Goal: Task Accomplishment & Management: Manage account settings

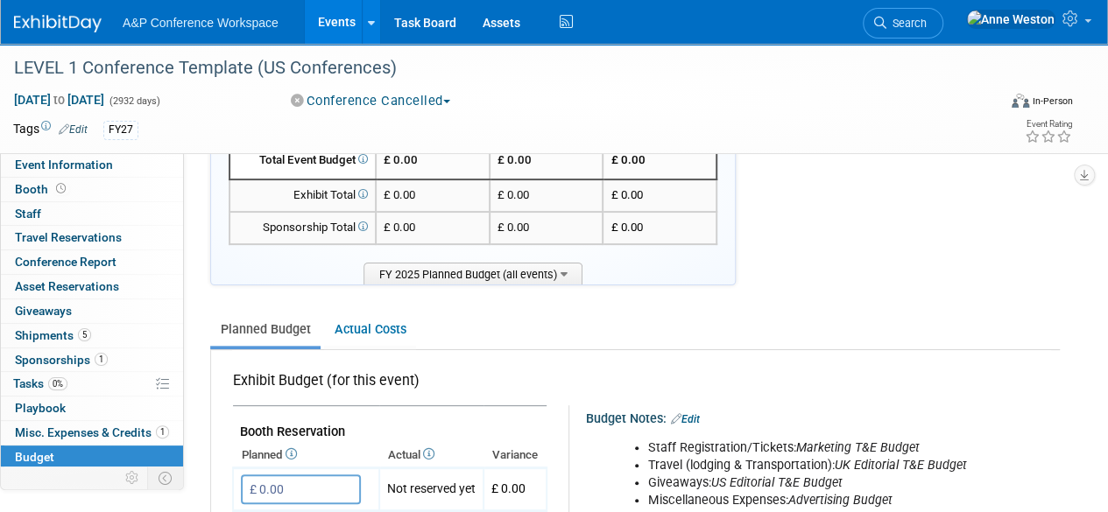
scroll to position [175, 0]
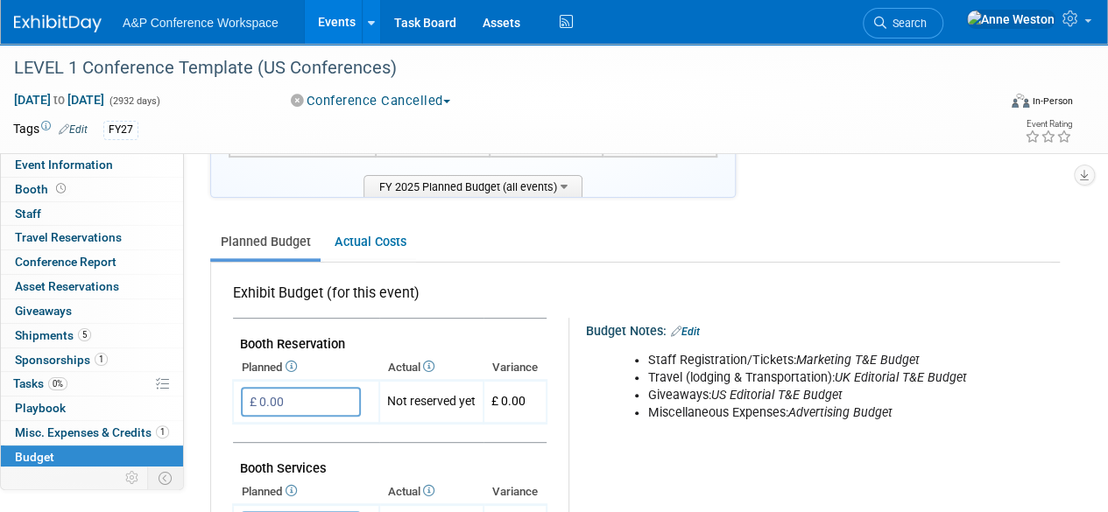
click at [697, 322] on div "Budget Notes: Edit" at bounding box center [822, 329] width 473 height 23
click at [697, 326] on link "Edit" at bounding box center [685, 332] width 29 height 12
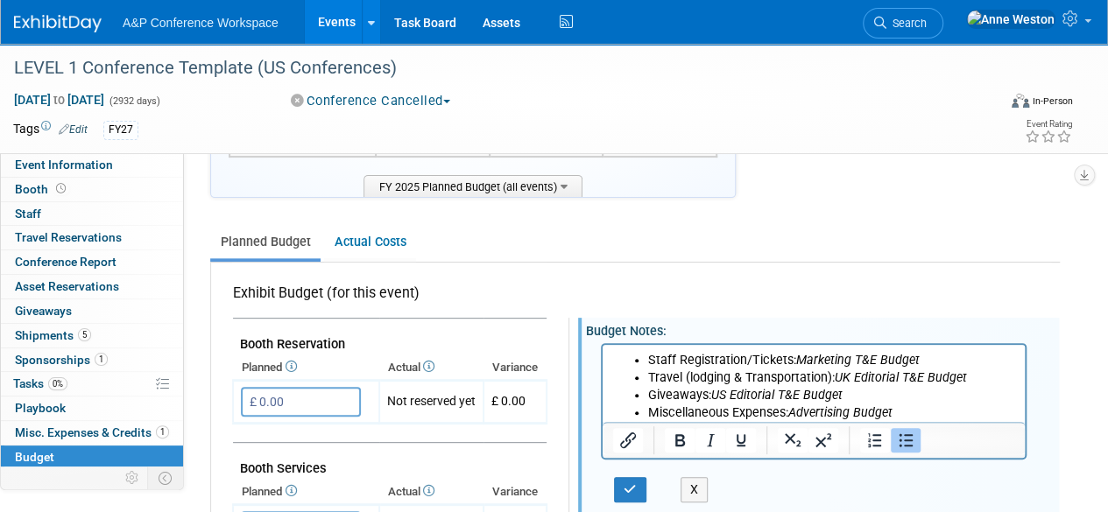
scroll to position [0, 0]
click at [901, 411] on li "Miscellaneous Expenses: Advertising Budget" at bounding box center [831, 414] width 367 height 18
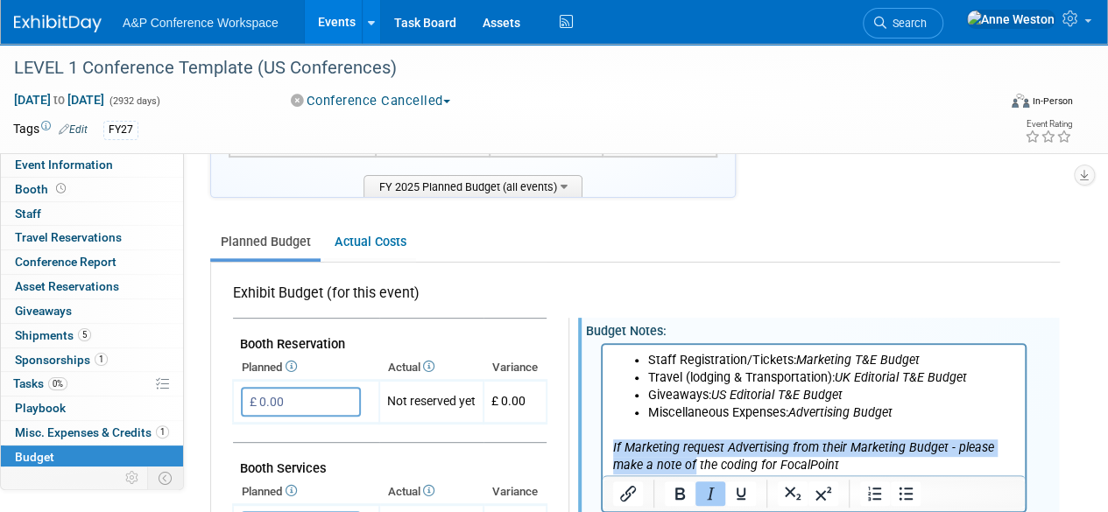
drag, startPoint x: 694, startPoint y: 463, endPoint x: 603, endPoint y: 457, distance: 90.4
click at [603, 457] on html "Staff Registration/Tickets: Marketing T&E Budget Travel (lodging & Transportati…" at bounding box center [814, 410] width 422 height 130
click at [675, 467] on icon "If Marketing request Advertising from their Marketing Budget - please make a no…" at bounding box center [803, 457] width 381 height 32
drag, startPoint x: 693, startPoint y: 463, endPoint x: 626, endPoint y: 455, distance: 67.0
click at [626, 455] on icon "If Marketing request Advertising from their Marketing Budget - please make a no…" at bounding box center [803, 457] width 381 height 32
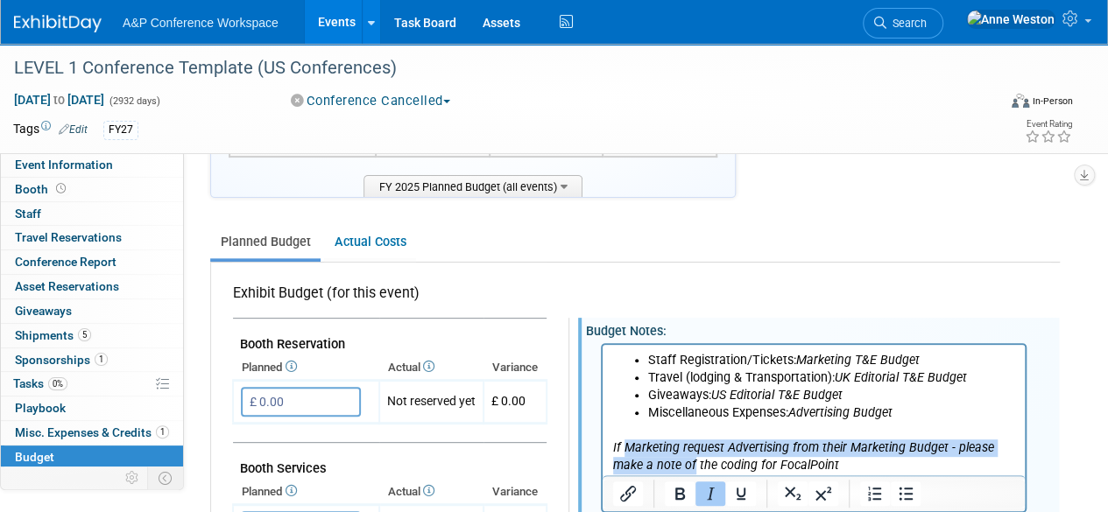
click at [672, 469] on icon "If Marketing request Advertising from their Marketing Budget - please make a no…" at bounding box center [803, 457] width 381 height 32
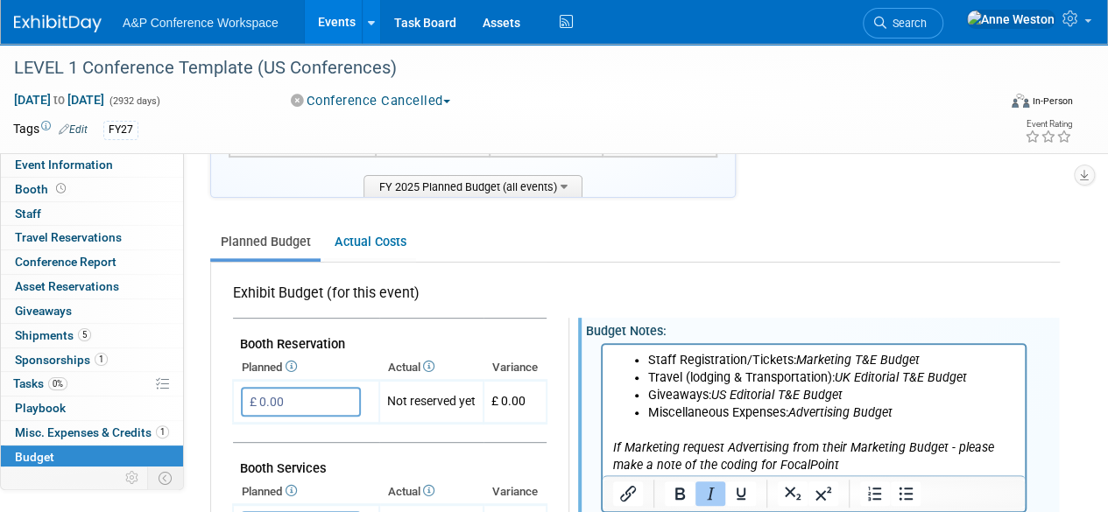
click at [857, 469] on p "If Marketing request Advertising from their Marketing Budget - please make a no…" at bounding box center [814, 457] width 402 height 35
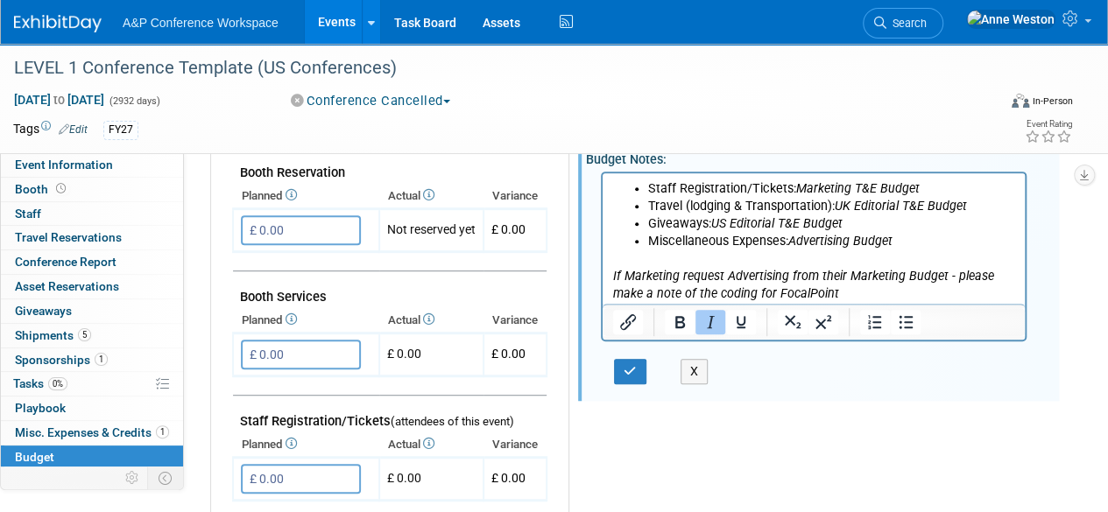
scroll to position [350, 0]
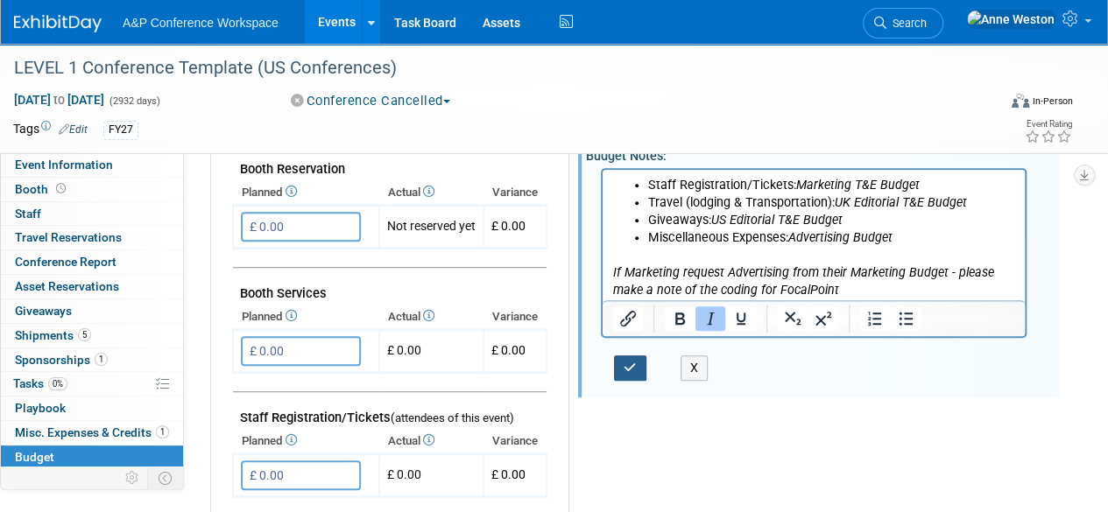
click at [636, 364] on icon "button" at bounding box center [630, 368] width 13 height 12
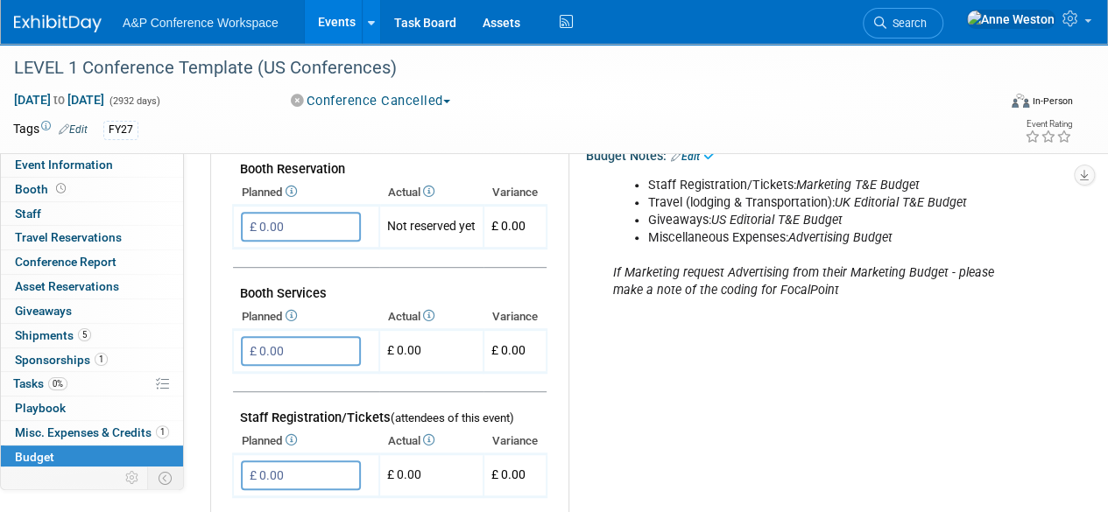
scroll to position [0, 0]
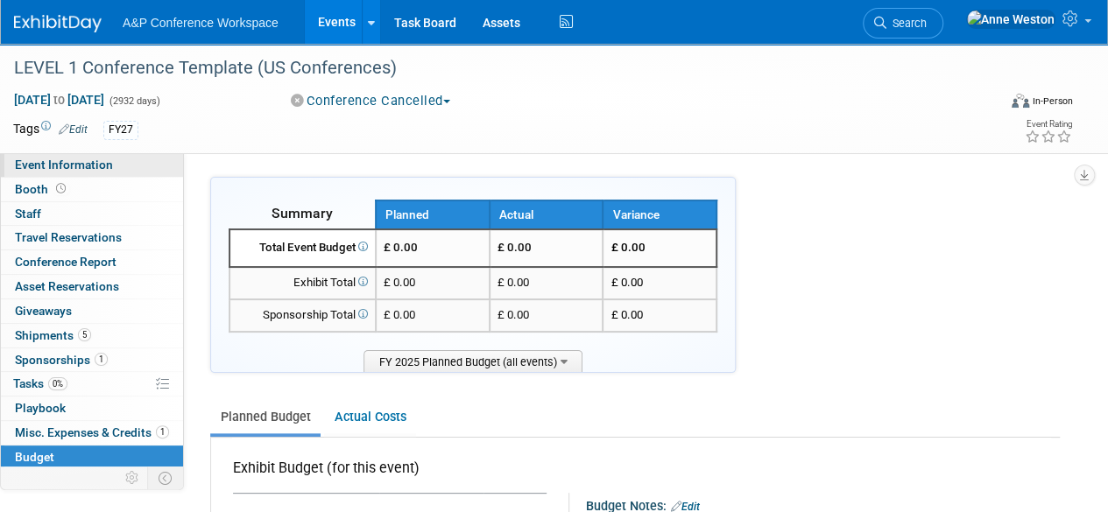
click at [54, 159] on span "Event Information" at bounding box center [64, 165] width 98 height 14
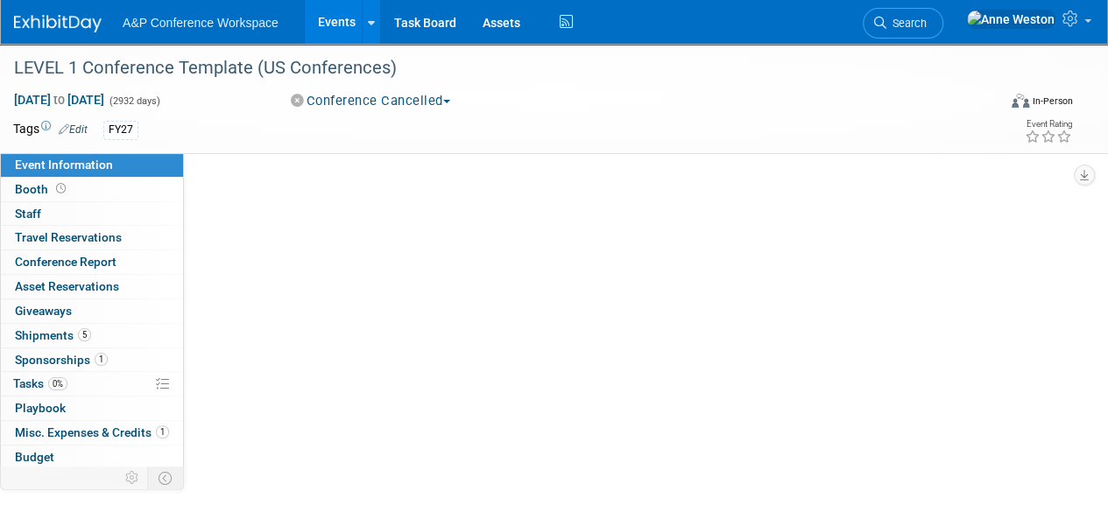
select select "Level 1"
select select "In-Person Booth"
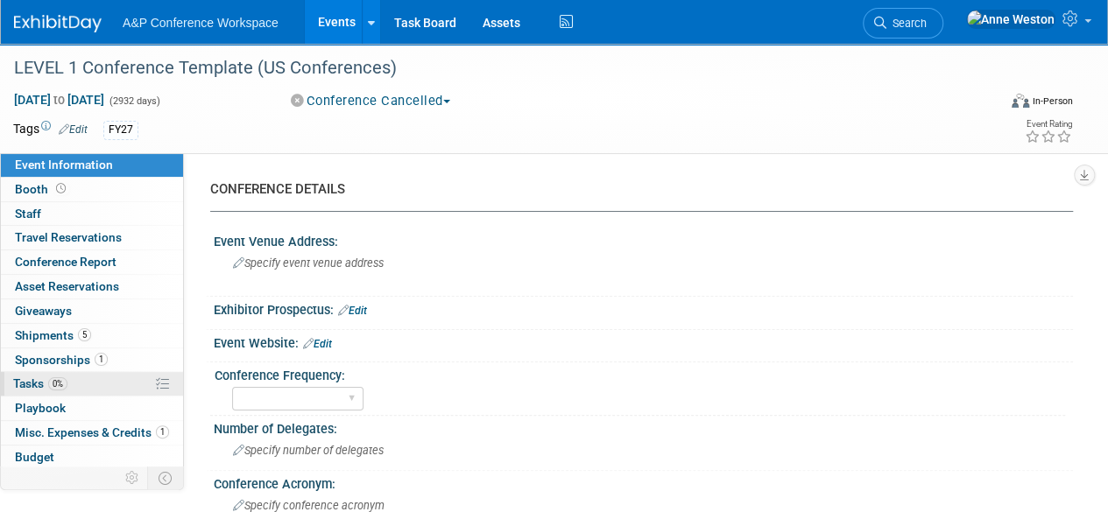
click at [61, 378] on span "0%" at bounding box center [57, 383] width 19 height 13
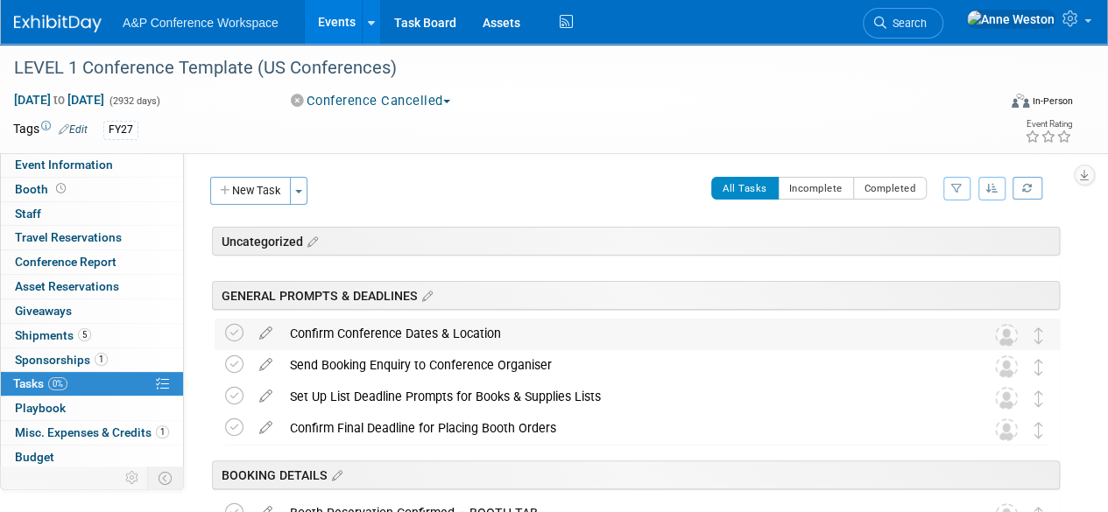
click at [355, 327] on div "Confirm Conference Dates & Location" at bounding box center [620, 334] width 679 height 30
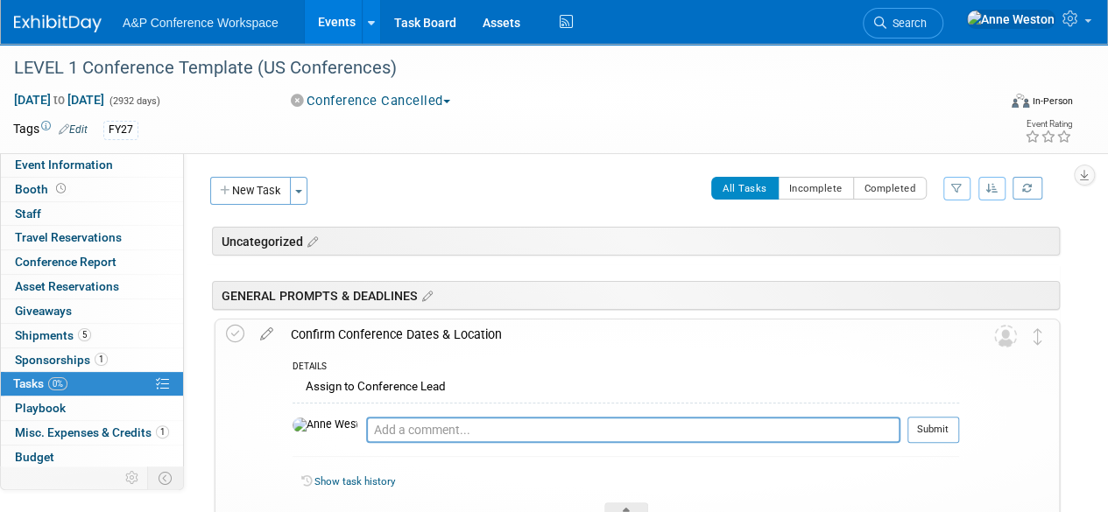
click at [355, 327] on div "Confirm Conference Dates & Location" at bounding box center [620, 335] width 677 height 30
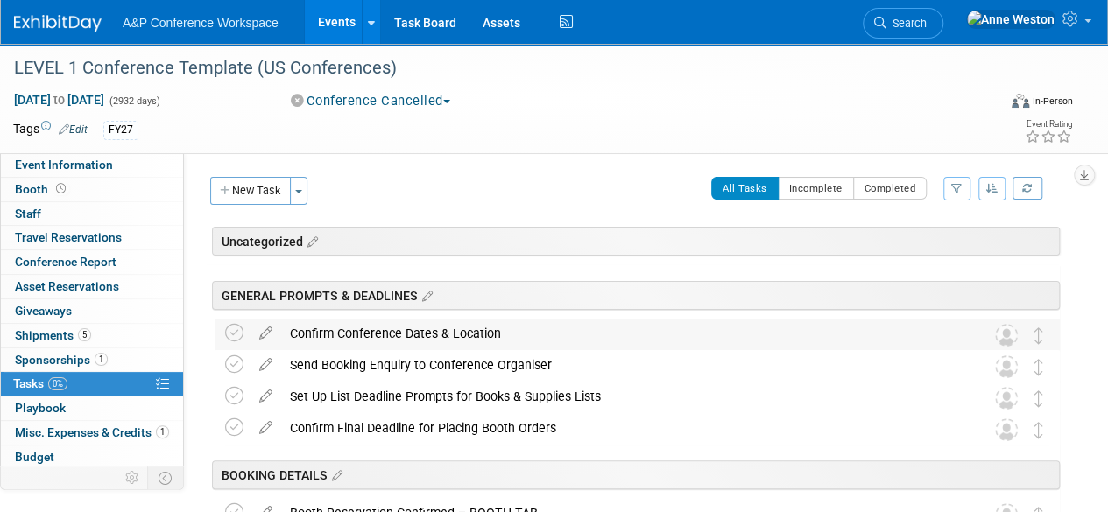
click at [355, 327] on div "Confirm Conference Dates & Location" at bounding box center [620, 334] width 679 height 30
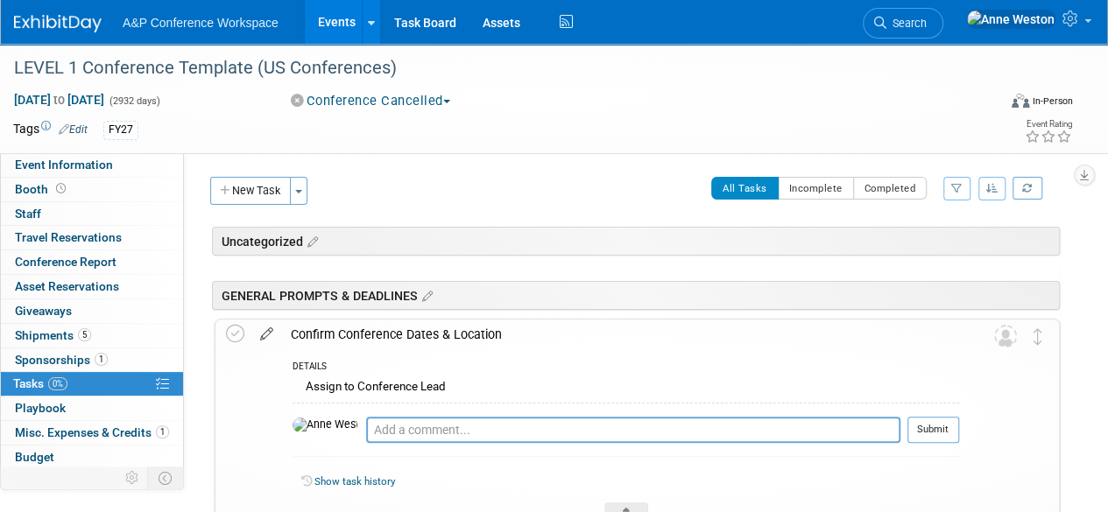
click at [264, 324] on icon at bounding box center [266, 331] width 31 height 22
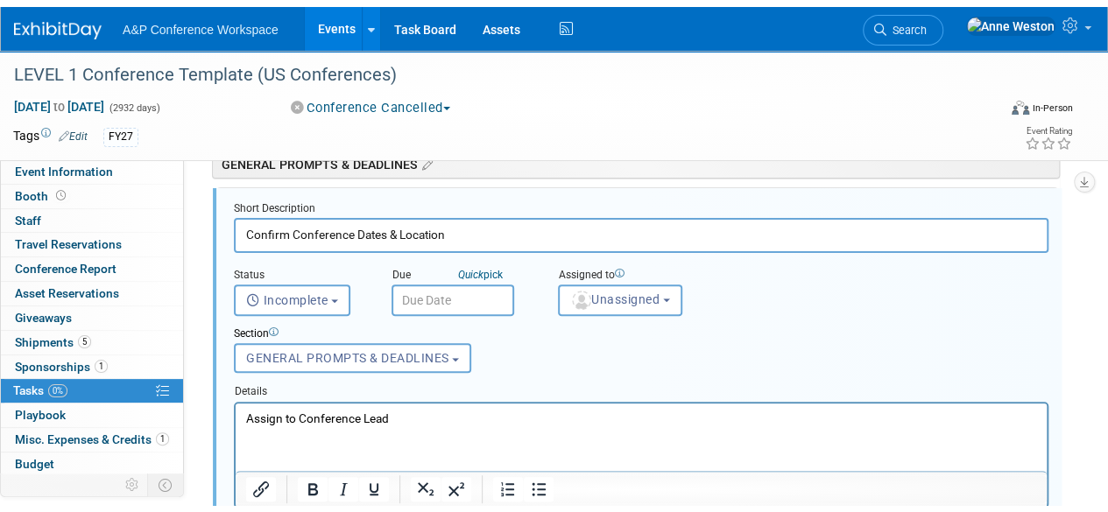
scroll to position [175, 0]
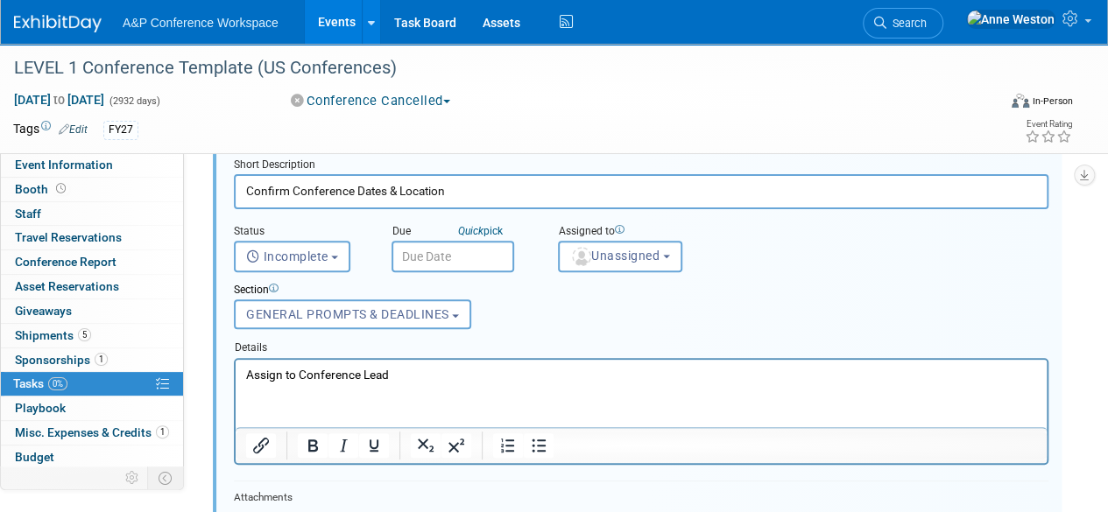
click at [356, 371] on p "Assign to Conference Lead" at bounding box center [641, 374] width 791 height 17
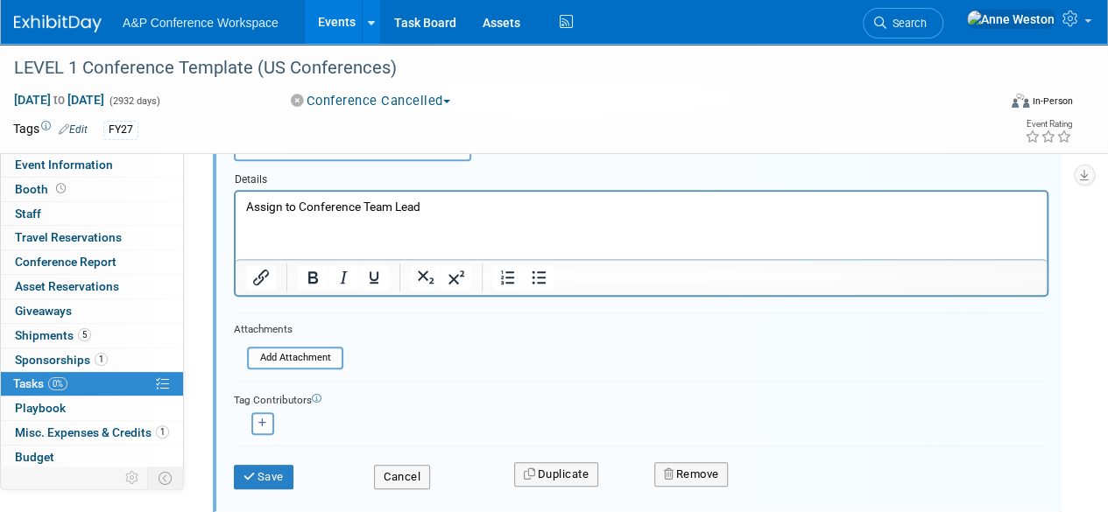
scroll to position [350, 0]
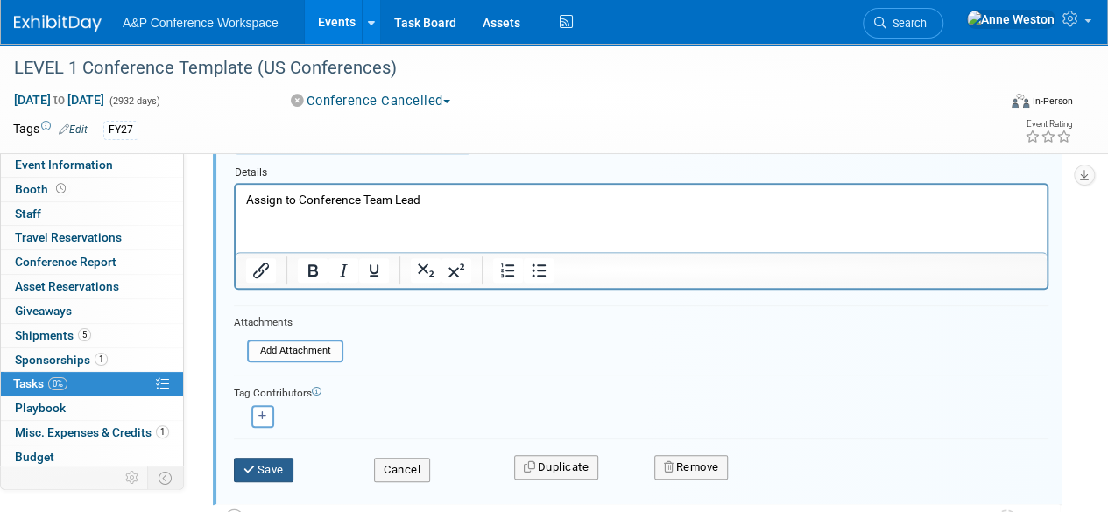
click at [268, 458] on button "Save" at bounding box center [264, 470] width 60 height 25
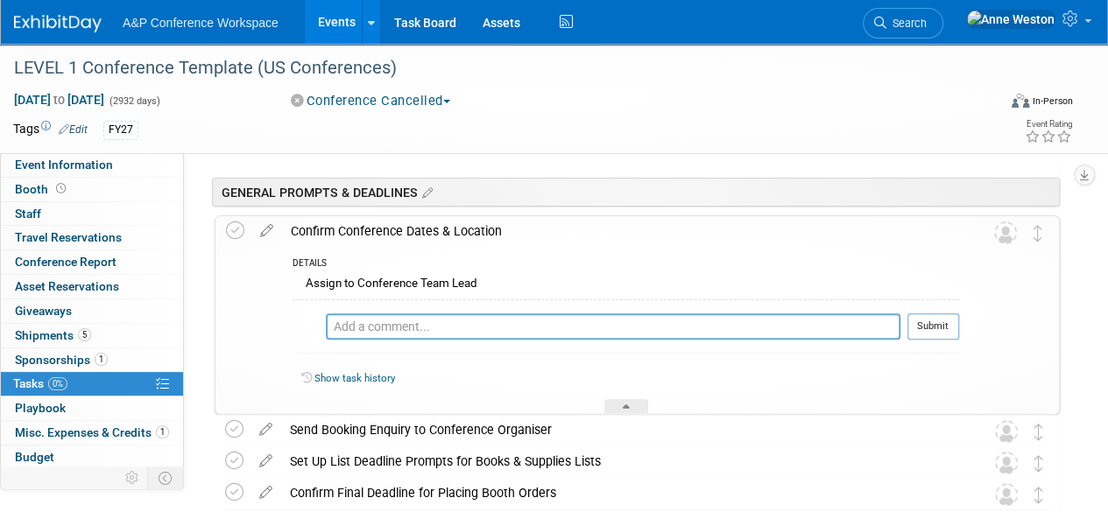
scroll to position [88, 0]
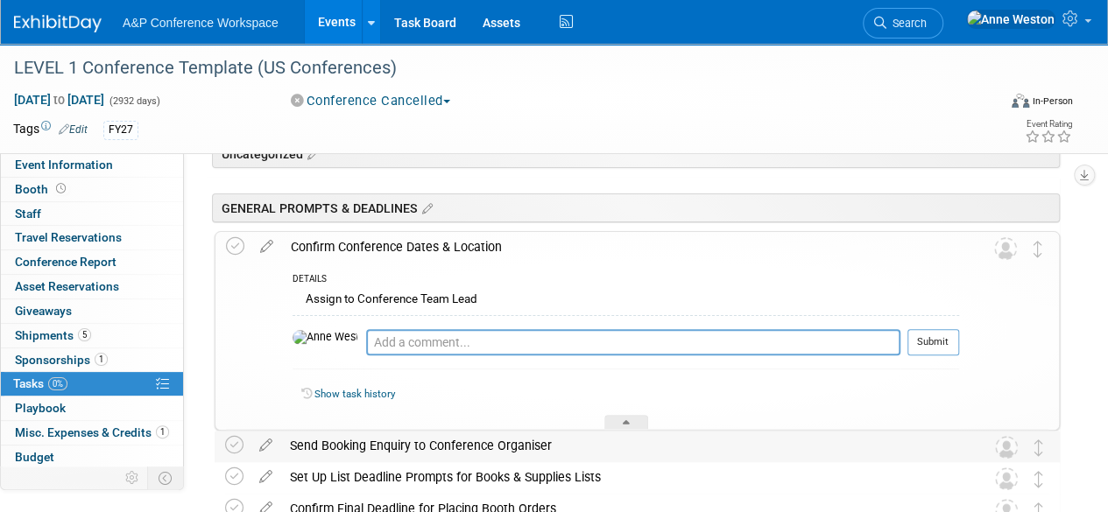
click at [345, 438] on div "Send Booking Enquiry to Conference Organiser" at bounding box center [620, 446] width 679 height 30
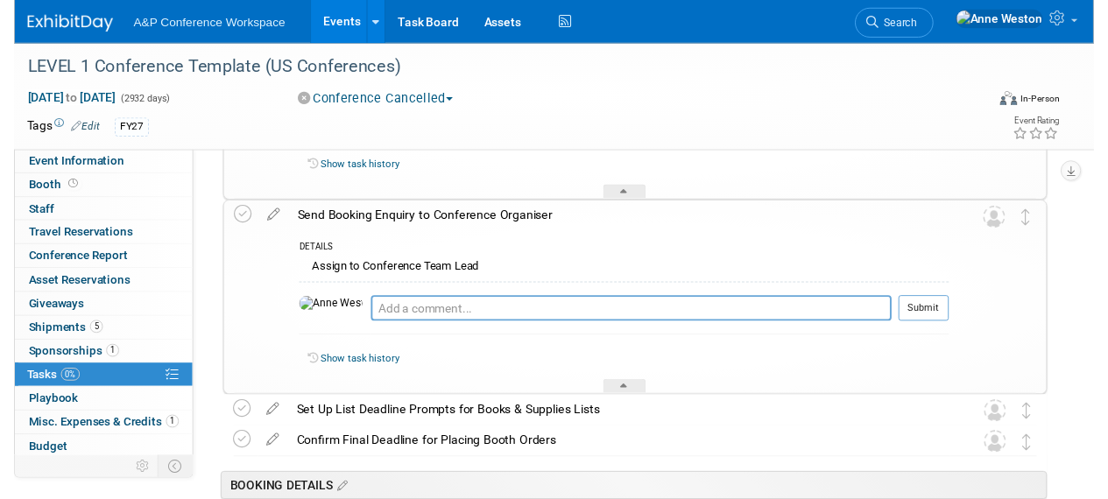
scroll to position [350, 0]
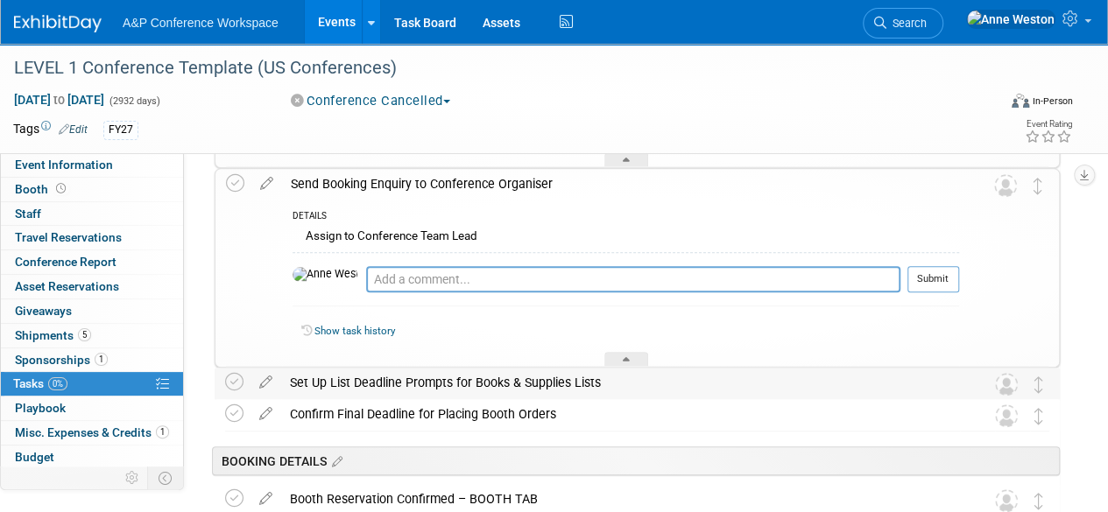
click at [387, 386] on div "Set Up List Deadline Prompts for Books & Supplies Lists" at bounding box center [620, 383] width 679 height 30
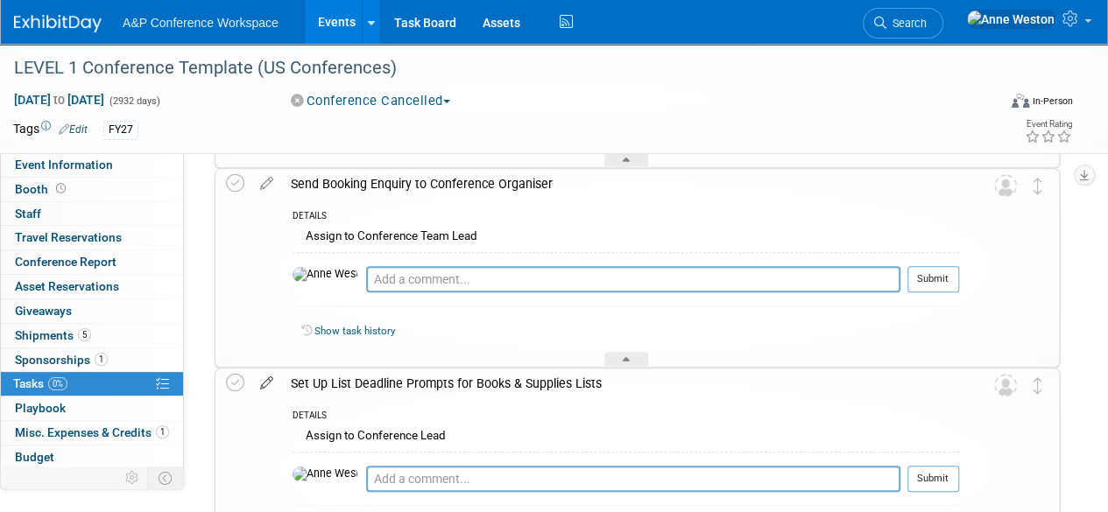
click at [263, 377] on icon at bounding box center [266, 380] width 31 height 22
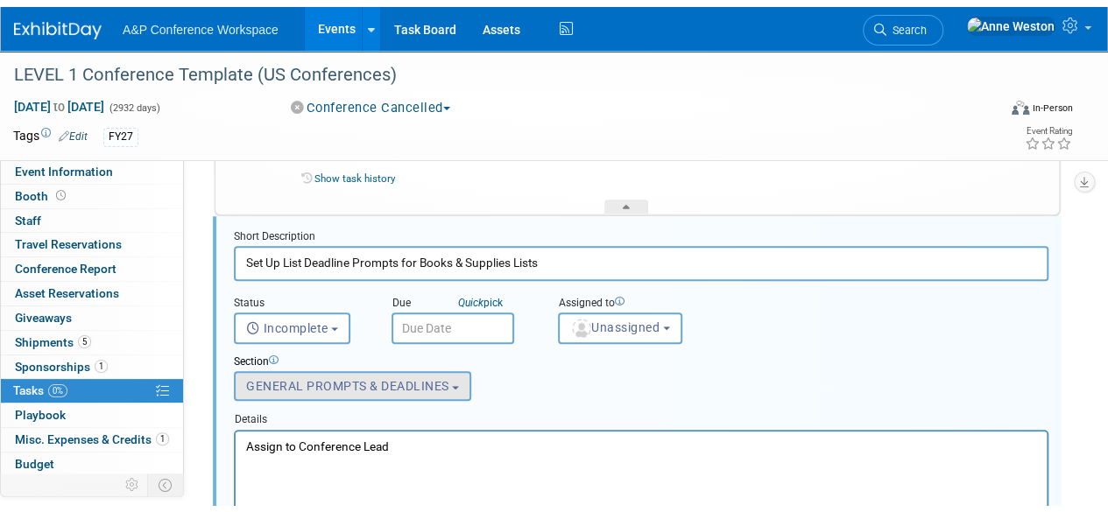
scroll to position [548, 0]
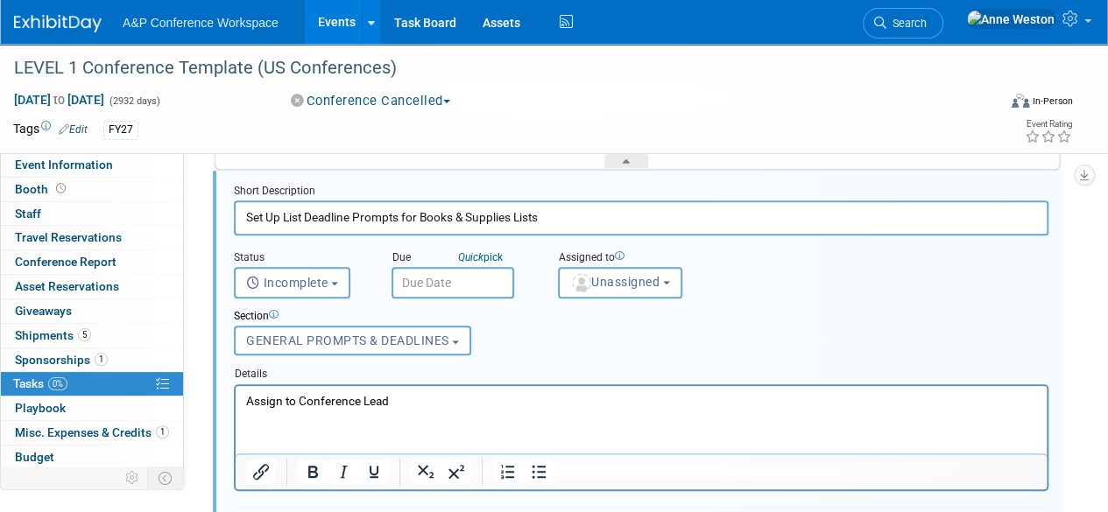
click at [362, 397] on p "Assign to Conference Lead" at bounding box center [641, 400] width 791 height 17
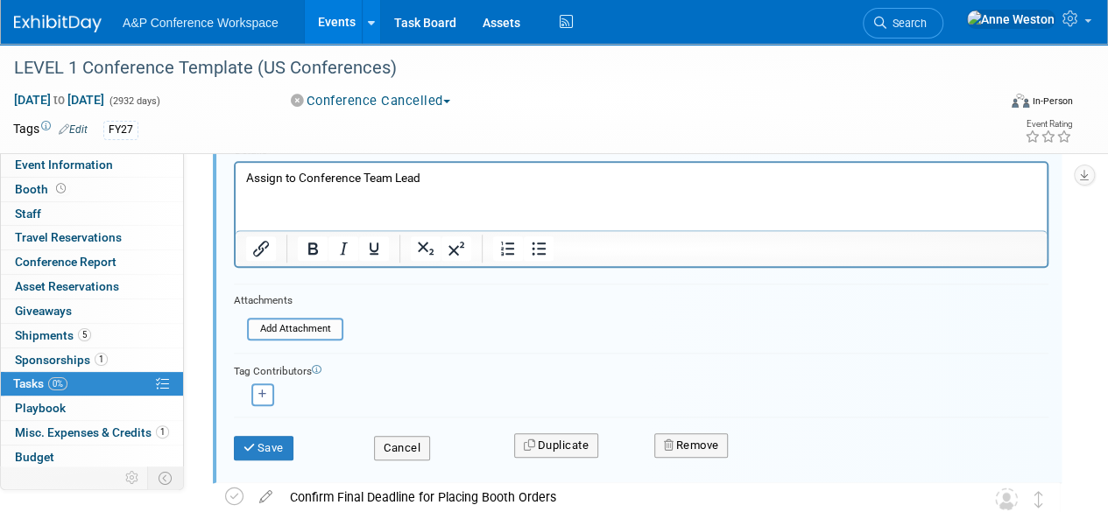
scroll to position [811, 0]
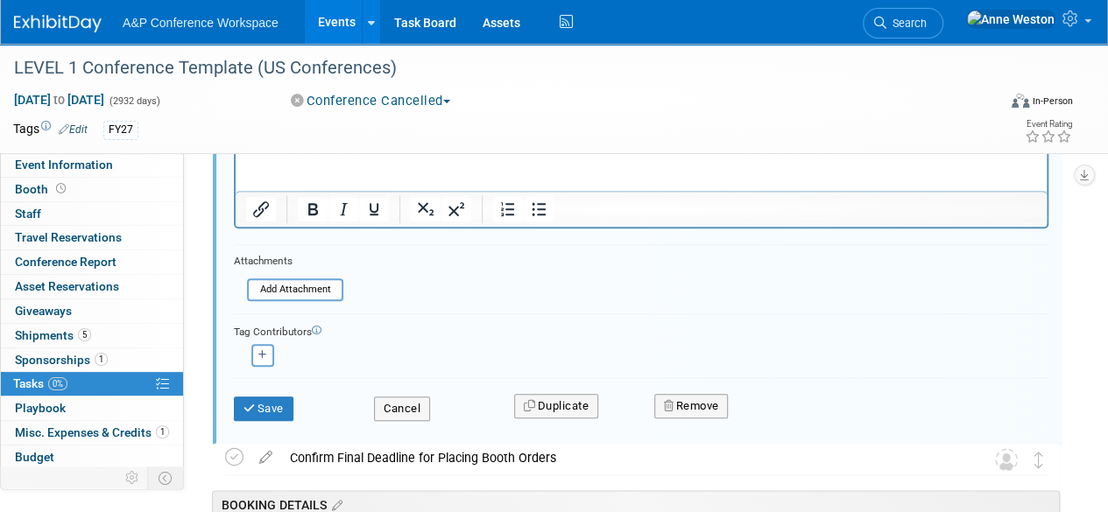
click at [262, 398] on button "Save" at bounding box center [264, 409] width 60 height 25
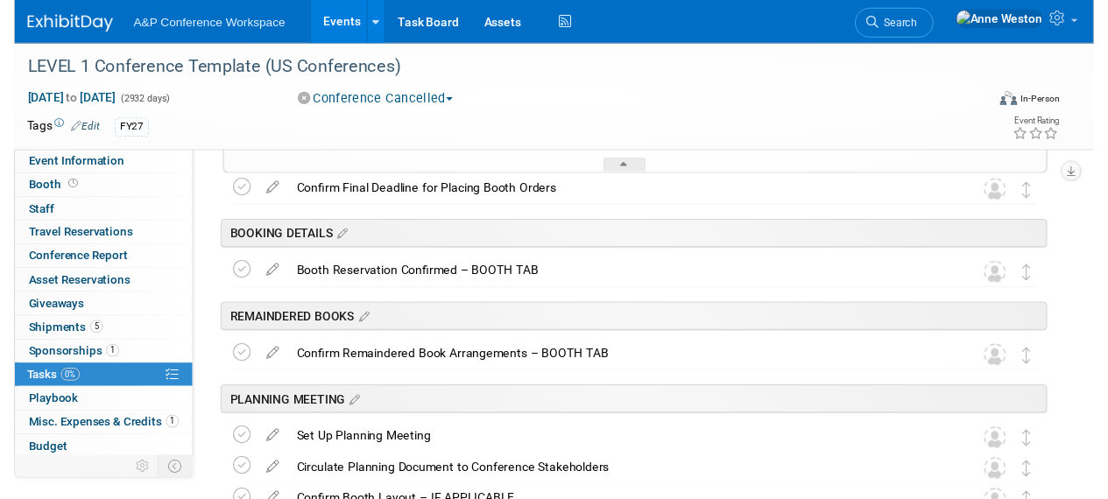
scroll to position [723, 0]
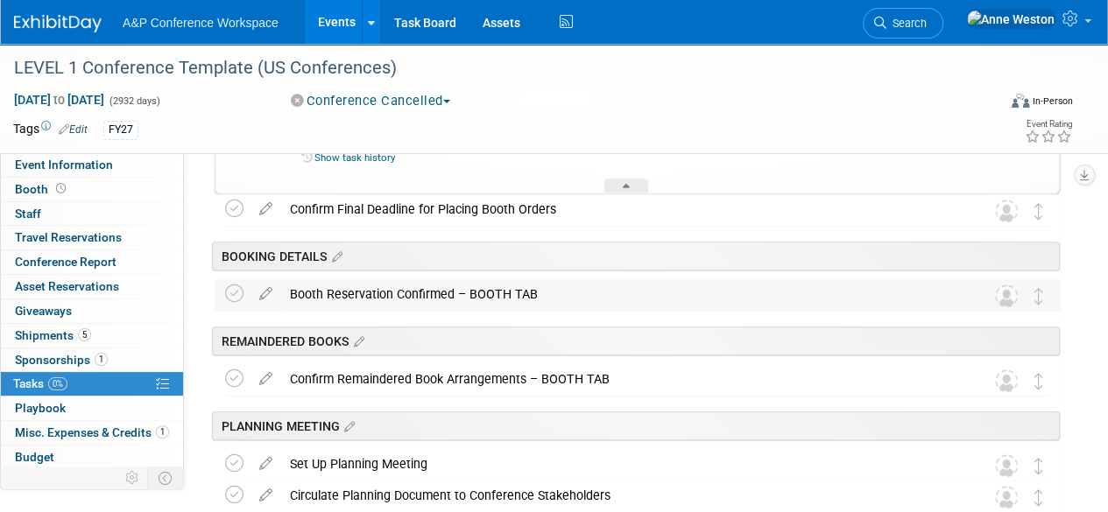
click at [356, 286] on div "Booth Reservation Confirmed – BOOTH TAB" at bounding box center [620, 294] width 679 height 30
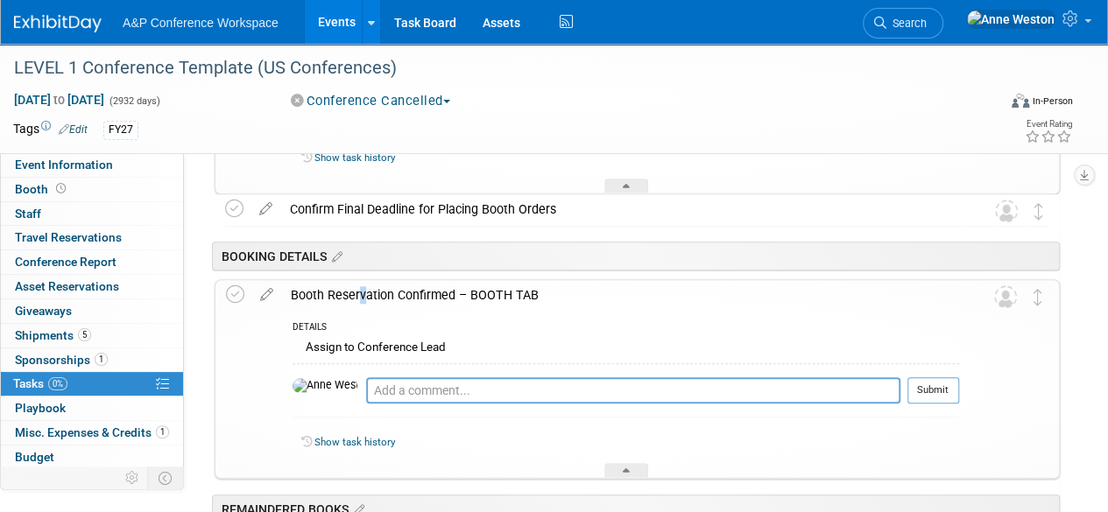
click at [356, 286] on div "Booth Reservation Confirmed – BOOTH TAB" at bounding box center [620, 295] width 677 height 30
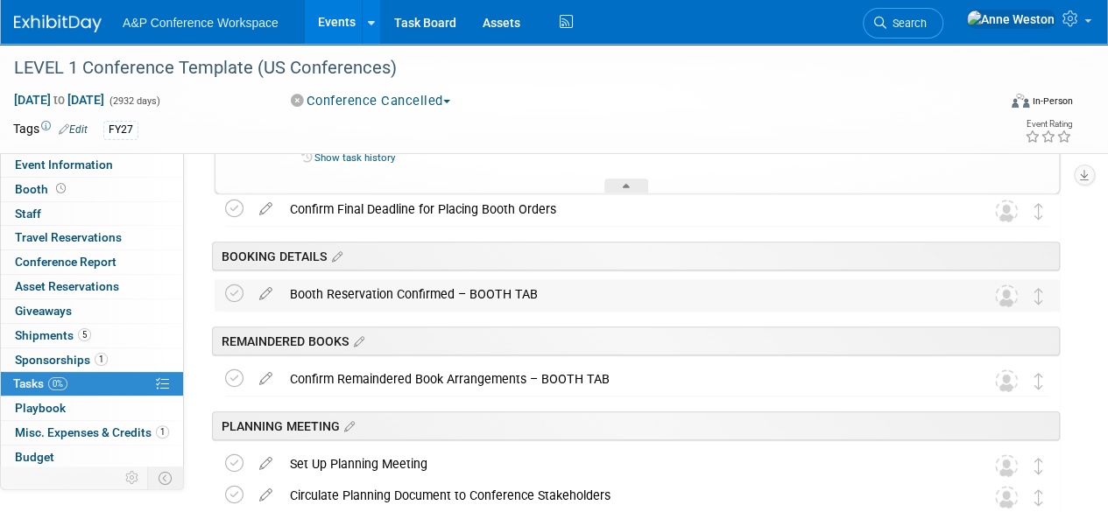
click at [356, 286] on div "Booth Reservation Confirmed – BOOTH TAB" at bounding box center [620, 294] width 679 height 30
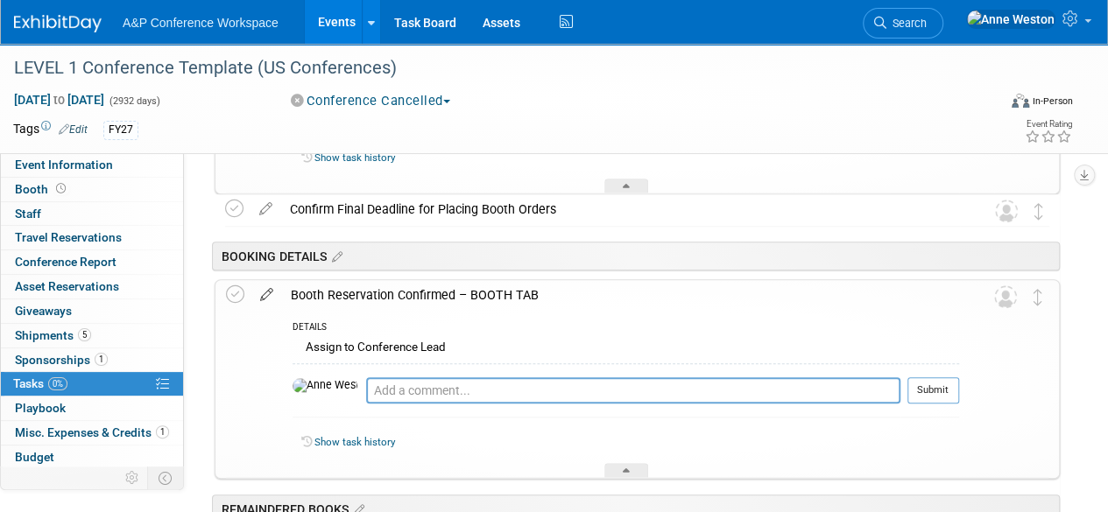
click at [270, 287] on icon at bounding box center [266, 291] width 31 height 22
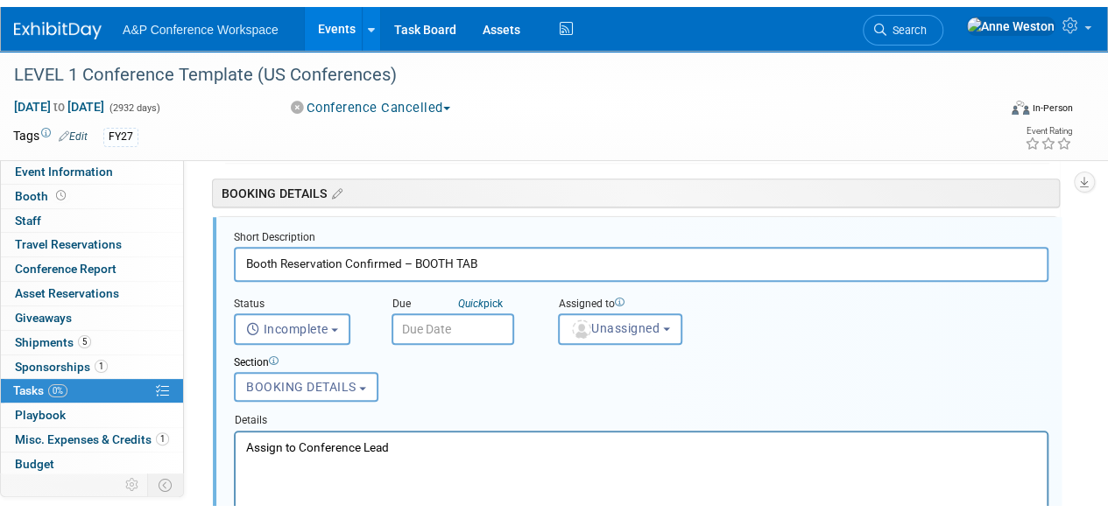
scroll to position [833, 0]
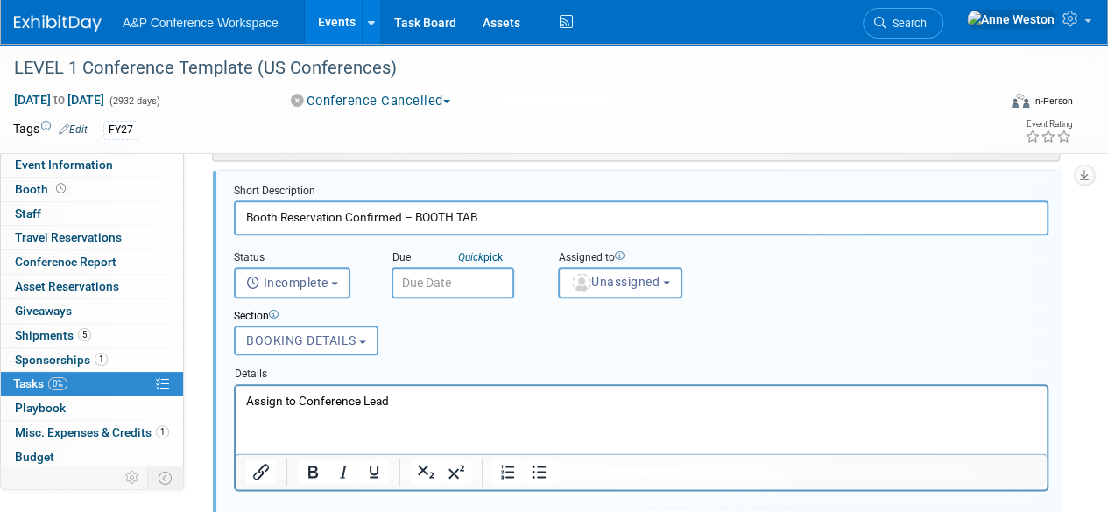
click at [363, 398] on p "Assign to Conference Lead" at bounding box center [641, 400] width 791 height 17
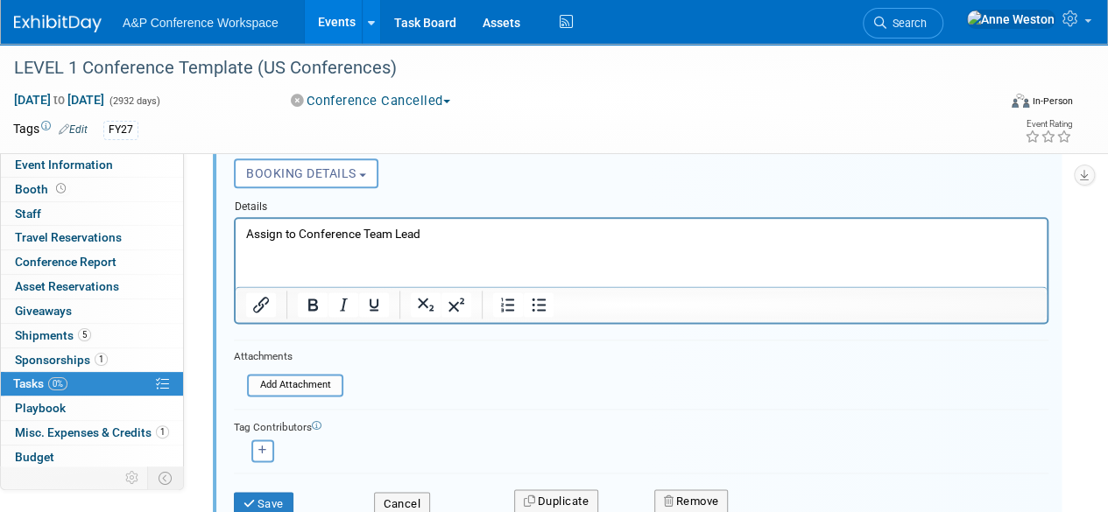
scroll to position [1096, 0]
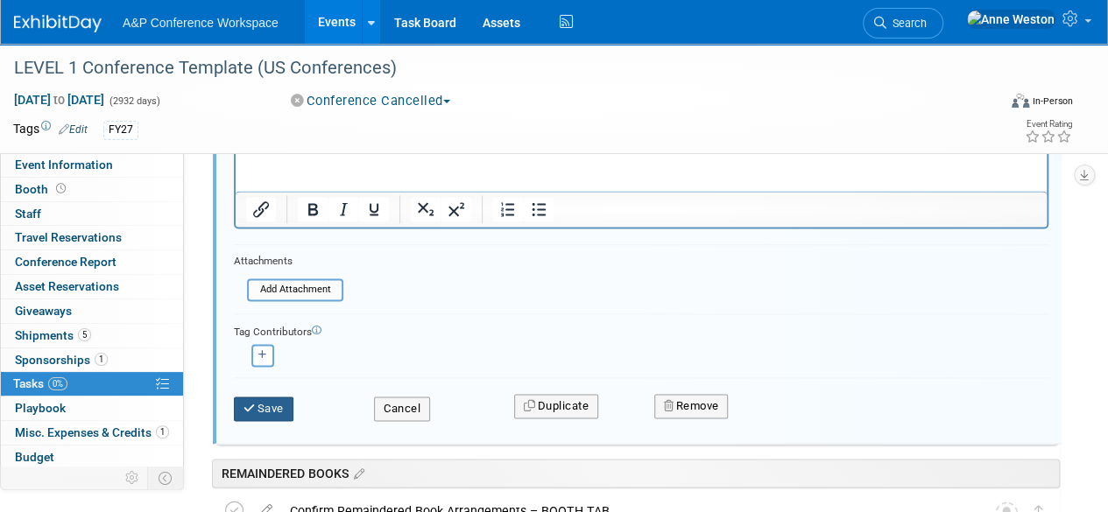
click at [242, 412] on button "Save" at bounding box center [264, 409] width 60 height 25
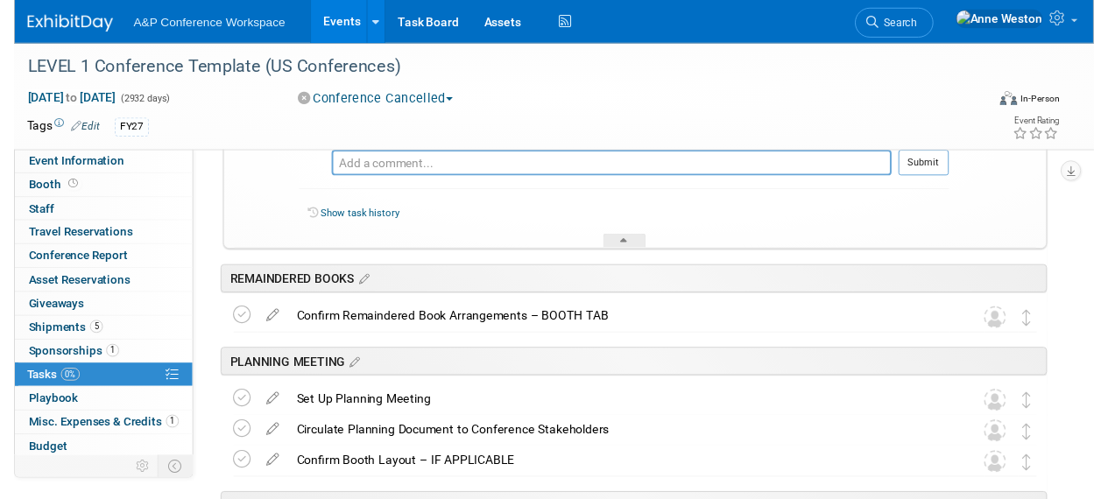
scroll to position [920, 0]
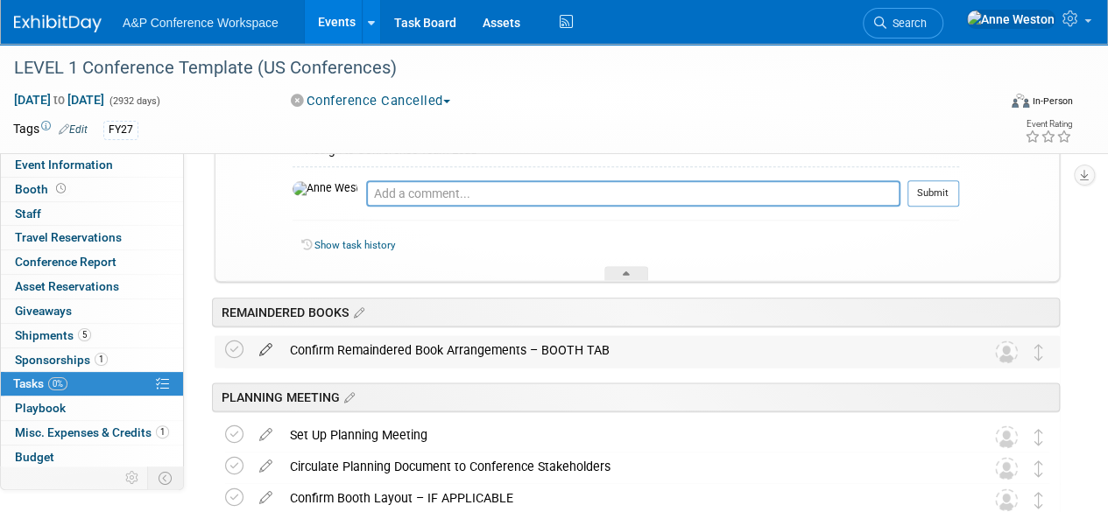
click at [268, 346] on icon at bounding box center [265, 346] width 31 height 22
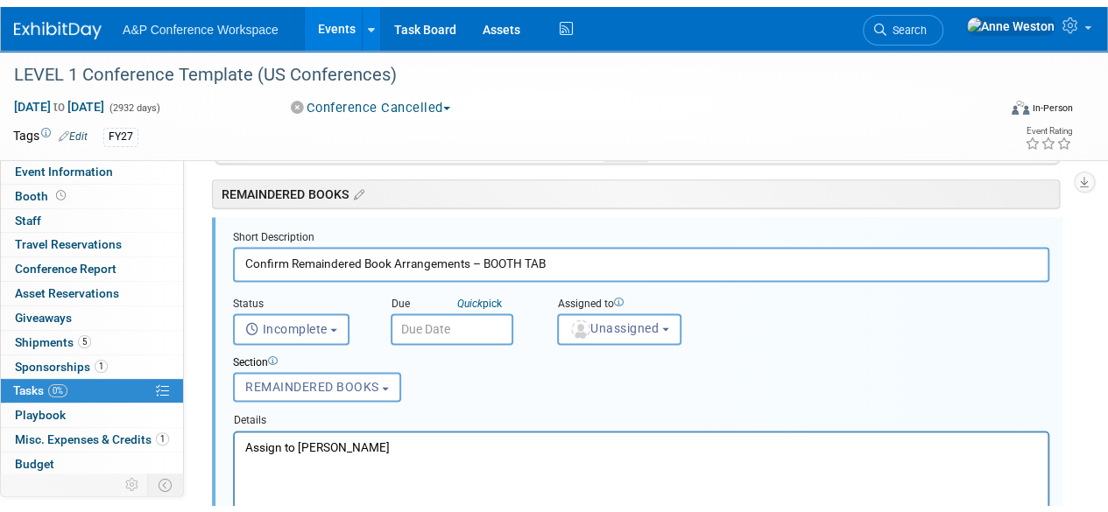
scroll to position [1086, 0]
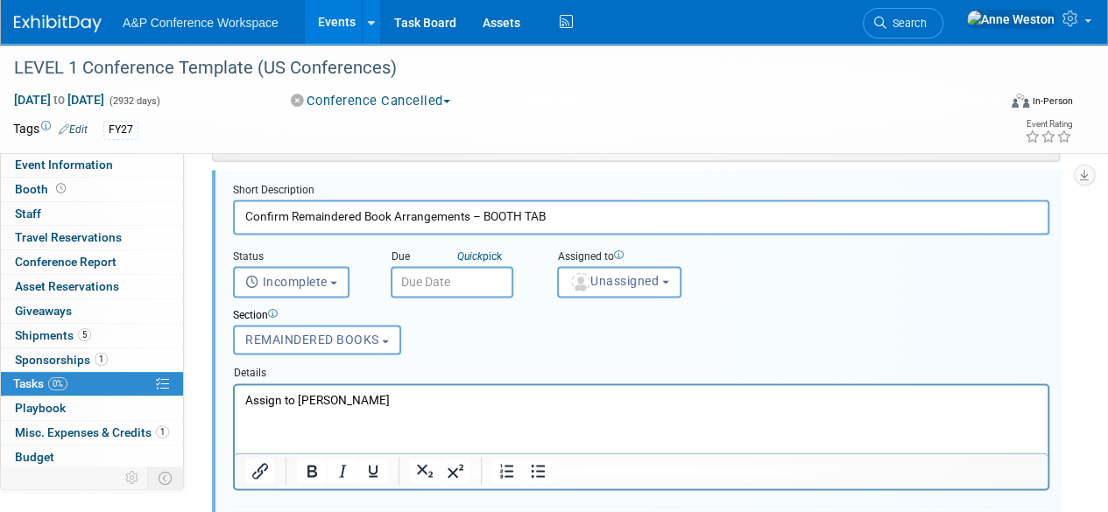
click at [356, 400] on p "Assign to [PERSON_NAME]" at bounding box center [641, 399] width 793 height 17
click at [396, 407] on p "Assign to [PERSON_NAME]" at bounding box center [641, 399] width 793 height 17
drag, startPoint x: 385, startPoint y: 397, endPoint x: 300, endPoint y: 396, distance: 85.0
click at [300, 396] on p "Assign to [PERSON_NAME]" at bounding box center [641, 399] width 793 height 17
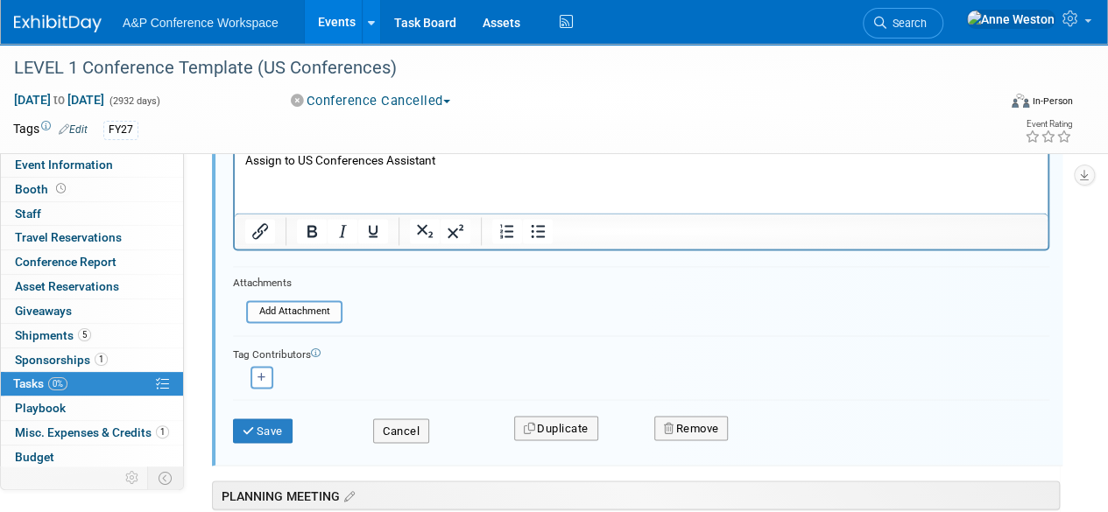
scroll to position [1349, 0]
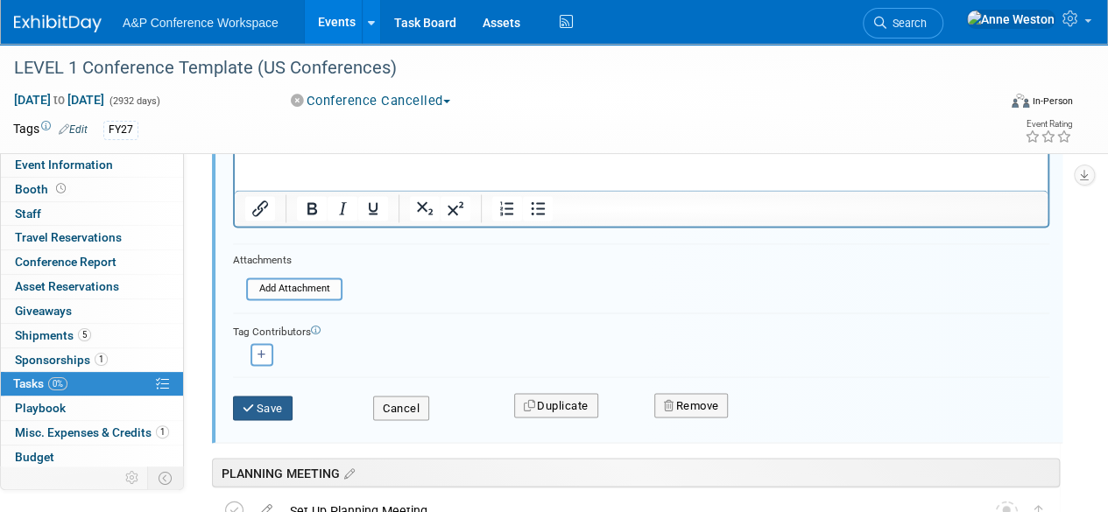
click at [250, 404] on icon "submit" at bounding box center [250, 407] width 14 height 11
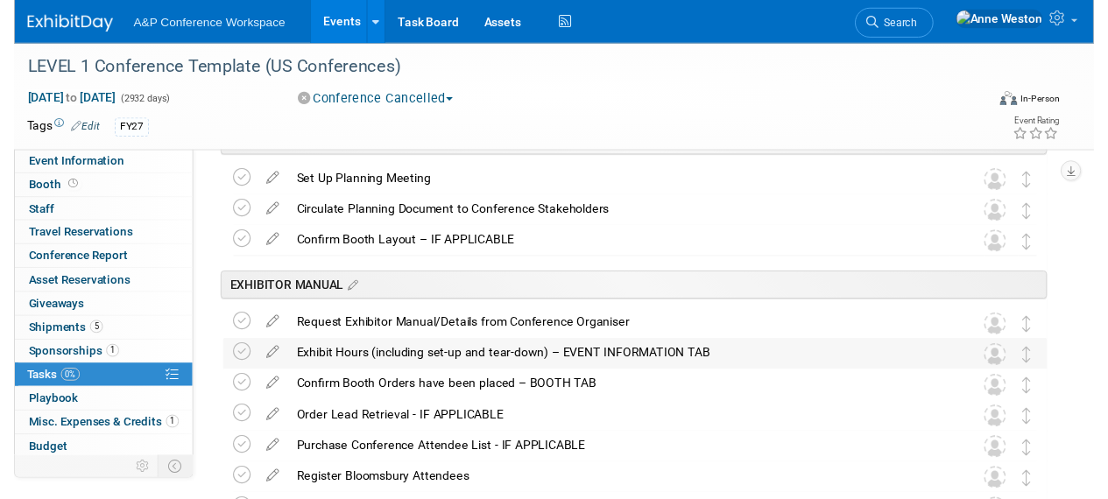
scroll to position [1086, 0]
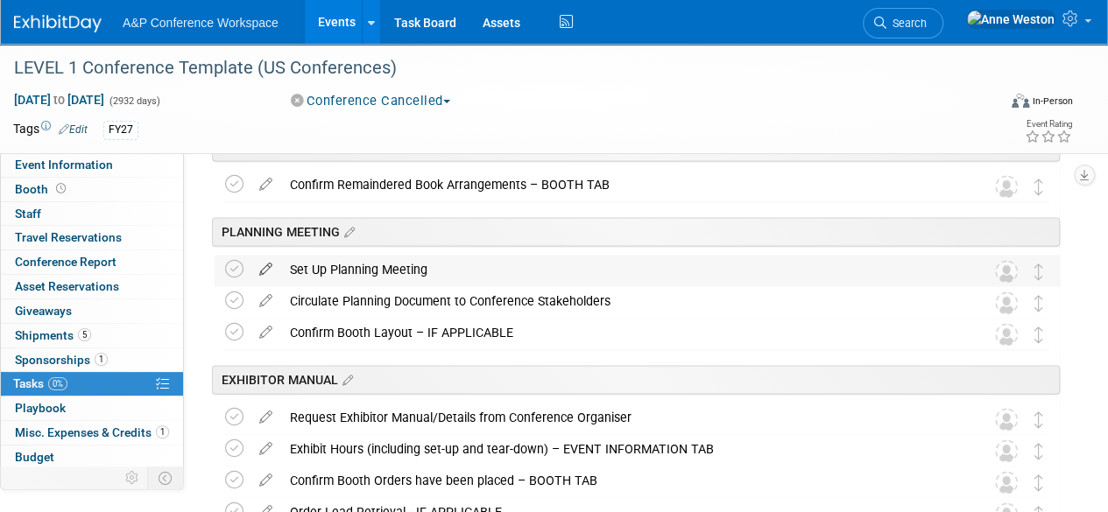
click at [257, 270] on icon at bounding box center [265, 266] width 31 height 22
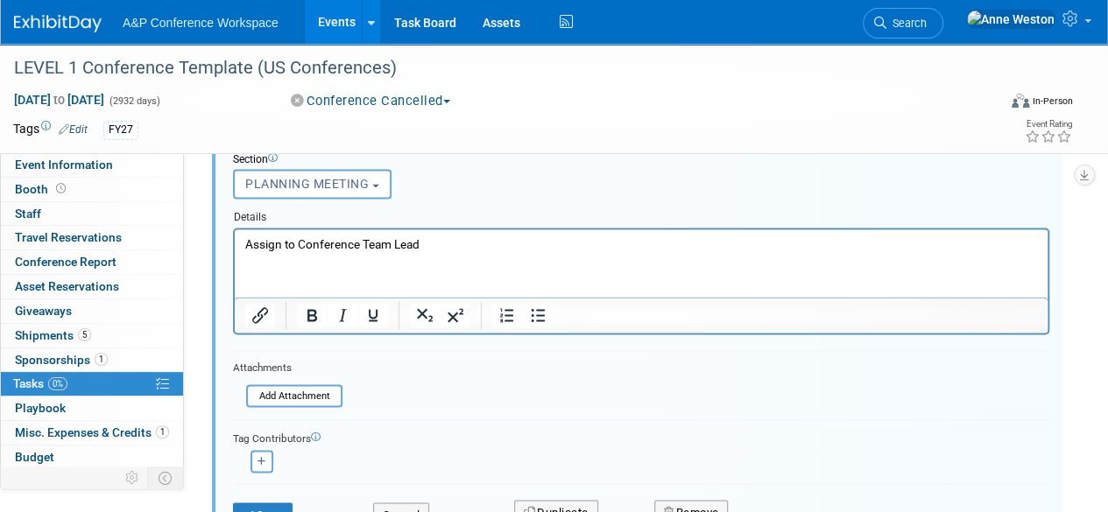
scroll to position [1433, 0]
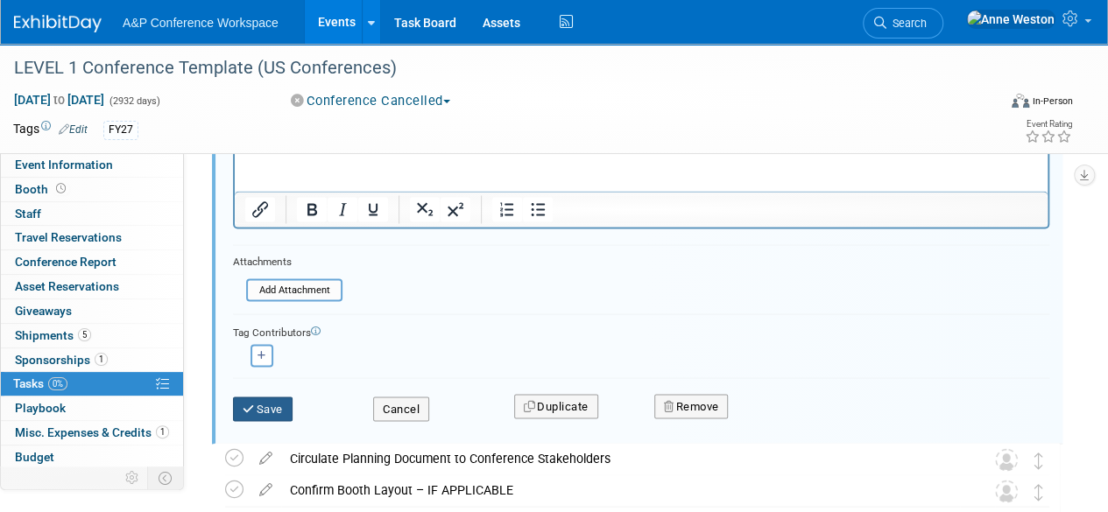
click at [243, 405] on icon "submit" at bounding box center [250, 408] width 14 height 11
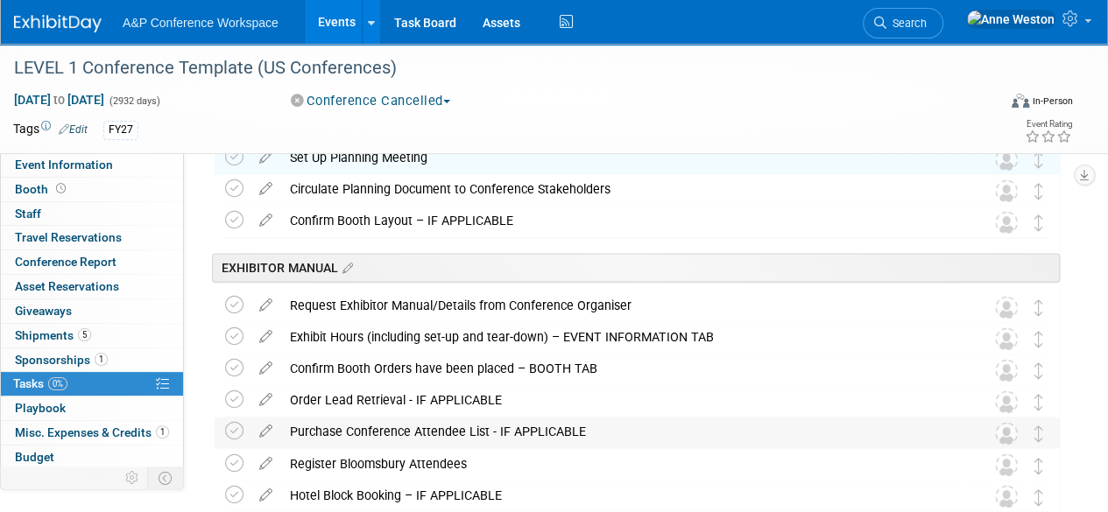
scroll to position [1170, 0]
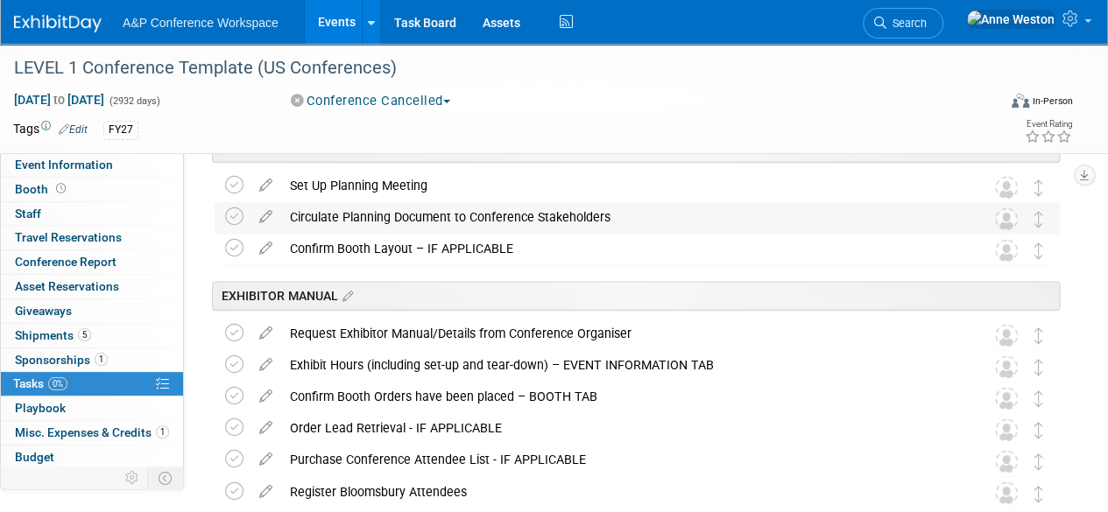
click at [387, 215] on div "Circulate Planning Document to Conference Stakeholders" at bounding box center [620, 217] width 679 height 30
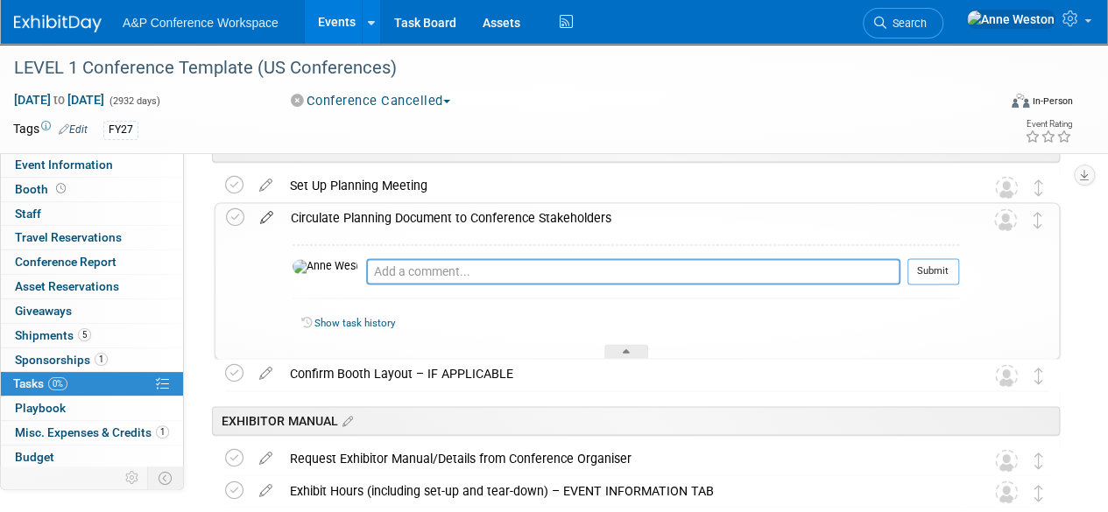
click at [258, 215] on icon at bounding box center [266, 214] width 31 height 22
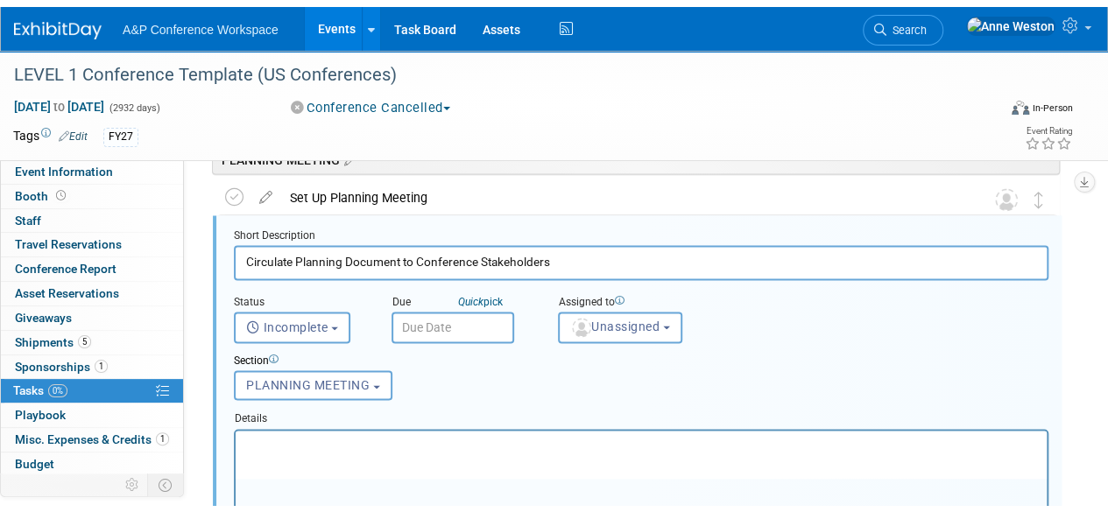
scroll to position [1202, 0]
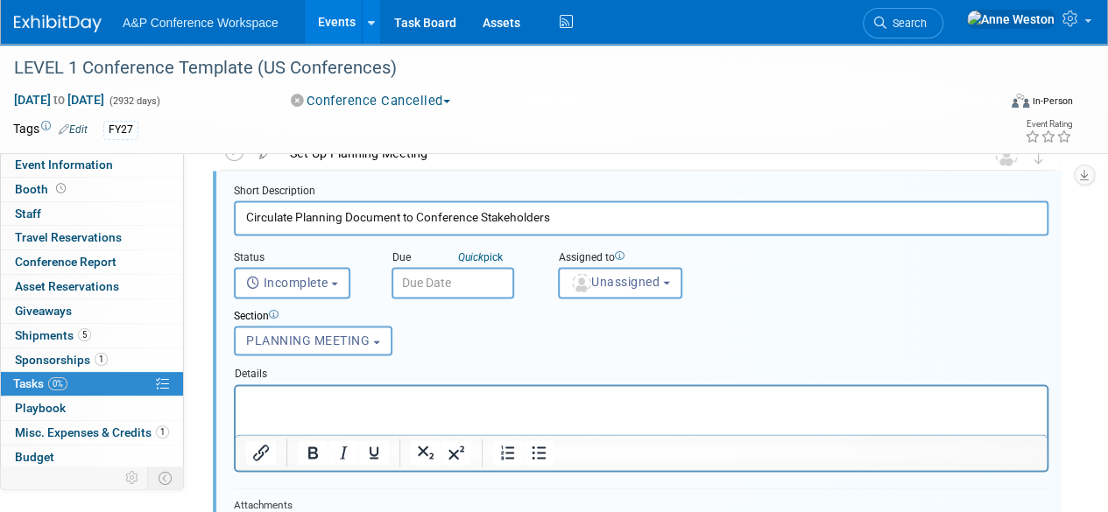
click at [280, 390] on html at bounding box center [641, 397] width 811 height 24
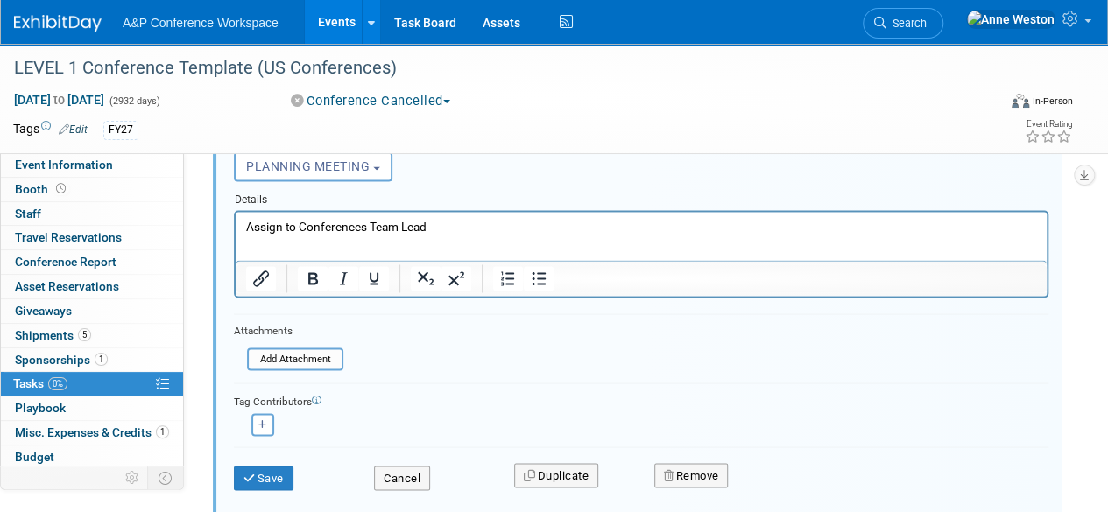
scroll to position [1378, 0]
click at [256, 472] on icon "submit" at bounding box center [250, 476] width 14 height 11
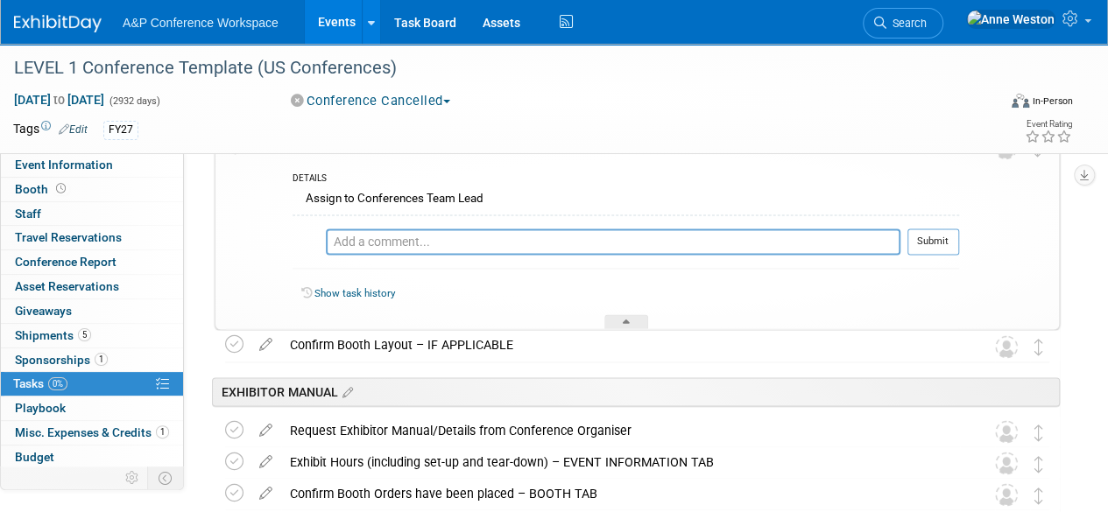
scroll to position [1202, 0]
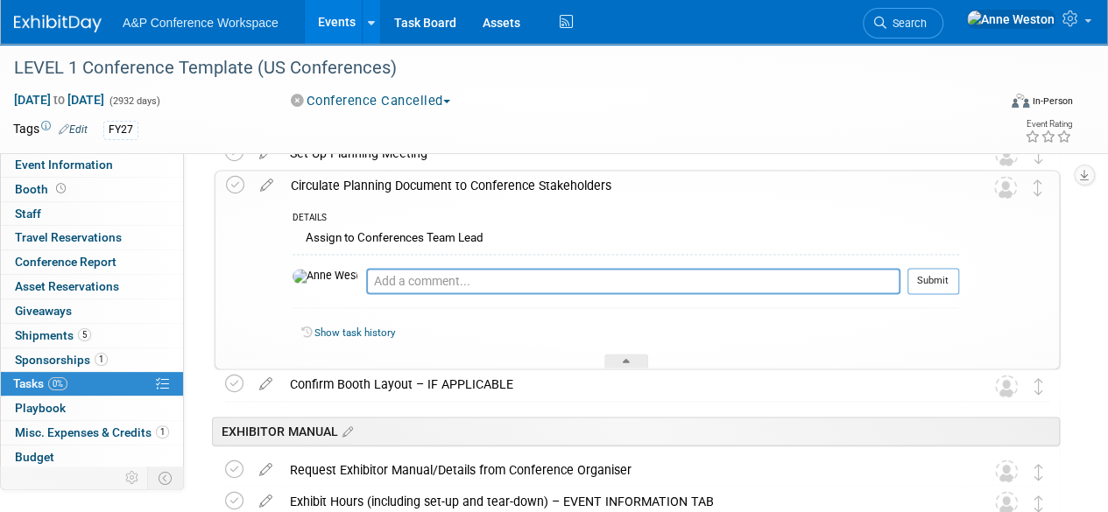
click at [373, 187] on div "Circulate Planning Document to Conference Stakeholders" at bounding box center [620, 186] width 677 height 30
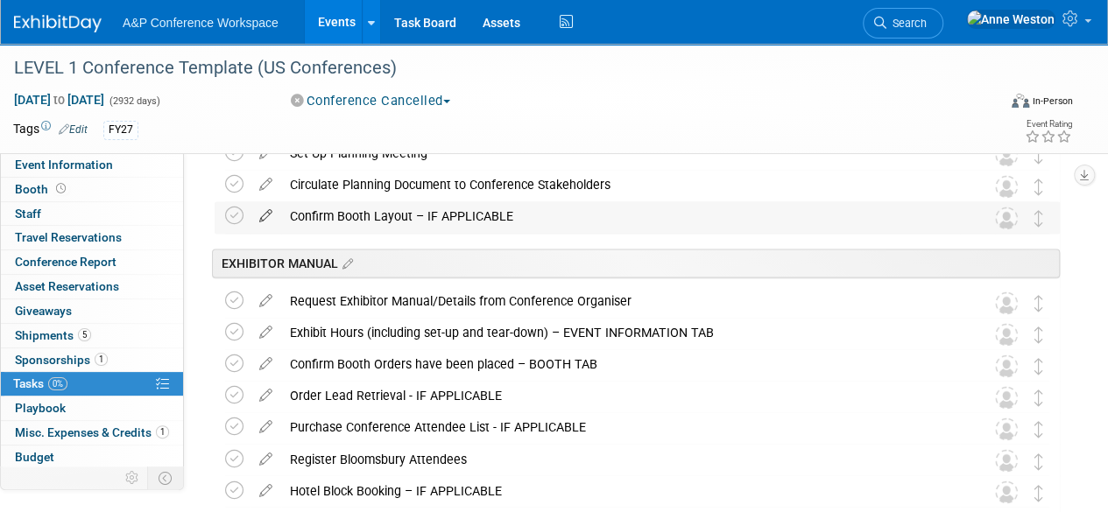
click at [264, 215] on icon at bounding box center [265, 212] width 31 height 22
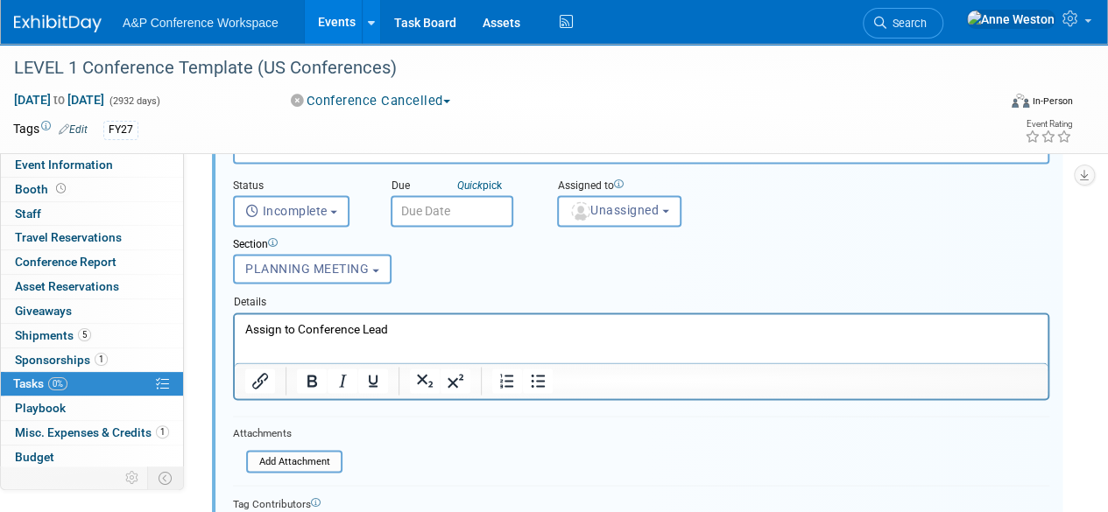
scroll to position [1321, 0]
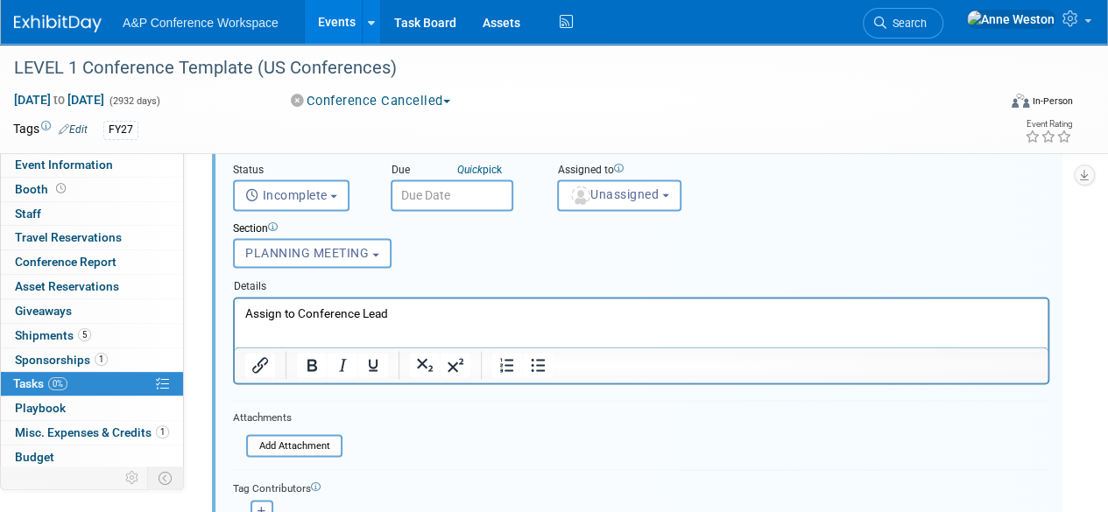
click at [360, 313] on p "Assign to Conference Lead" at bounding box center [641, 313] width 793 height 17
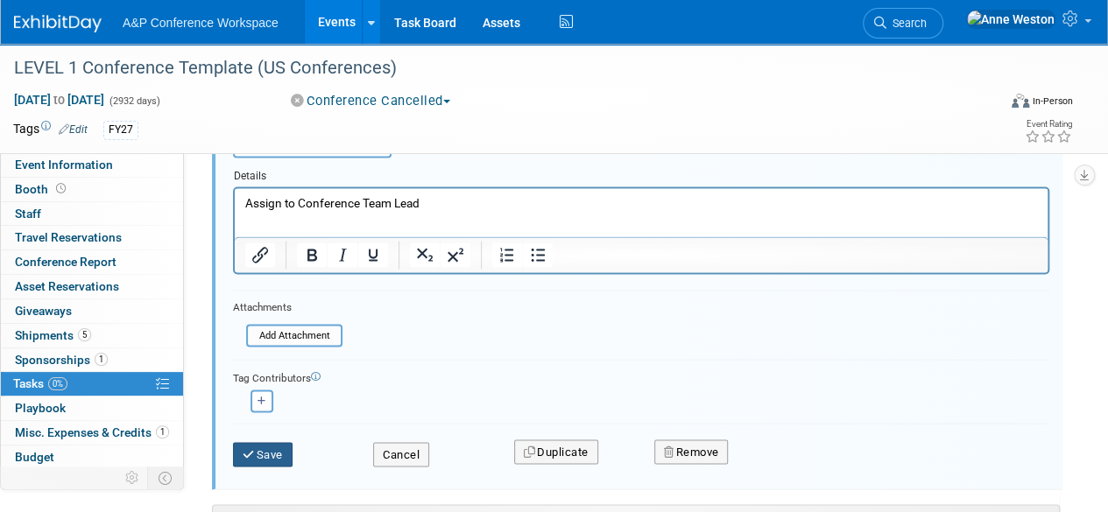
scroll to position [1496, 0]
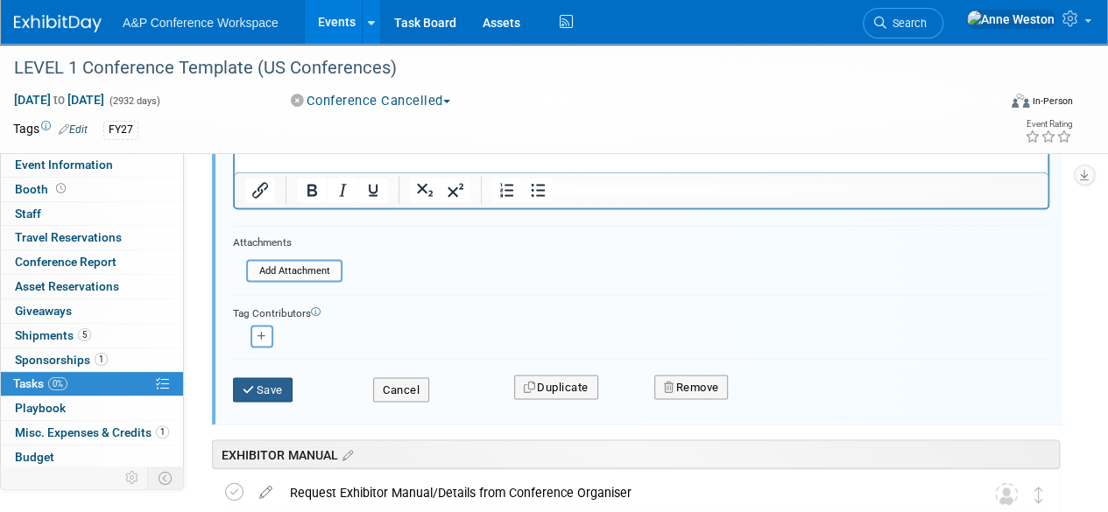
click at [253, 384] on icon "submit" at bounding box center [250, 389] width 14 height 11
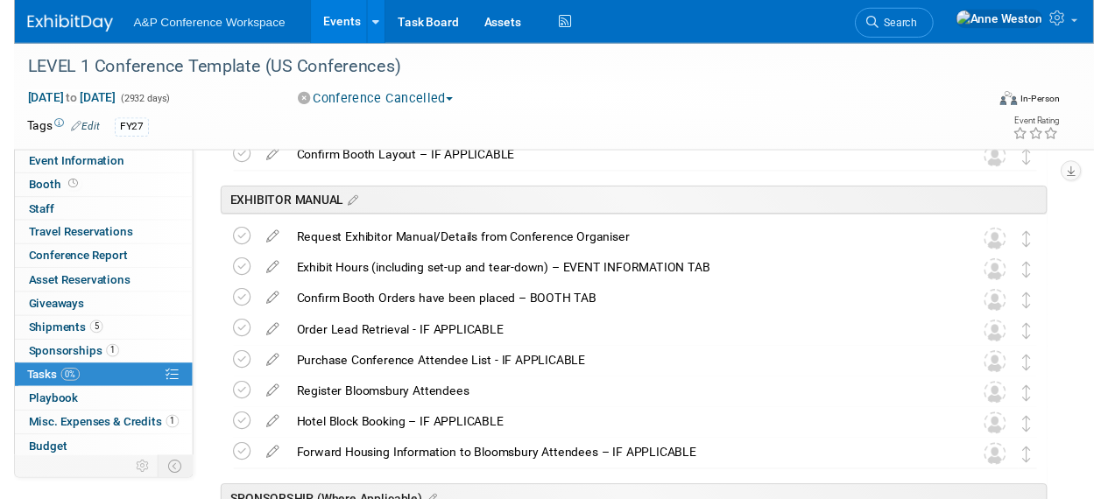
scroll to position [1233, 0]
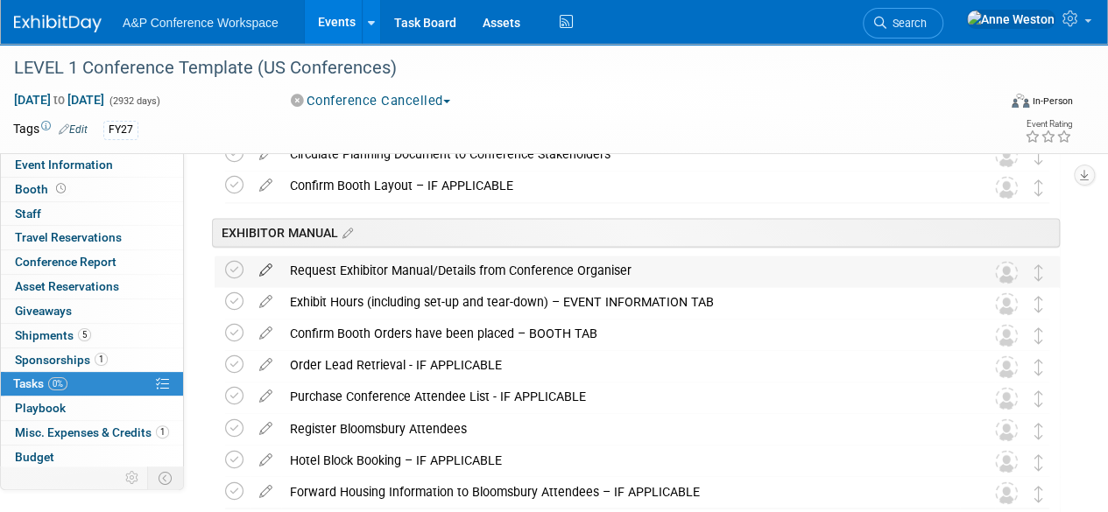
click at [268, 264] on icon at bounding box center [265, 267] width 31 height 22
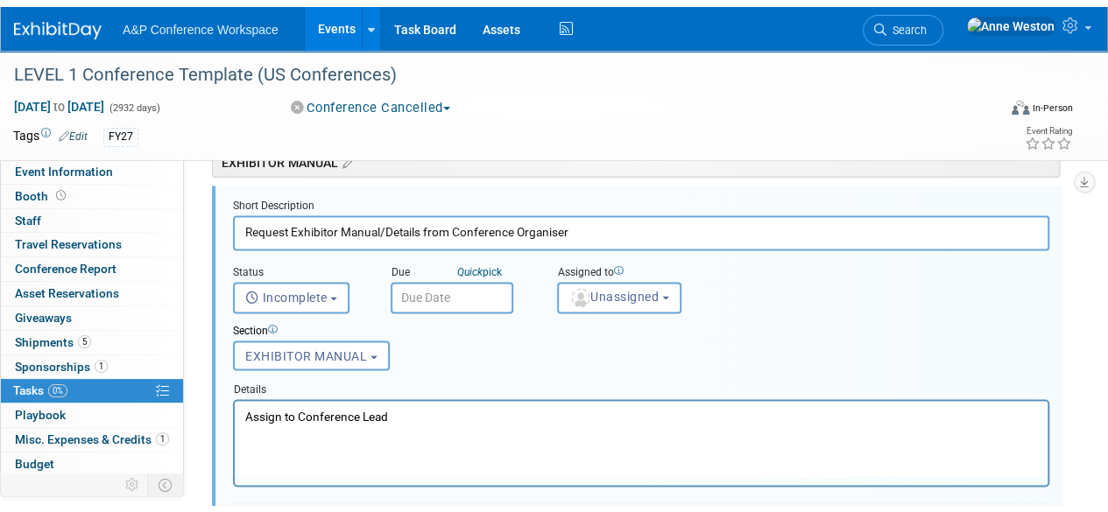
scroll to position [1406, 0]
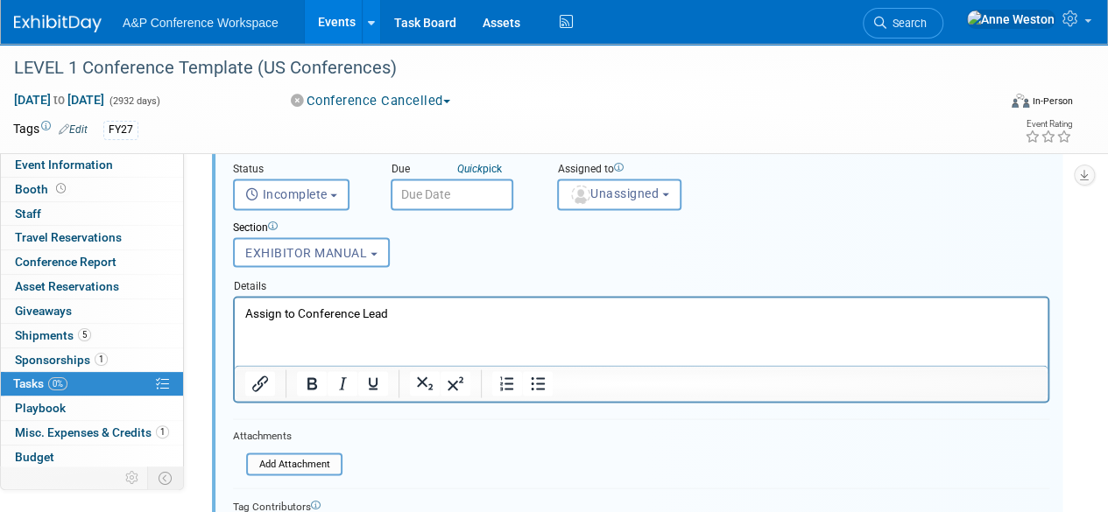
click at [361, 309] on p "Assign to Conference Lead" at bounding box center [641, 312] width 793 height 17
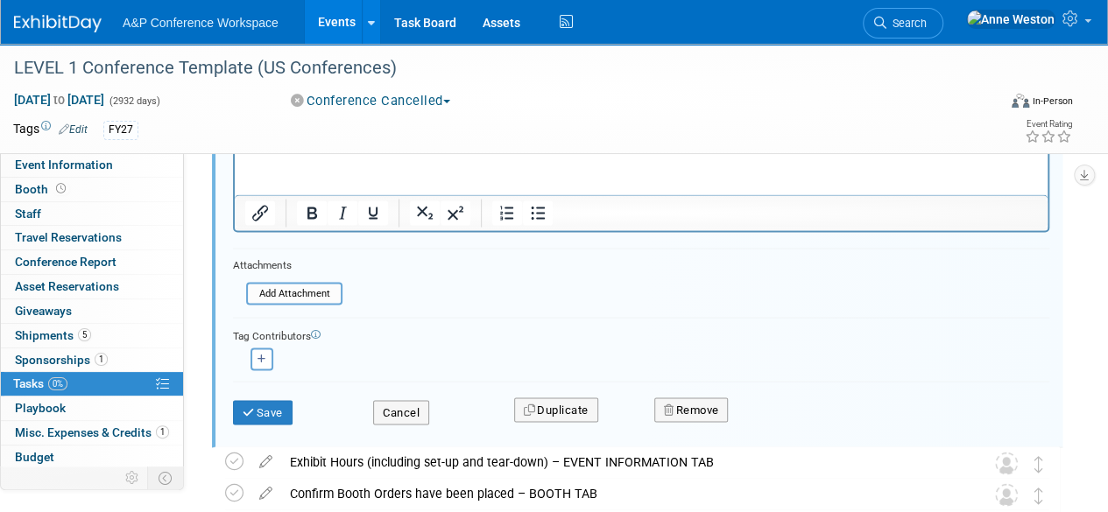
scroll to position [1582, 0]
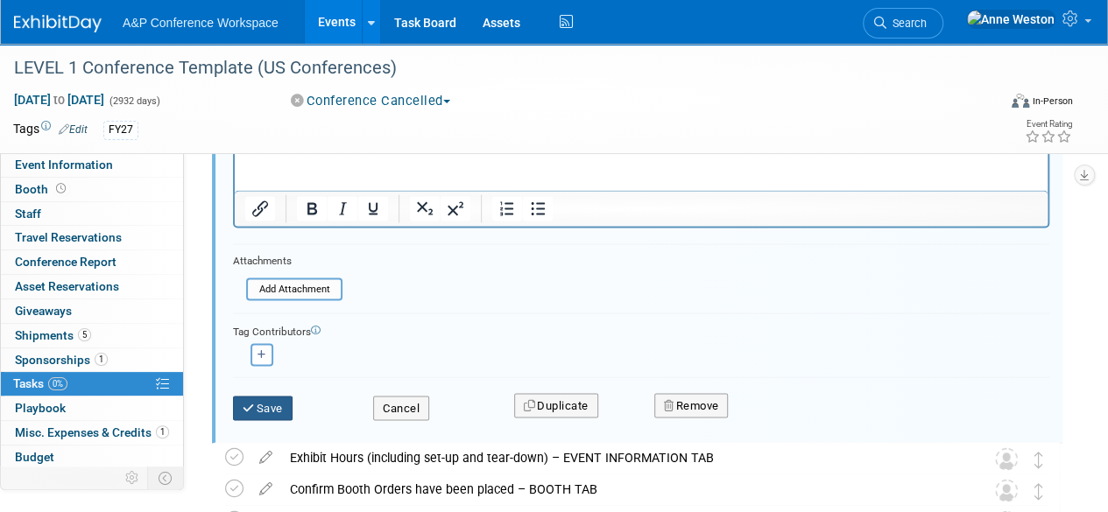
click at [270, 405] on button "Save" at bounding box center [263, 408] width 60 height 25
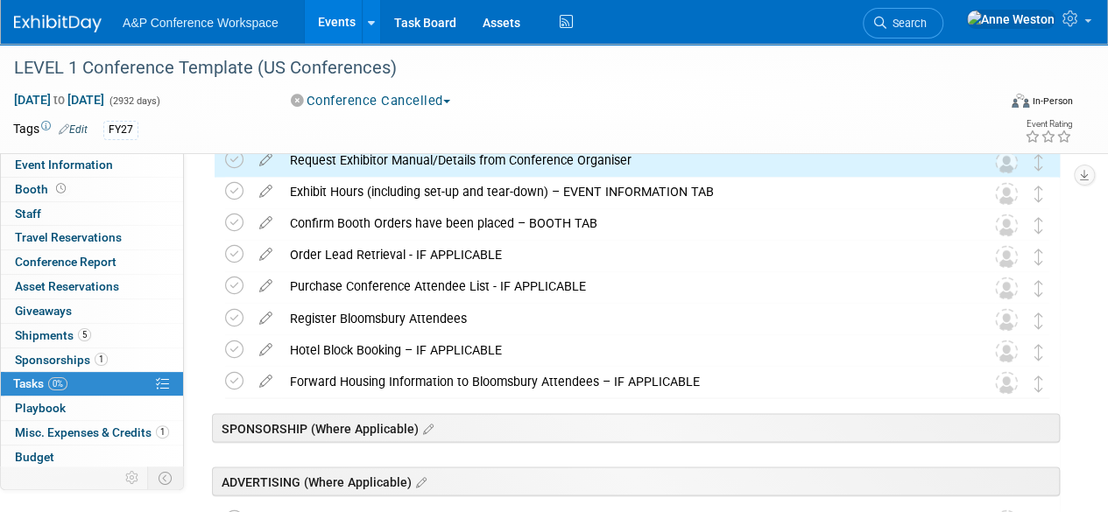
scroll to position [1319, 0]
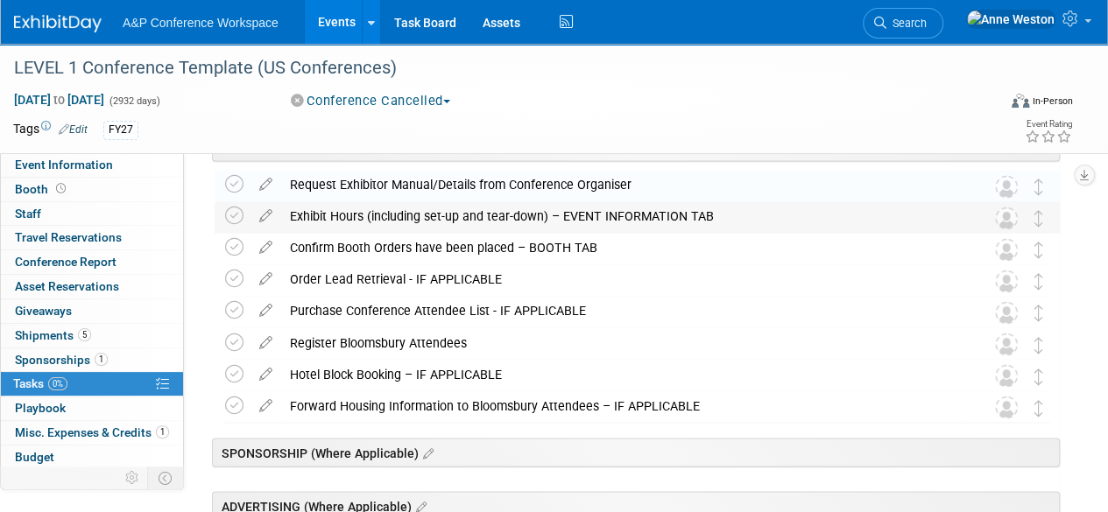
click at [398, 204] on div "Exhibit Hours (including set-up and tear-down) – EVENT INFORMATION TAB" at bounding box center [620, 216] width 679 height 30
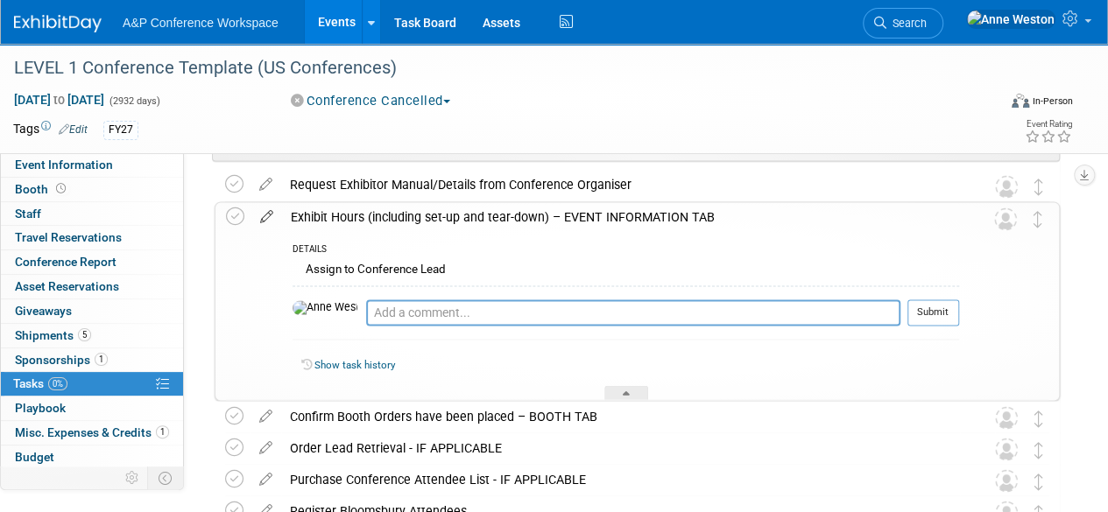
click at [264, 217] on icon at bounding box center [266, 213] width 31 height 22
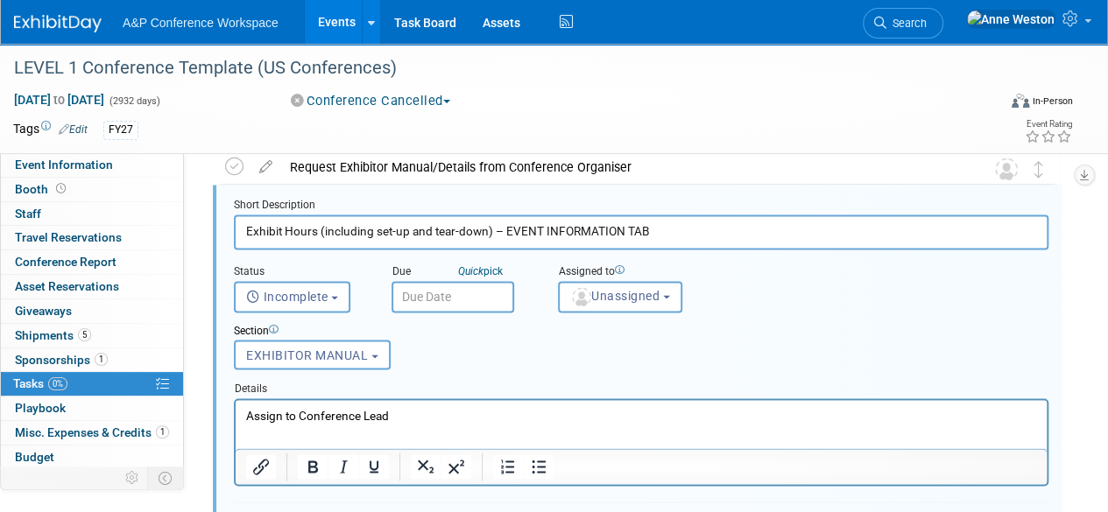
scroll to position [1438, 0]
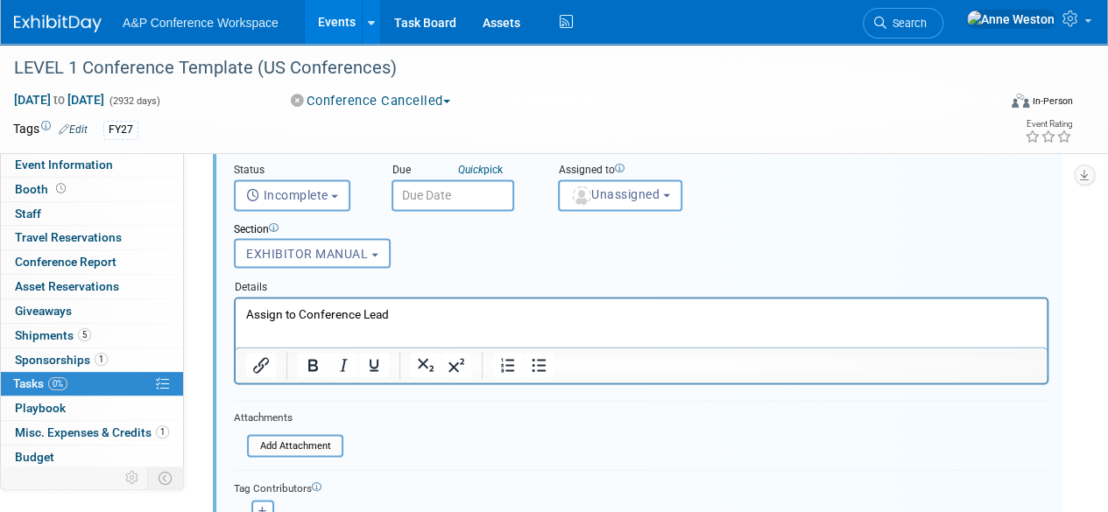
click at [362, 314] on p "Assign to Conference Lead" at bounding box center [641, 313] width 791 height 17
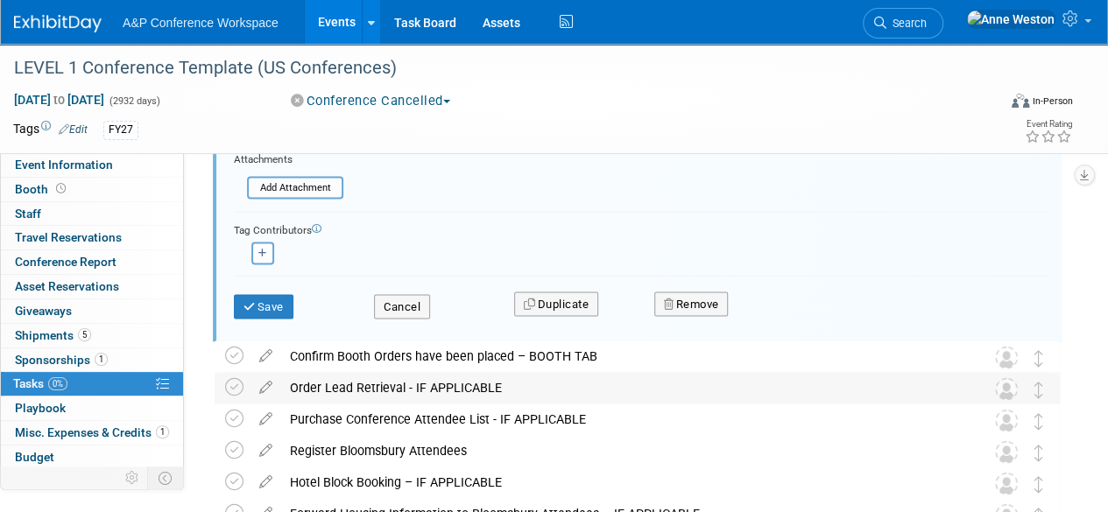
scroll to position [1788, 0]
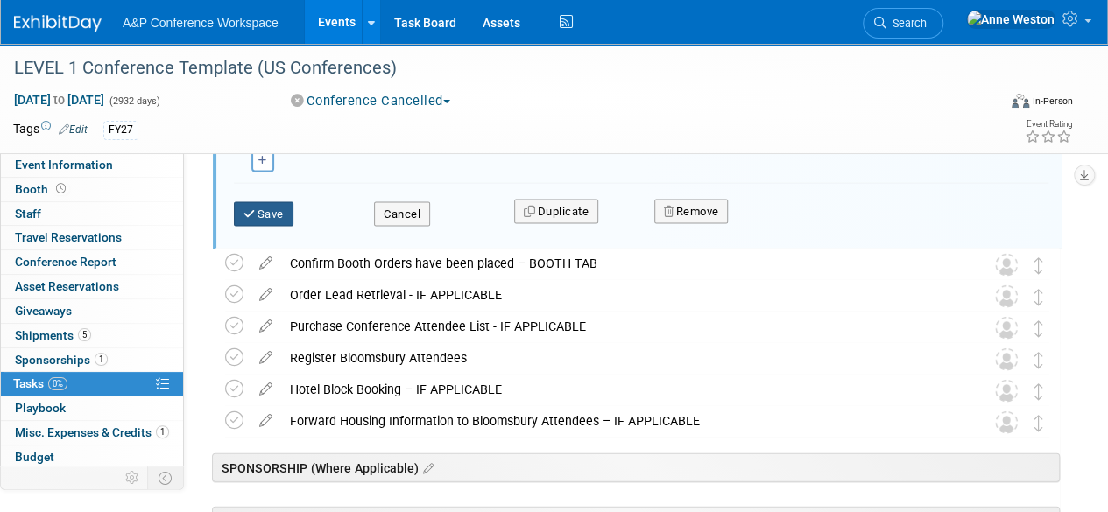
click at [270, 208] on button "Save" at bounding box center [264, 214] width 60 height 25
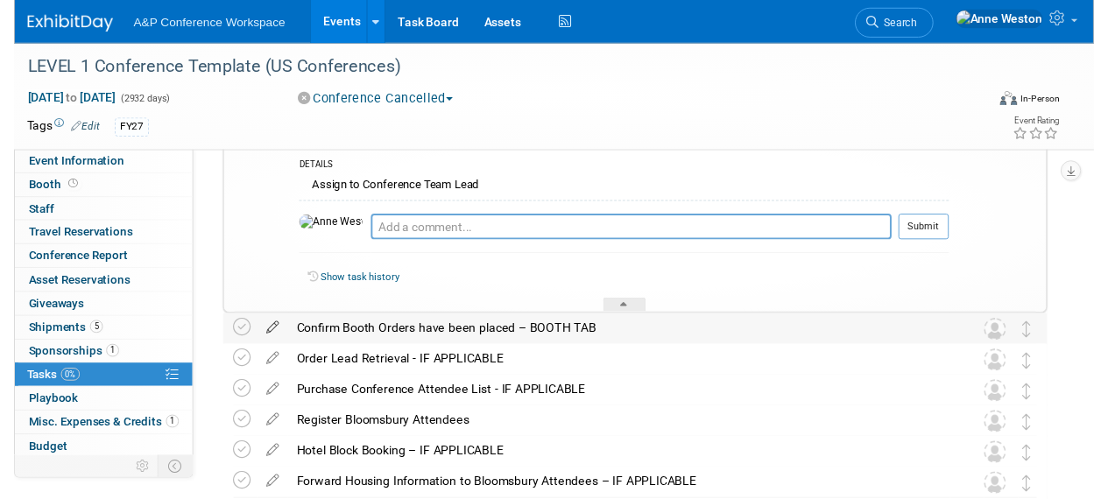
scroll to position [1438, 0]
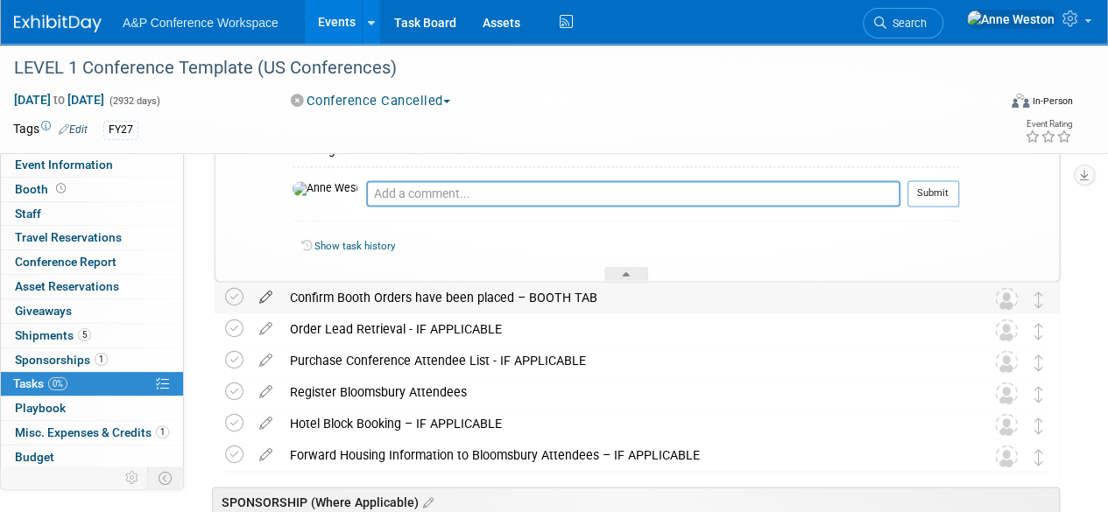
click at [266, 293] on icon at bounding box center [265, 293] width 31 height 22
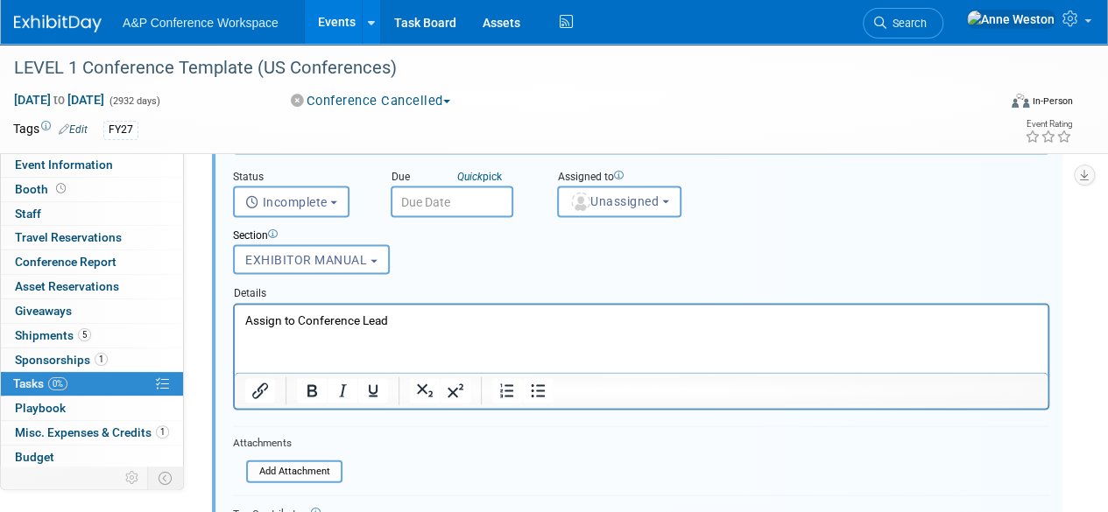
scroll to position [1638, 0]
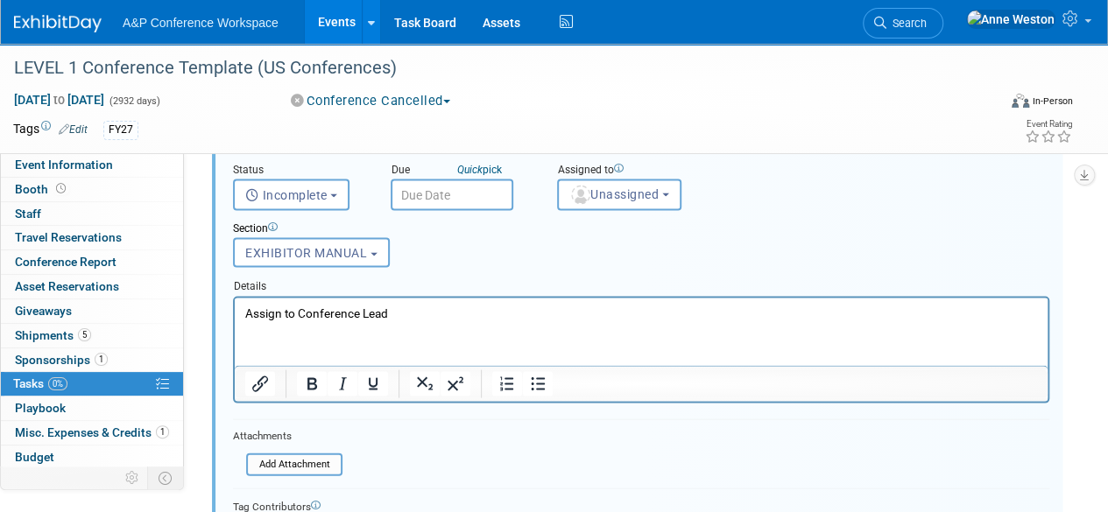
click at [362, 307] on p "Assign to Conference Lead" at bounding box center [641, 312] width 793 height 17
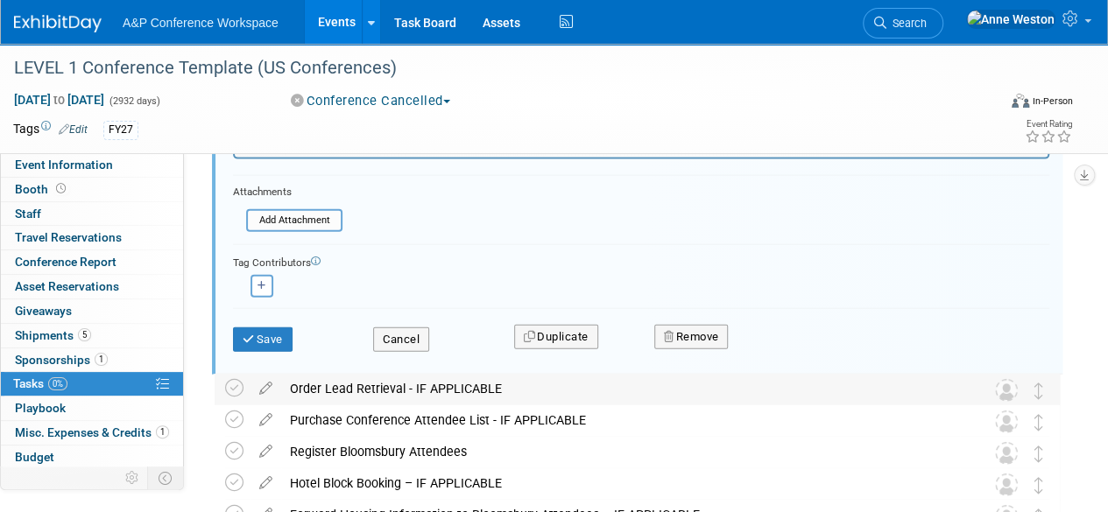
scroll to position [1900, 0]
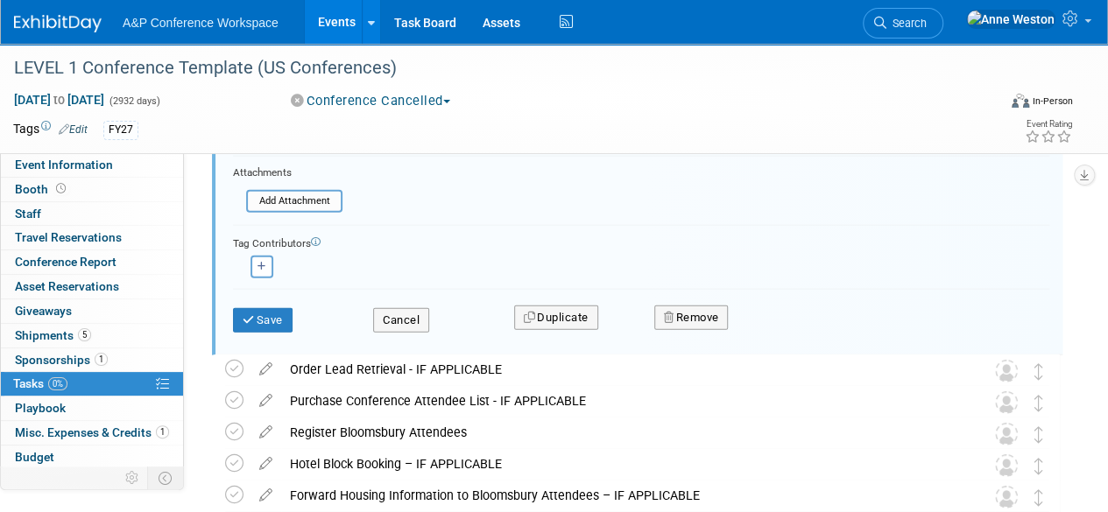
click at [227, 319] on div "Save" at bounding box center [290, 315] width 140 height 36
click at [271, 317] on button "Save" at bounding box center [263, 320] width 60 height 25
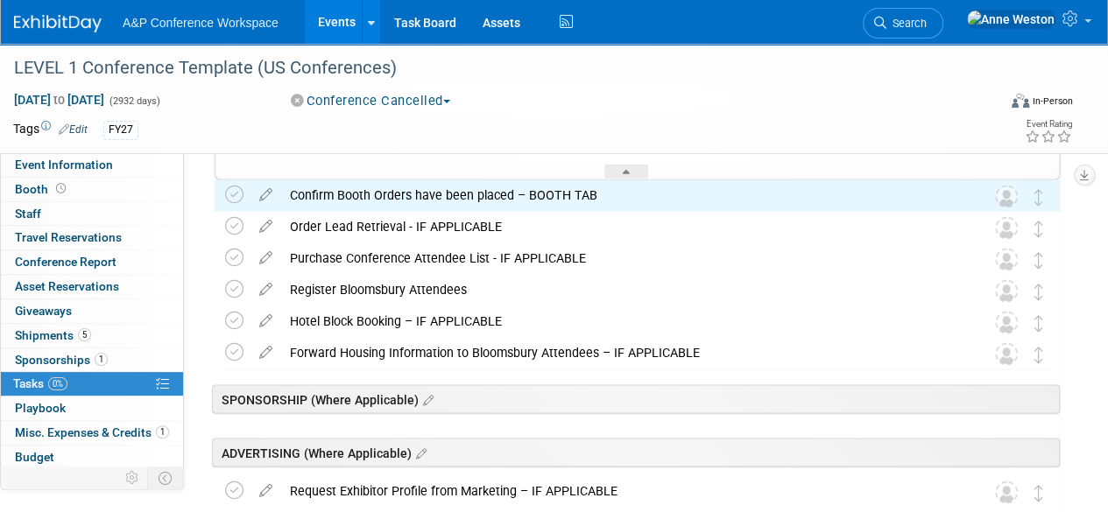
scroll to position [1463, 0]
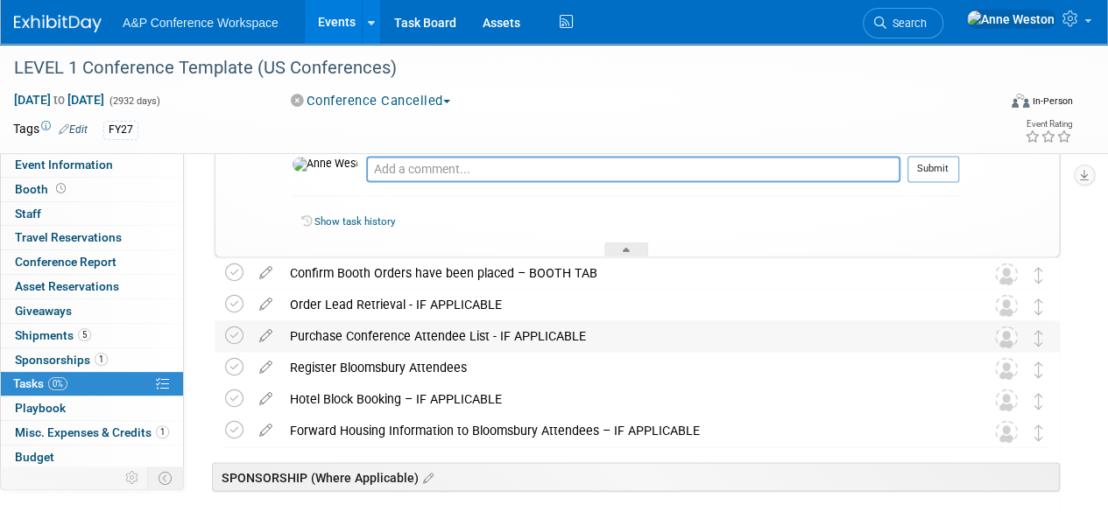
click at [318, 330] on div "Purchase Conference Attendee List - IF APPLICABLE" at bounding box center [620, 336] width 679 height 30
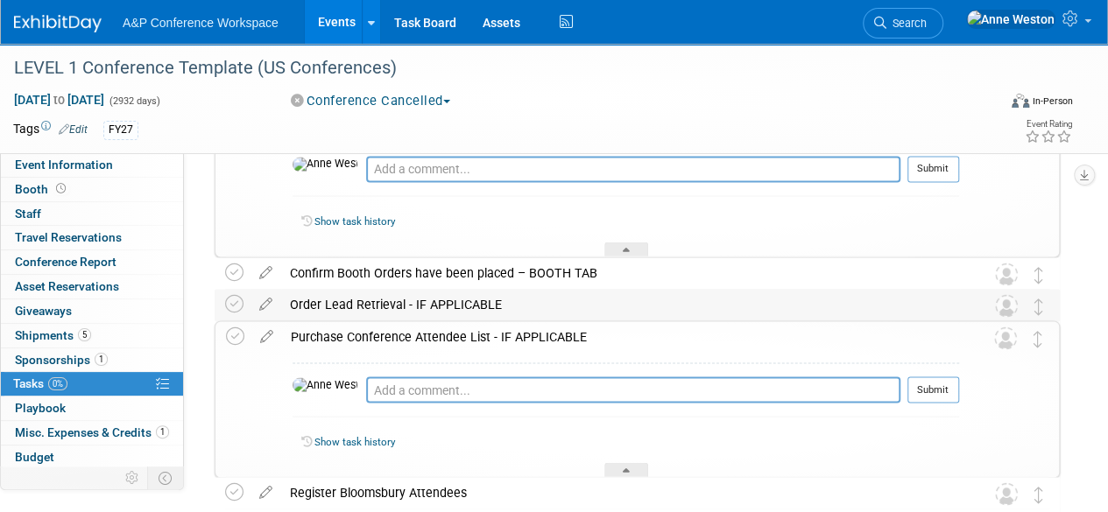
click at [349, 290] on div "Order Lead Retrieval - IF APPLICABLE" at bounding box center [620, 304] width 679 height 30
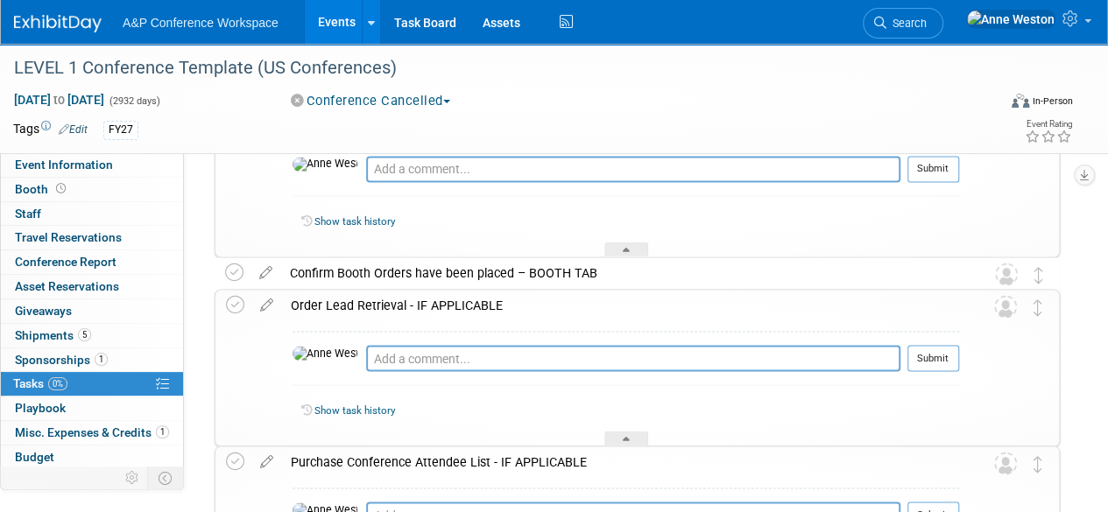
click at [356, 269] on div "Confirm Booth Orders have been placed – BOOTH TAB" at bounding box center [620, 272] width 679 height 30
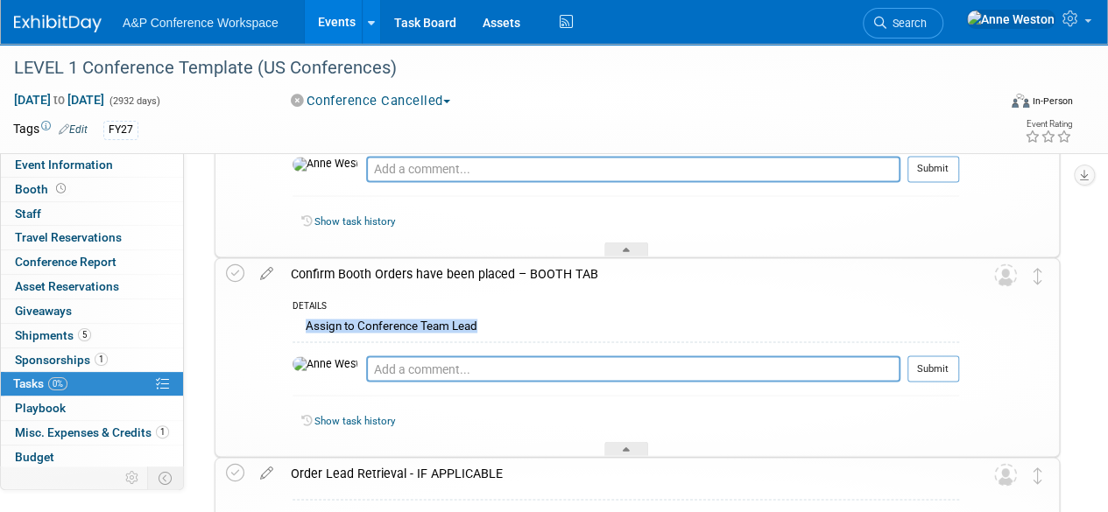
drag, startPoint x: 495, startPoint y: 321, endPoint x: 328, endPoint y: 311, distance: 166.7
click at [328, 311] on div "DETAILS Assign to Conference Team Lead Pro tip: Press Ctrl-Enter to submit comm…" at bounding box center [620, 373] width 677 height 168
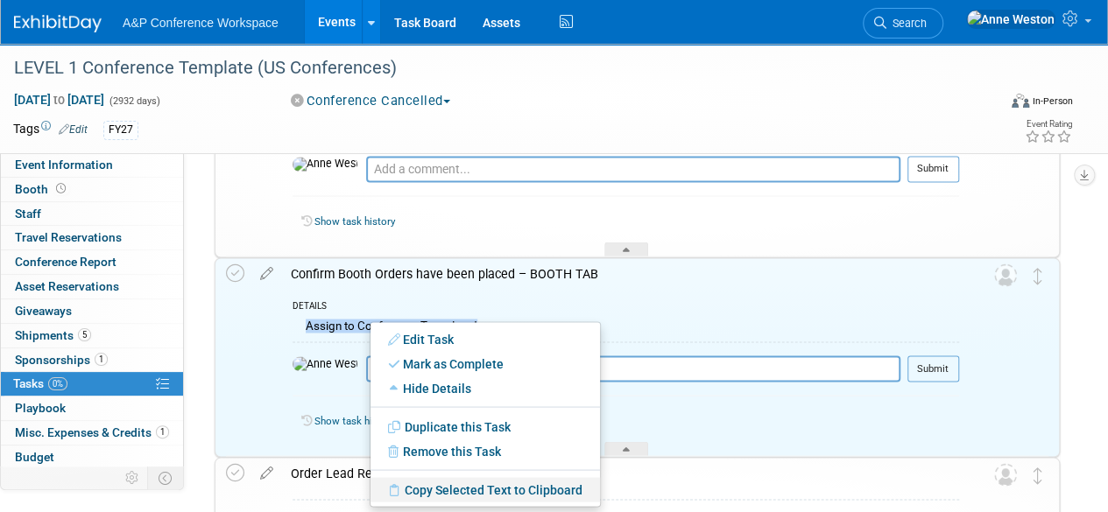
click at [420, 489] on link "Copy Selected Text to Clipboard" at bounding box center [484, 489] width 229 height 25
copy div "Assign to Conference Team Lead"
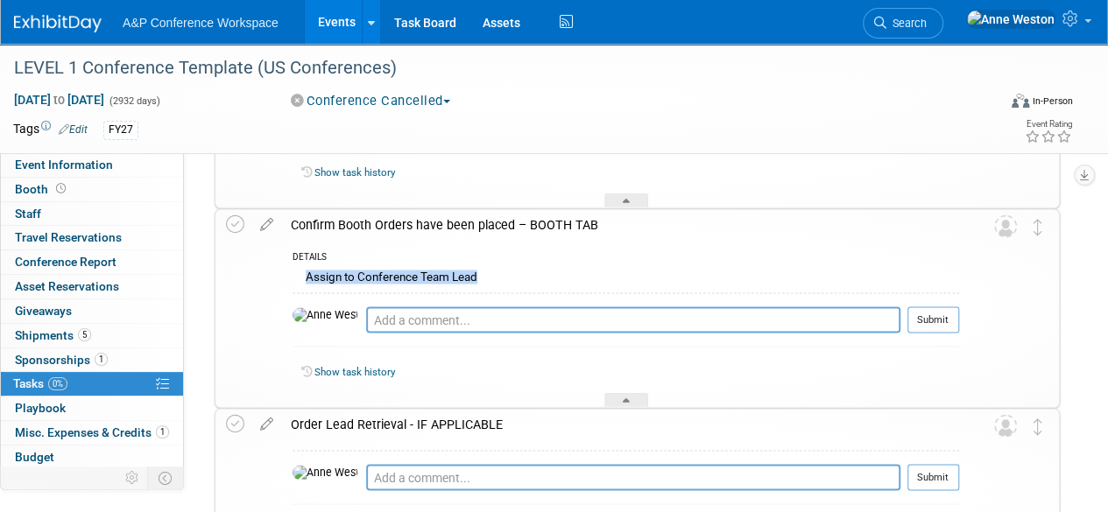
scroll to position [1550, 0]
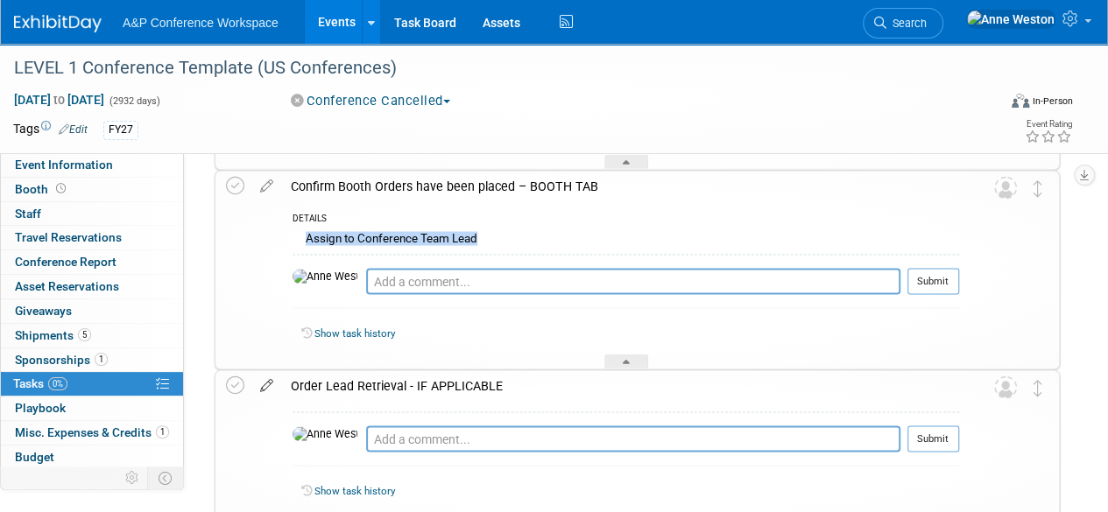
click at [268, 375] on icon at bounding box center [266, 381] width 31 height 22
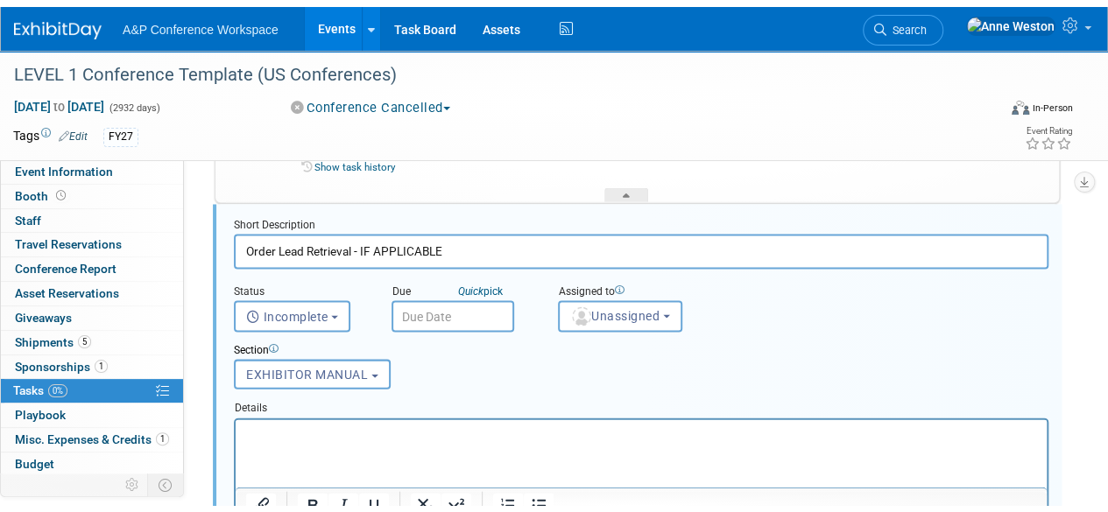
scroll to position [1750, 0]
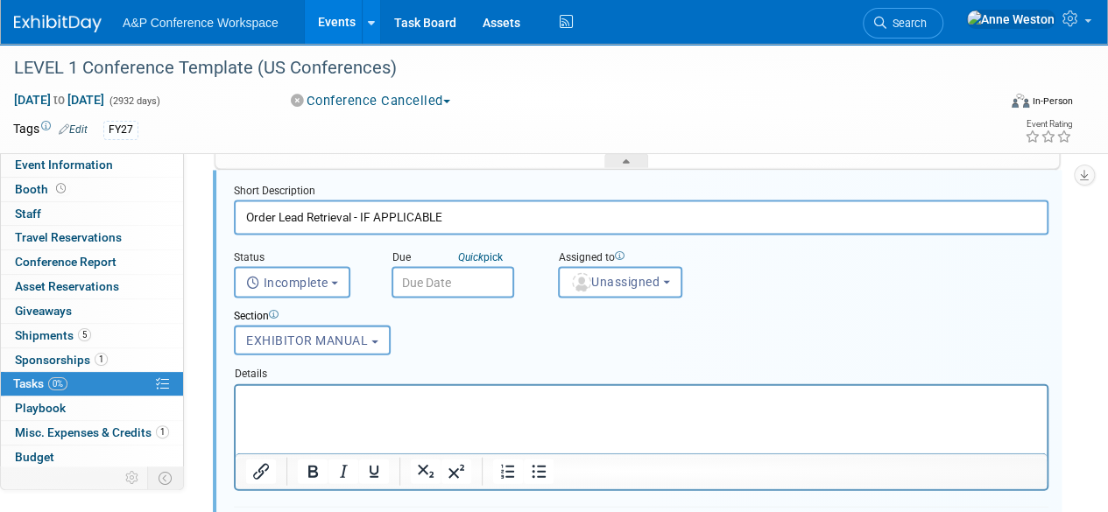
click at [337, 401] on p "Rich Text Area. Press ALT-0 for help." at bounding box center [641, 400] width 791 height 17
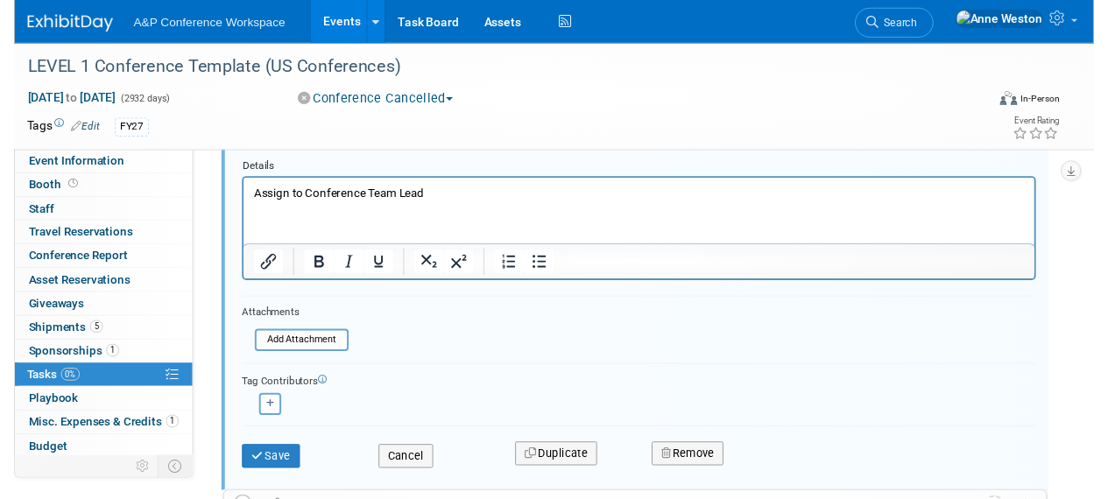
scroll to position [2012, 0]
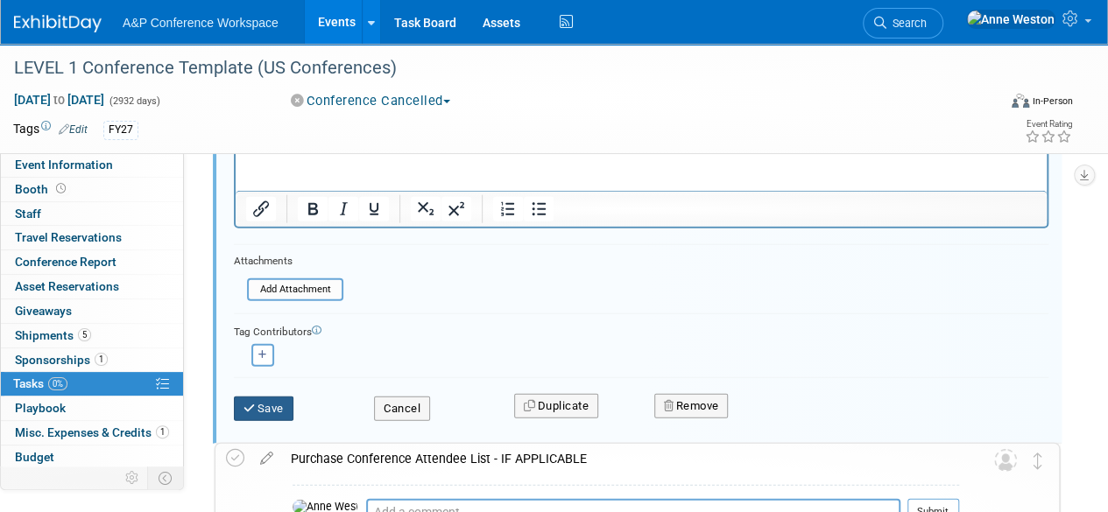
click at [257, 414] on button "Save" at bounding box center [264, 409] width 60 height 25
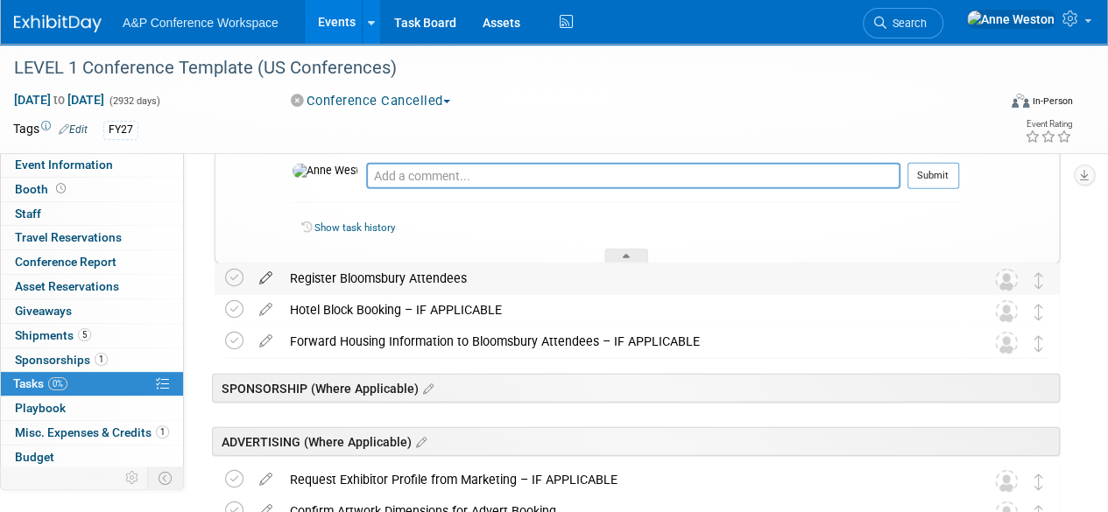
click at [265, 271] on icon at bounding box center [265, 275] width 31 height 22
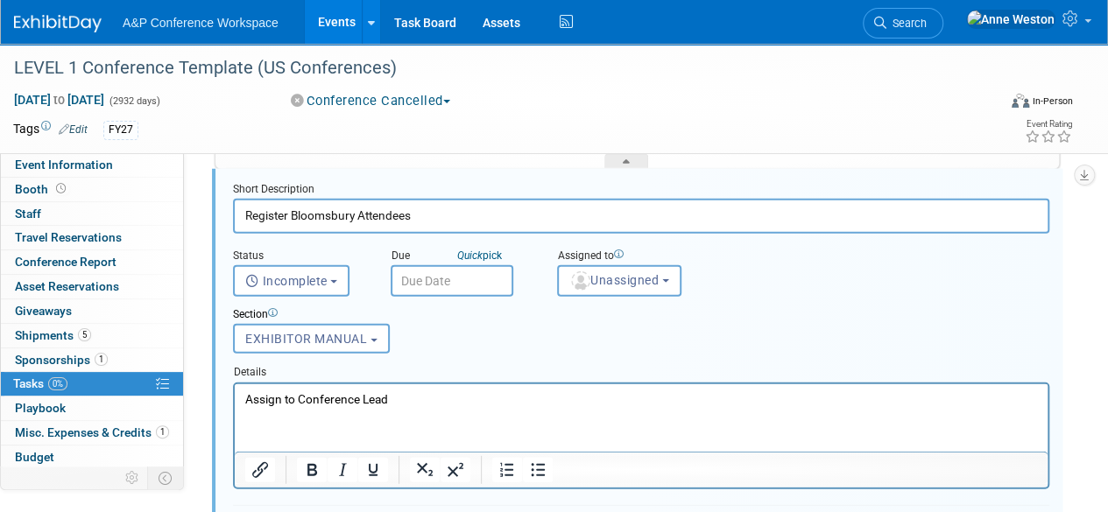
scroll to position [2193, 0]
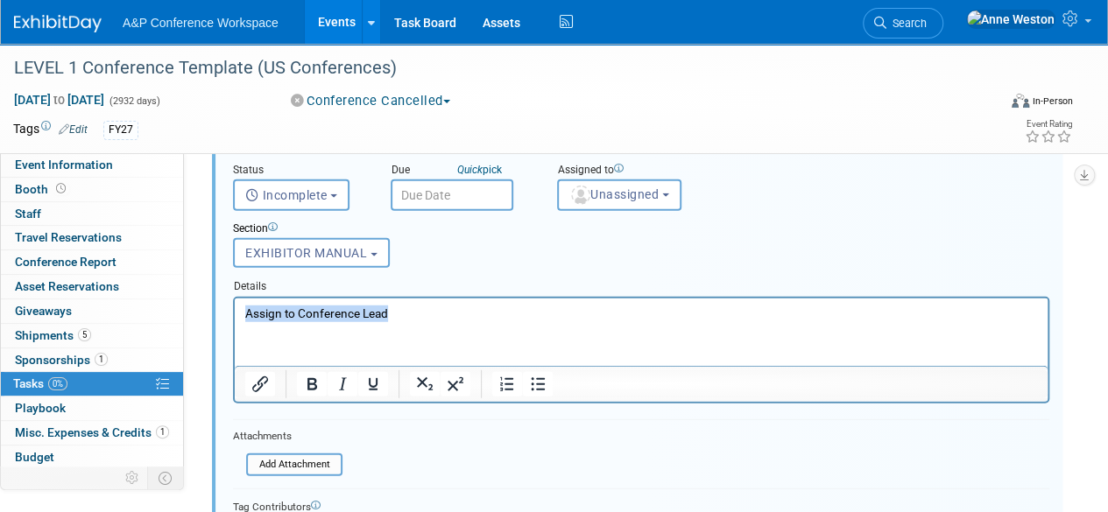
drag, startPoint x: 420, startPoint y: 311, endPoint x: 236, endPoint y: 313, distance: 184.8
click at [236, 313] on html "Assign to Conference Lead" at bounding box center [641, 310] width 813 height 24
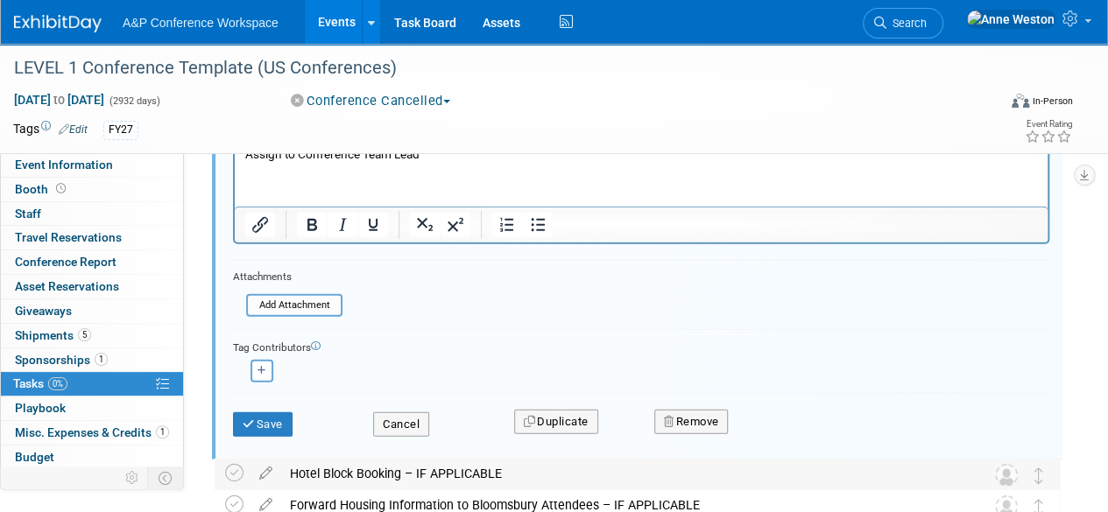
scroll to position [2368, 0]
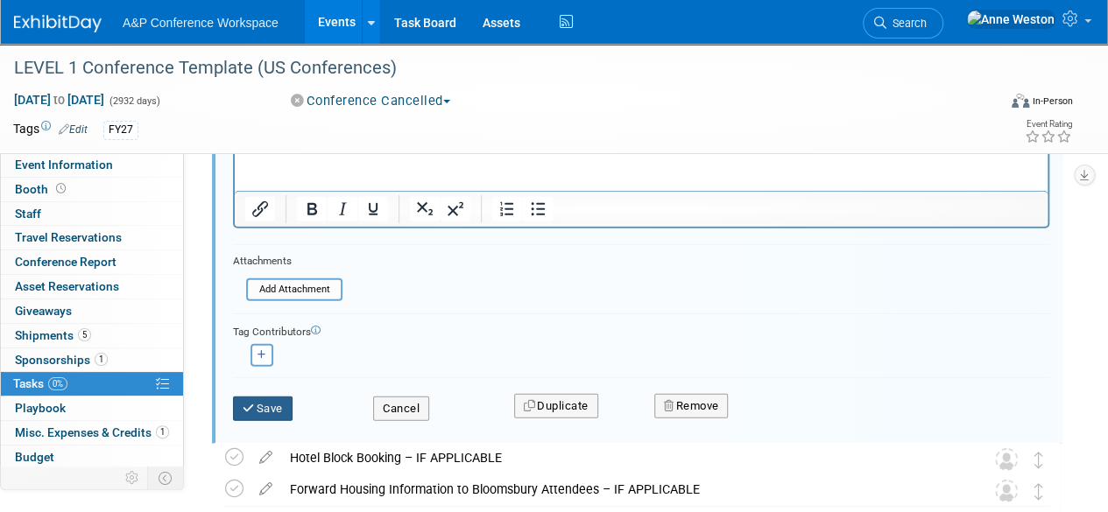
click at [263, 409] on button "Save" at bounding box center [263, 409] width 60 height 25
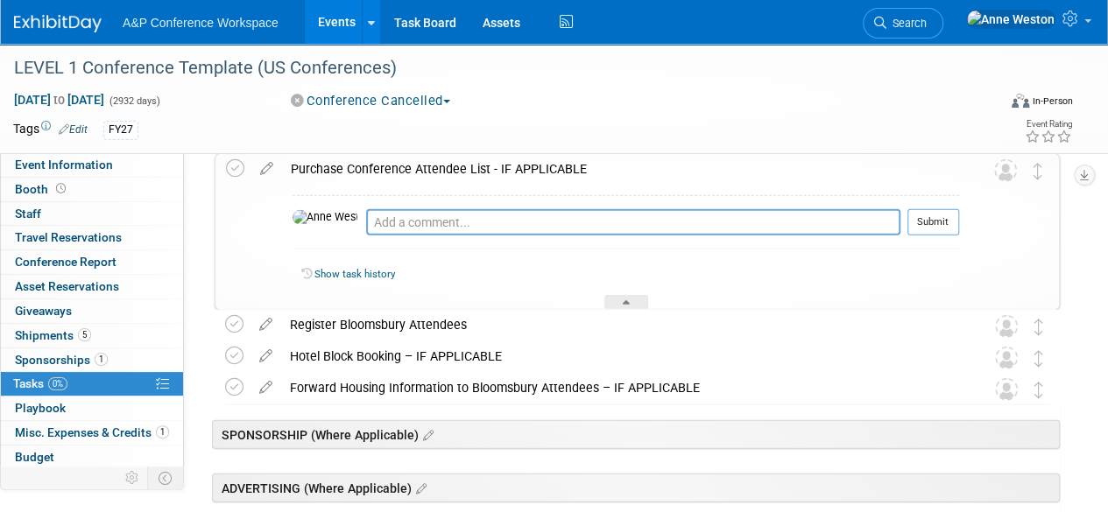
scroll to position [1930, 0]
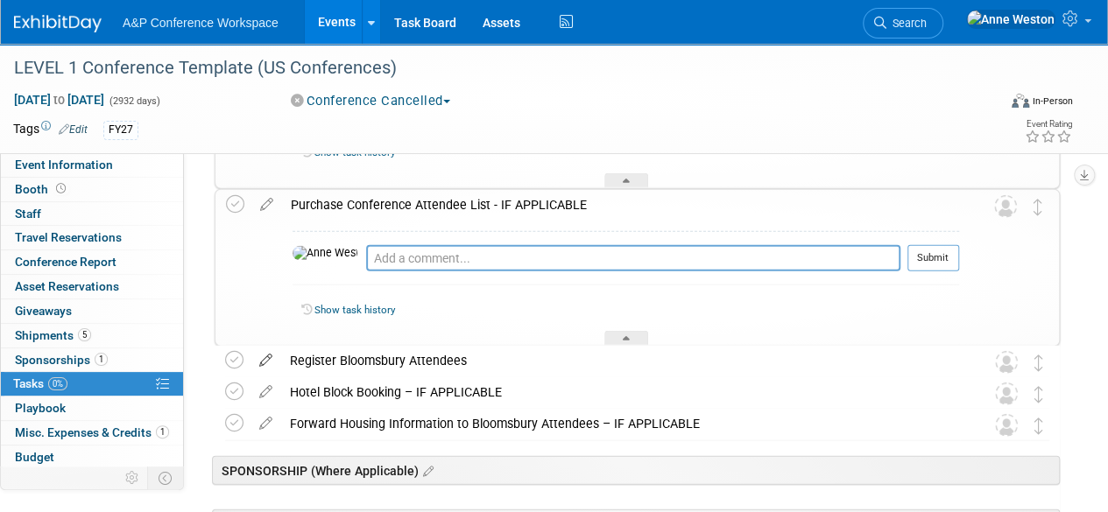
click at [264, 351] on icon at bounding box center [265, 357] width 31 height 22
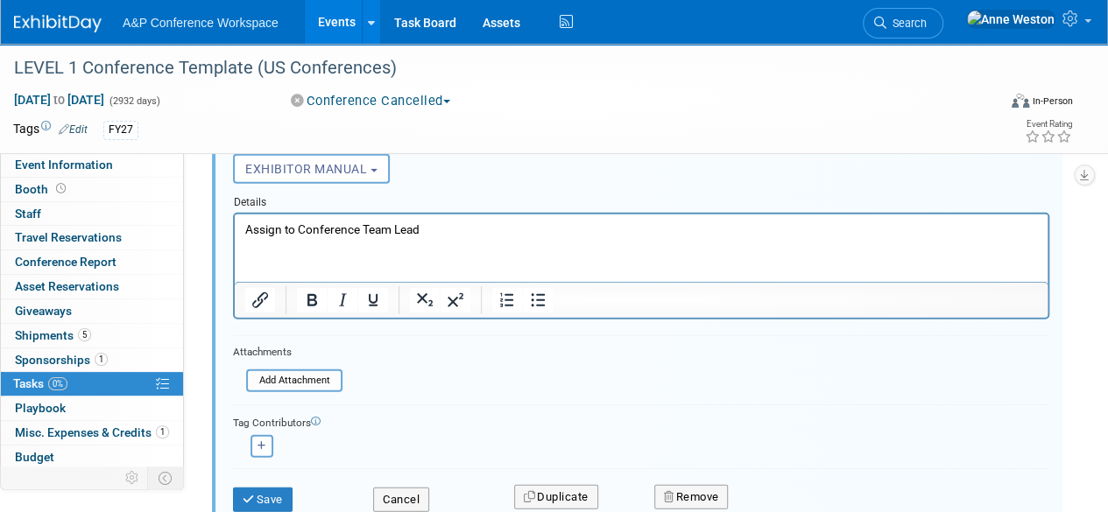
scroll to position [2280, 0]
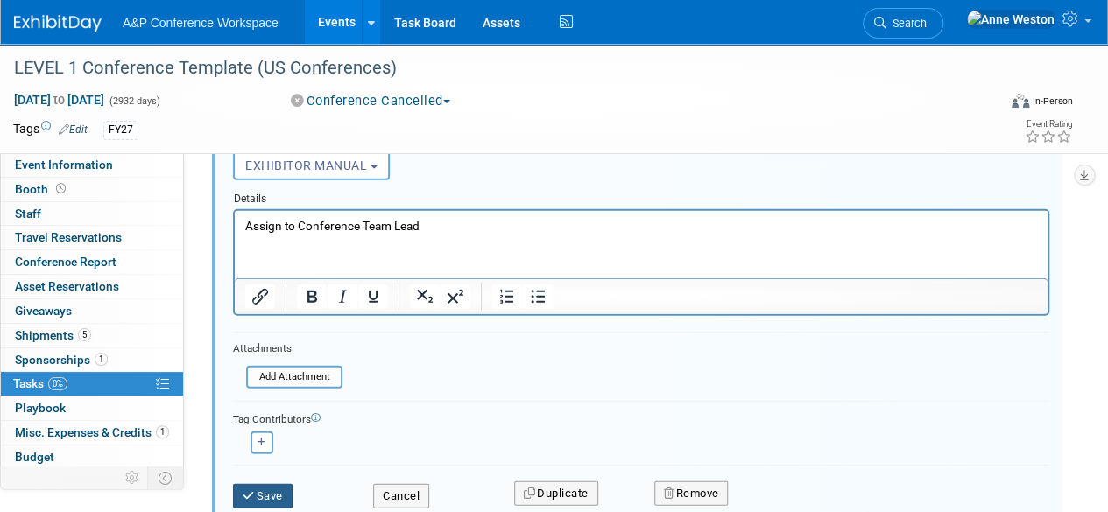
click at [267, 492] on button "Save" at bounding box center [263, 496] width 60 height 25
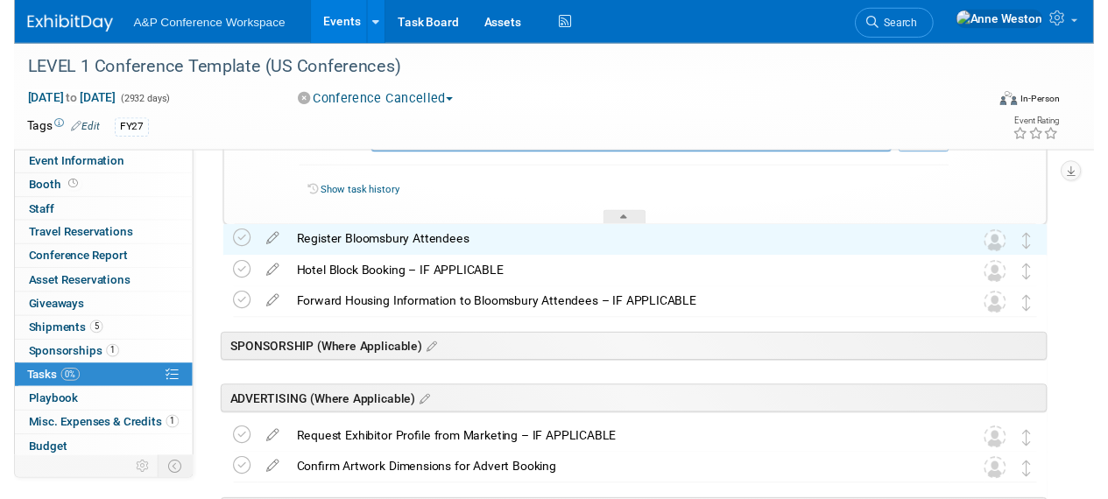
scroll to position [2018, 0]
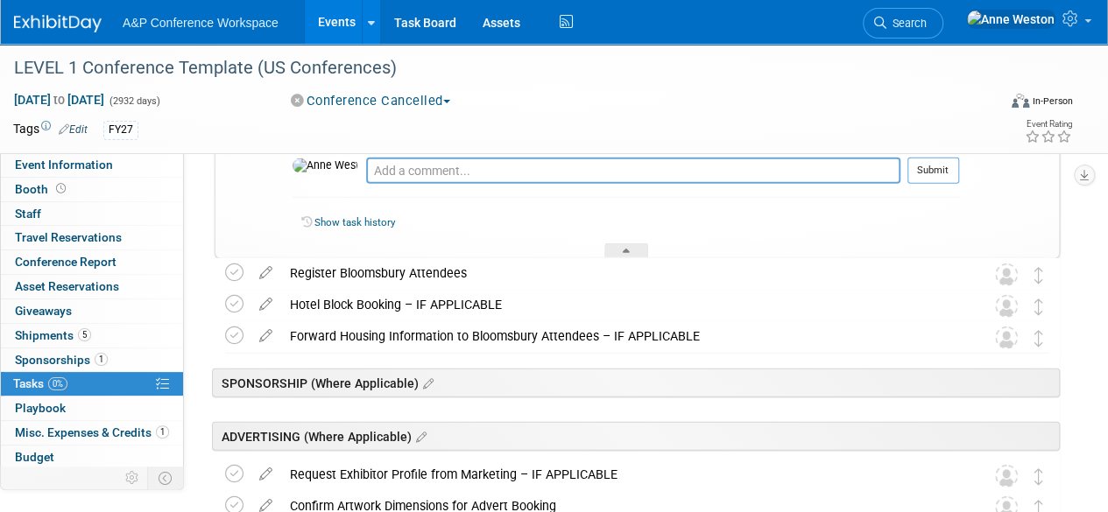
click at [329, 271] on div "Register Bloomsbury Attendees" at bounding box center [620, 273] width 679 height 30
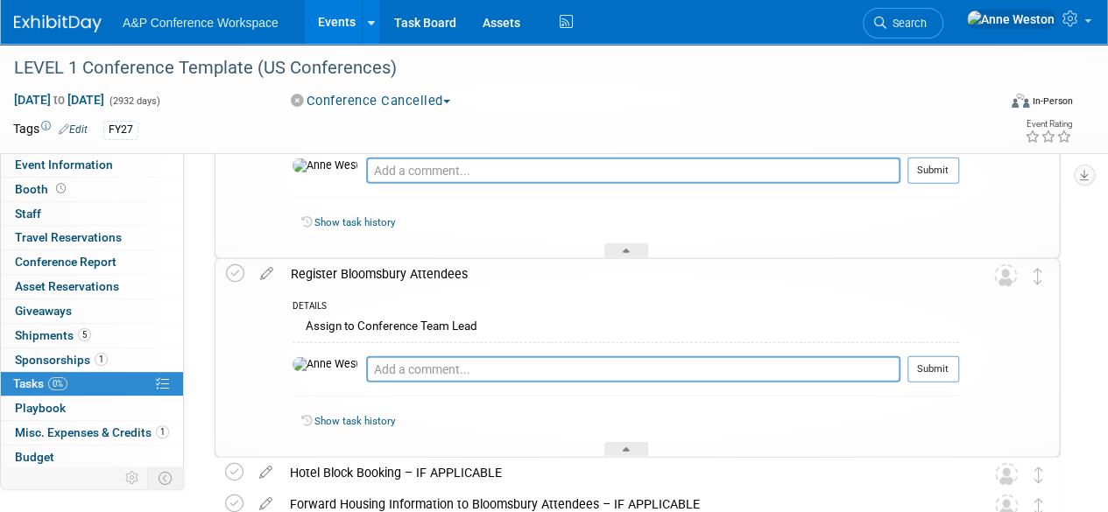
click at [329, 271] on div "Register Bloomsbury Attendees" at bounding box center [620, 274] width 677 height 30
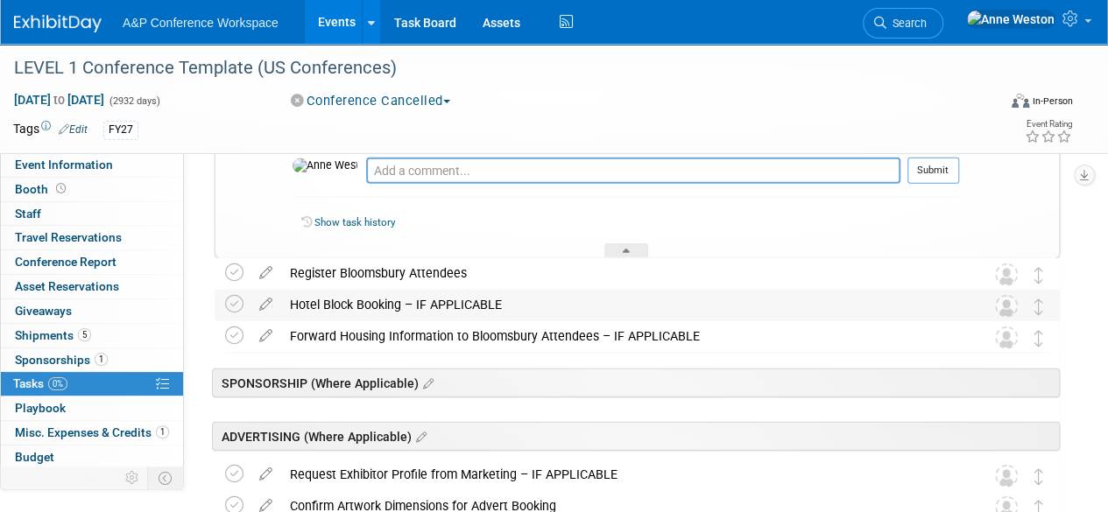
click at [344, 296] on div "Hotel Block Booking – IF APPLICABLE" at bounding box center [620, 305] width 679 height 30
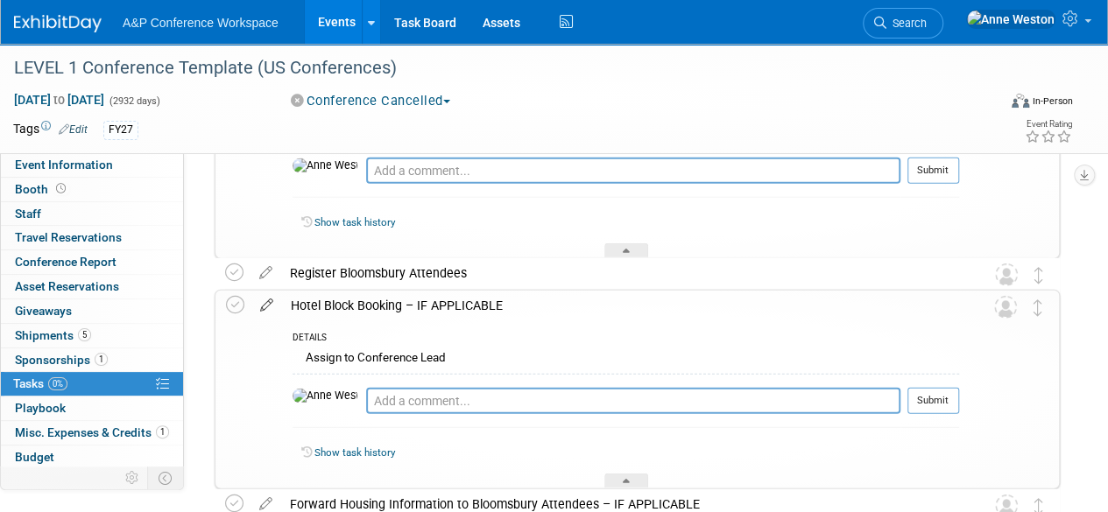
click at [266, 303] on icon at bounding box center [266, 302] width 31 height 22
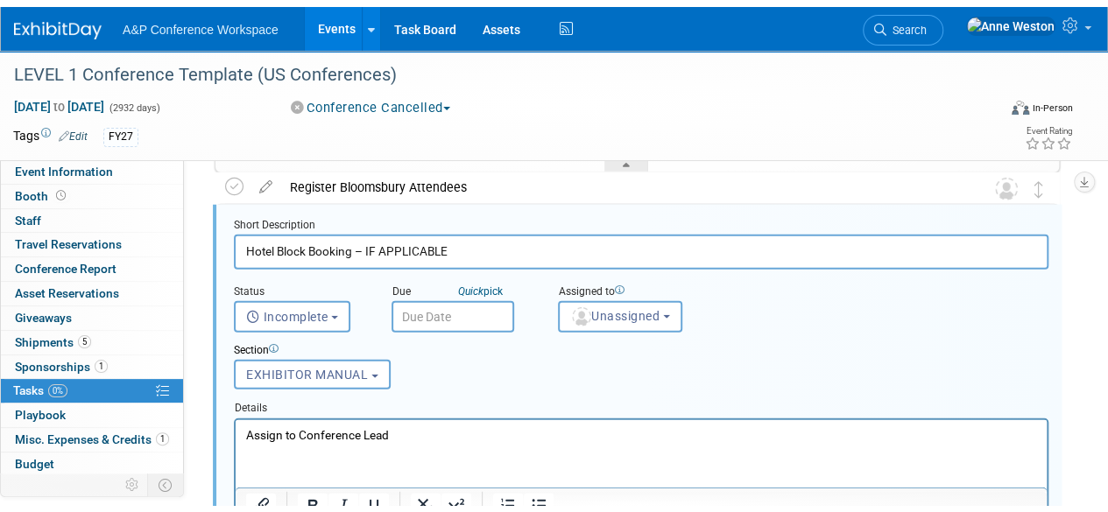
scroll to position [2138, 0]
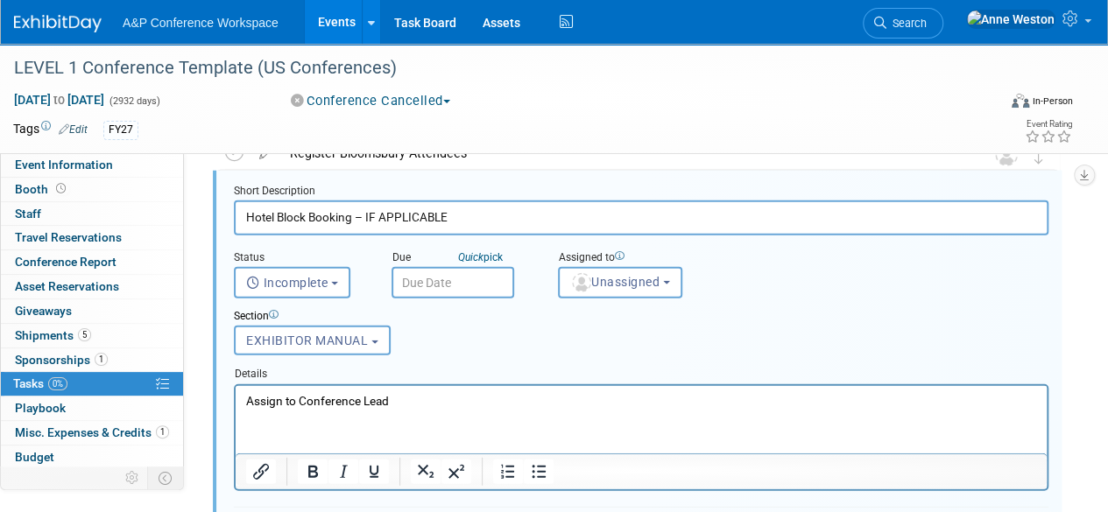
click at [377, 402] on p "Assign to Conference Lead" at bounding box center [641, 400] width 791 height 17
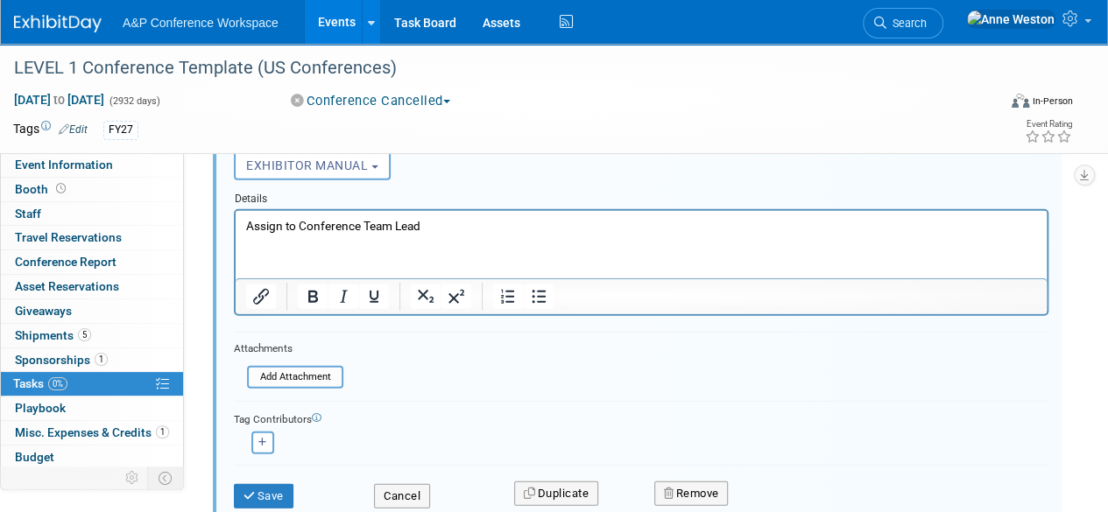
scroll to position [2400, 0]
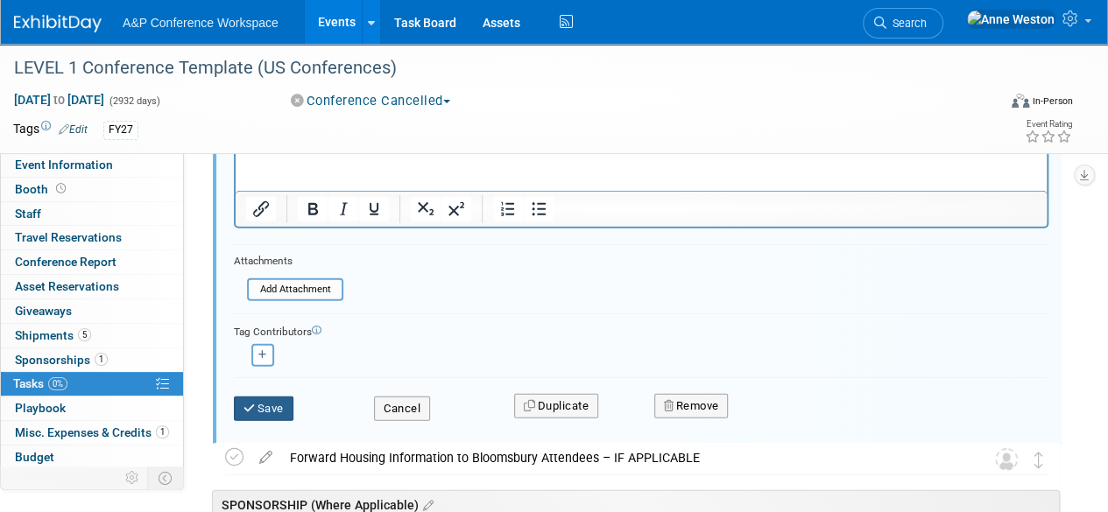
click at [263, 408] on button "Save" at bounding box center [264, 409] width 60 height 25
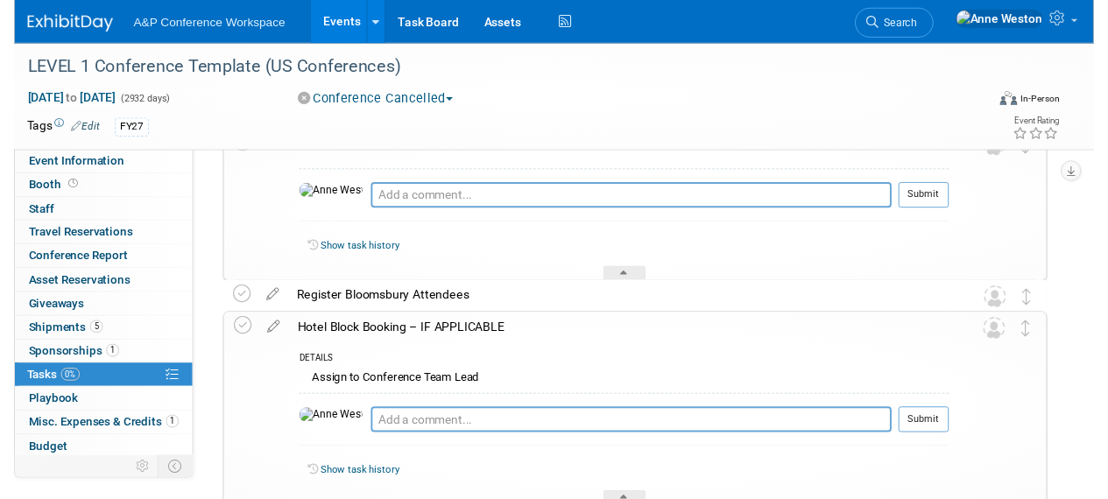
scroll to position [1963, 0]
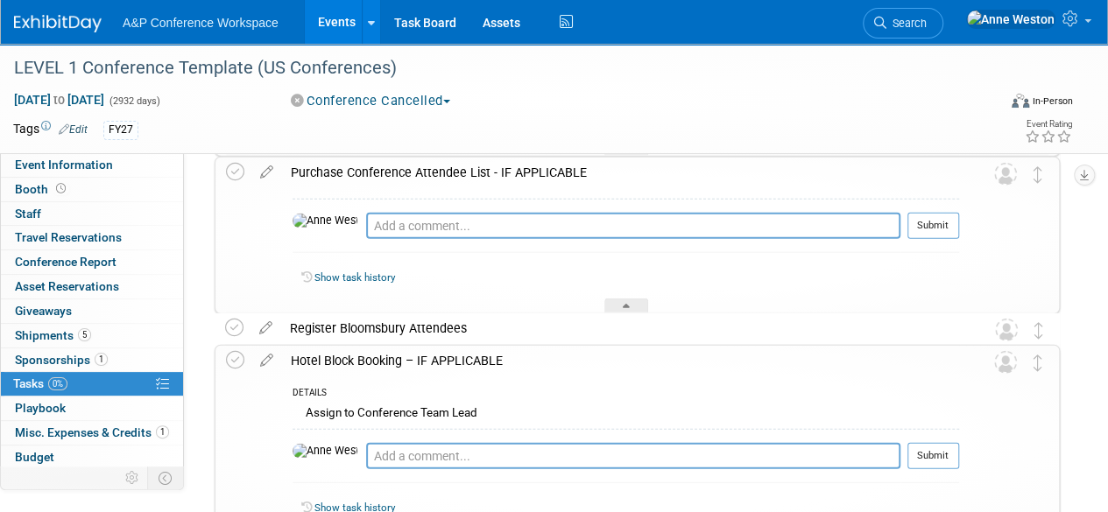
click at [342, 353] on div "Hotel Block Booking – IF APPLICABLE" at bounding box center [620, 361] width 677 height 30
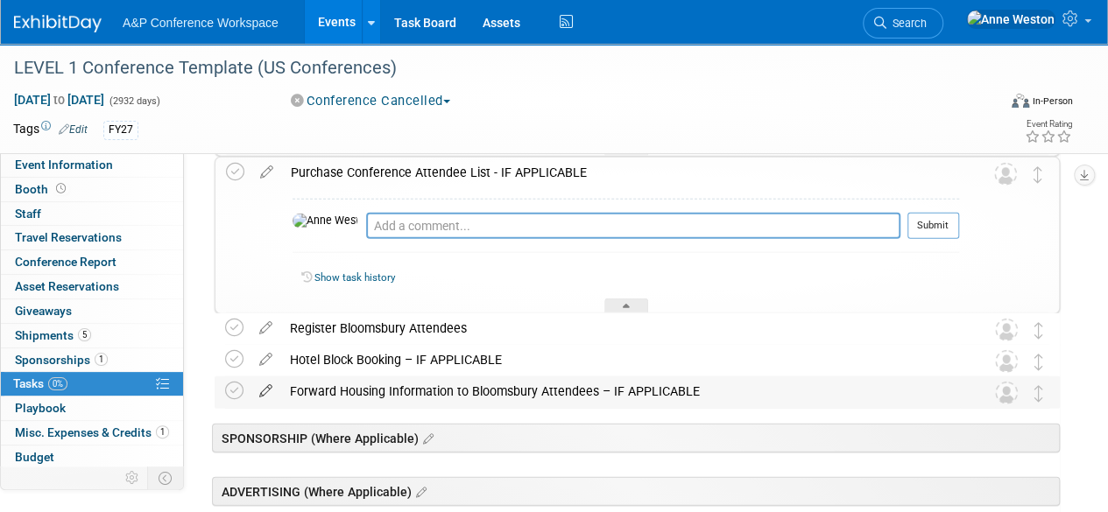
click at [272, 386] on icon at bounding box center [265, 388] width 31 height 22
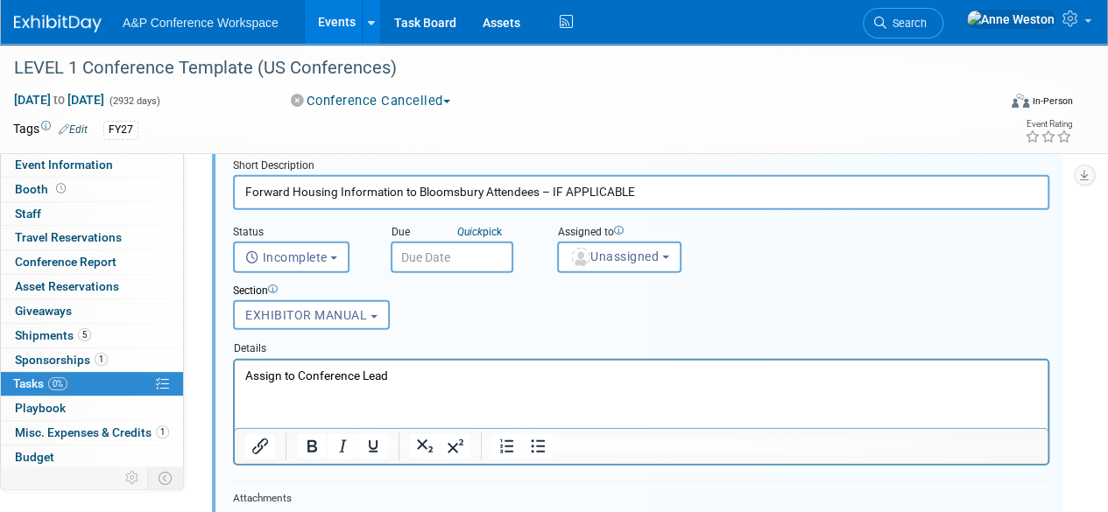
scroll to position [2256, 0]
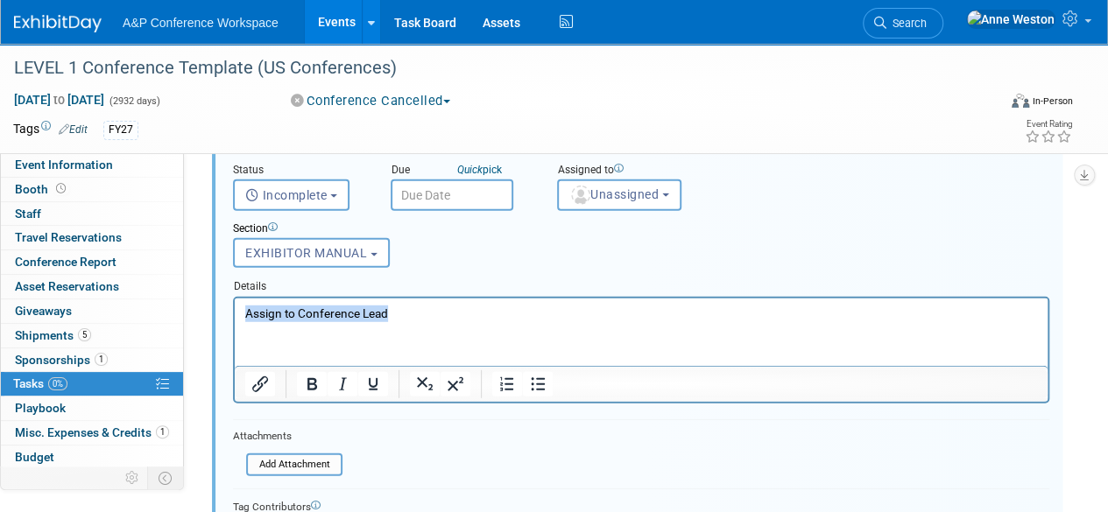
drag, startPoint x: 416, startPoint y: 319, endPoint x: 239, endPoint y: 334, distance: 177.5
click at [235, 321] on html "Assign to Conference Lead" at bounding box center [641, 310] width 813 height 24
paste body "Rich Text Area. Press ALT-0 for help."
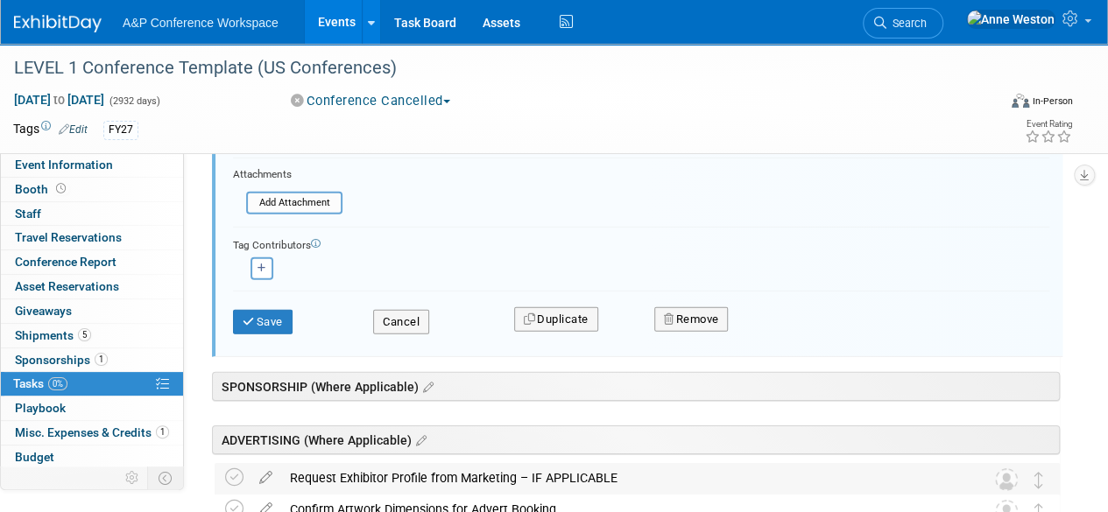
scroll to position [2519, 0]
click at [269, 324] on button "Save" at bounding box center [263, 321] width 60 height 25
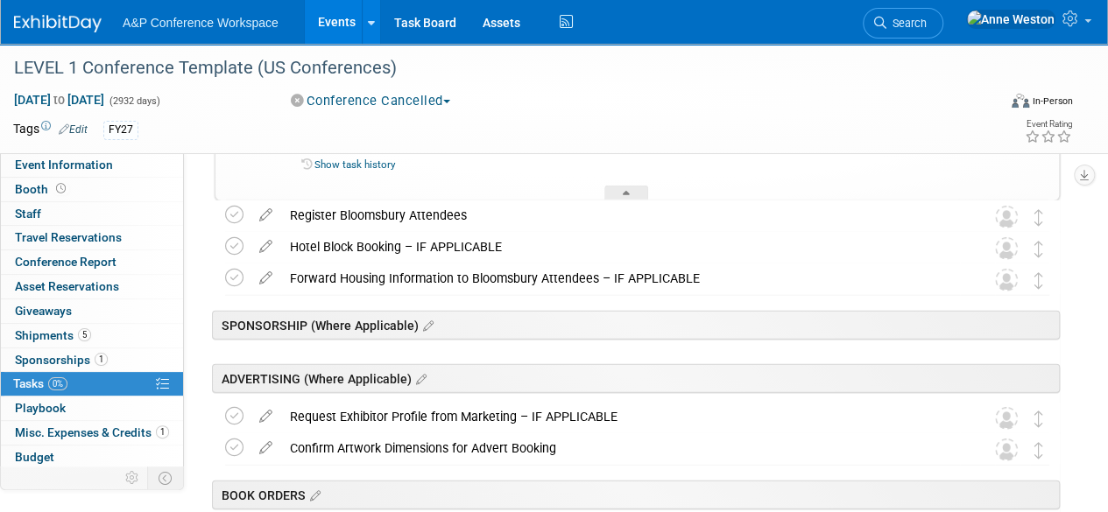
scroll to position [1993, 0]
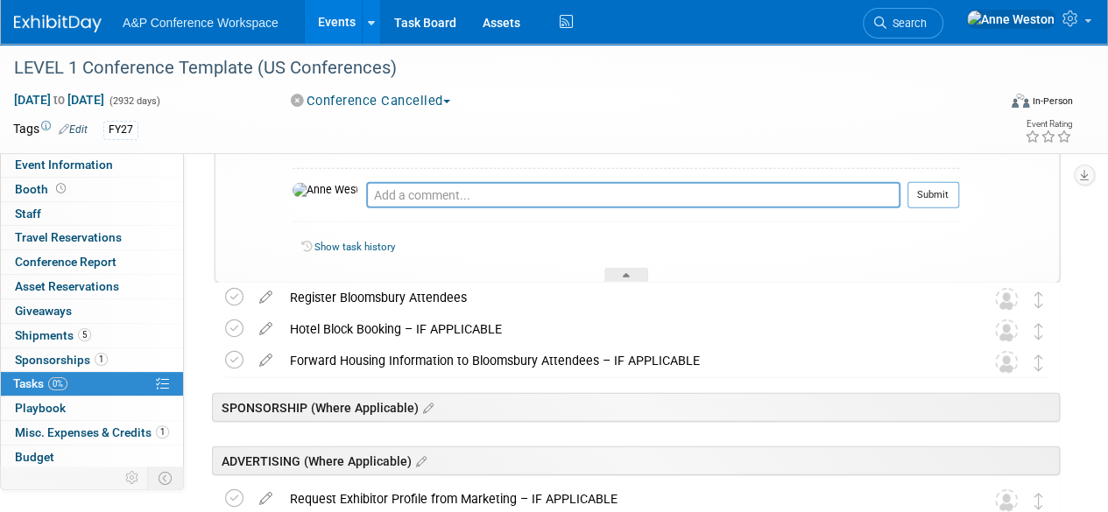
click at [332, 295] on div "Register Bloomsbury Attendees" at bounding box center [620, 298] width 679 height 30
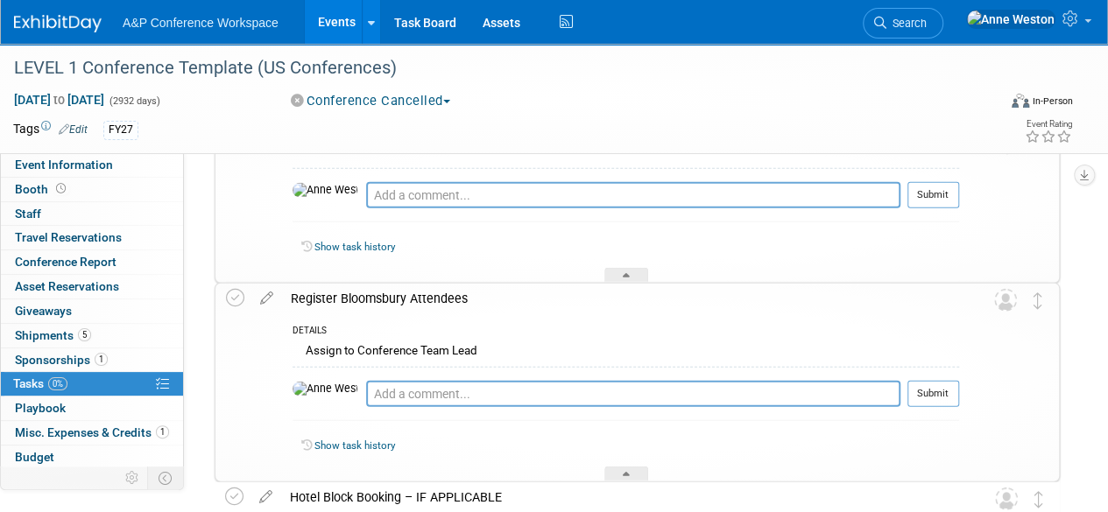
click at [332, 295] on div "Register Bloomsbury Attendees" at bounding box center [620, 299] width 677 height 30
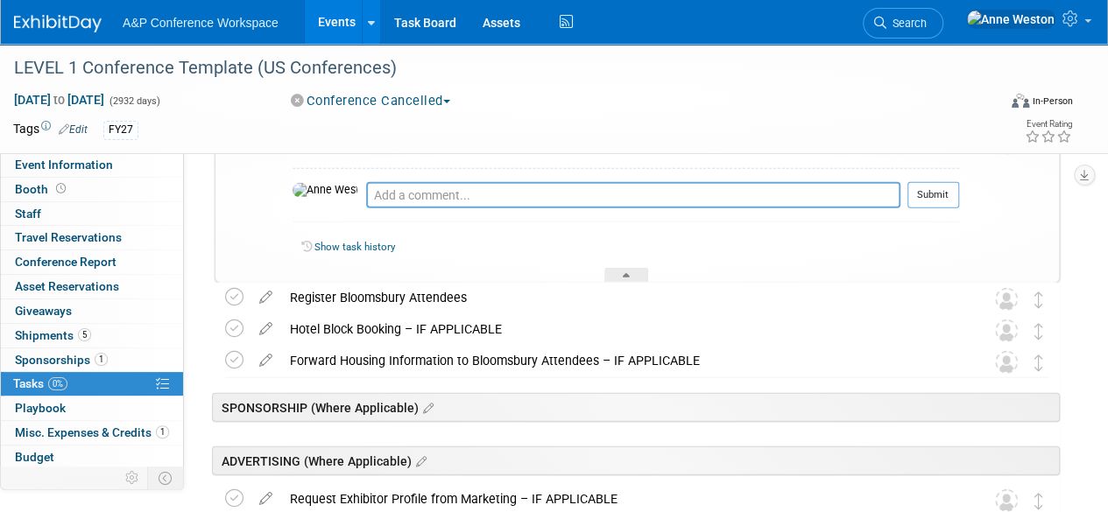
click at [330, 319] on div "Hotel Block Booking – IF APPLICABLE" at bounding box center [620, 329] width 679 height 30
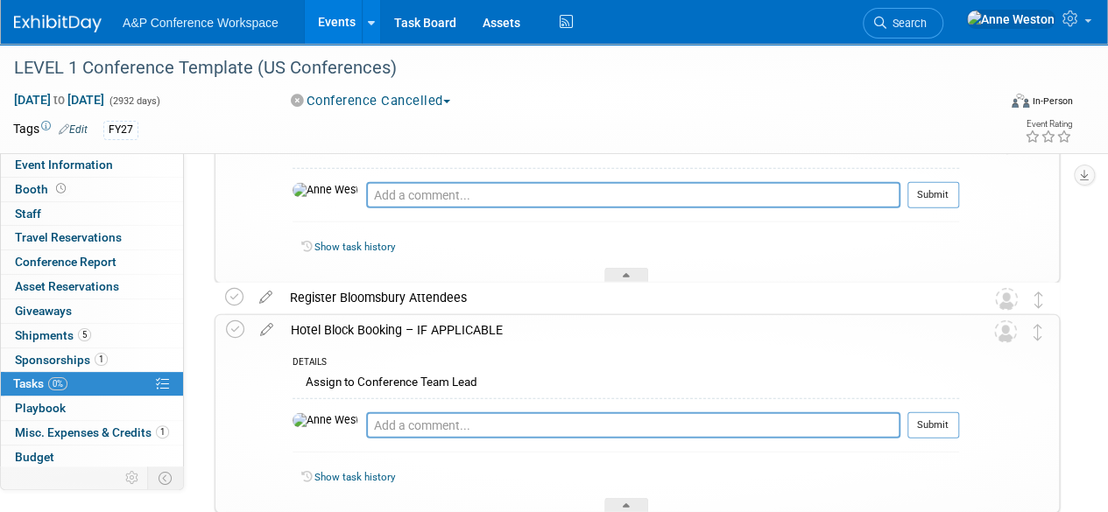
click at [330, 319] on div "Hotel Block Booking – IF APPLICABLE" at bounding box center [620, 330] width 677 height 30
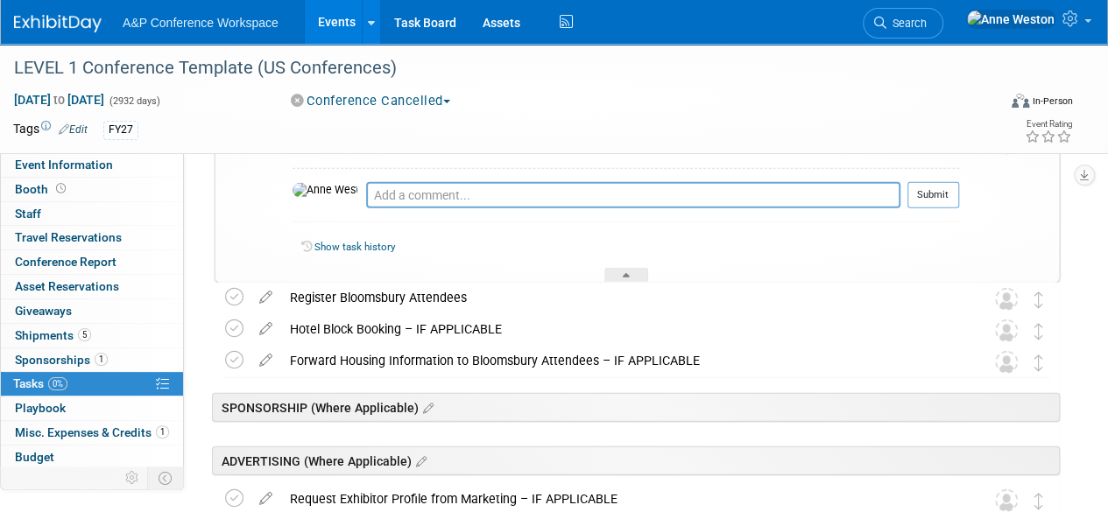
click at [342, 356] on div "Forward Housing Information to Bloomsbury Attendees – IF APPLICABLE" at bounding box center [620, 361] width 679 height 30
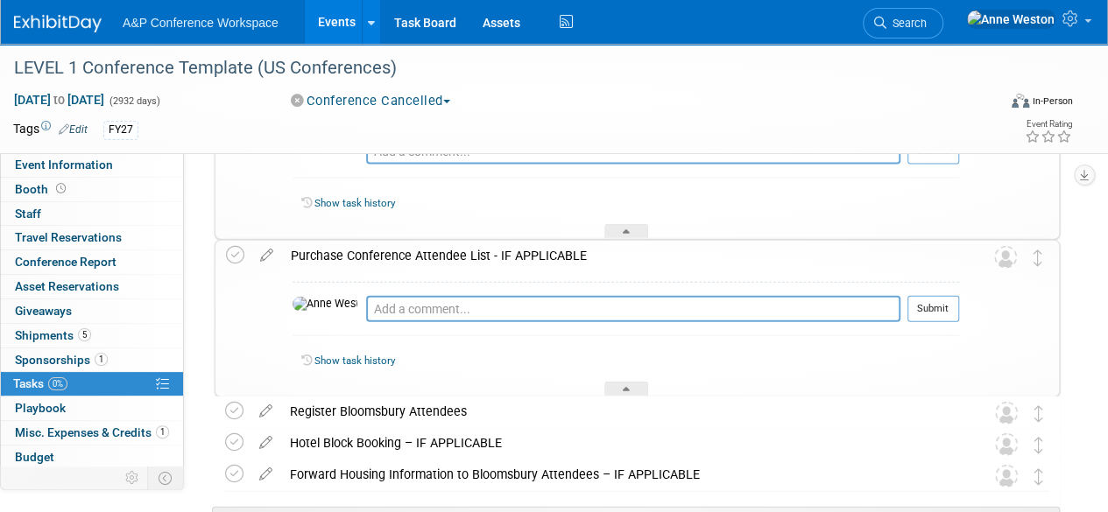
scroll to position [1818, 0]
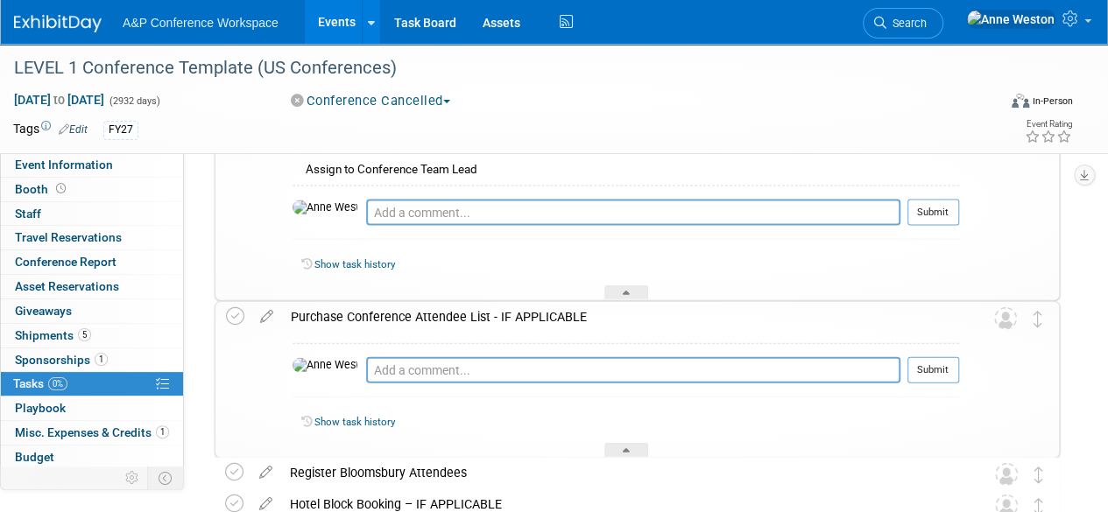
click at [356, 314] on div "Purchase Conference Attendee List - IF APPLICABLE" at bounding box center [620, 317] width 677 height 30
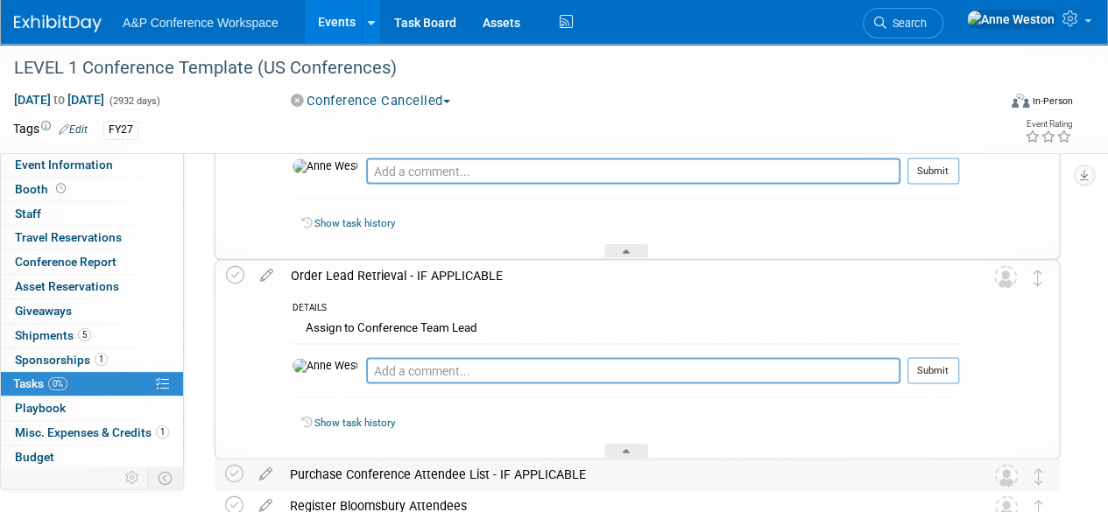
scroll to position [1643, 0]
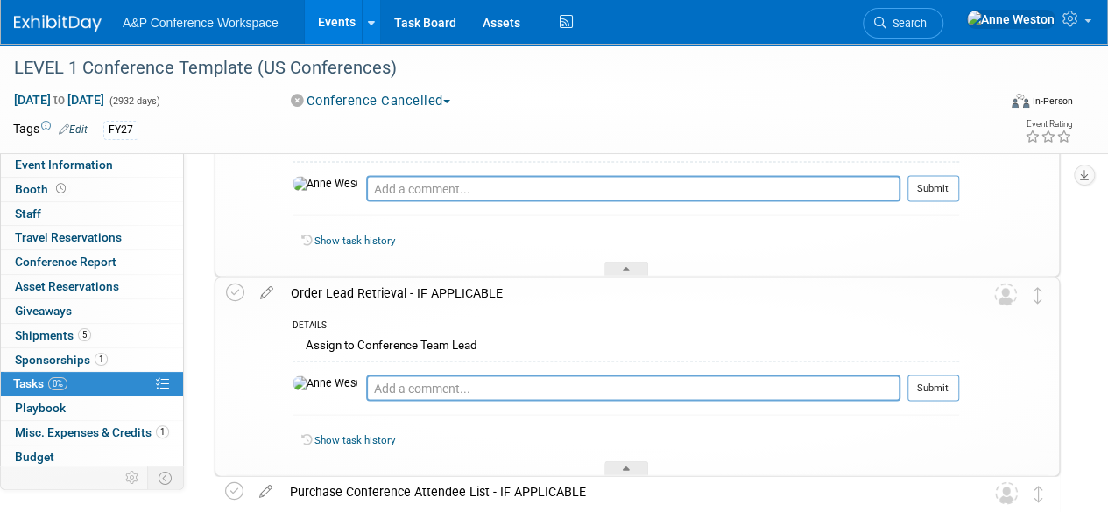
click at [368, 292] on div "Order Lead Retrieval - IF APPLICABLE" at bounding box center [620, 293] width 677 height 30
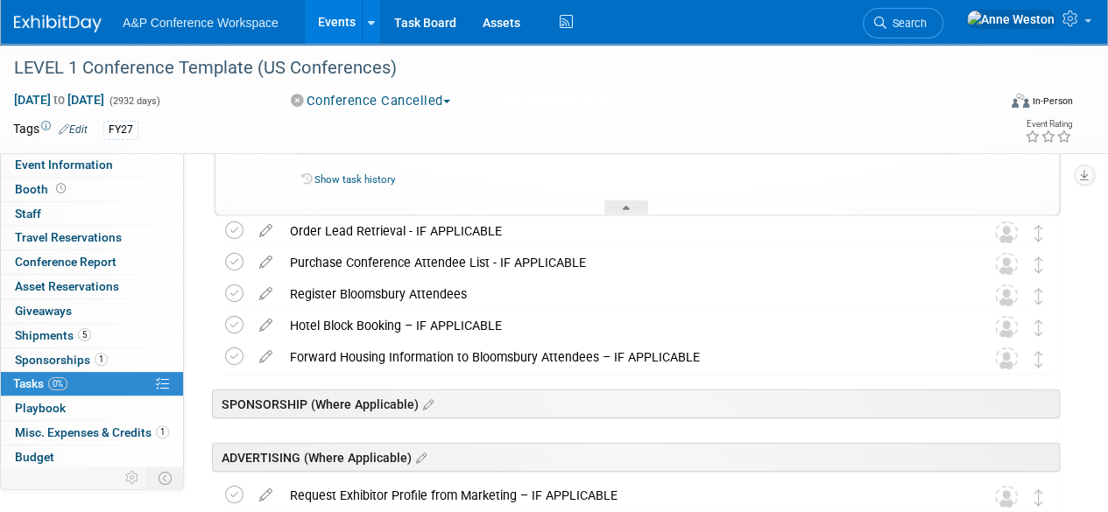
scroll to position [1730, 0]
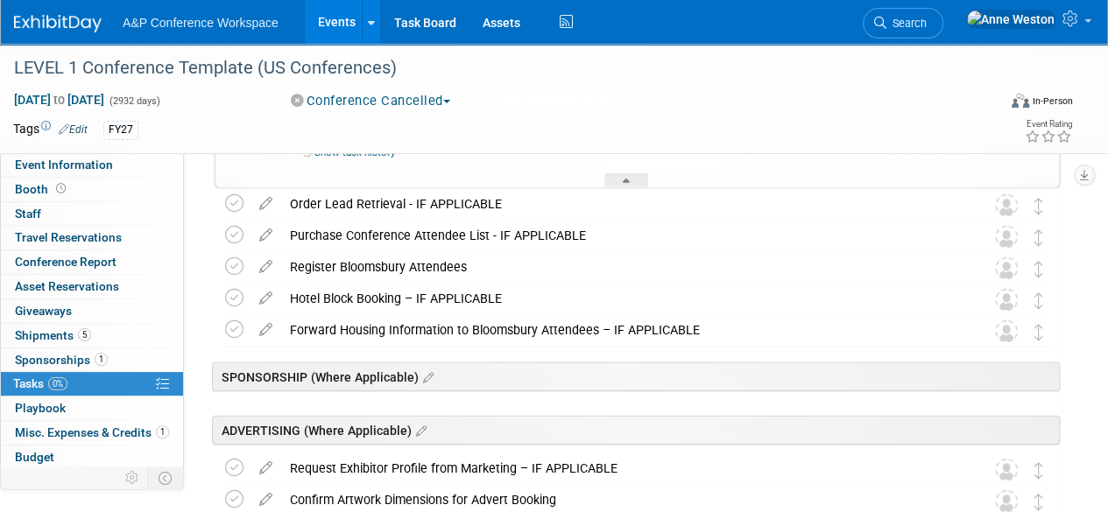
click at [370, 321] on div "Forward Housing Information to Bloomsbury Attendees – IF APPLICABLE" at bounding box center [620, 330] width 679 height 30
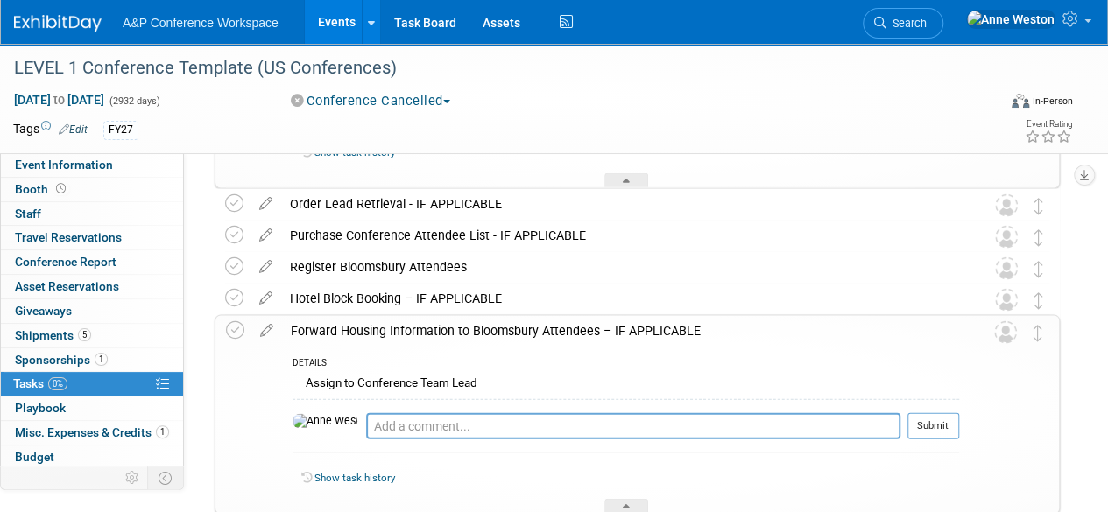
click at [370, 321] on div "Forward Housing Information to Bloomsbury Attendees – IF APPLICABLE" at bounding box center [620, 331] width 677 height 30
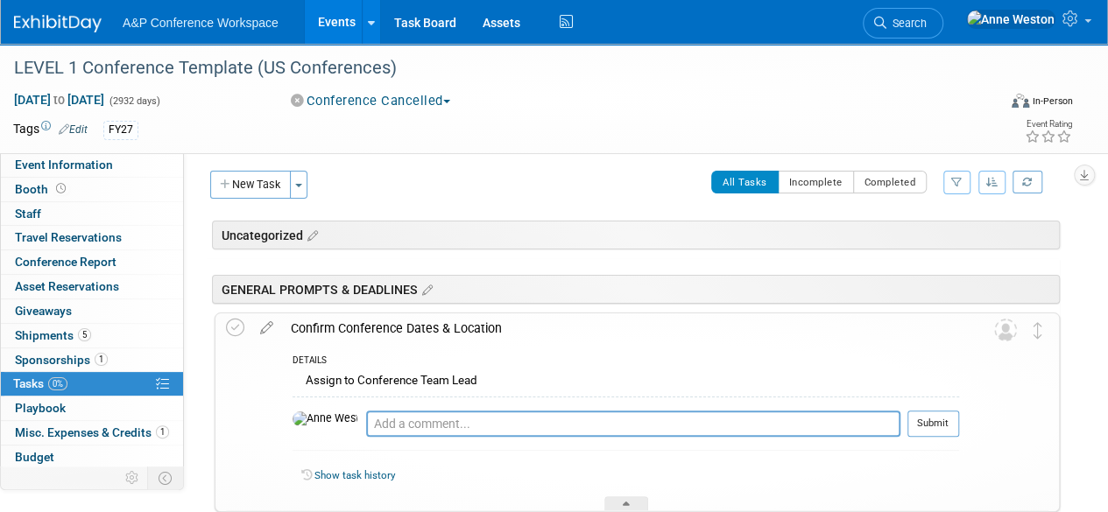
scroll to position [0, 0]
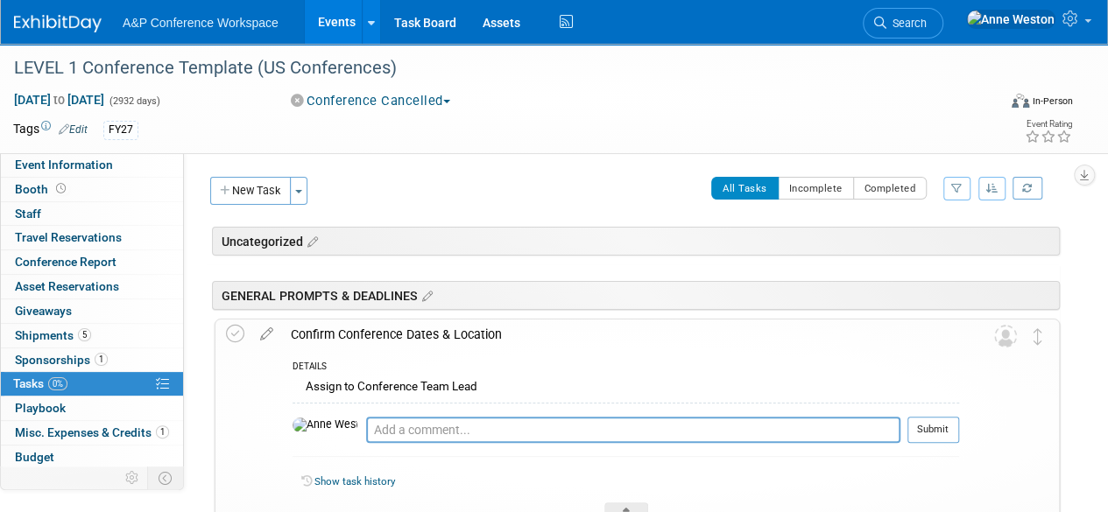
click at [247, 188] on button "New Task" at bounding box center [250, 191] width 81 height 28
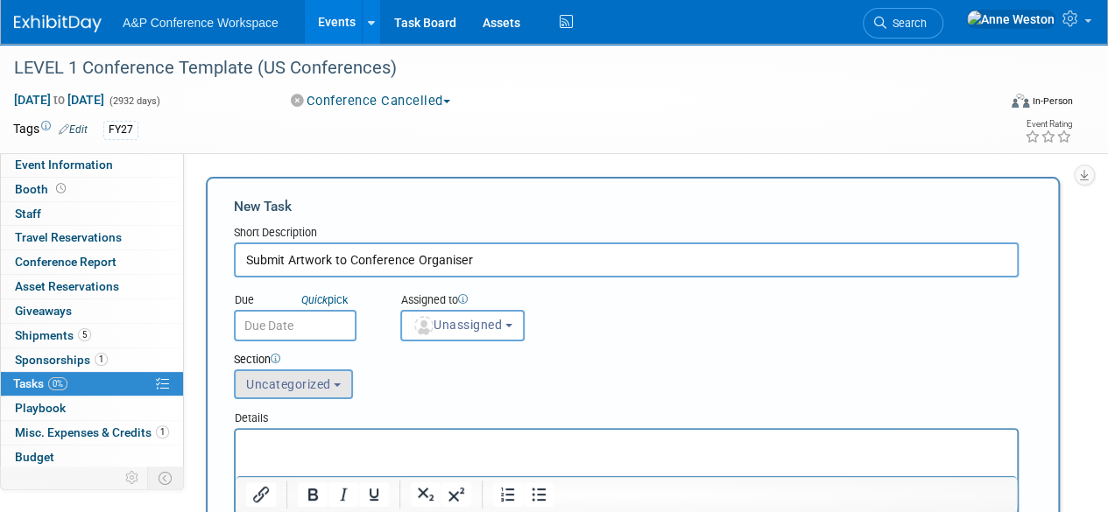
type input "Submit Artwork to Conference Organiser"
click at [278, 376] on button "Uncategorized" at bounding box center [293, 385] width 119 height 30
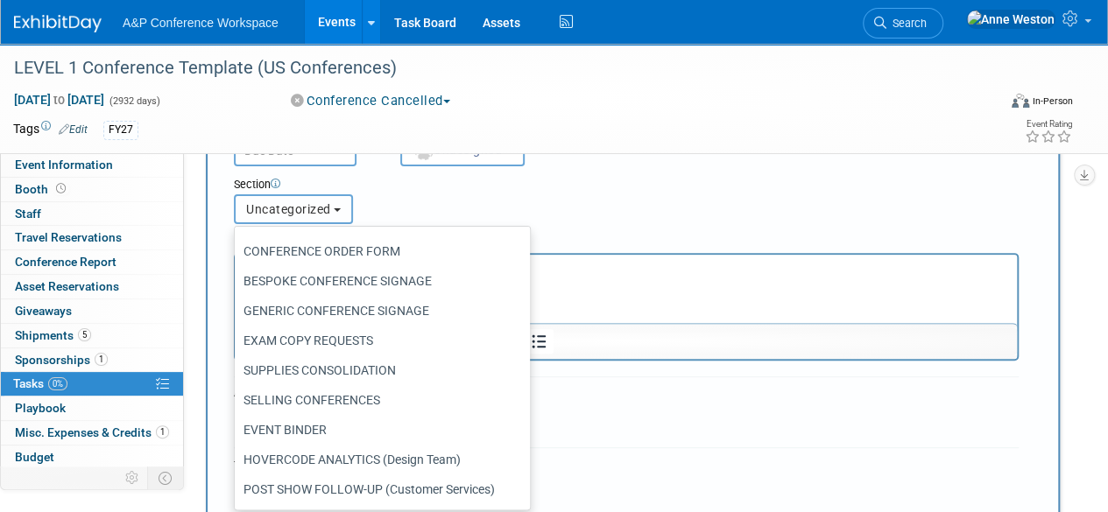
scroll to position [175, 0]
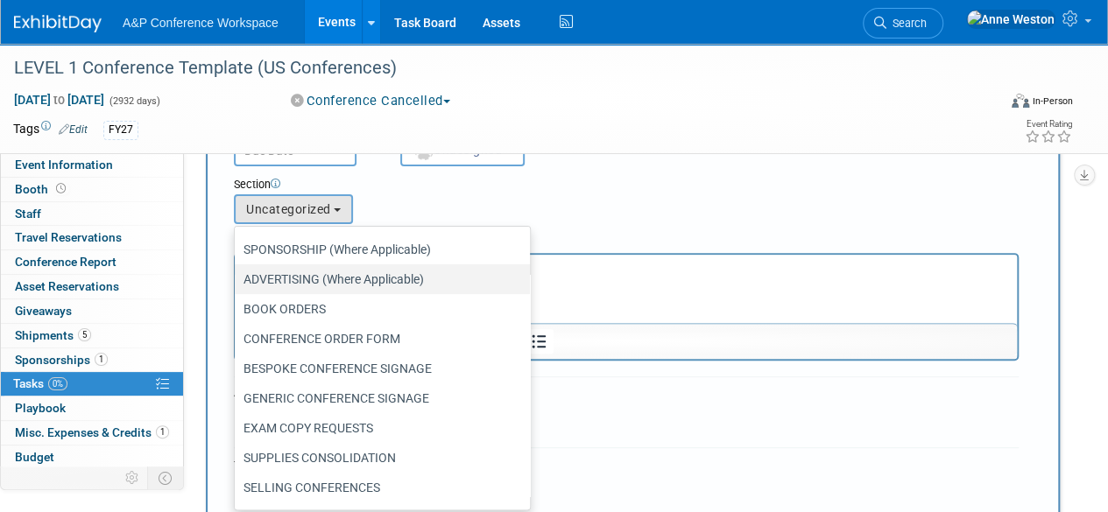
click at [364, 269] on label "ADVERTISING (Where Applicable)" at bounding box center [377, 279] width 269 height 23
click at [237, 274] on input "ADVERTISING (Where Applicable)" at bounding box center [231, 279] width 11 height 11
select select "11273863"
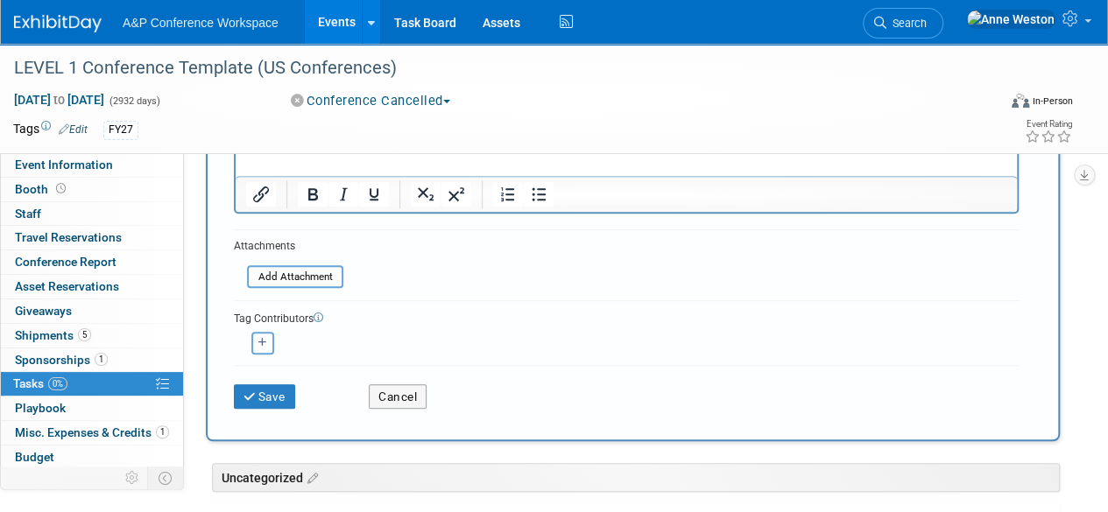
scroll to position [350, 0]
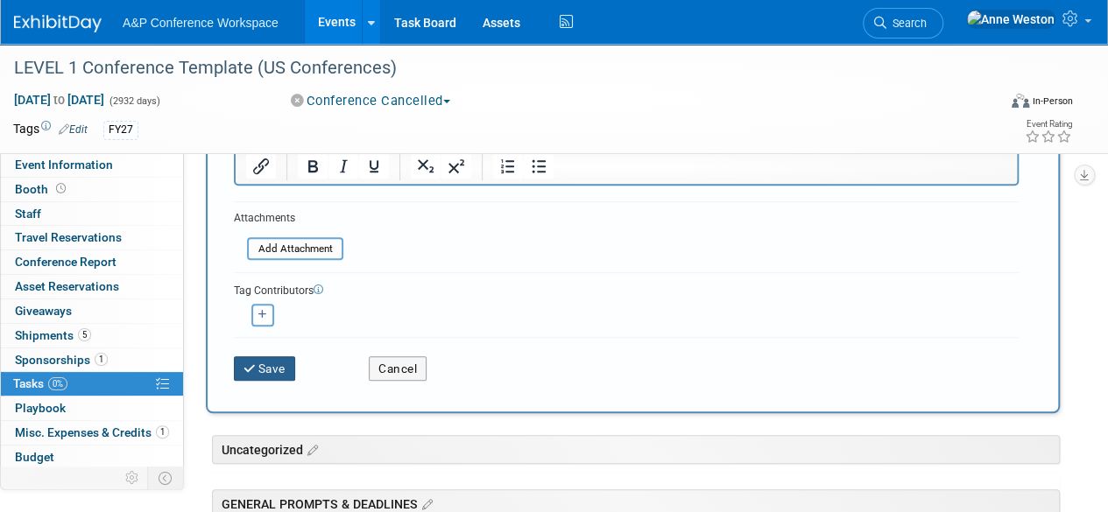
click at [260, 361] on button "Save" at bounding box center [264, 368] width 61 height 25
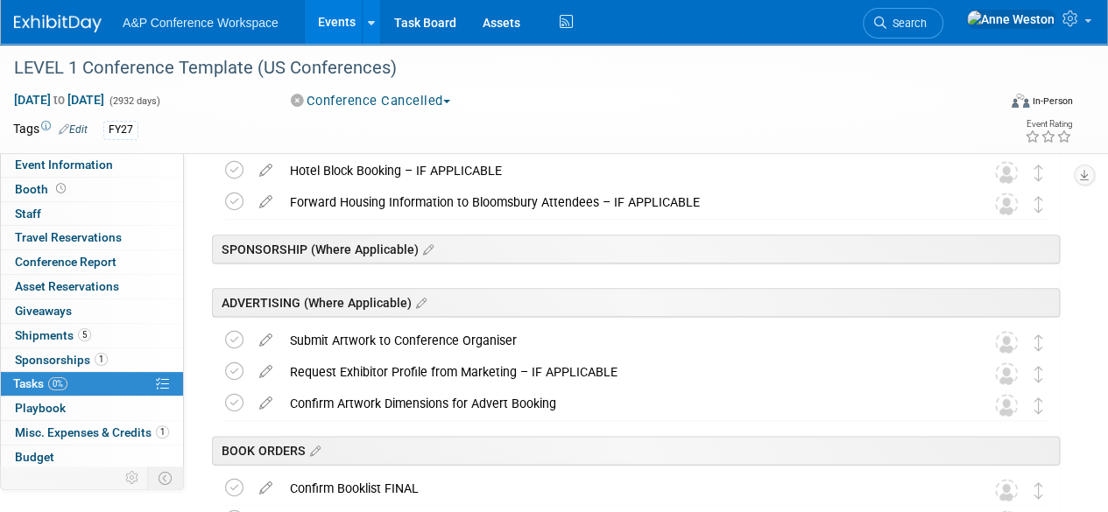
scroll to position [937, 0]
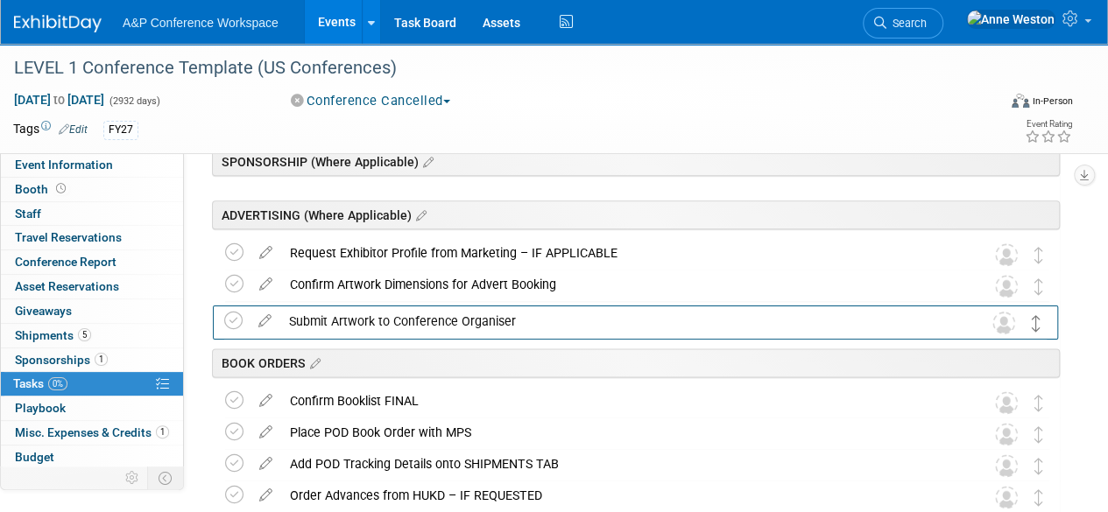
drag, startPoint x: 1036, startPoint y: 260, endPoint x: 1033, endPoint y: 328, distance: 68.4
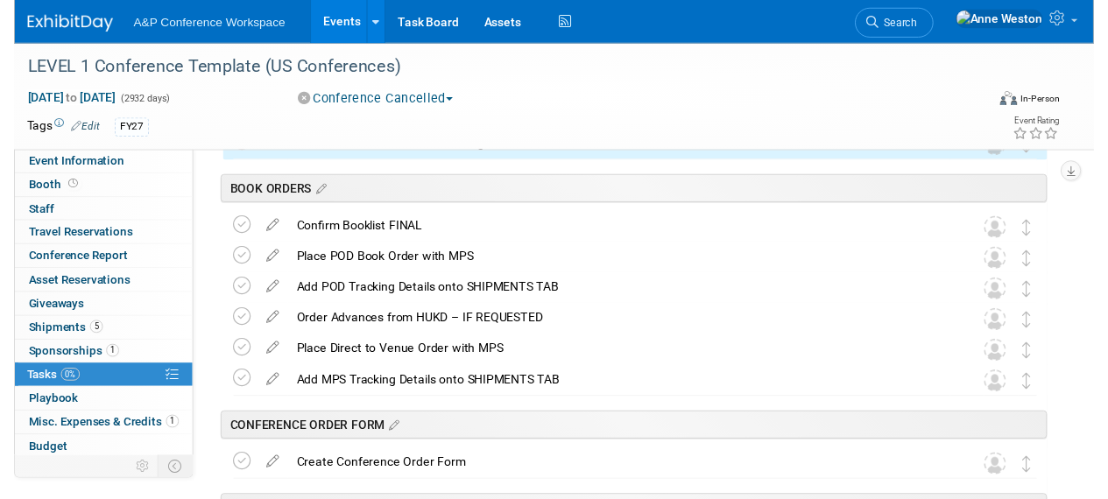
scroll to position [1112, 0]
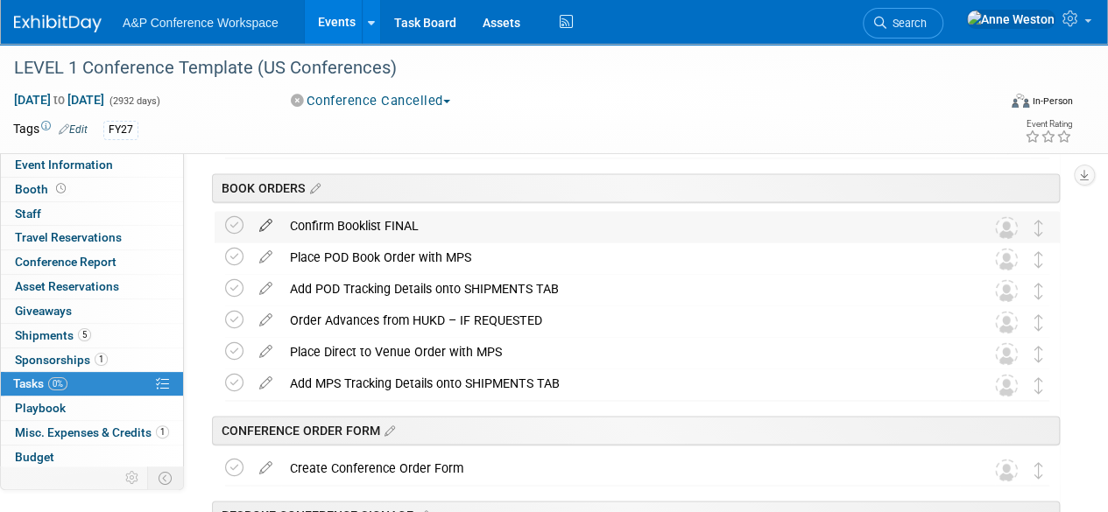
click at [268, 216] on icon at bounding box center [265, 222] width 31 height 22
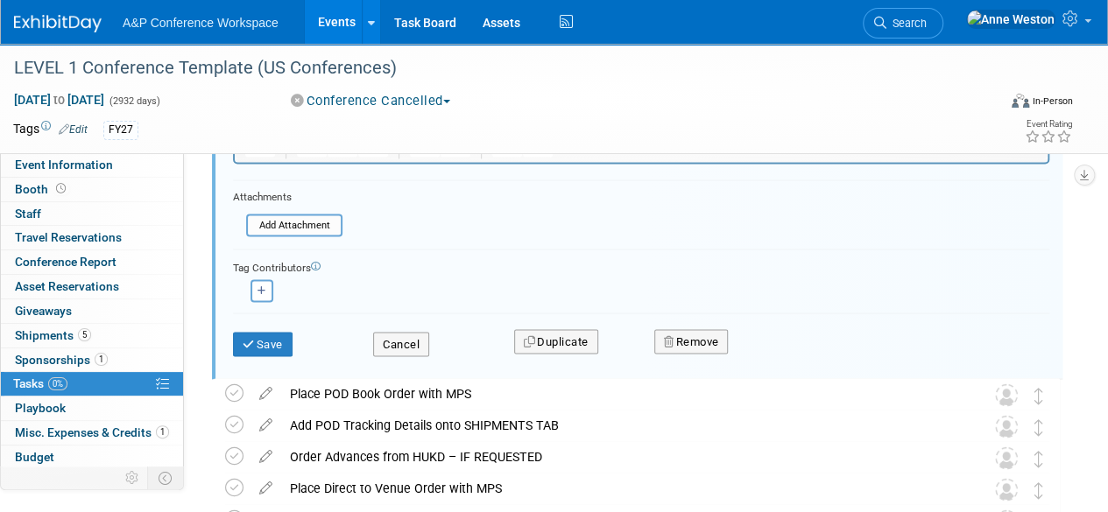
scroll to position [1503, 0]
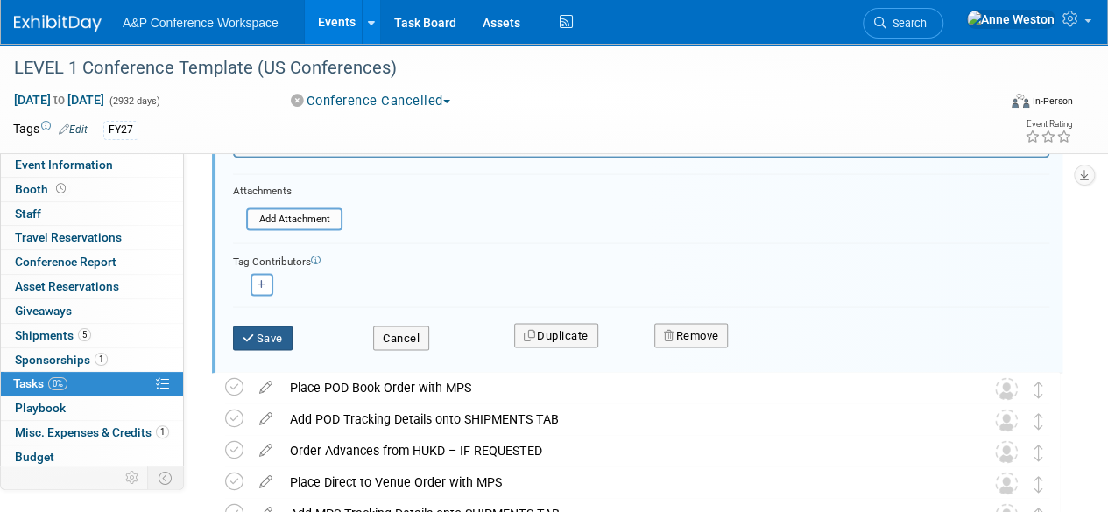
click at [257, 326] on button "Save" at bounding box center [263, 338] width 60 height 25
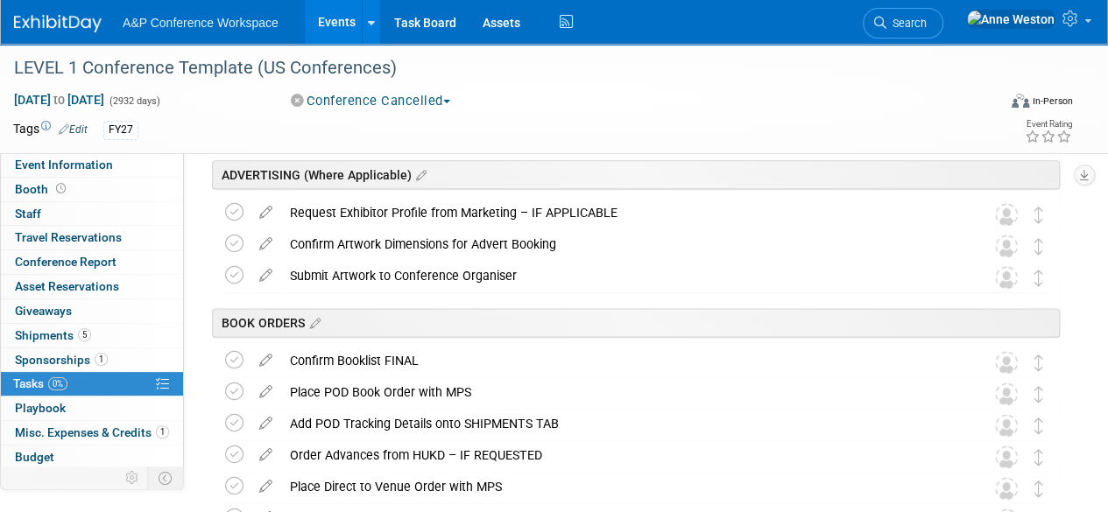
scroll to position [1065, 0]
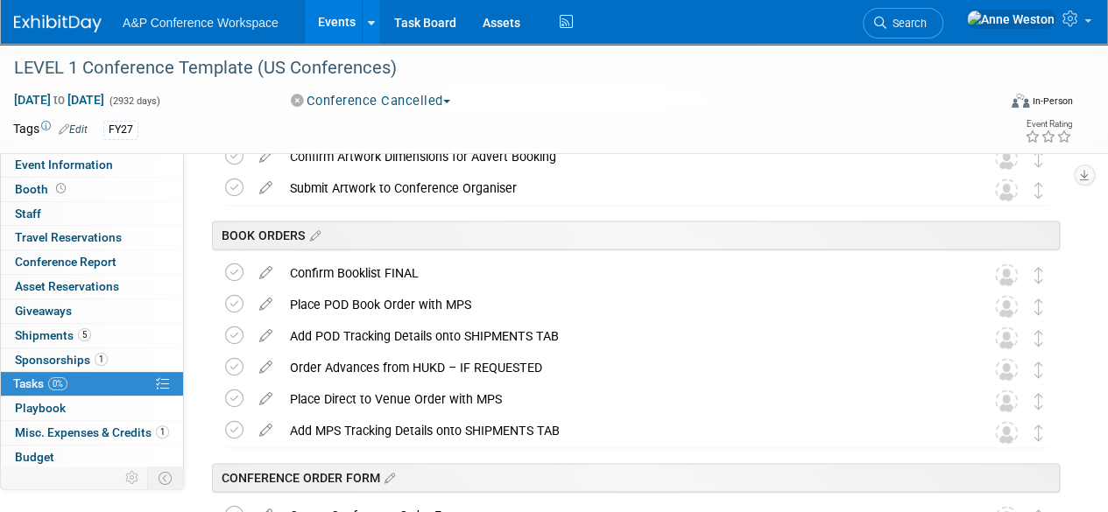
click at [368, 183] on div "Submit Artwork to Conference Organiser" at bounding box center [620, 188] width 679 height 30
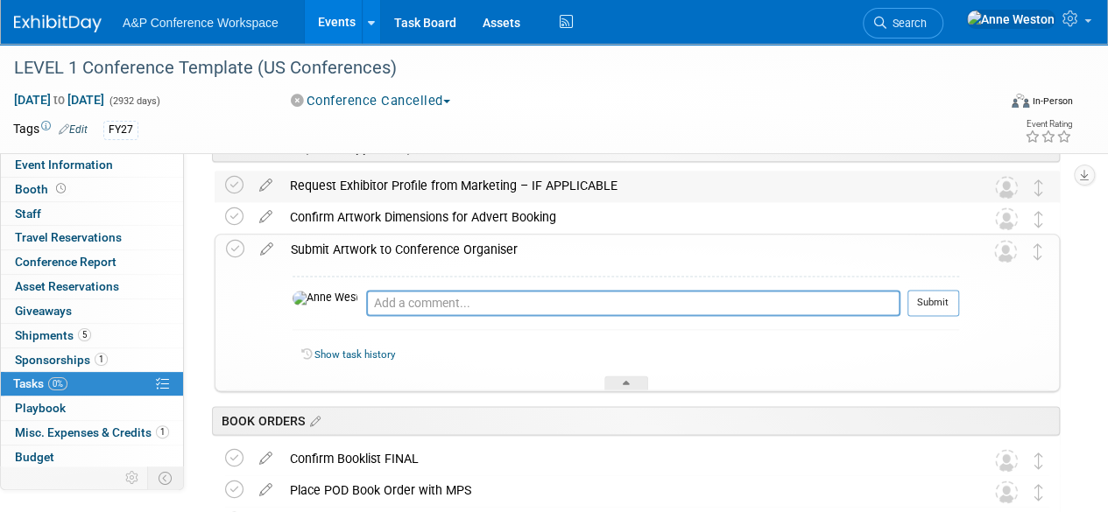
scroll to position [977, 0]
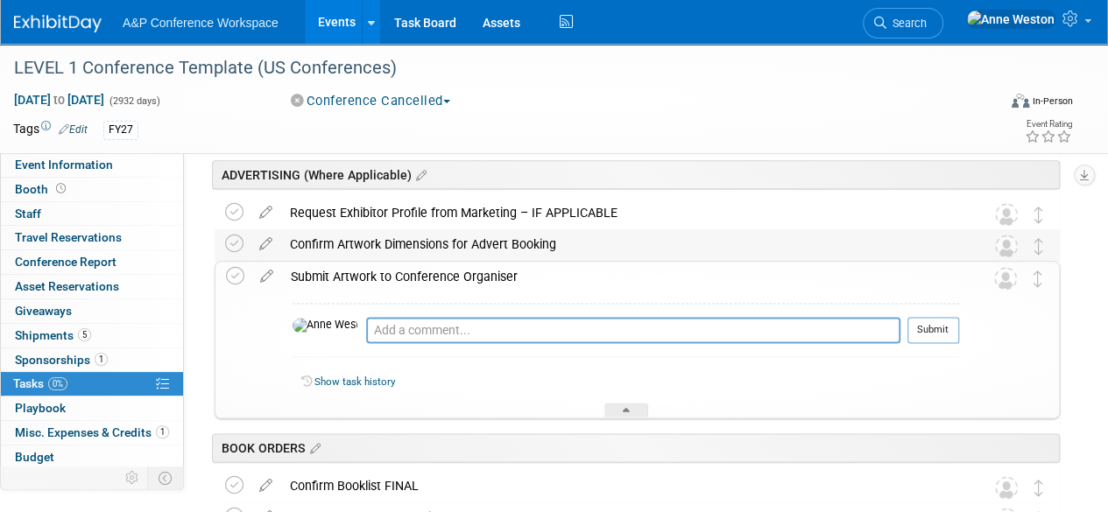
click at [396, 246] on div "Confirm Artwork Dimensions for Advert Booking" at bounding box center [620, 244] width 679 height 30
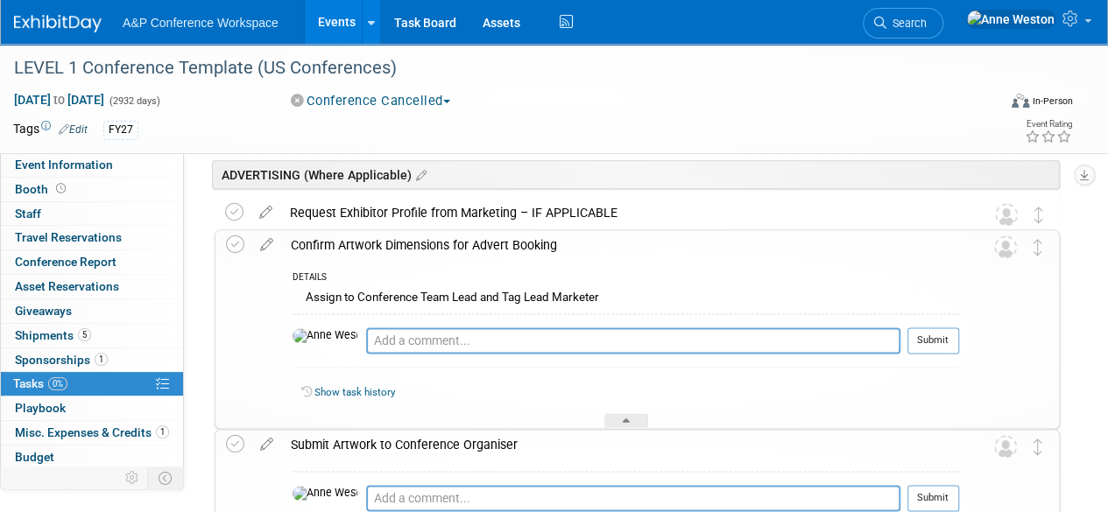
click at [396, 246] on div "Confirm Artwork Dimensions for Advert Booking" at bounding box center [620, 245] width 677 height 30
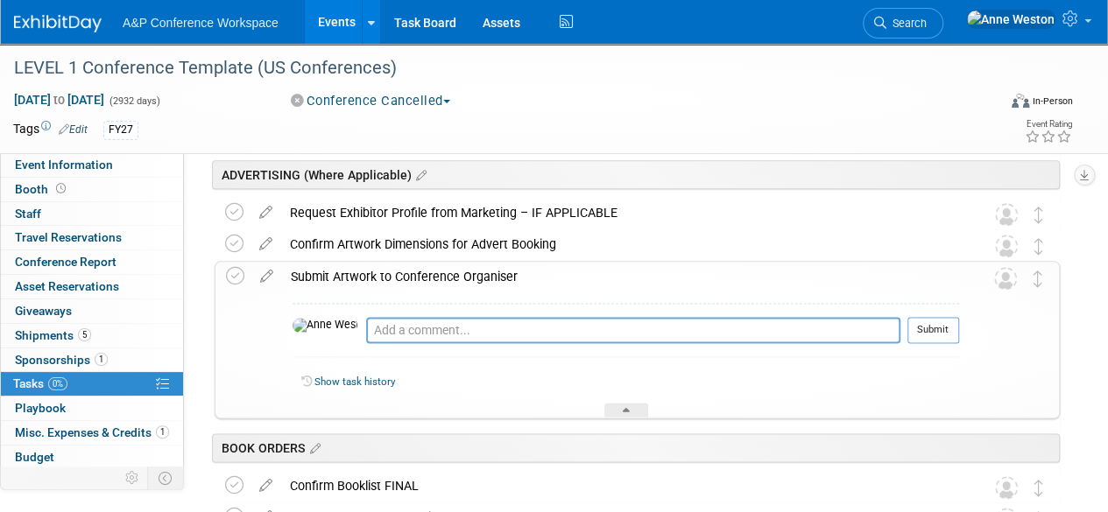
click at [391, 267] on div "Submit Artwork to Conference Organiser" at bounding box center [620, 277] width 677 height 30
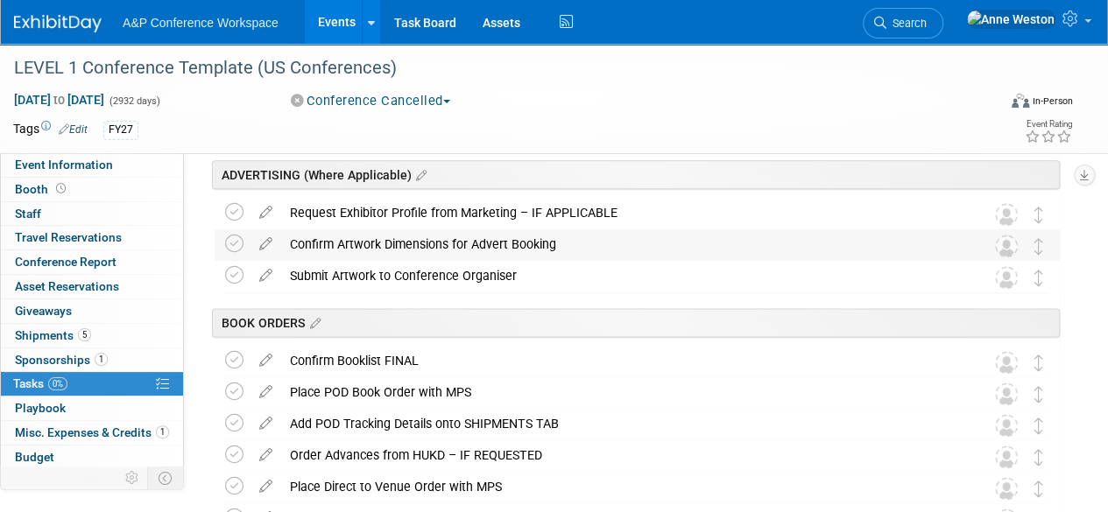
click at [406, 235] on div "Confirm Artwork Dimensions for Advert Booking" at bounding box center [620, 244] width 679 height 30
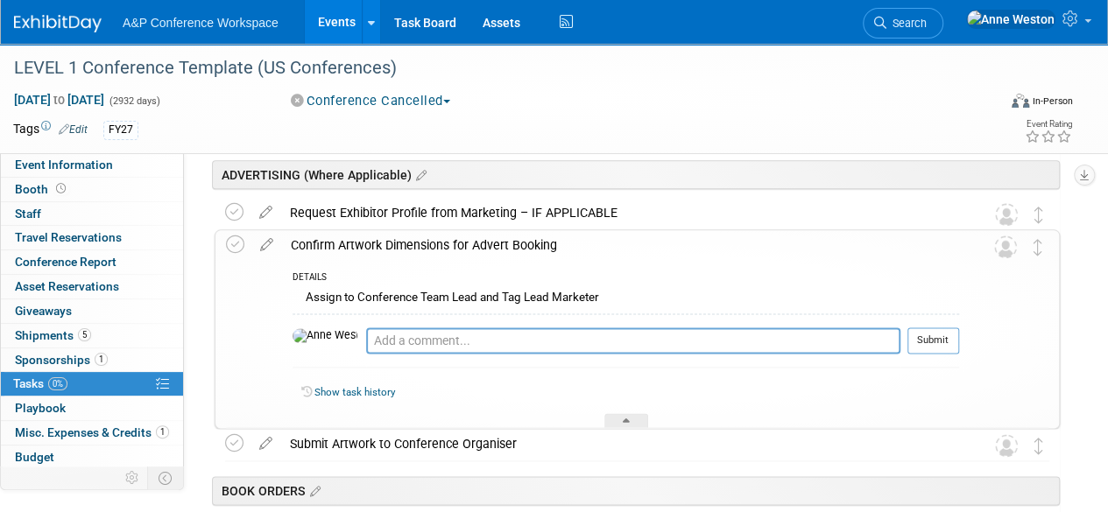
click at [406, 235] on div "Confirm Artwork Dimensions for Advert Booking" at bounding box center [620, 245] width 677 height 30
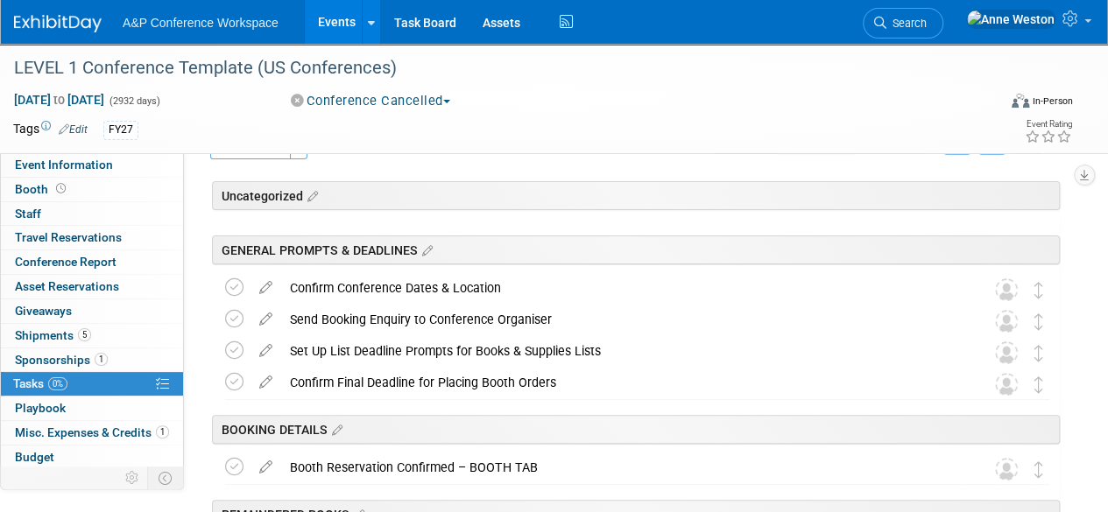
scroll to position [0, 0]
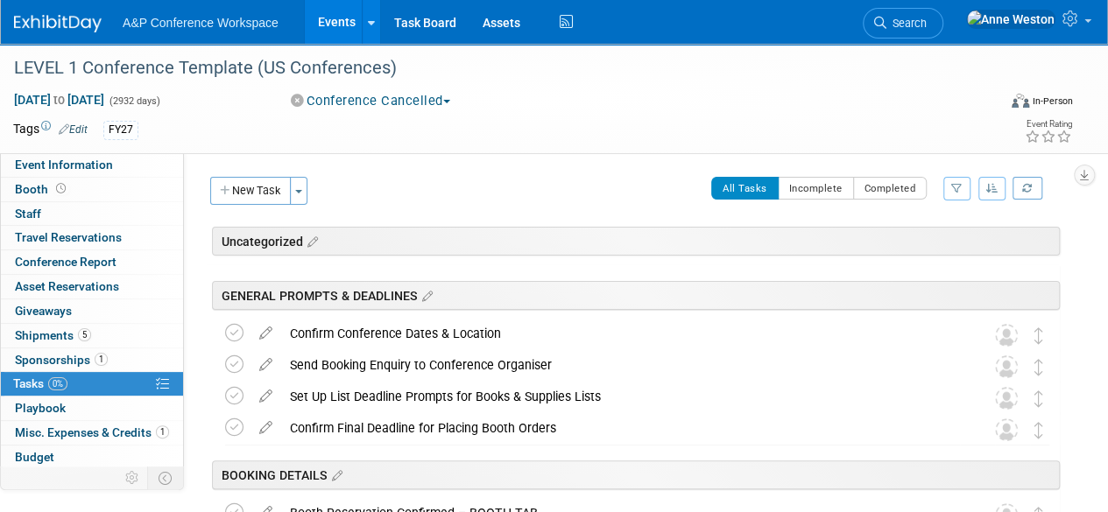
click at [257, 180] on button "New Task" at bounding box center [250, 191] width 81 height 28
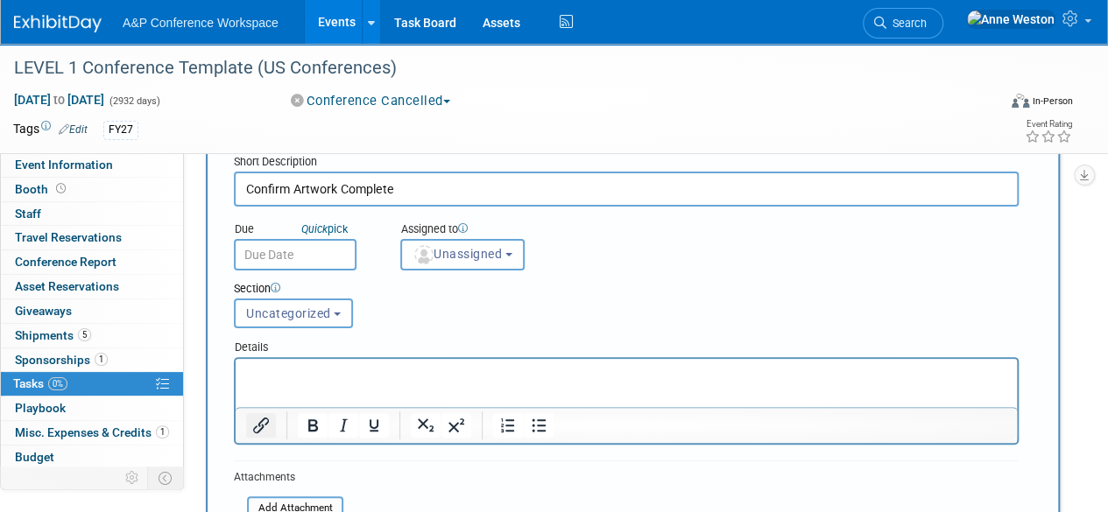
scroll to position [88, 0]
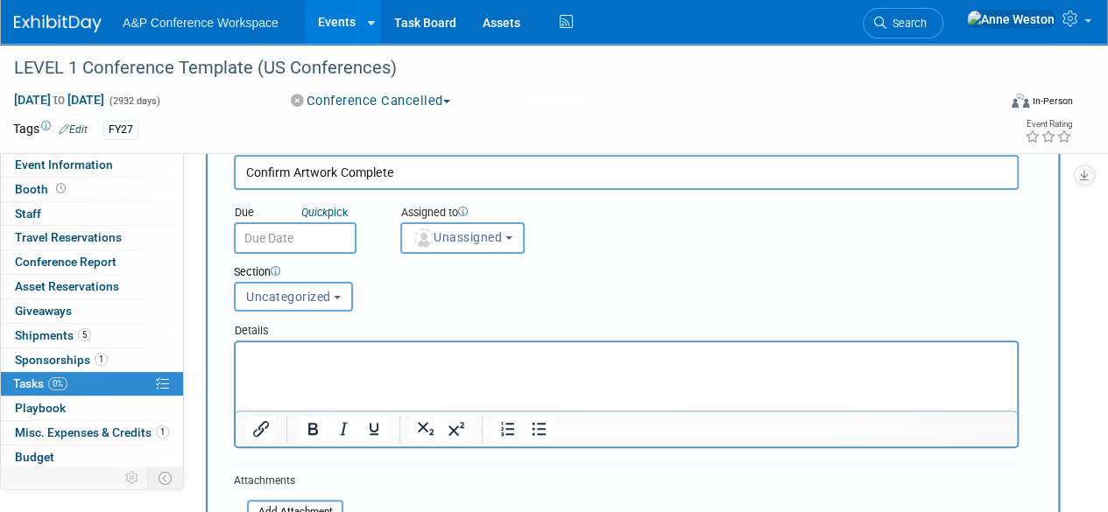
type input "Confirm Artwork Complete"
click at [247, 363] on p "Rich Text Area. Press ALT-0 for help." at bounding box center [626, 358] width 761 height 18
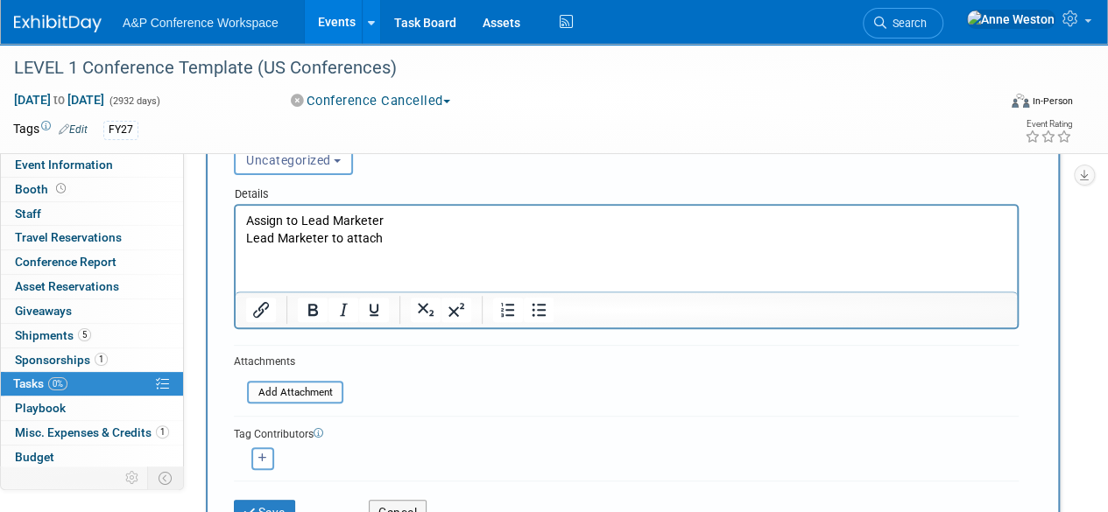
scroll to position [263, 0]
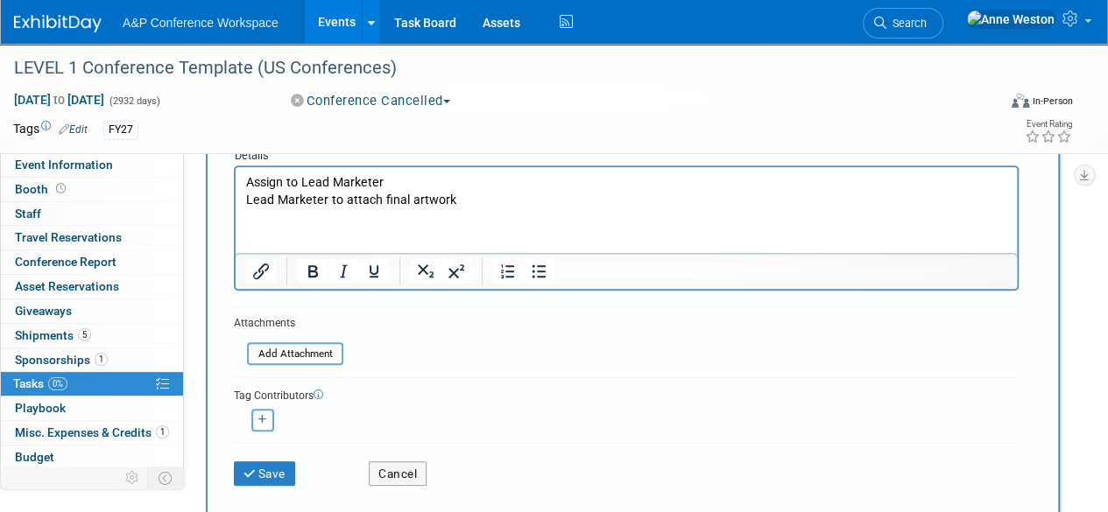
click at [355, 199] on p "Lead Marketer to attach final artwork" at bounding box center [626, 201] width 761 height 18
click at [830, 154] on div "Details" at bounding box center [626, 152] width 785 height 25
click at [362, 202] on p "Lead Marketer to attach final artwork" at bounding box center [626, 201] width 761 height 18
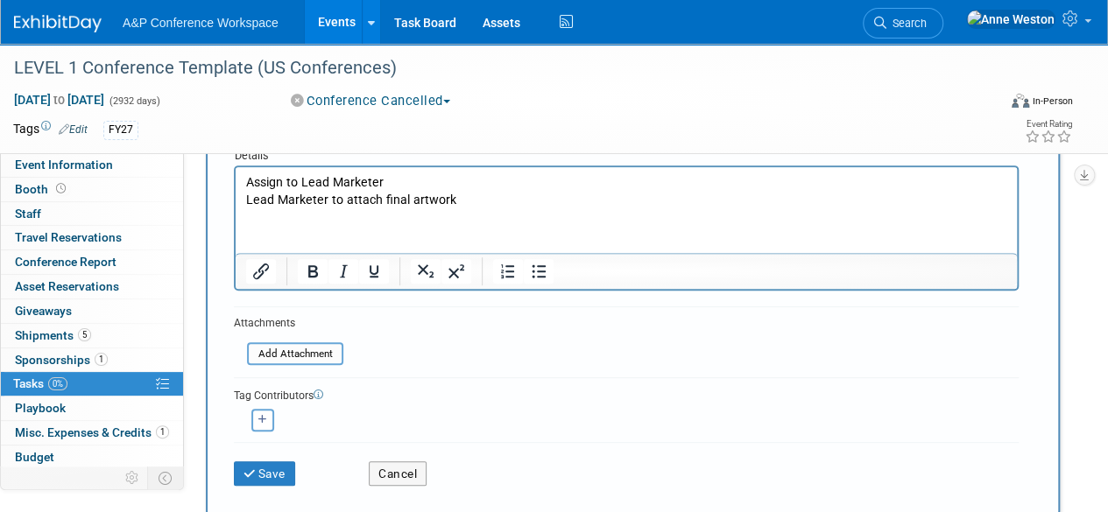
click at [472, 194] on p "Lead Marketer to attach final artwork" at bounding box center [626, 201] width 761 height 18
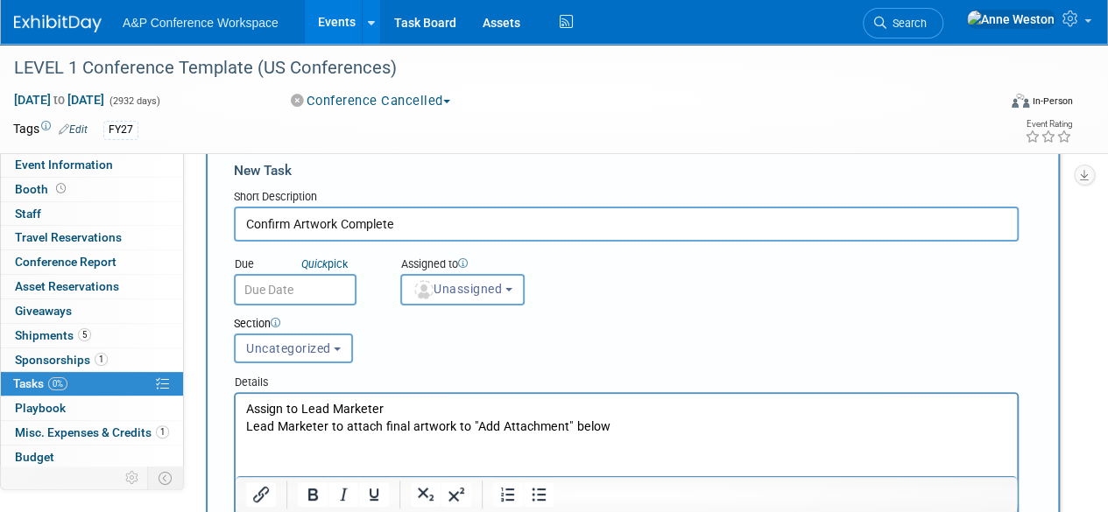
scroll to position [0, 0]
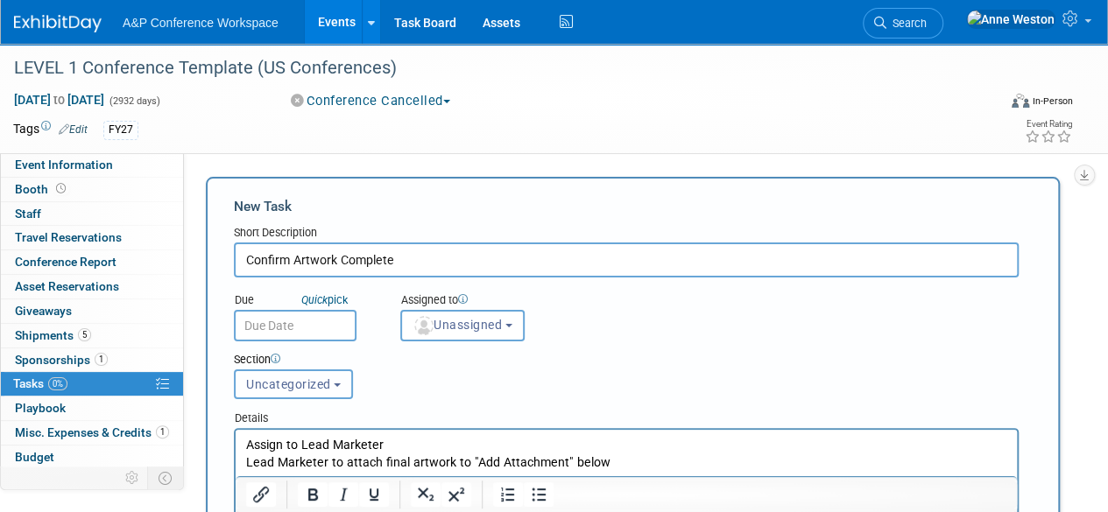
click at [292, 379] on span "Uncategorized" at bounding box center [288, 384] width 85 height 14
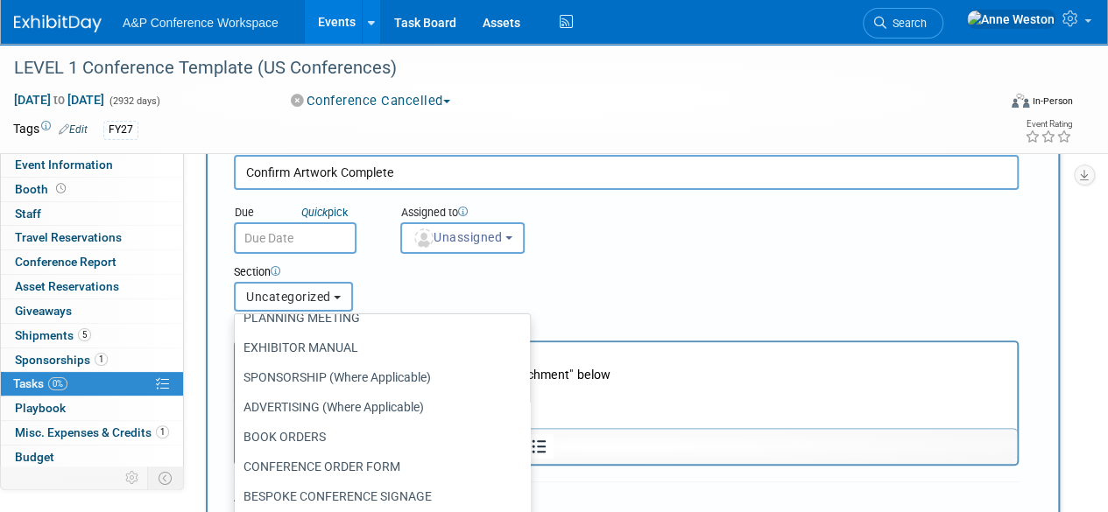
scroll to position [175, 0]
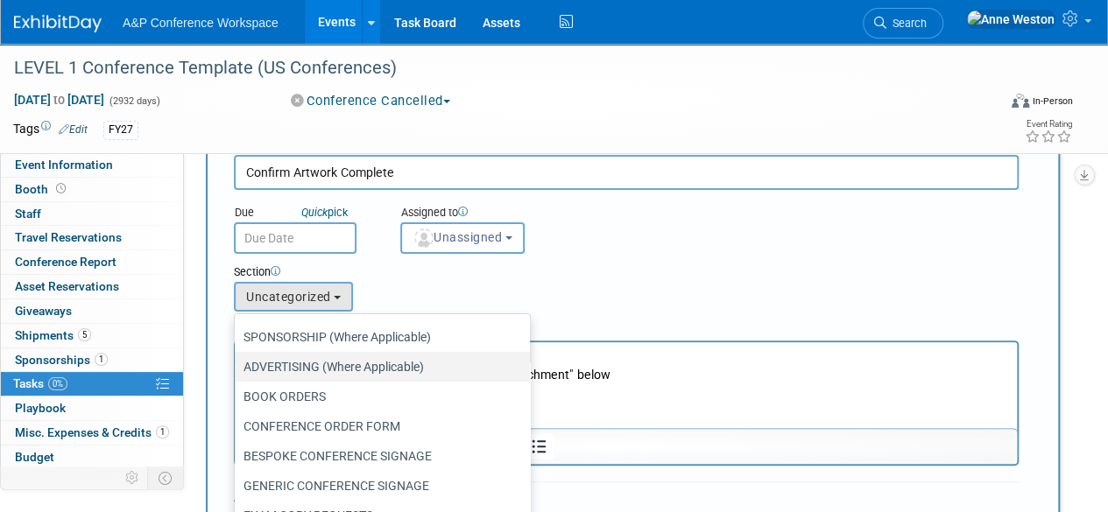
click at [310, 363] on label "ADVERTISING (Where Applicable)" at bounding box center [377, 367] width 269 height 23
click at [237, 363] on input "ADVERTISING (Where Applicable)" at bounding box center [231, 367] width 11 height 11
select select "11273863"
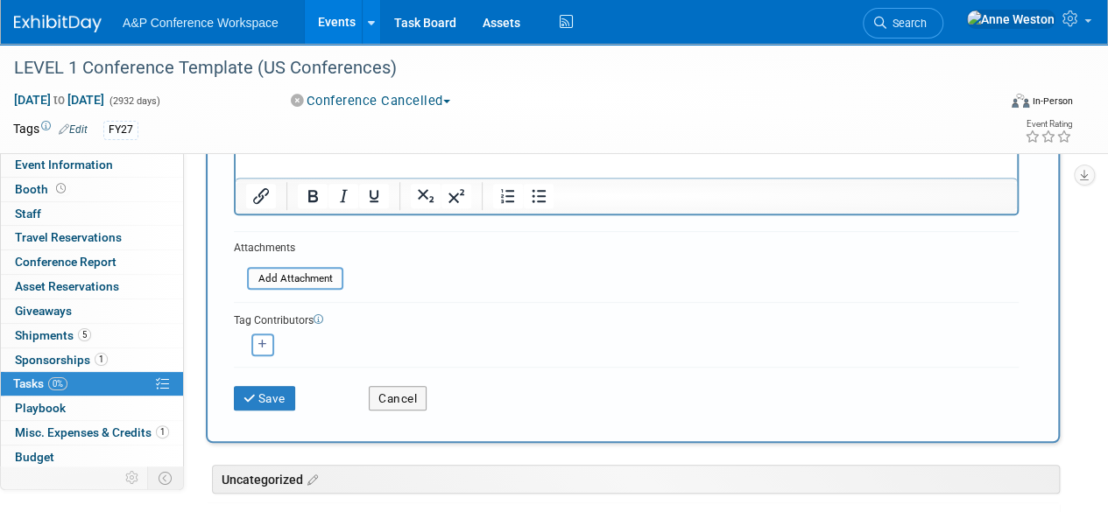
scroll to position [438, 0]
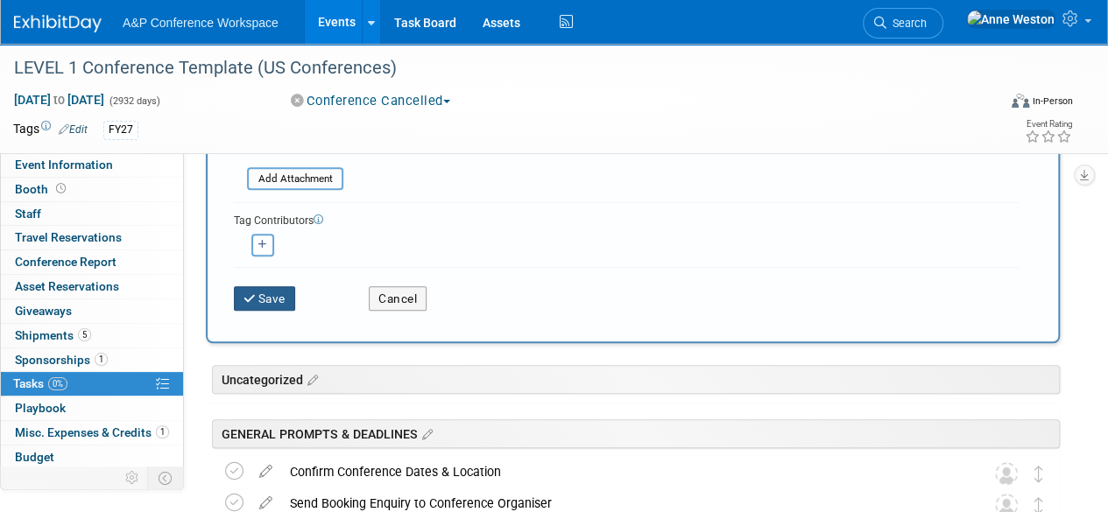
click at [271, 300] on button "Save" at bounding box center [264, 298] width 61 height 25
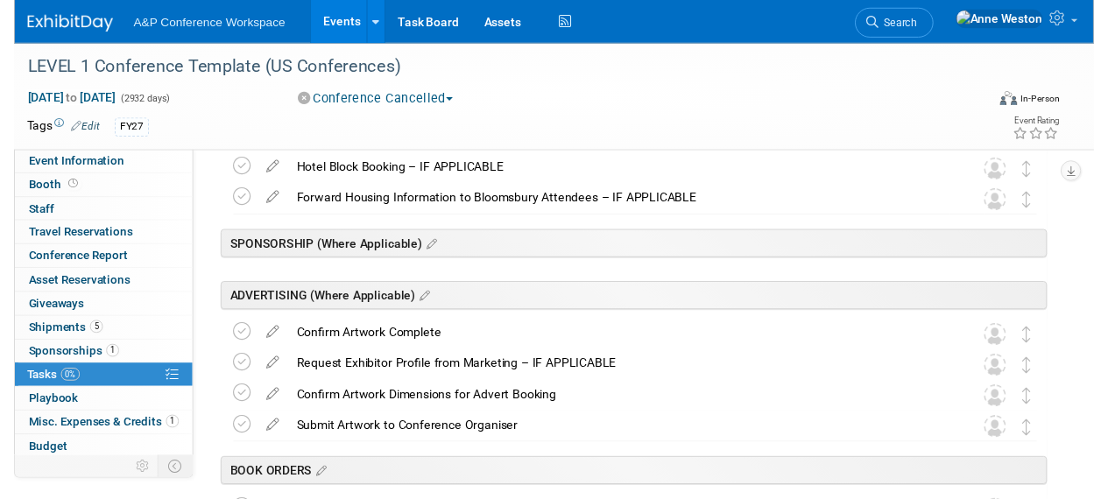
scroll to position [937, 0]
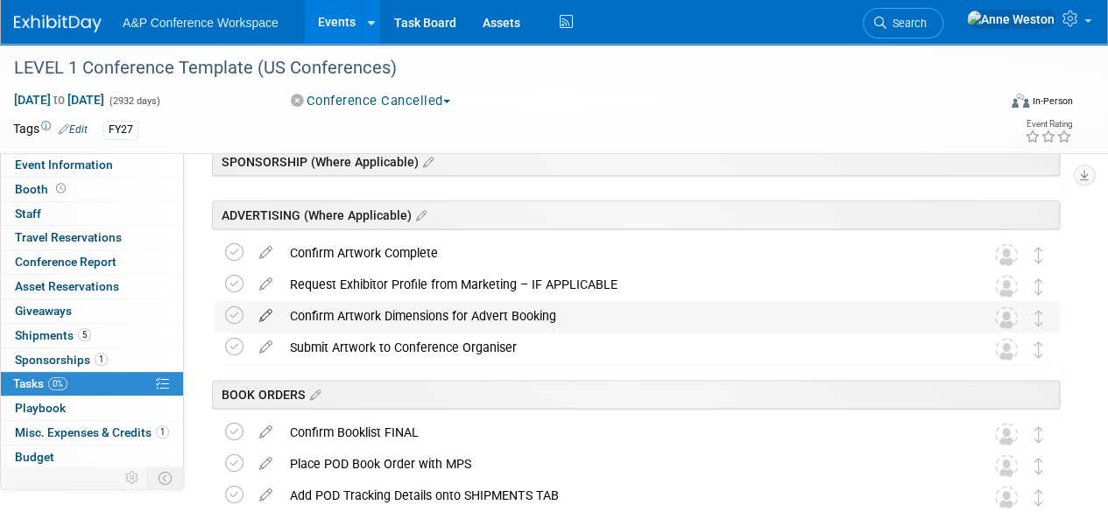
click at [271, 310] on icon at bounding box center [265, 312] width 31 height 22
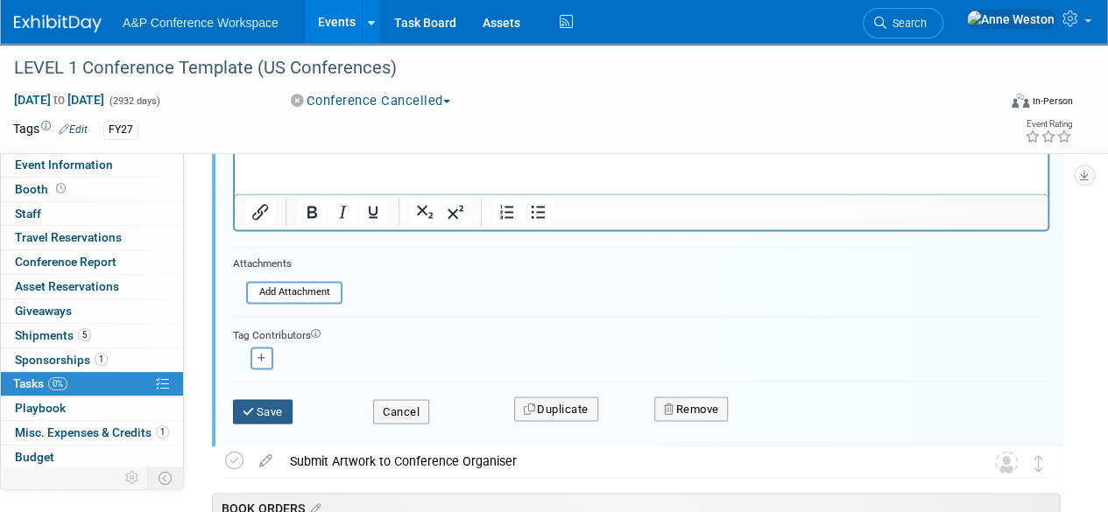
scroll to position [1331, 0]
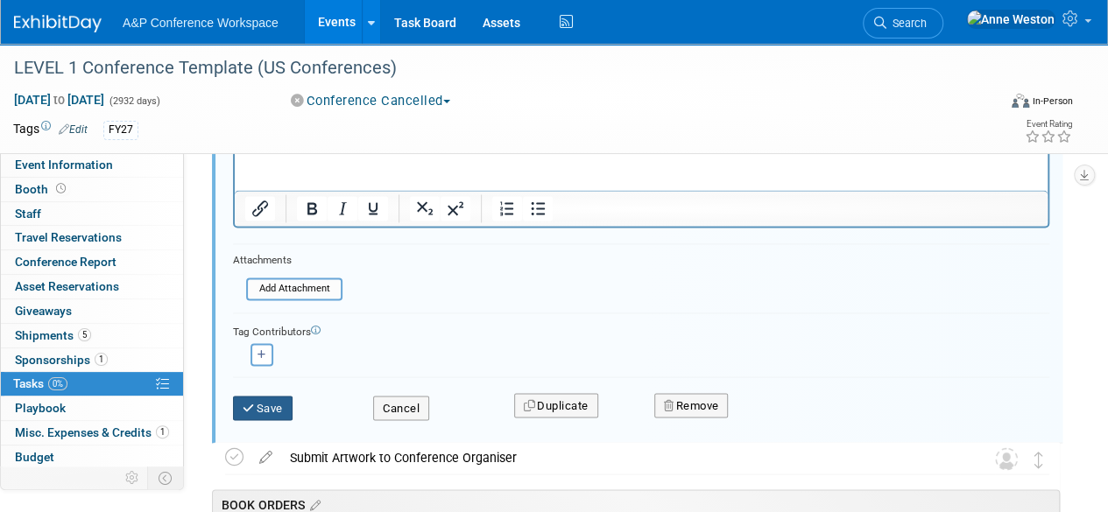
click at [259, 404] on button "Save" at bounding box center [263, 408] width 60 height 25
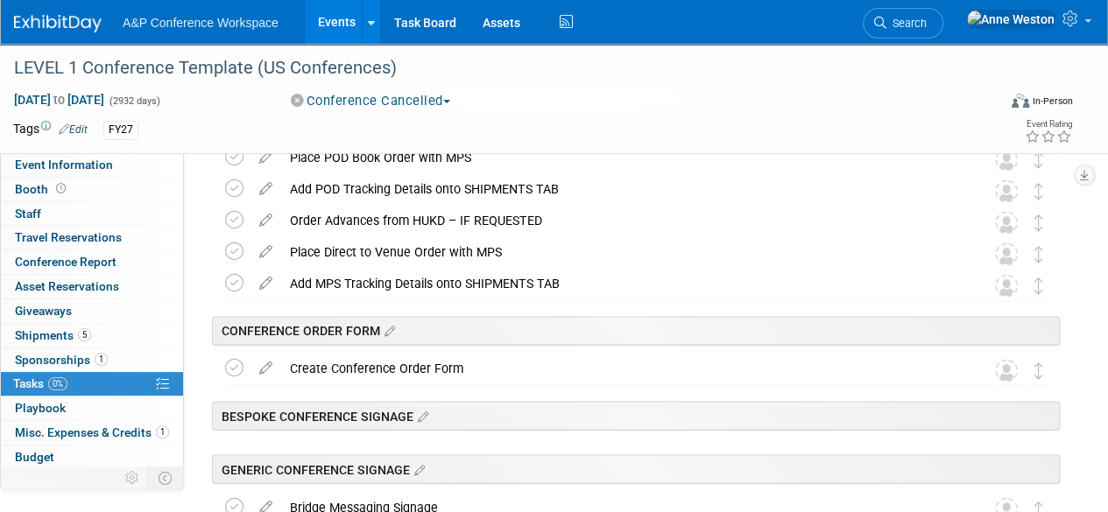
scroll to position [1156, 0]
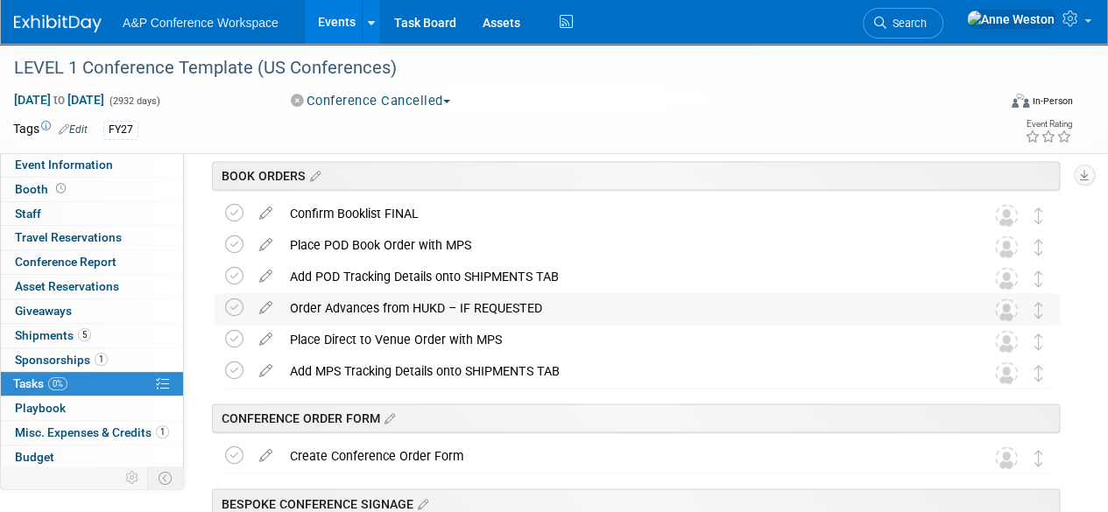
click at [364, 318] on div "Order Advances from HUKD – IF REQUESTED" at bounding box center [620, 308] width 679 height 30
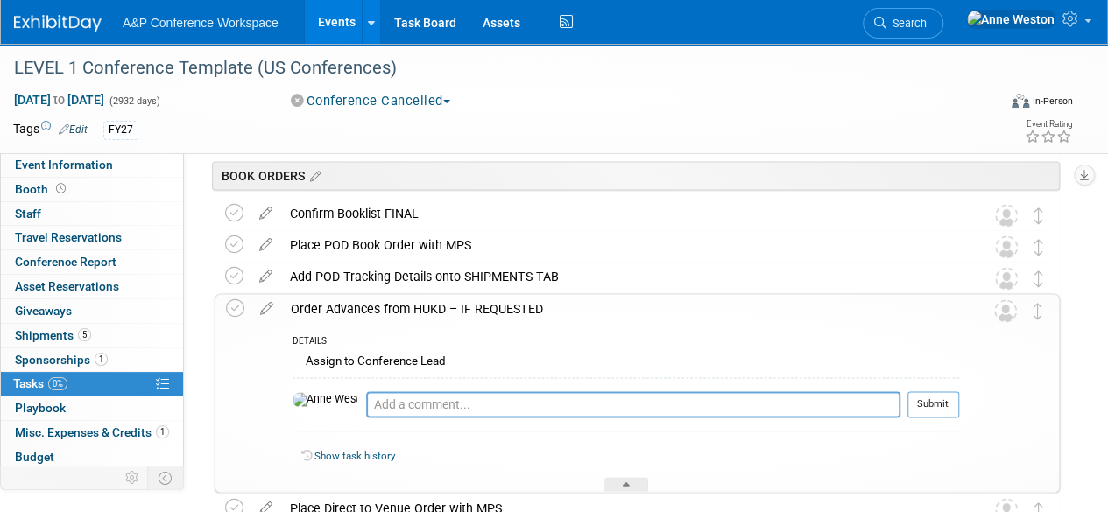
click at [364, 318] on div "Order Advances from HUKD – IF REQUESTED" at bounding box center [620, 309] width 677 height 30
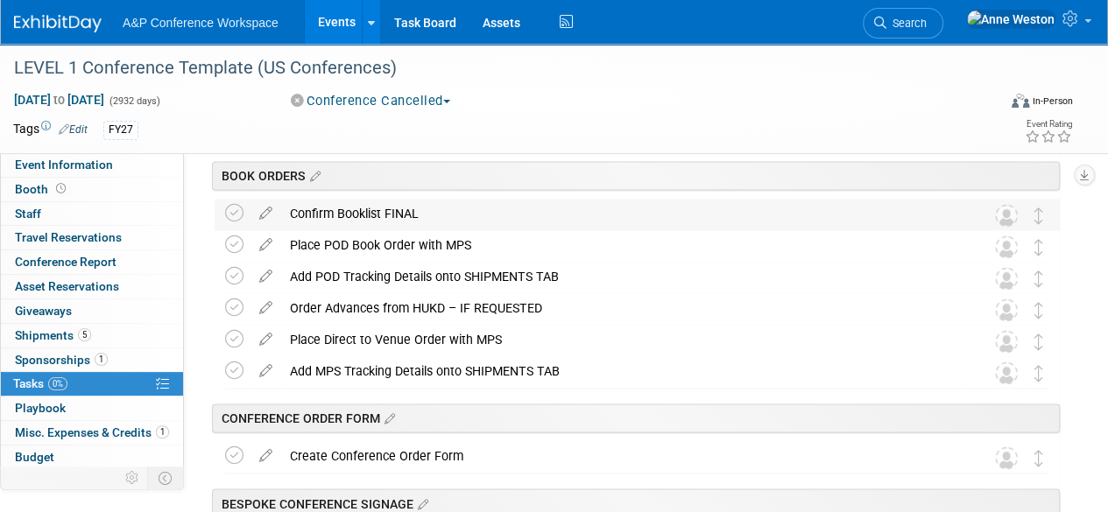
click at [378, 204] on div "Confirm Booklist FINAL" at bounding box center [620, 214] width 679 height 30
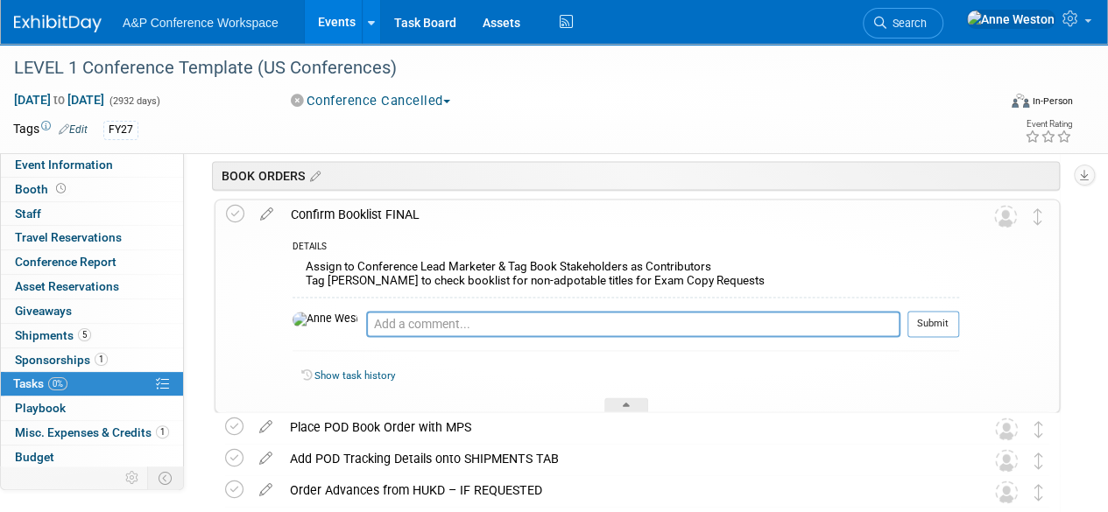
click at [378, 204] on div "Confirm Booklist FINAL" at bounding box center [620, 215] width 677 height 30
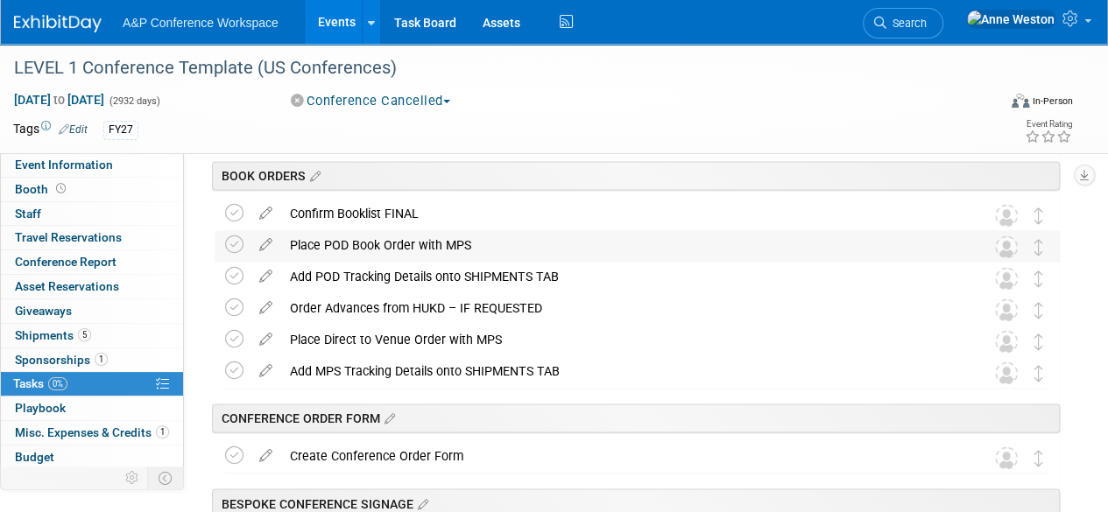
click at [381, 239] on div "Place POD Book Order with MPS" at bounding box center [620, 245] width 679 height 30
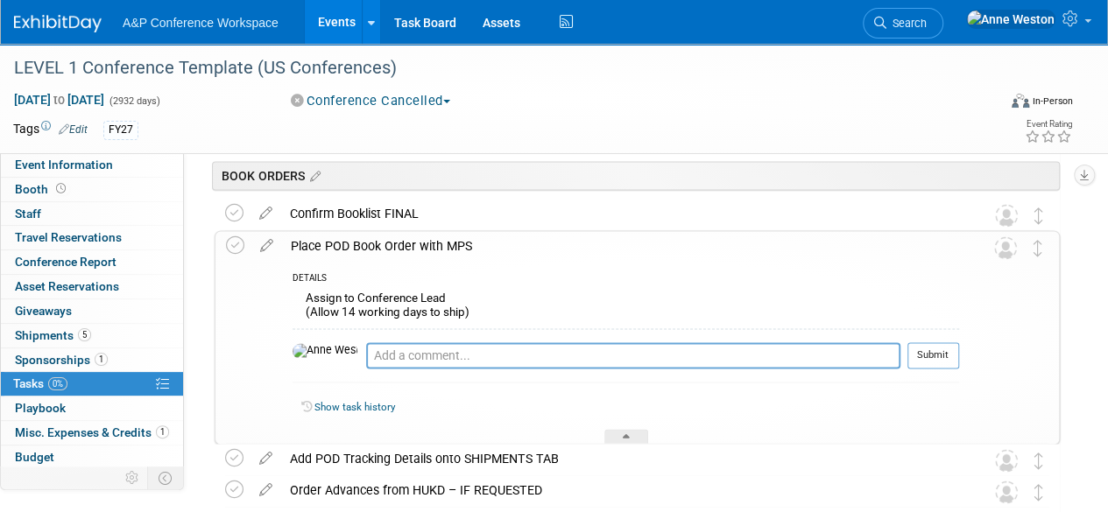
click at [264, 236] on icon at bounding box center [266, 242] width 31 height 22
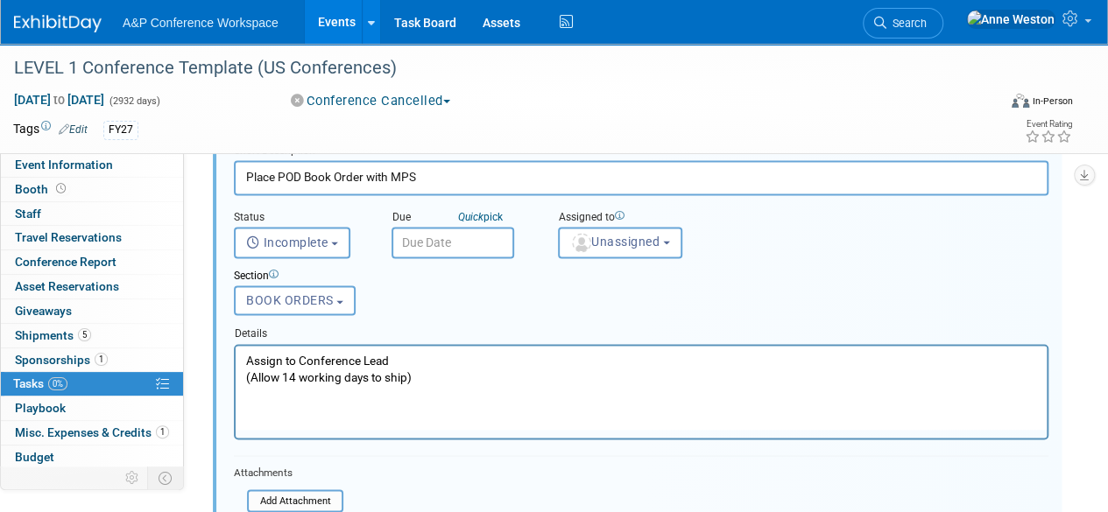
scroll to position [1304, 0]
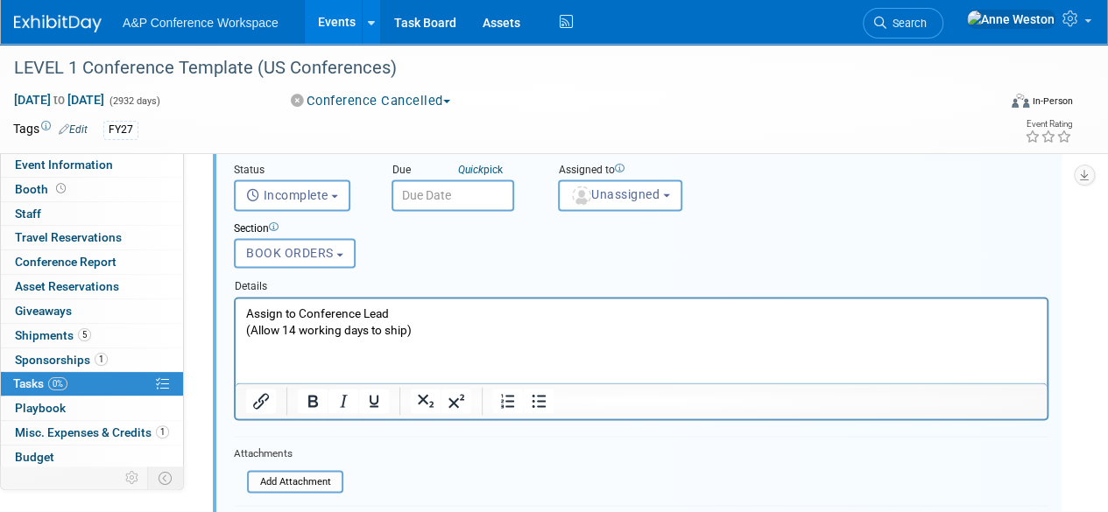
click at [362, 314] on p "Assign to Conference Lead (Allow 14 working days to ship)" at bounding box center [641, 321] width 791 height 33
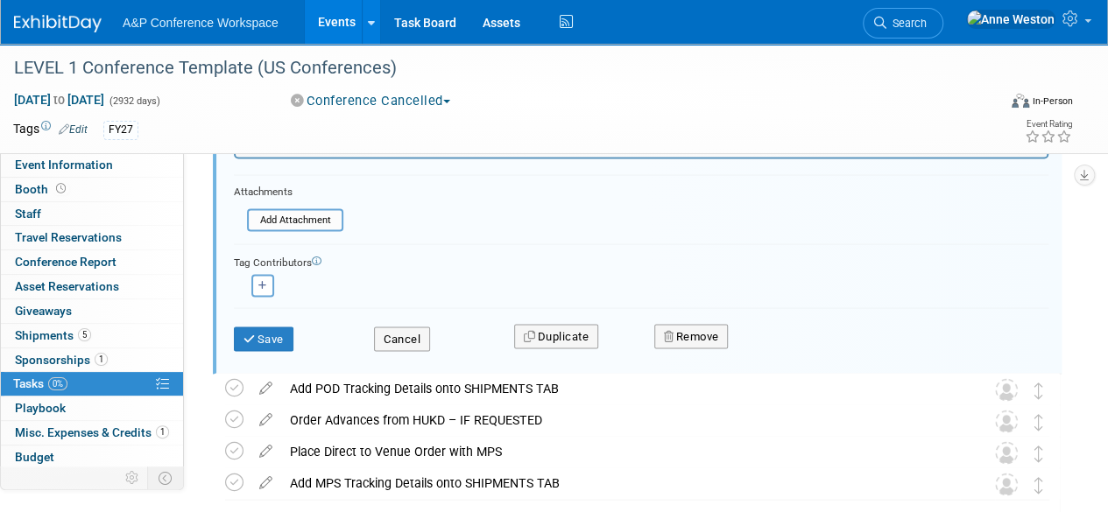
scroll to position [1567, 0]
click at [253, 339] on icon "submit" at bounding box center [250, 337] width 14 height 11
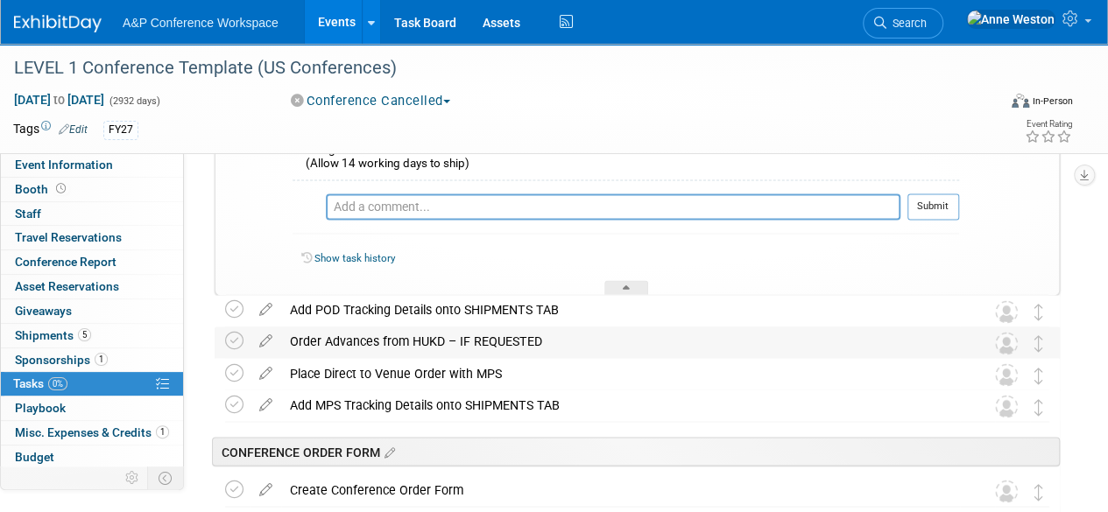
scroll to position [1304, 0]
click at [346, 318] on div "Add POD Tracking Details onto SHIPMENTS TAB" at bounding box center [620, 311] width 679 height 30
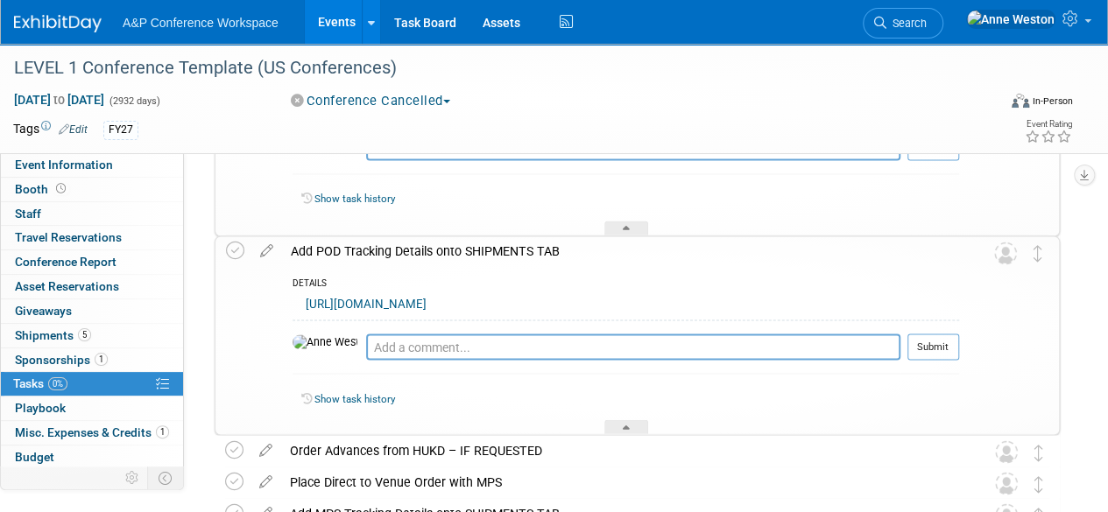
scroll to position [1392, 0]
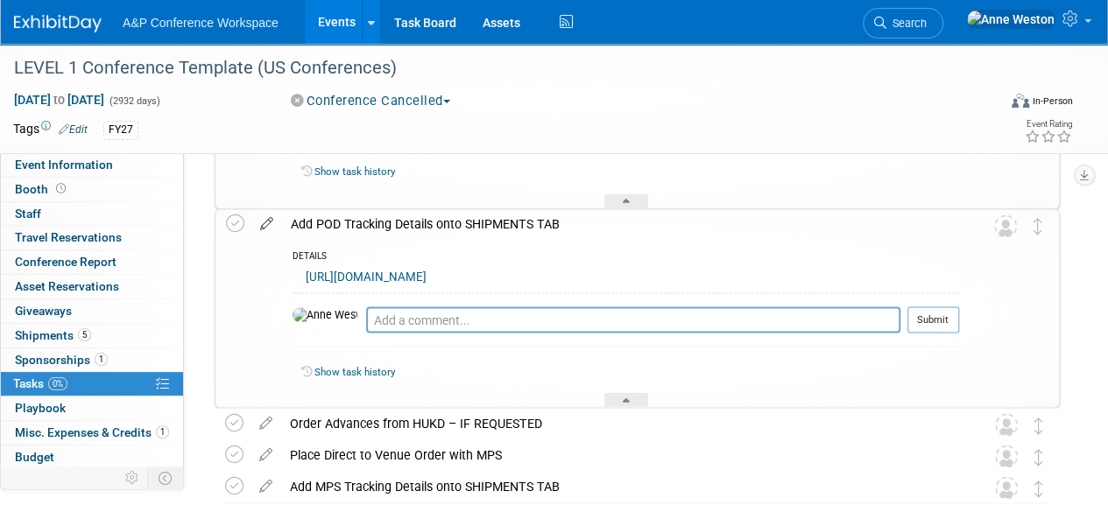
click at [263, 225] on icon at bounding box center [266, 220] width 31 height 22
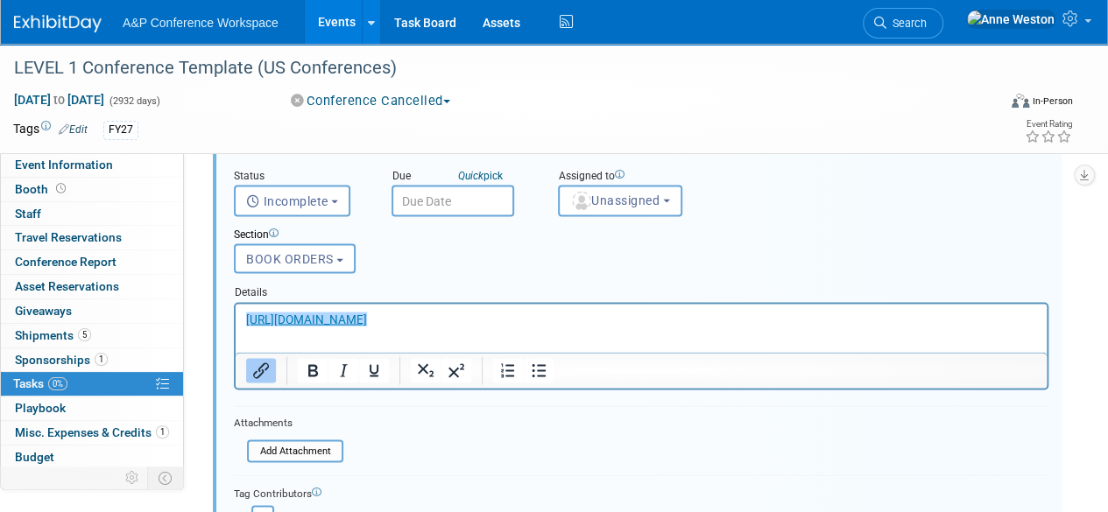
scroll to position [1518, 0]
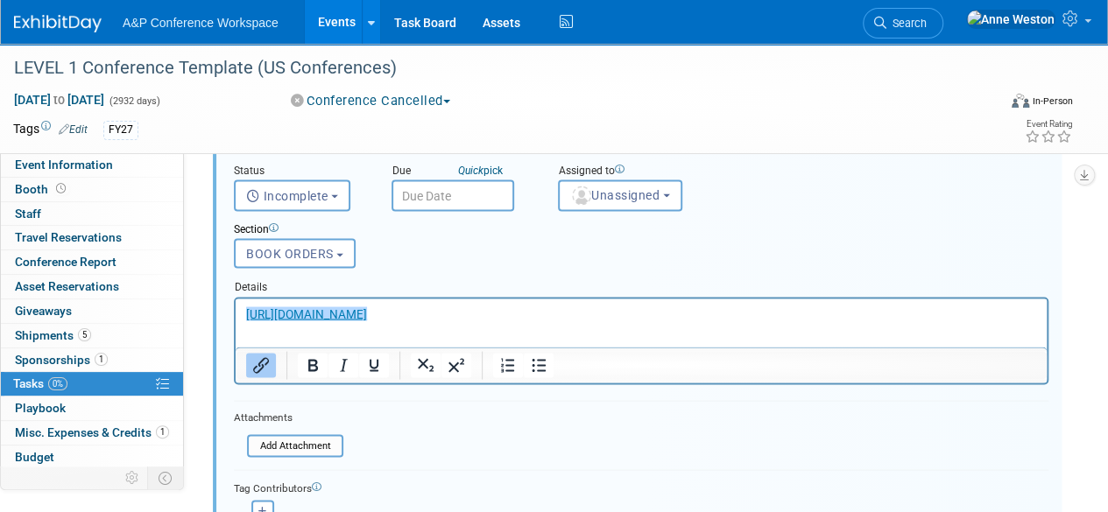
click at [544, 314] on p "﻿https://tracking.mpsvirginia.com/Login.aspx" at bounding box center [641, 313] width 791 height 17
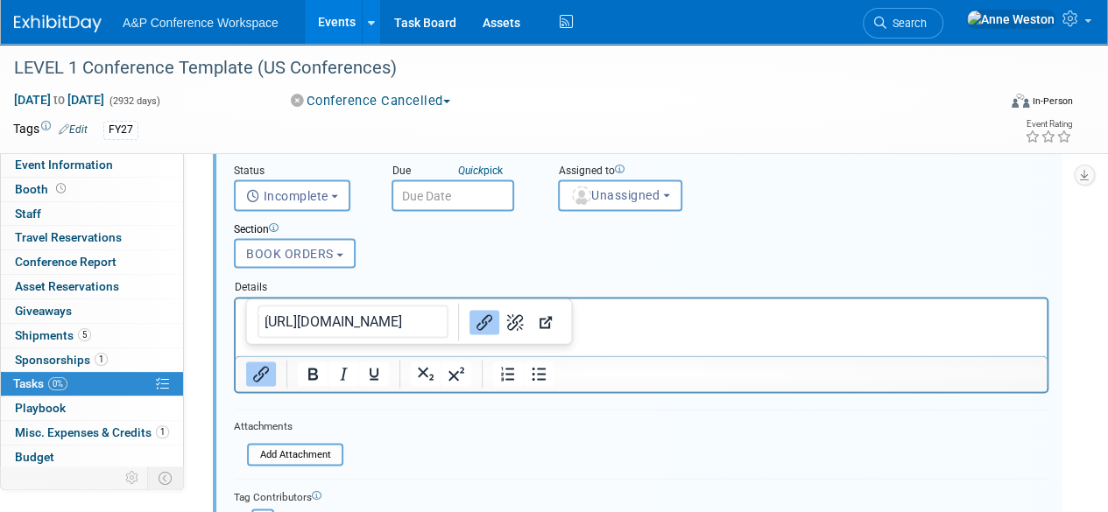
click at [681, 318] on p "Rich Text Area. Press ALT-0 for help." at bounding box center [641, 313] width 791 height 17
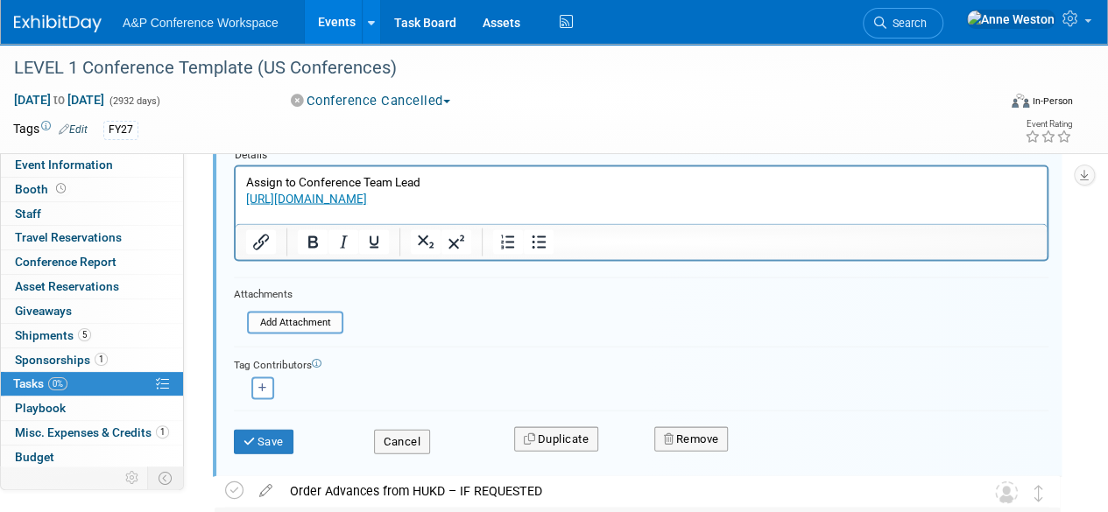
scroll to position [1780, 0]
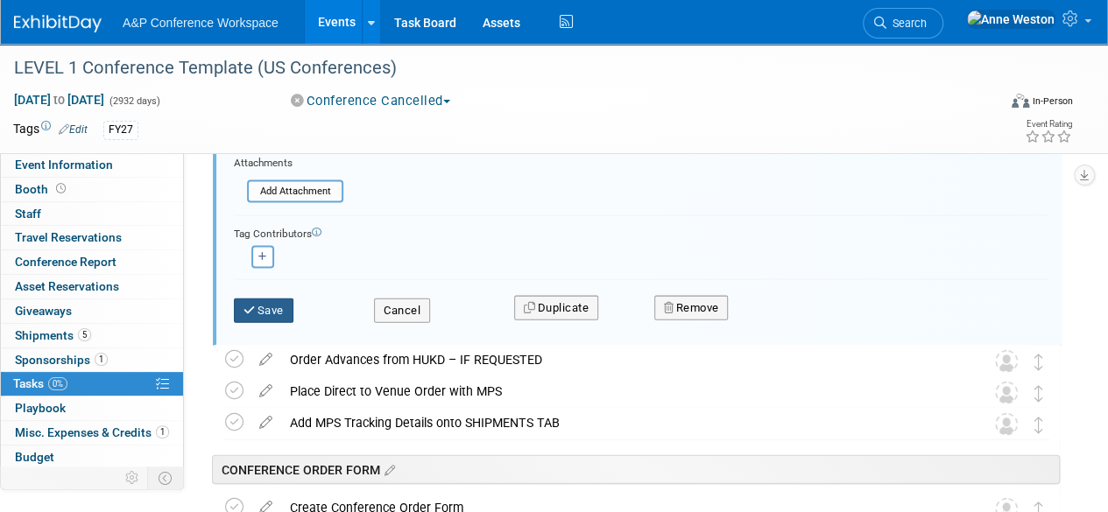
click at [281, 309] on button "Save" at bounding box center [264, 311] width 60 height 25
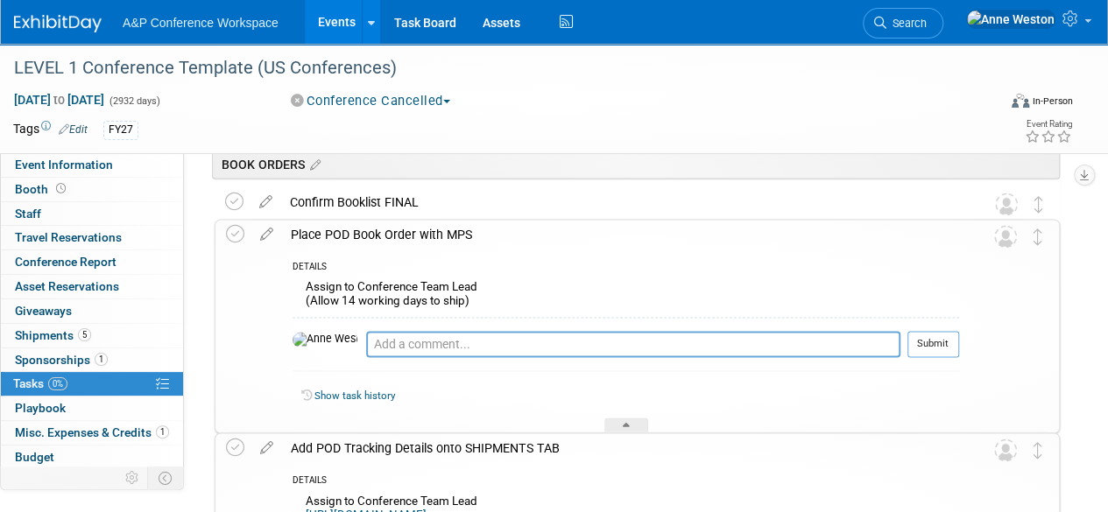
scroll to position [1080, 0]
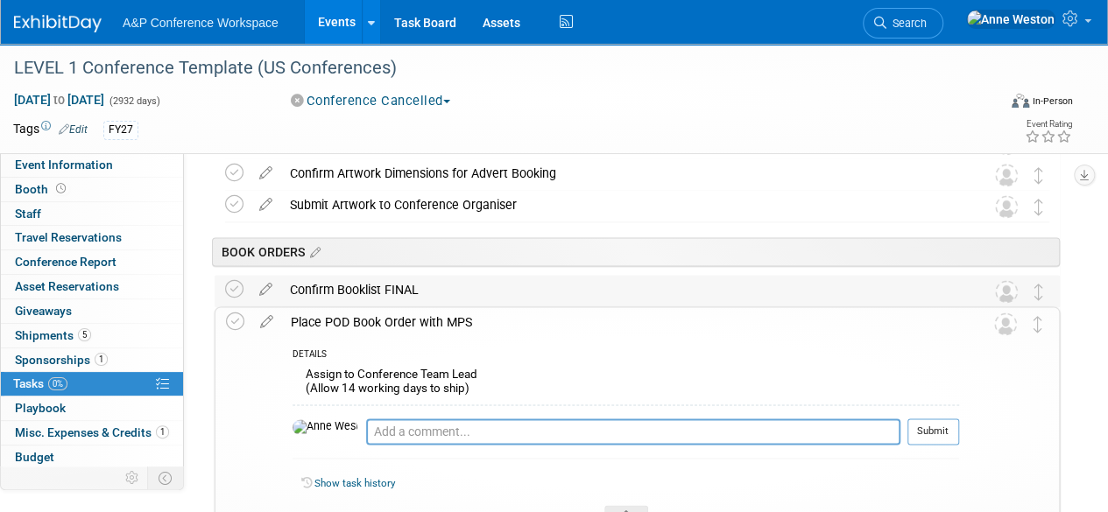
click at [355, 286] on div "Confirm Booklist FINAL" at bounding box center [620, 290] width 679 height 30
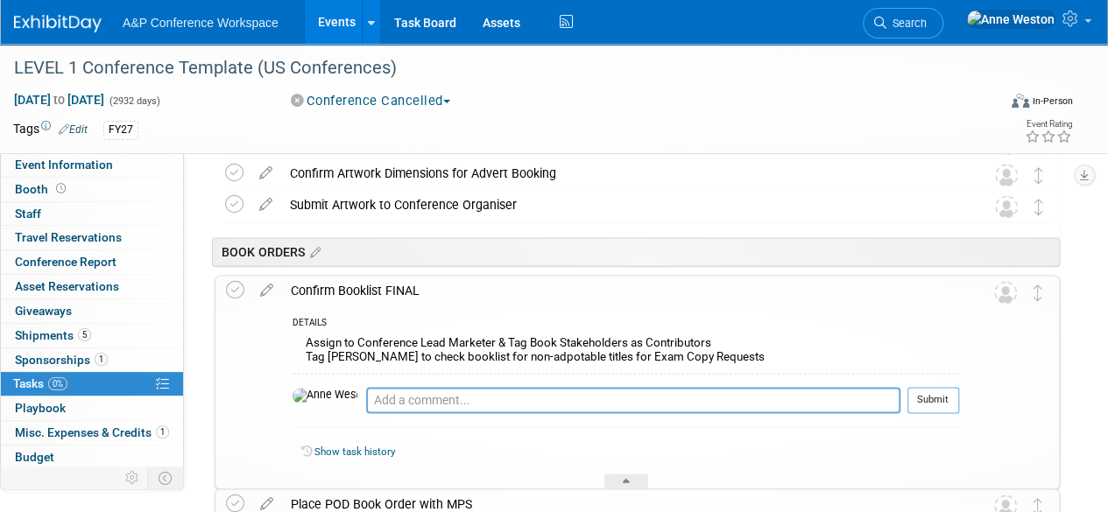
click at [355, 286] on div "Confirm Booklist FINAL" at bounding box center [620, 291] width 677 height 30
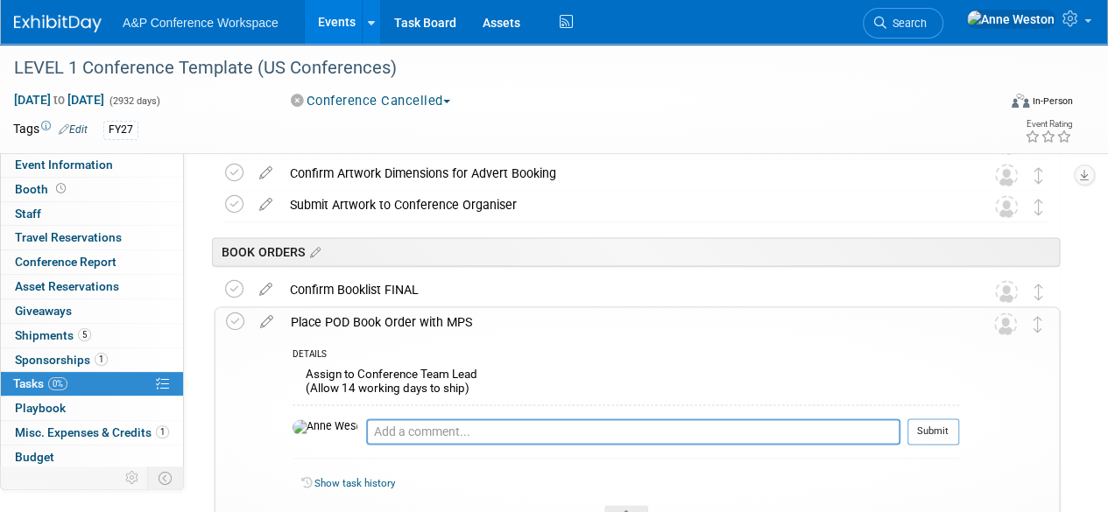
click at [356, 321] on div "Place POD Book Order with MPS" at bounding box center [620, 322] width 677 height 30
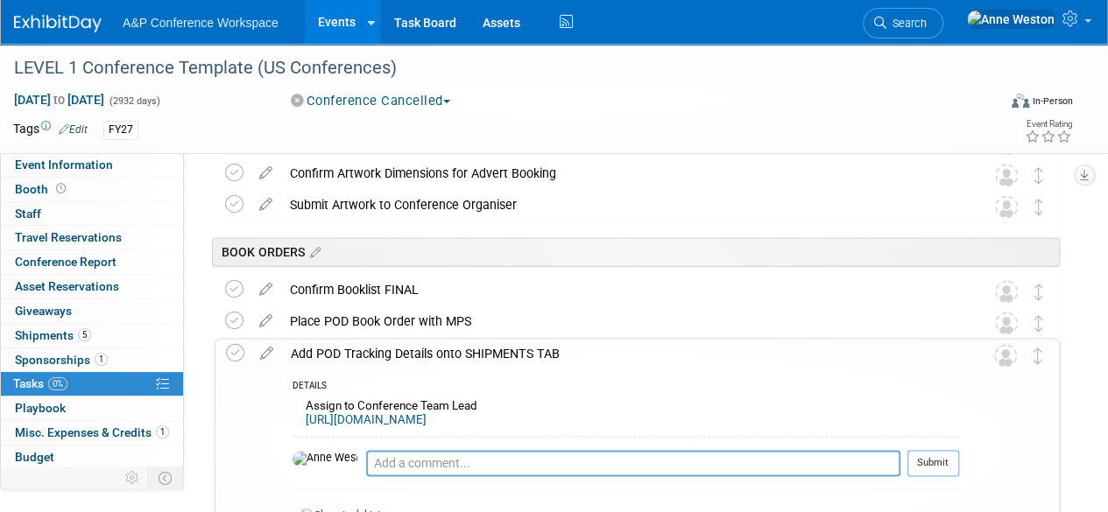
click at [352, 346] on div "Add POD Tracking Details onto SHIPMENTS TAB" at bounding box center [620, 354] width 677 height 30
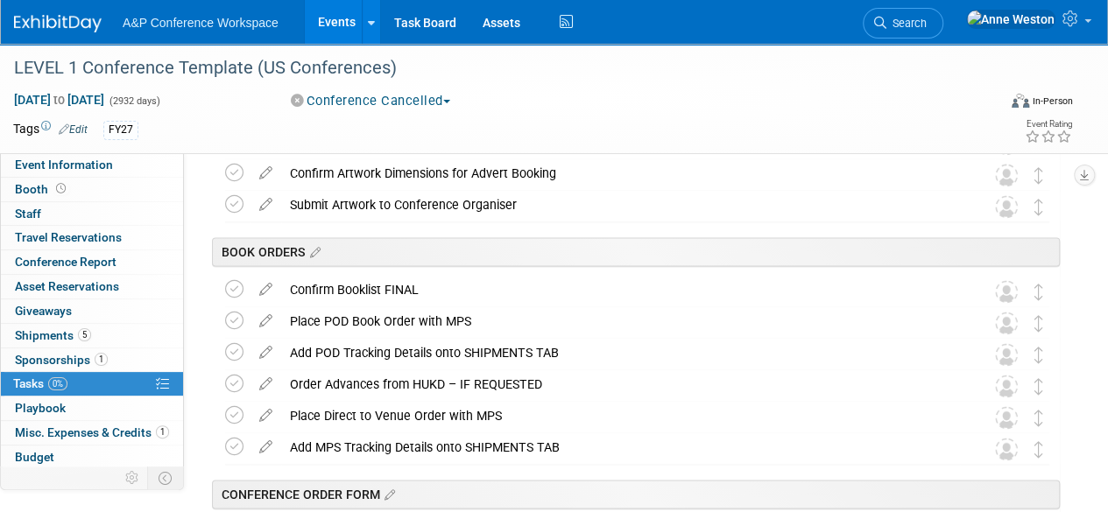
click at [271, 379] on icon at bounding box center [265, 381] width 31 height 22
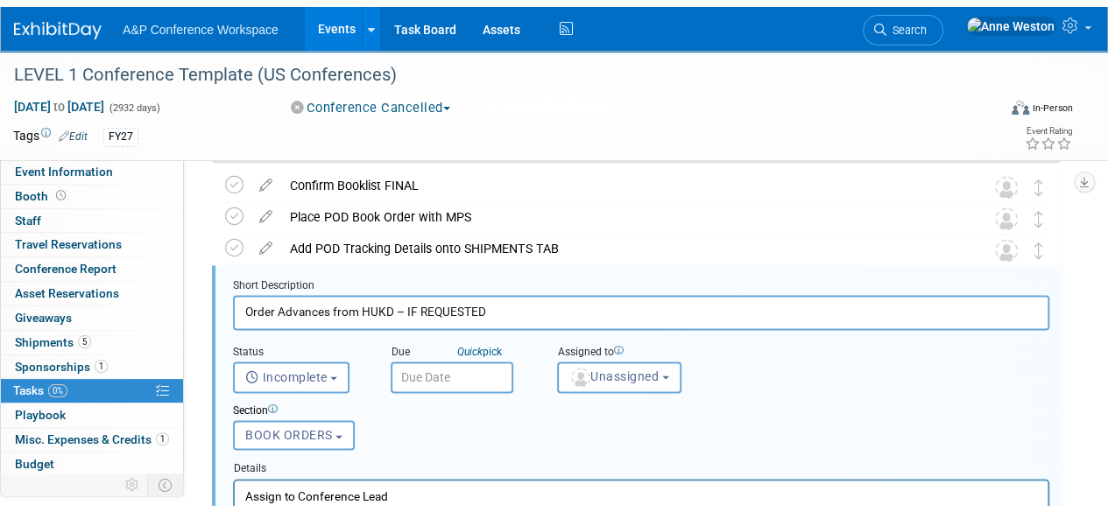
scroll to position [1279, 0]
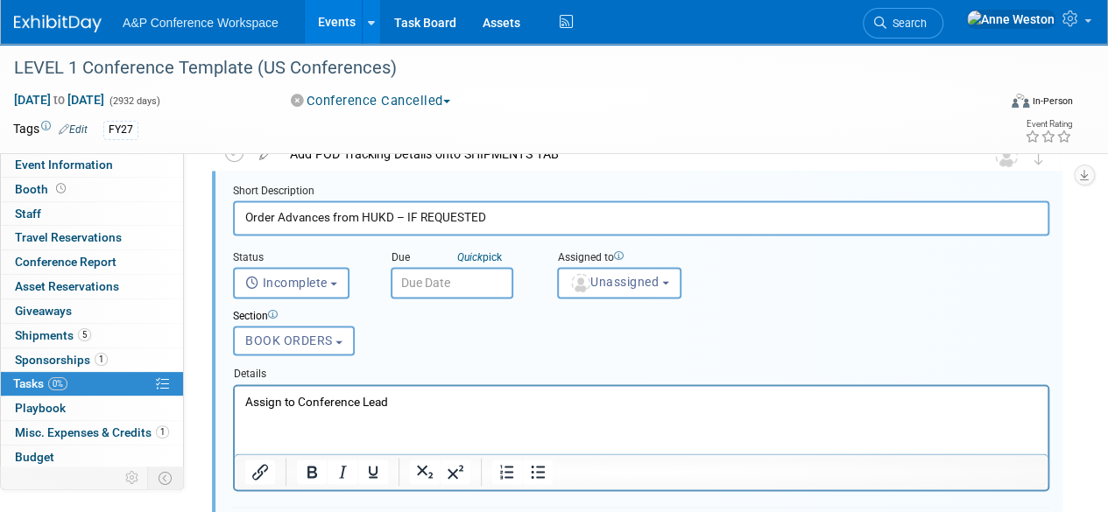
click at [364, 399] on p "Assign to Conference Lead" at bounding box center [641, 400] width 793 height 17
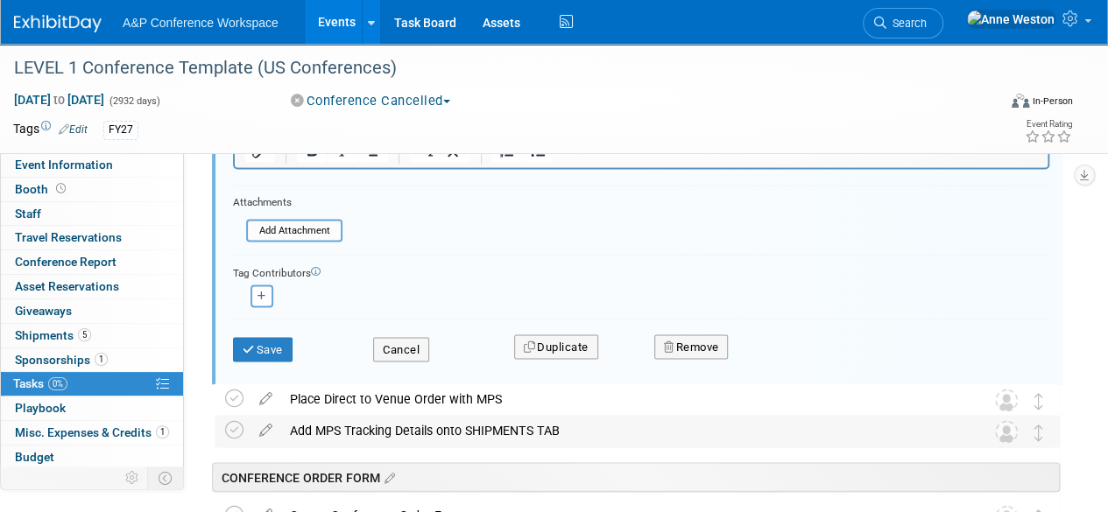
scroll to position [1629, 0]
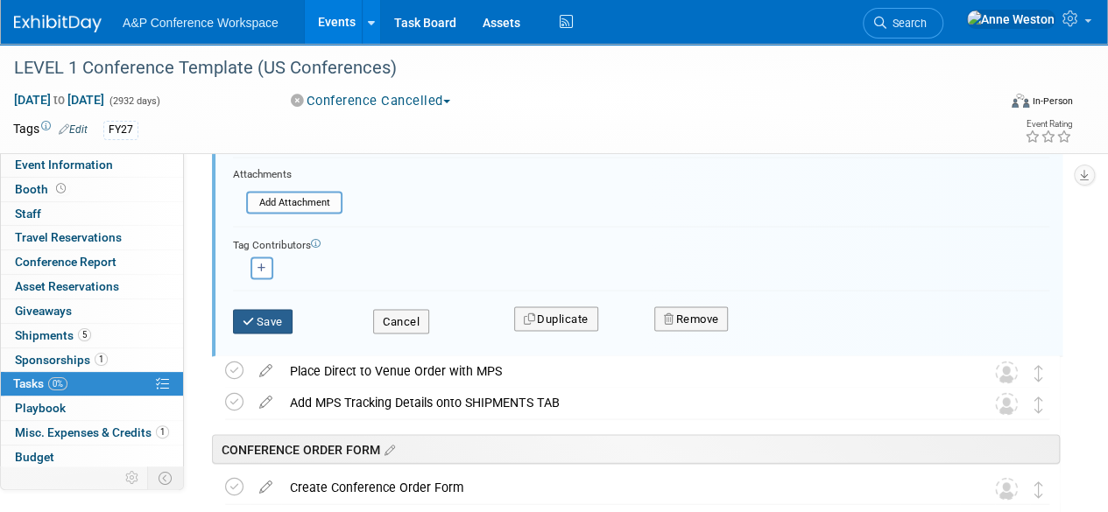
click at [254, 309] on button "Save" at bounding box center [263, 321] width 60 height 25
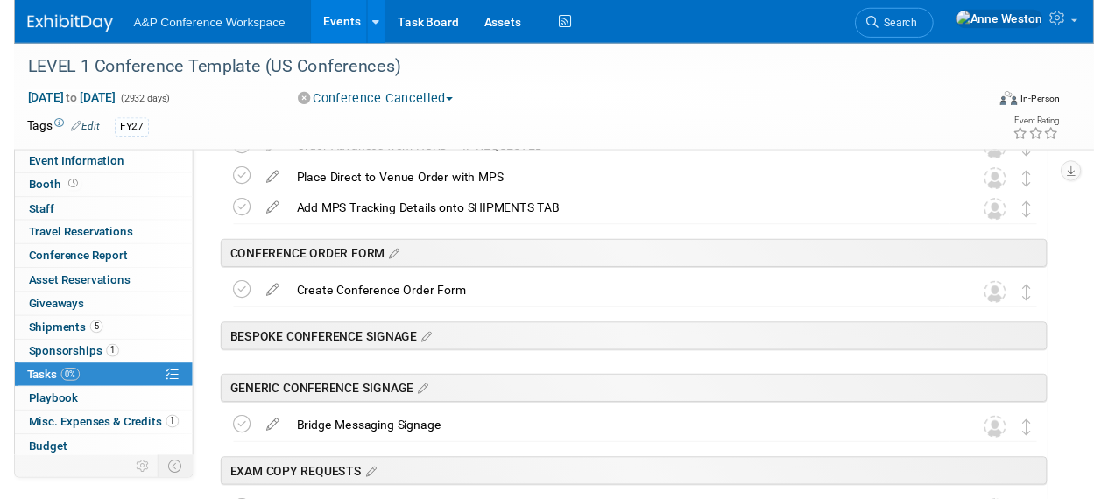
scroll to position [1279, 0]
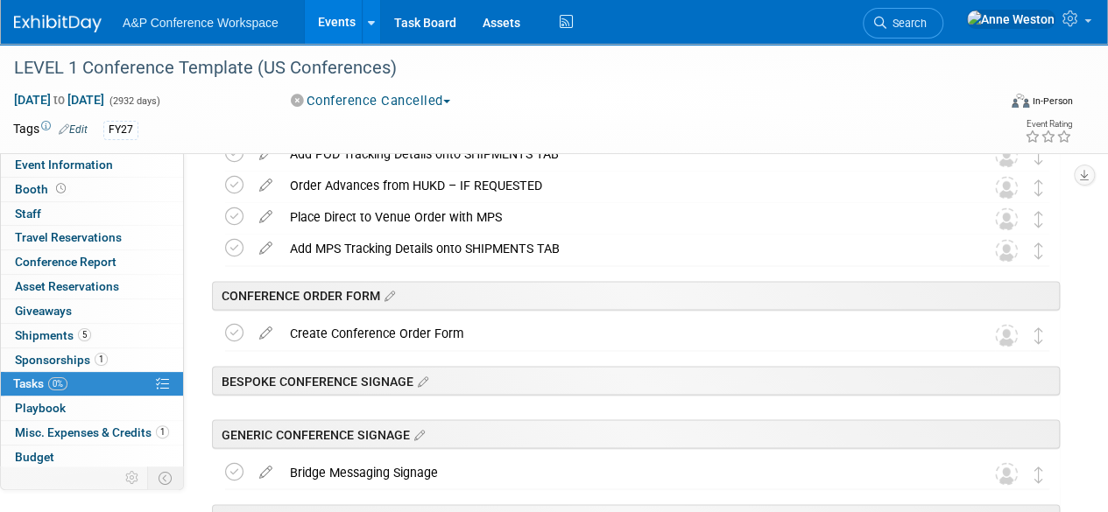
click at [297, 328] on div "Create Conference Order Form" at bounding box center [620, 334] width 679 height 30
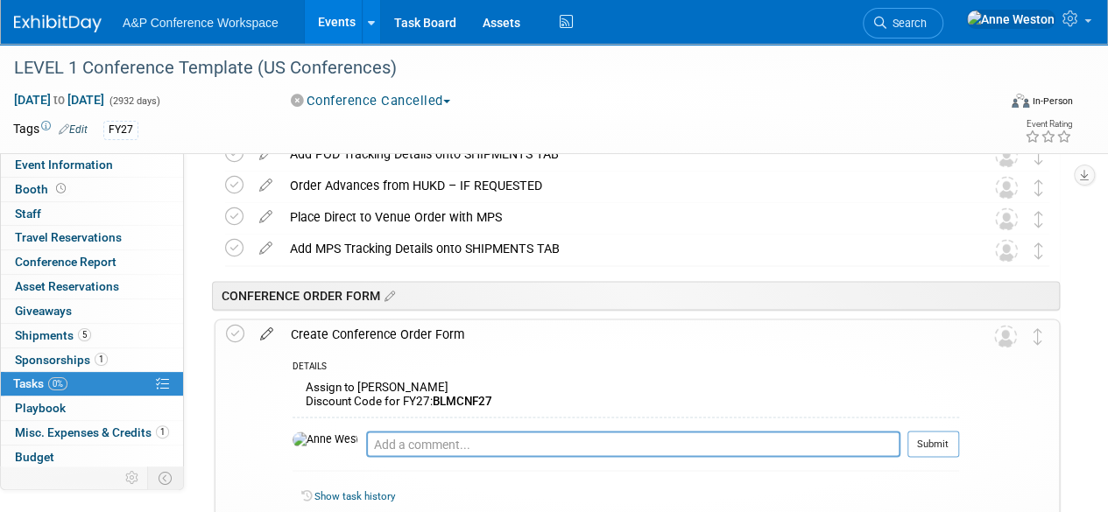
click at [262, 332] on icon at bounding box center [266, 331] width 31 height 22
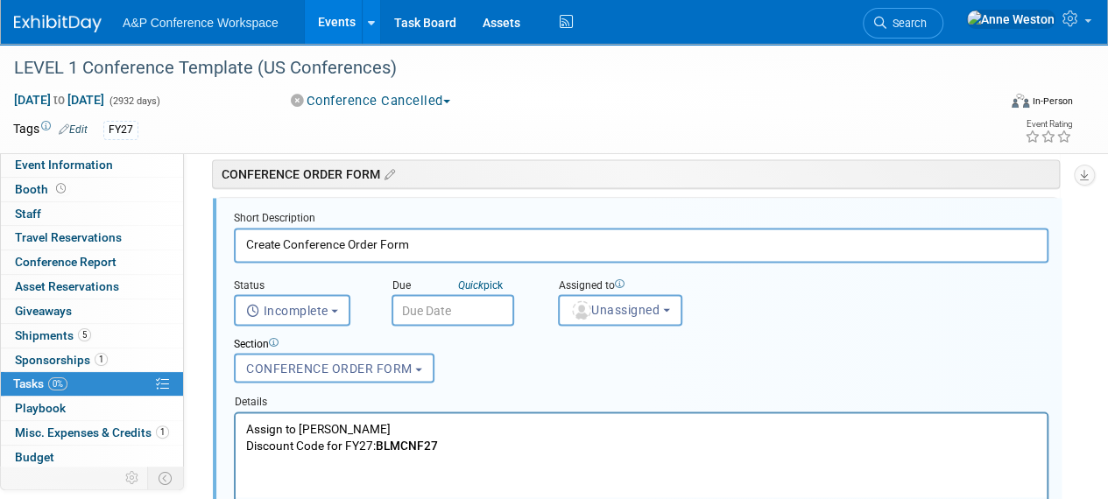
scroll to position [1427, 0]
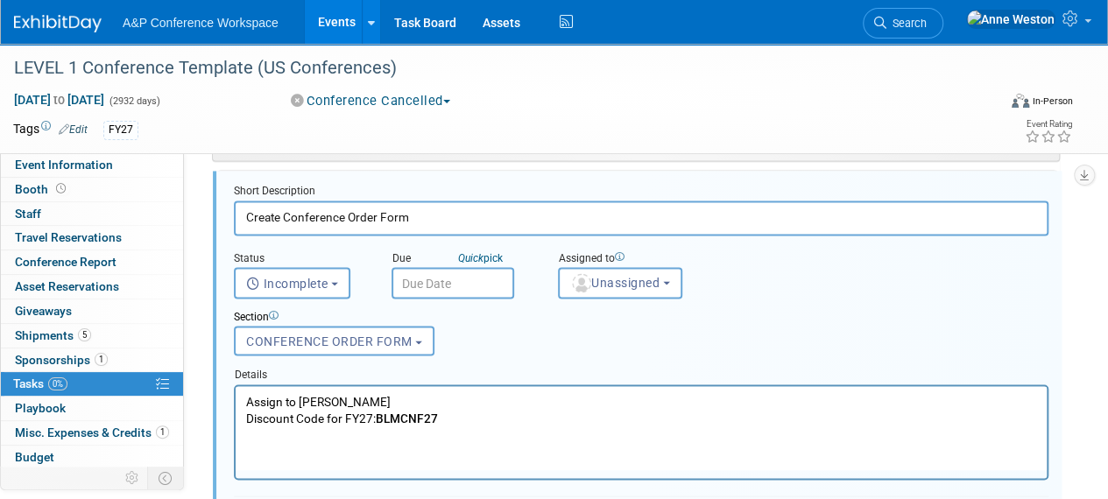
click at [351, 402] on p "Assign to Hannah Discount Code for FY27: BLMCNF27" at bounding box center [641, 408] width 791 height 33
click at [512, 419] on p "Assign to US Conferences Assistant Discount Code for FY27: BLMCNF27" at bounding box center [641, 408] width 791 height 33
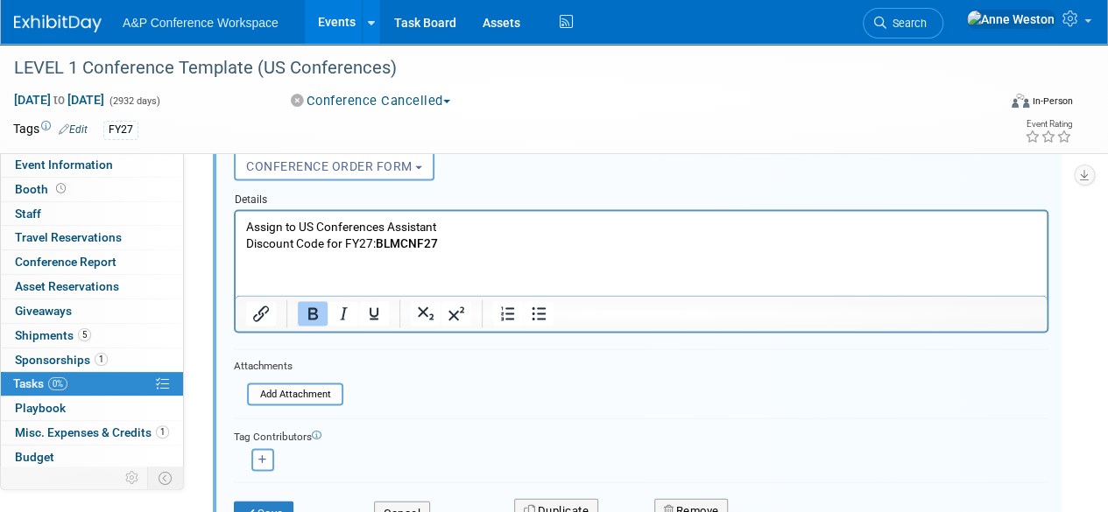
scroll to position [1690, 0]
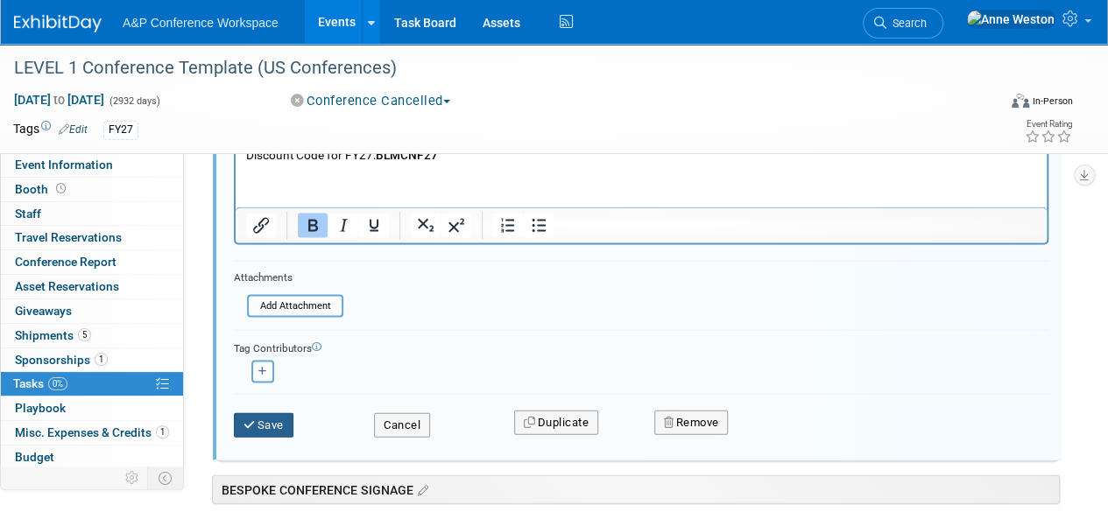
click at [253, 413] on button "Save" at bounding box center [264, 425] width 60 height 25
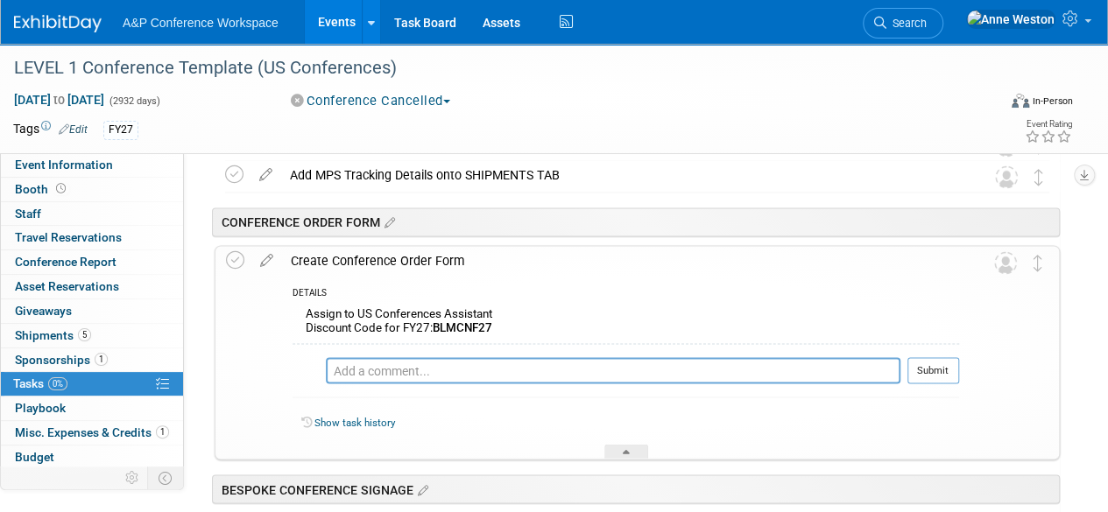
scroll to position [1340, 0]
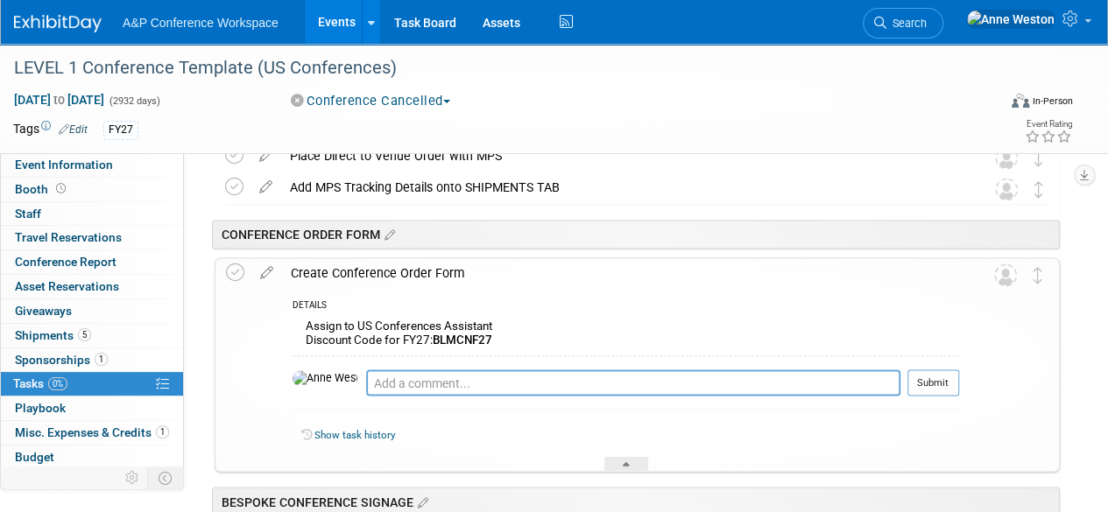
click at [356, 274] on div "Create Conference Order Form" at bounding box center [620, 273] width 677 height 30
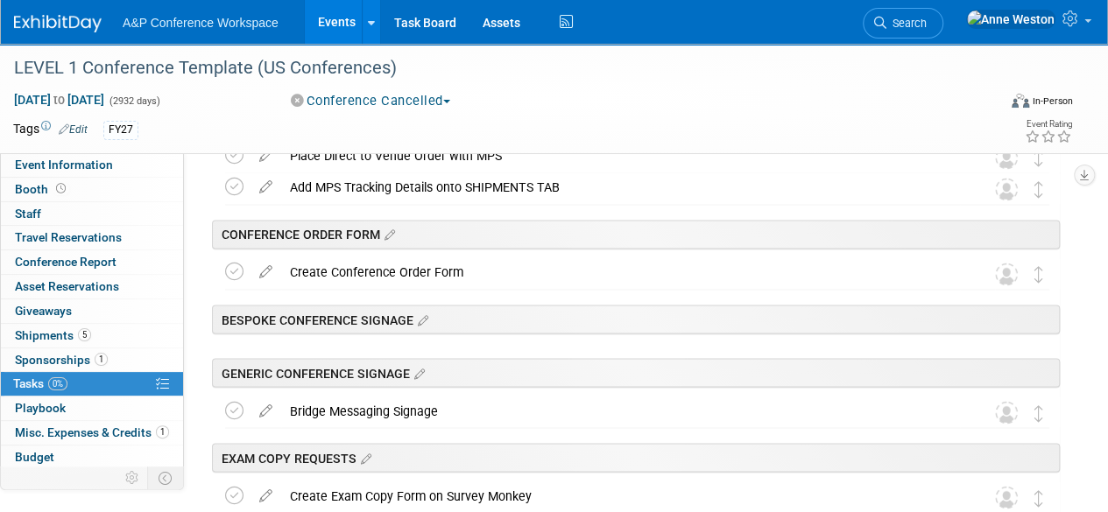
click at [356, 274] on div "Create Conference Order Form" at bounding box center [620, 272] width 679 height 30
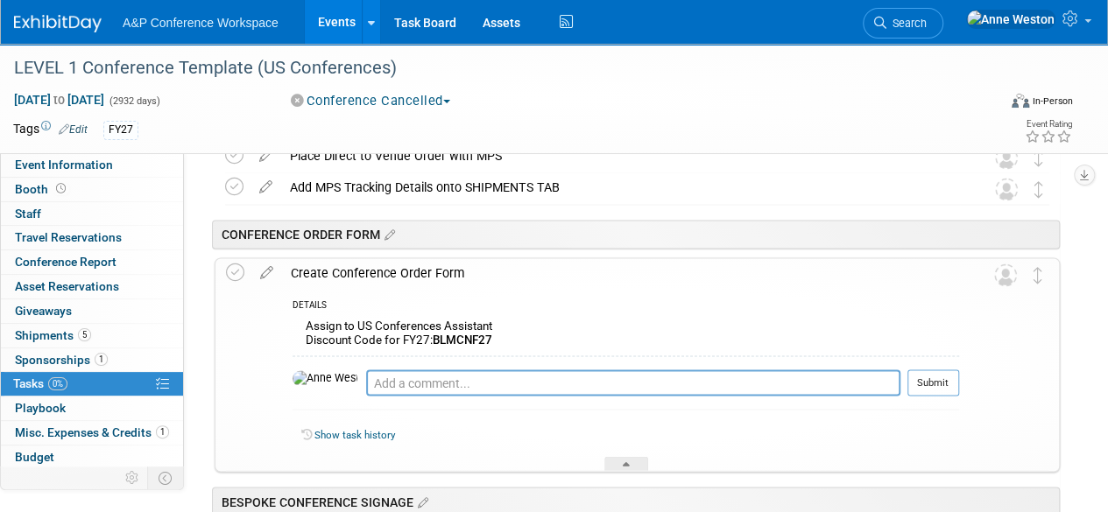
click at [356, 274] on div "Create Conference Order Form" at bounding box center [620, 273] width 677 height 30
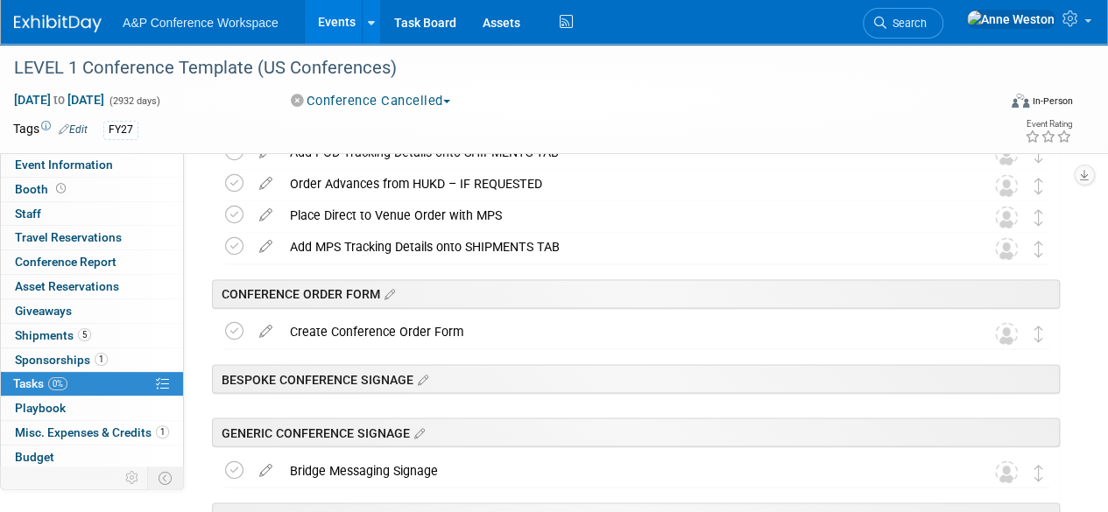
scroll to position [1252, 0]
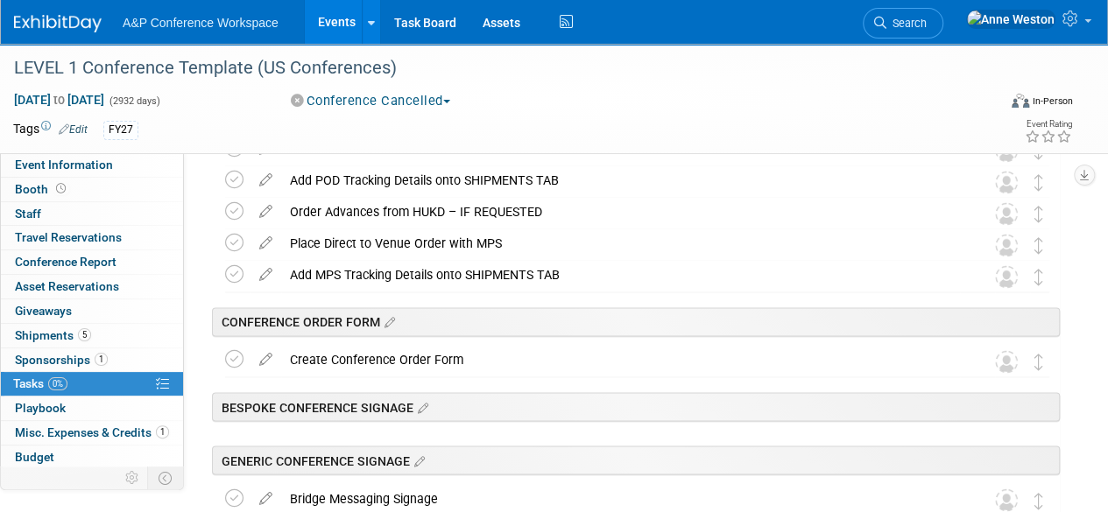
click at [356, 274] on div "Add MPS Tracking Details onto SHIPMENTS TAB" at bounding box center [620, 275] width 679 height 30
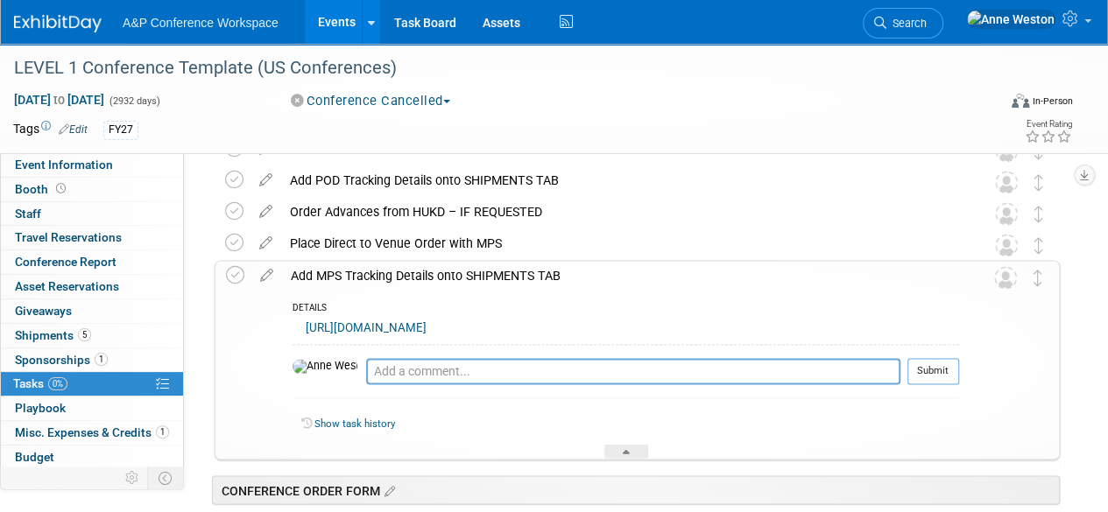
click at [356, 274] on div "Add MPS Tracking Details onto SHIPMENTS TAB" at bounding box center [620, 276] width 677 height 30
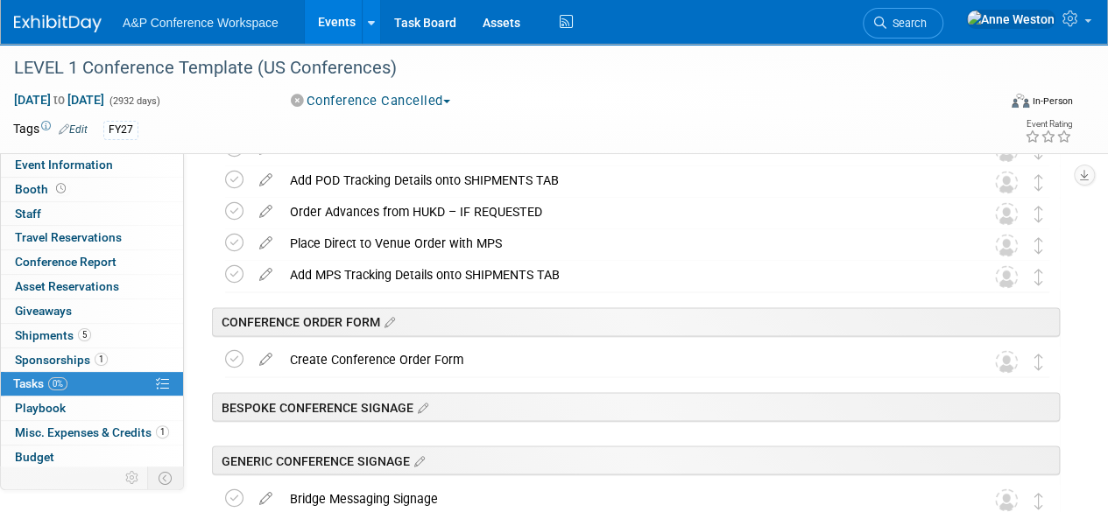
click at [356, 274] on div "Add MPS Tracking Details onto SHIPMENTS TAB" at bounding box center [620, 275] width 679 height 30
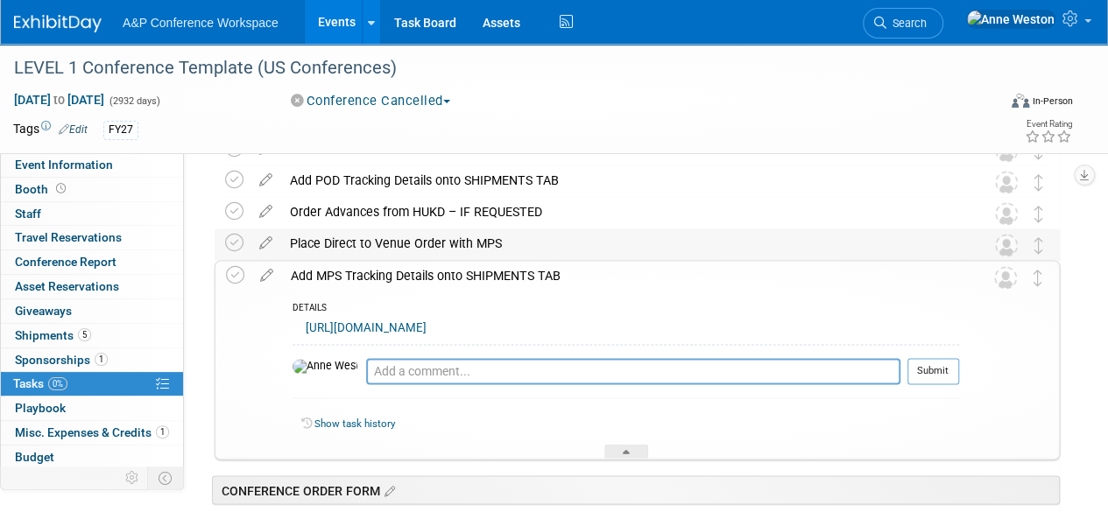
click at [381, 239] on div "Place Direct to Venue Order with MPS" at bounding box center [620, 244] width 679 height 30
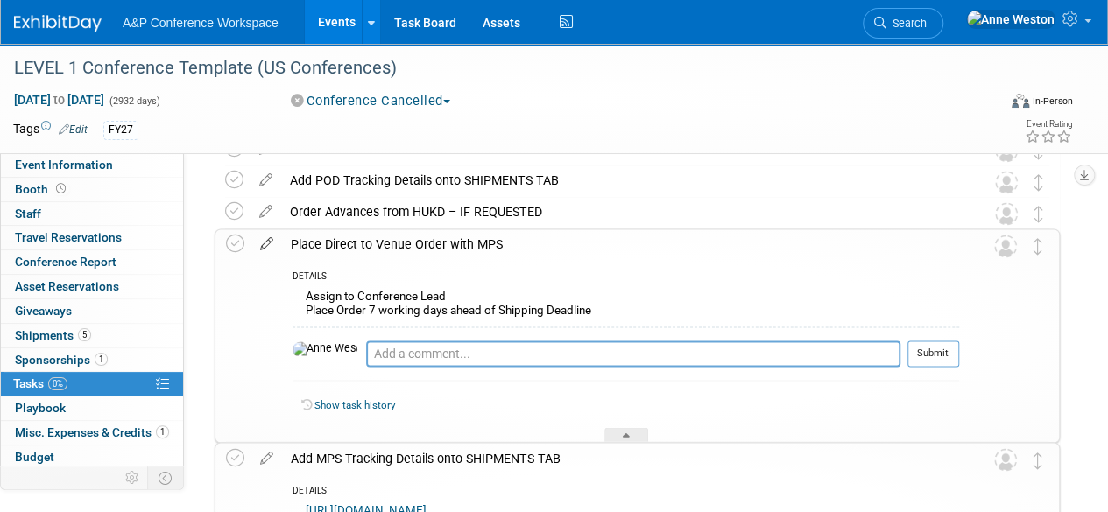
click at [268, 243] on icon at bounding box center [266, 240] width 31 height 22
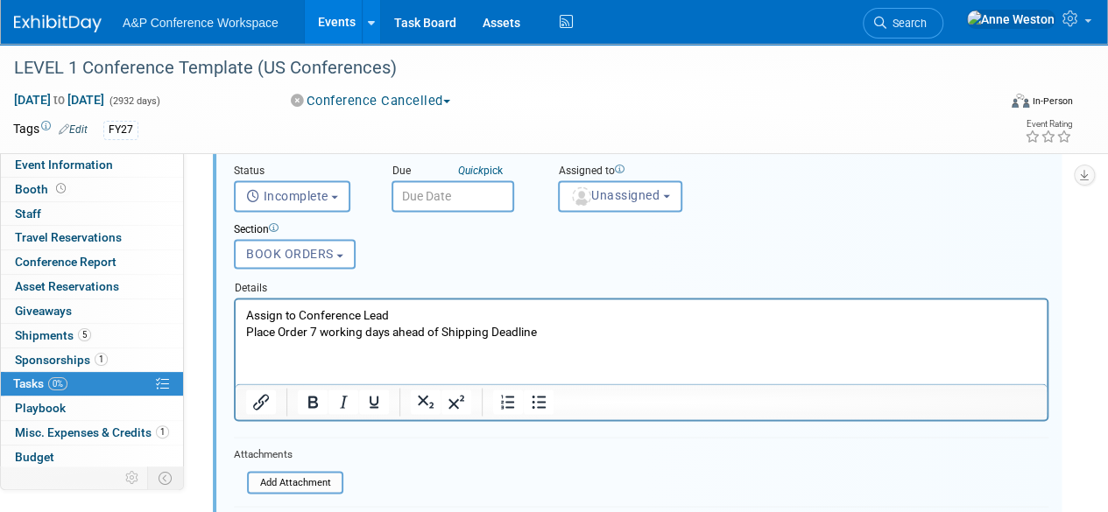
scroll to position [1399, 0]
click at [362, 313] on p "Assign to Conference Lead Place Order 7 working days ahead of Shipping Deadline" at bounding box center [641, 321] width 791 height 33
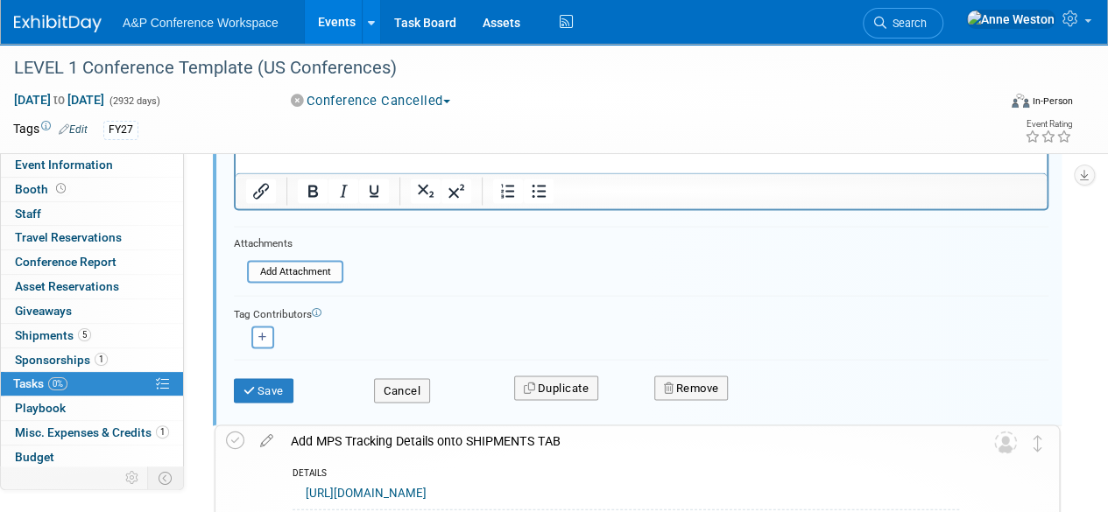
scroll to position [1661, 0]
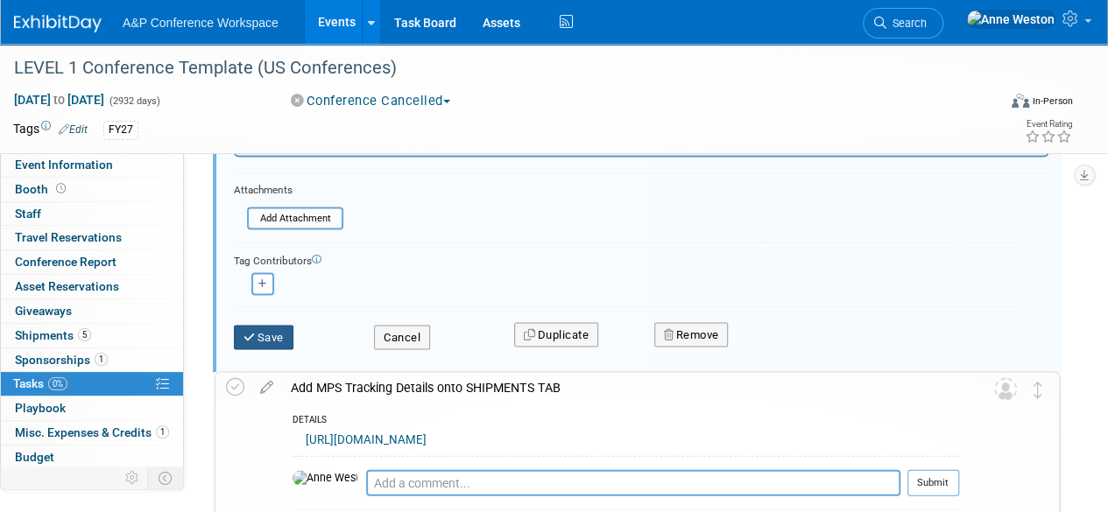
click at [257, 336] on button "Save" at bounding box center [264, 338] width 60 height 25
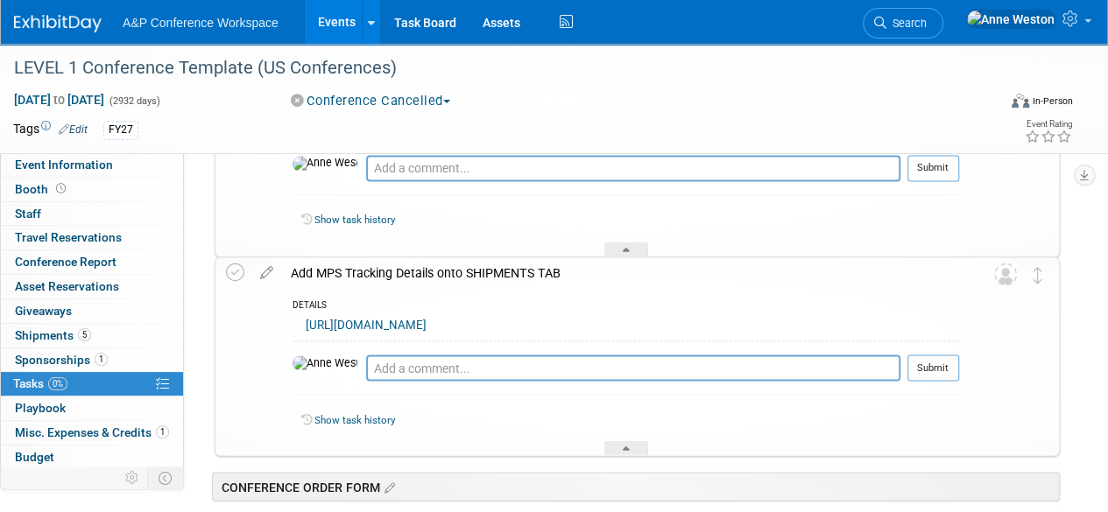
scroll to position [1399, 0]
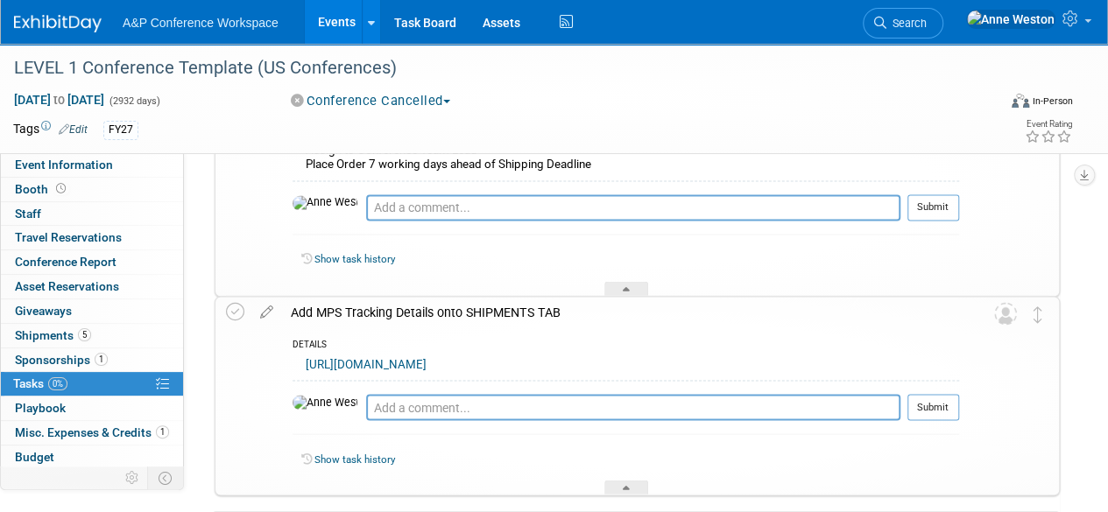
click at [360, 307] on div "Add MPS Tracking Details onto SHIPMENTS TAB" at bounding box center [620, 312] width 677 height 30
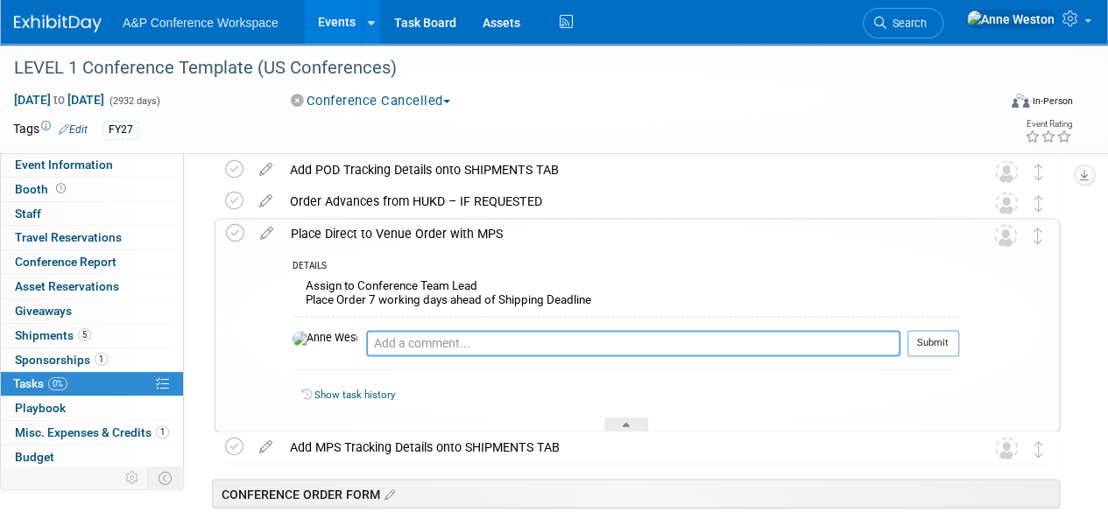
scroll to position [1223, 0]
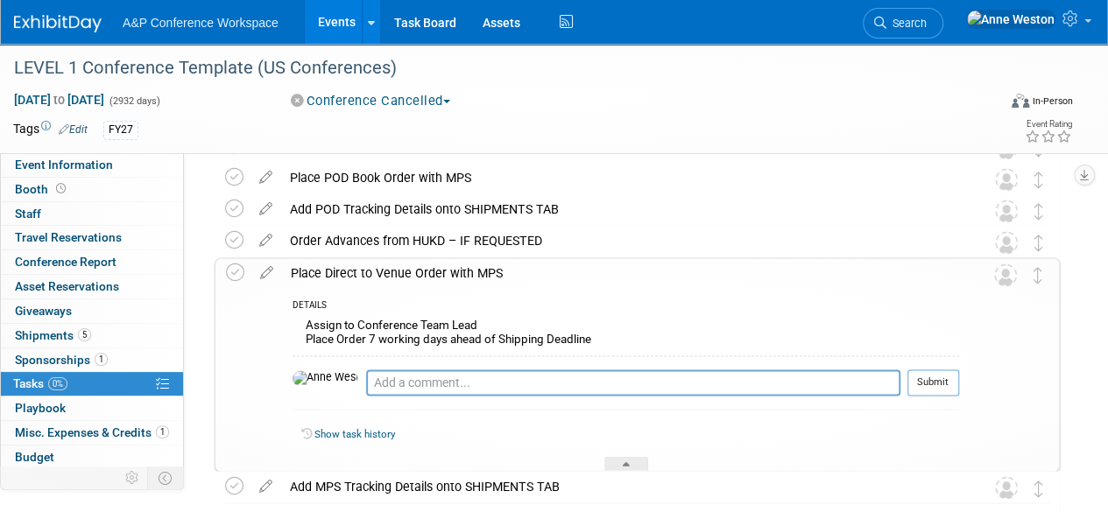
click at [370, 273] on div "Place Direct to Venue Order with MPS" at bounding box center [620, 273] width 677 height 30
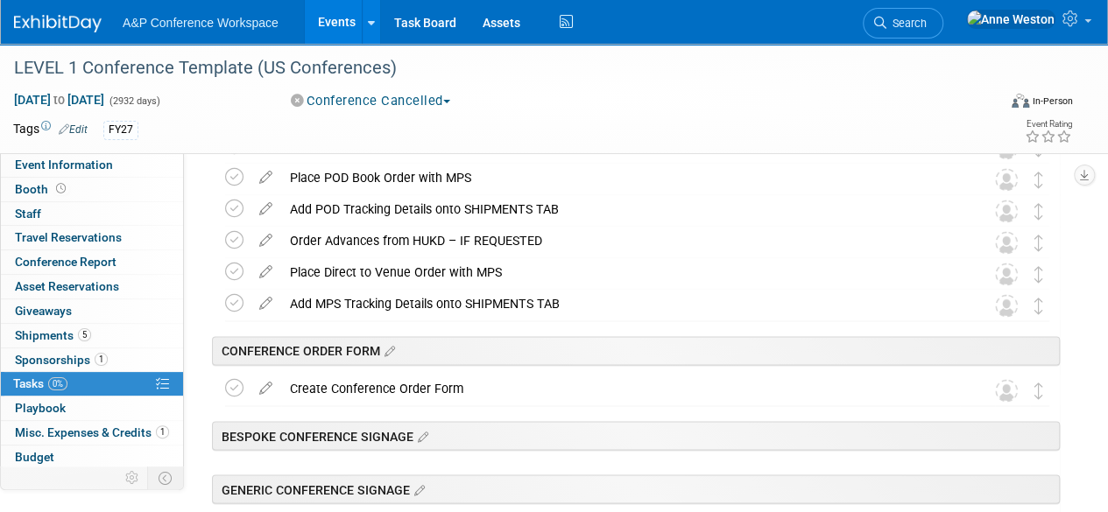
click at [377, 240] on div "Order Advances from HUKD – IF REQUESTED" at bounding box center [620, 241] width 679 height 30
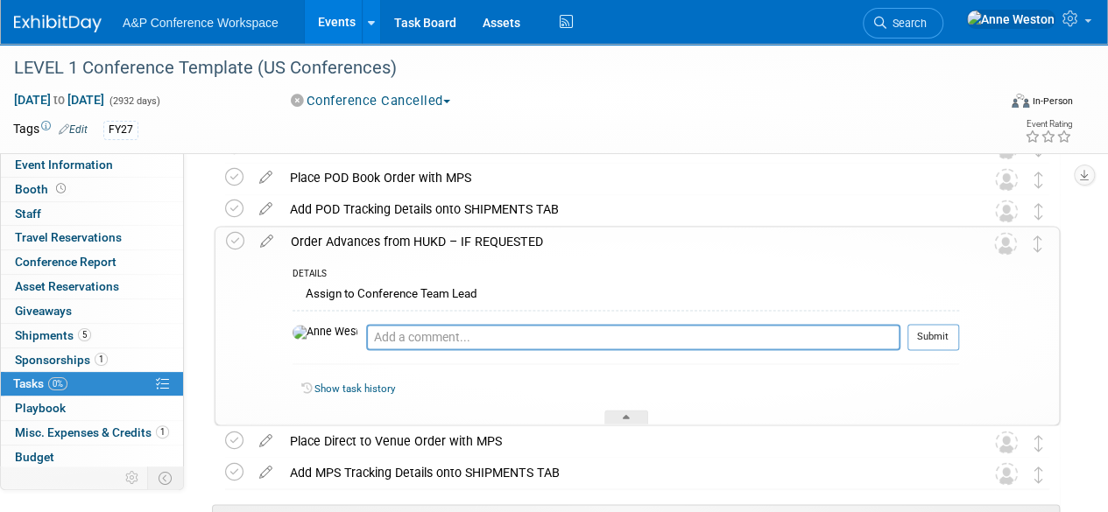
click at [377, 240] on div "Order Advances from HUKD – IF REQUESTED" at bounding box center [620, 242] width 677 height 30
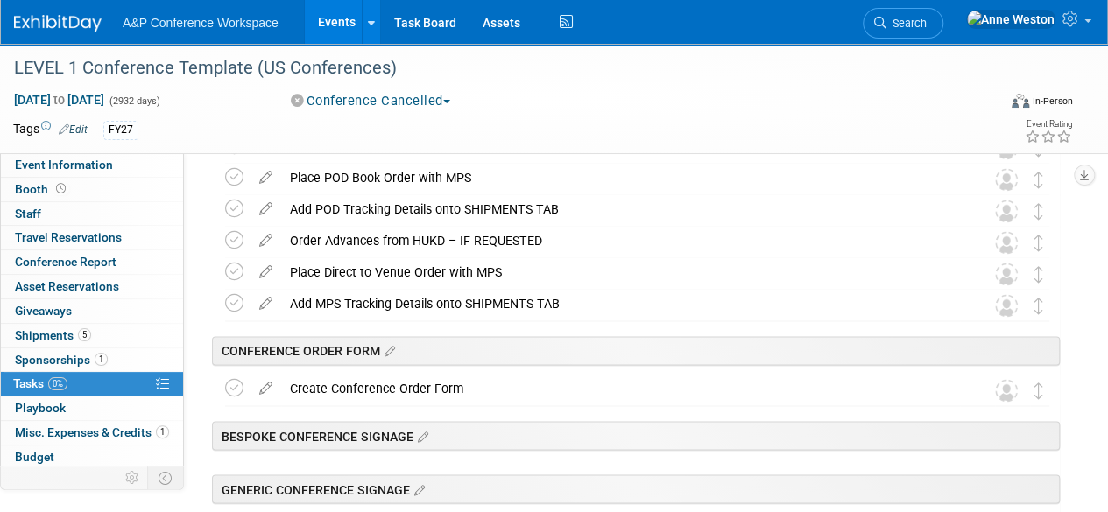
click at [398, 209] on div "Add POD Tracking Details onto SHIPMENTS TAB" at bounding box center [620, 209] width 679 height 30
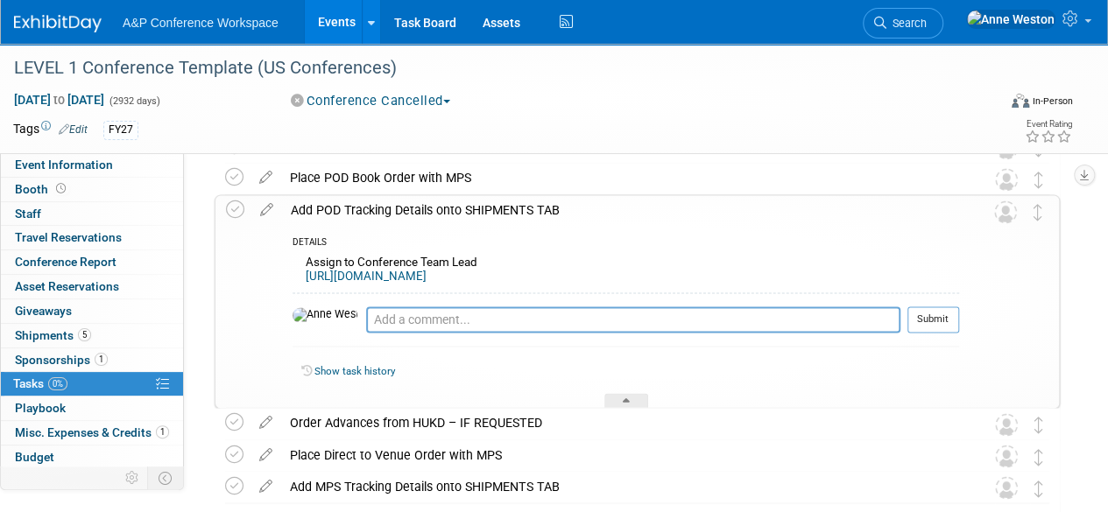
click at [398, 209] on div "Add POD Tracking Details onto SHIPMENTS TAB" at bounding box center [620, 210] width 677 height 30
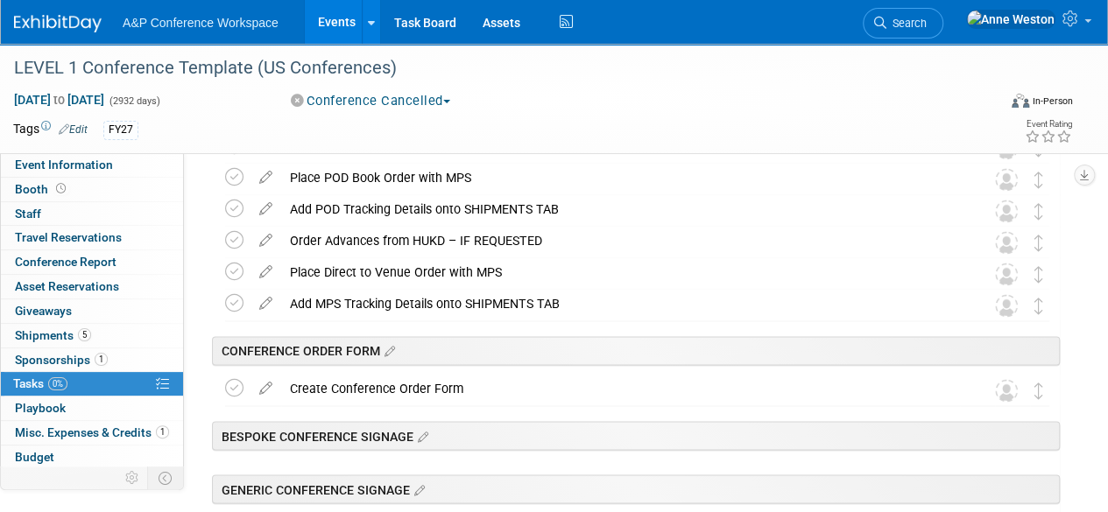
click at [413, 172] on div "Place POD Book Order with MPS" at bounding box center [620, 178] width 679 height 30
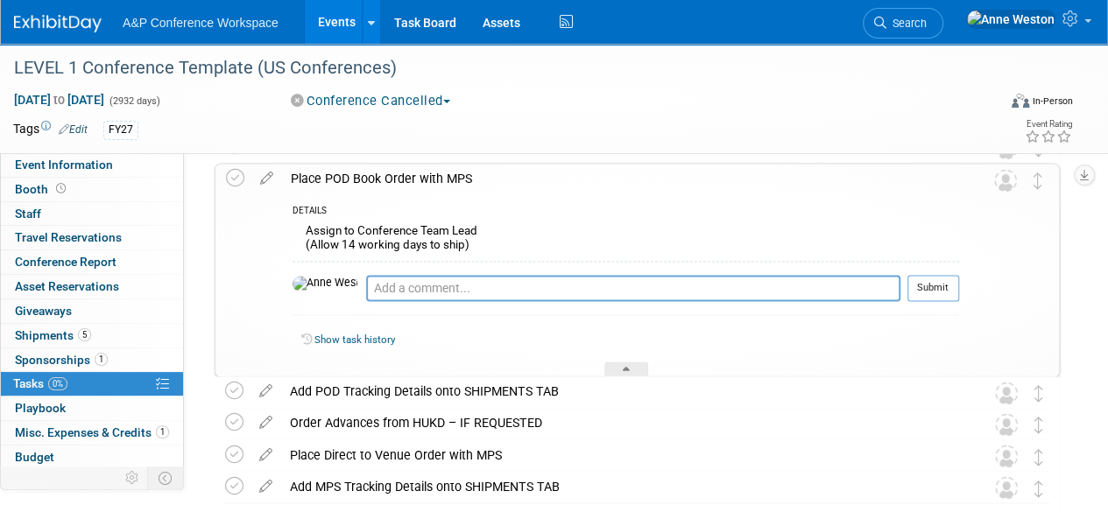
click at [413, 172] on div "Place POD Book Order with MPS" at bounding box center [620, 179] width 677 height 30
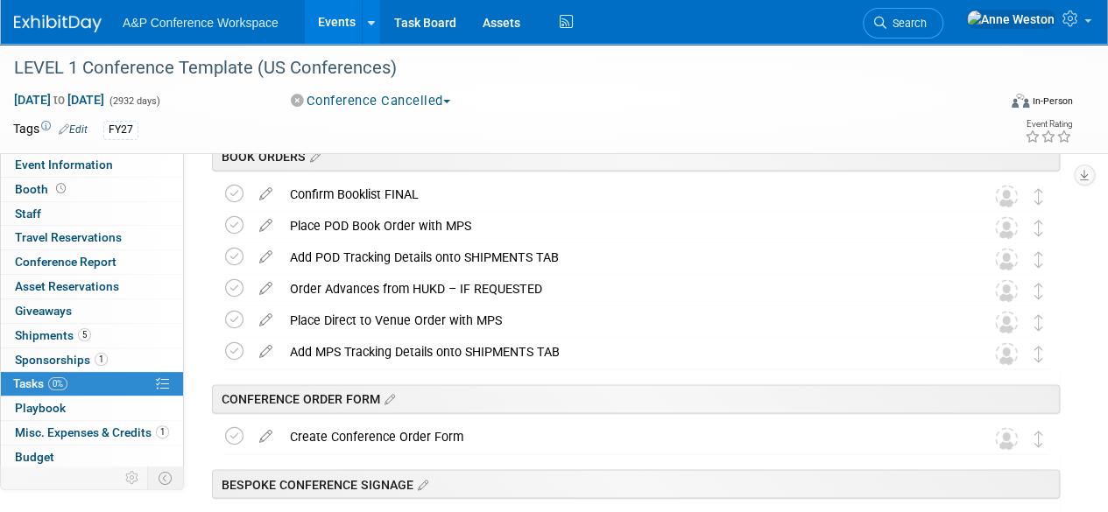
scroll to position [1136, 0]
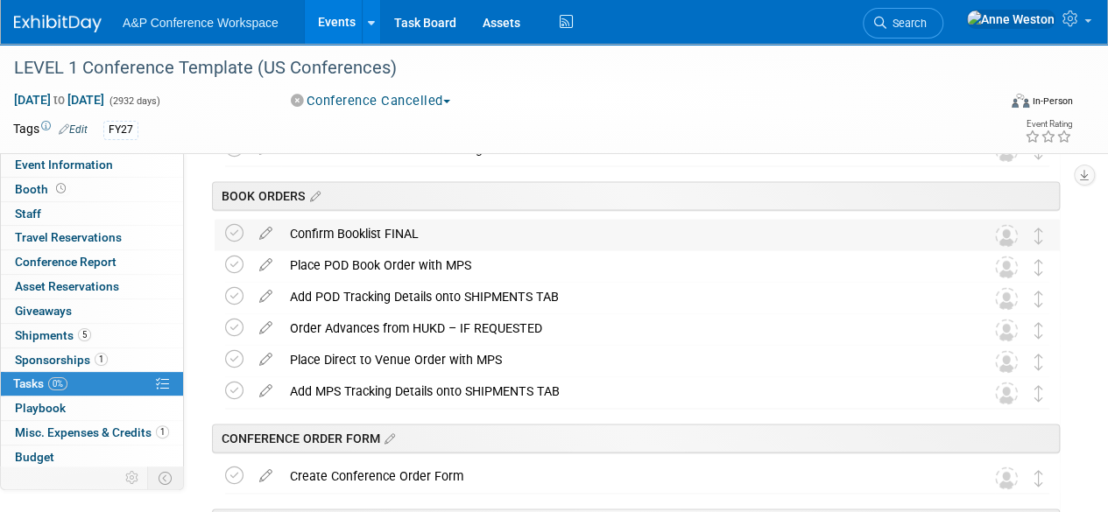
click at [387, 225] on div "Confirm Booklist FINAL" at bounding box center [620, 234] width 679 height 30
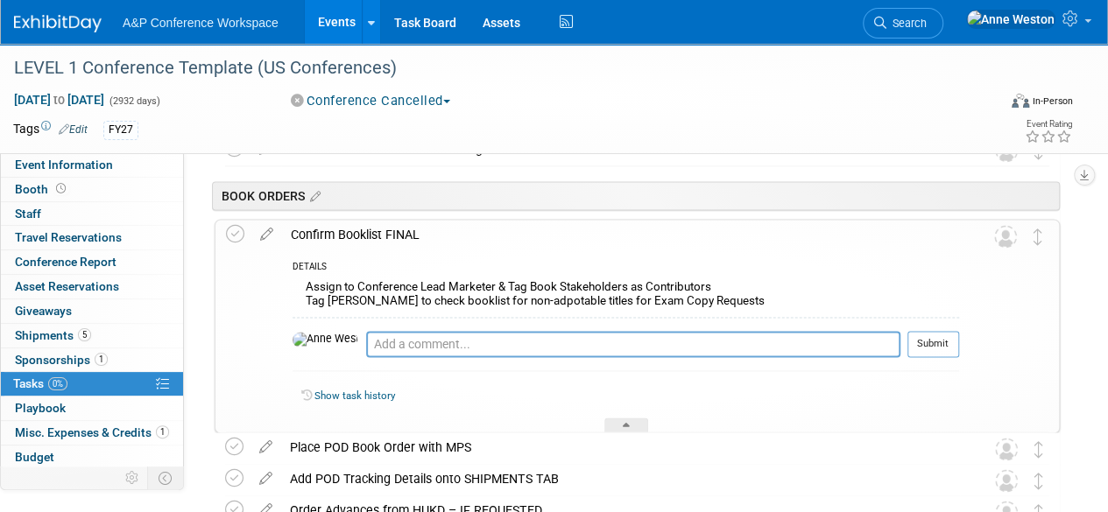
click at [387, 225] on div "Confirm Booklist FINAL" at bounding box center [620, 235] width 677 height 30
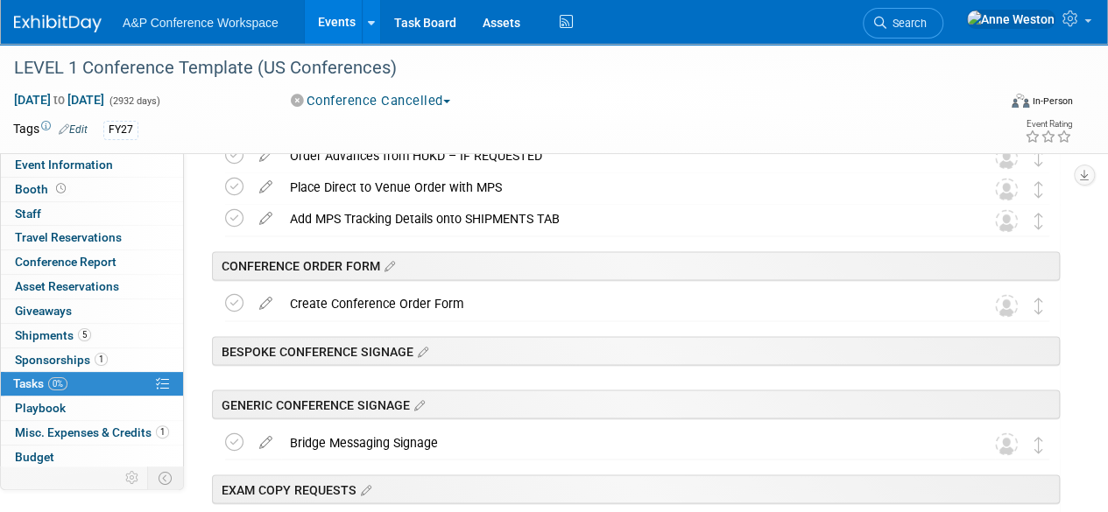
scroll to position [1311, 0]
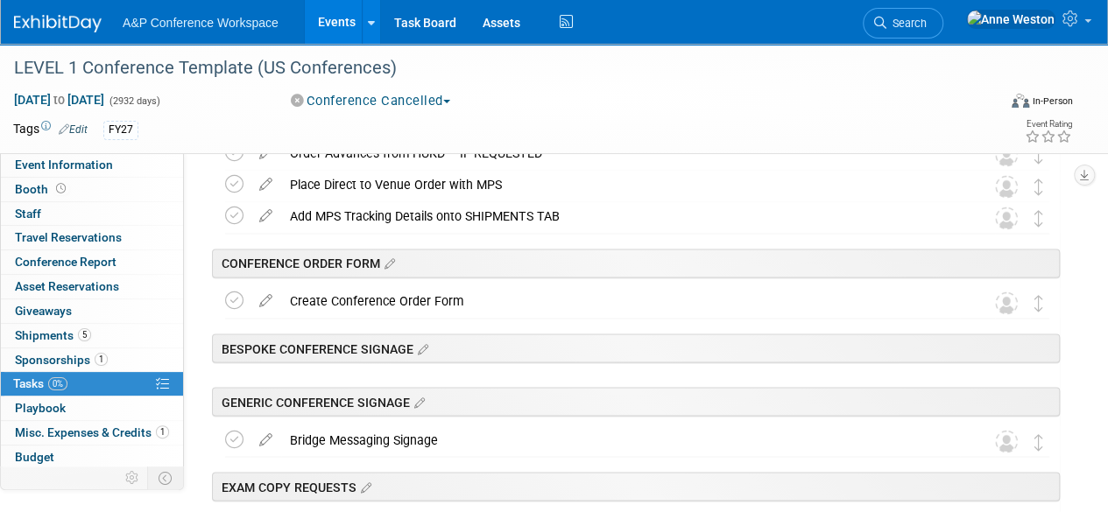
click at [380, 301] on div "Create Conference Order Form" at bounding box center [620, 301] width 679 height 30
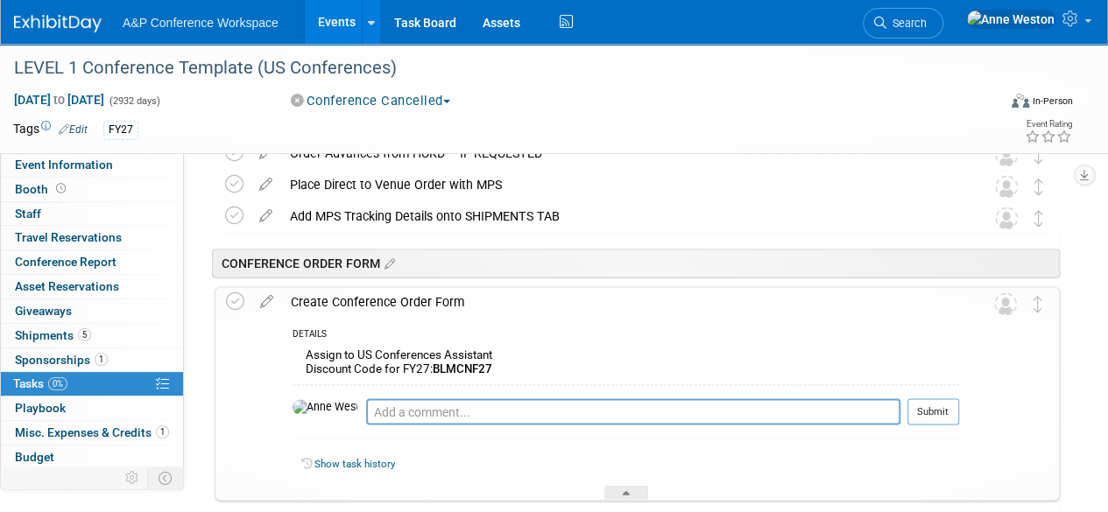
click at [380, 301] on div "Create Conference Order Form" at bounding box center [620, 302] width 677 height 30
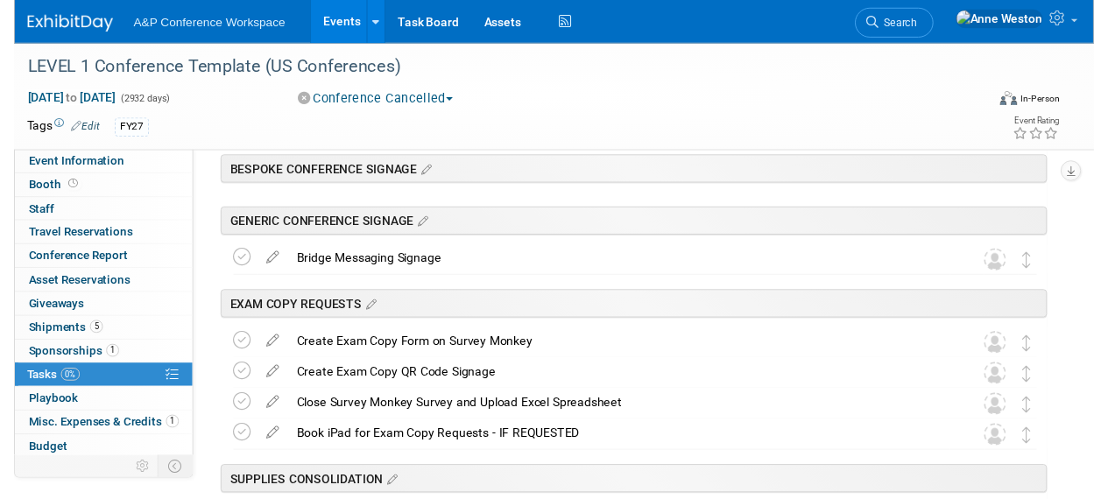
scroll to position [1574, 0]
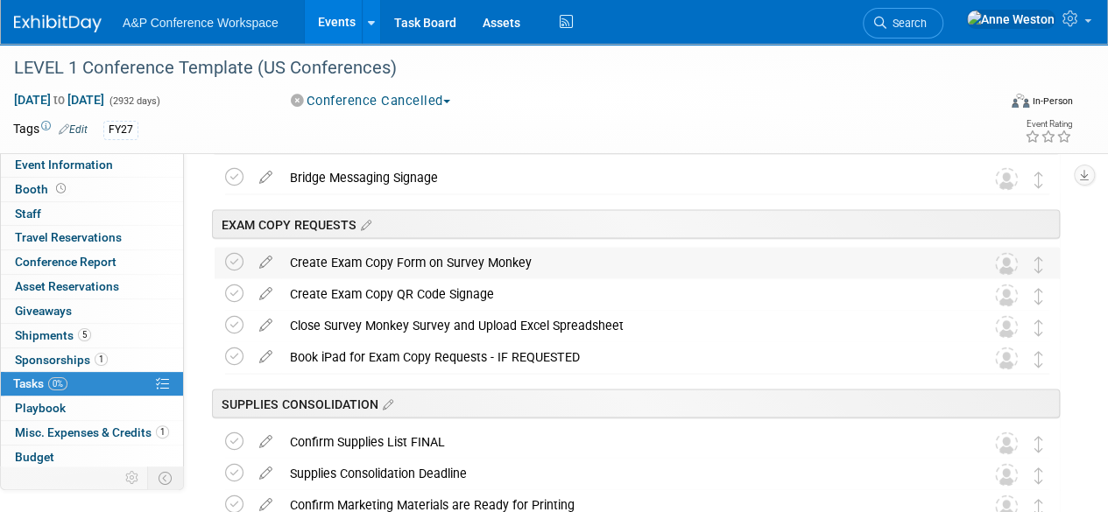
click at [392, 262] on div "Create Exam Copy Form on Survey Monkey" at bounding box center [620, 262] width 679 height 30
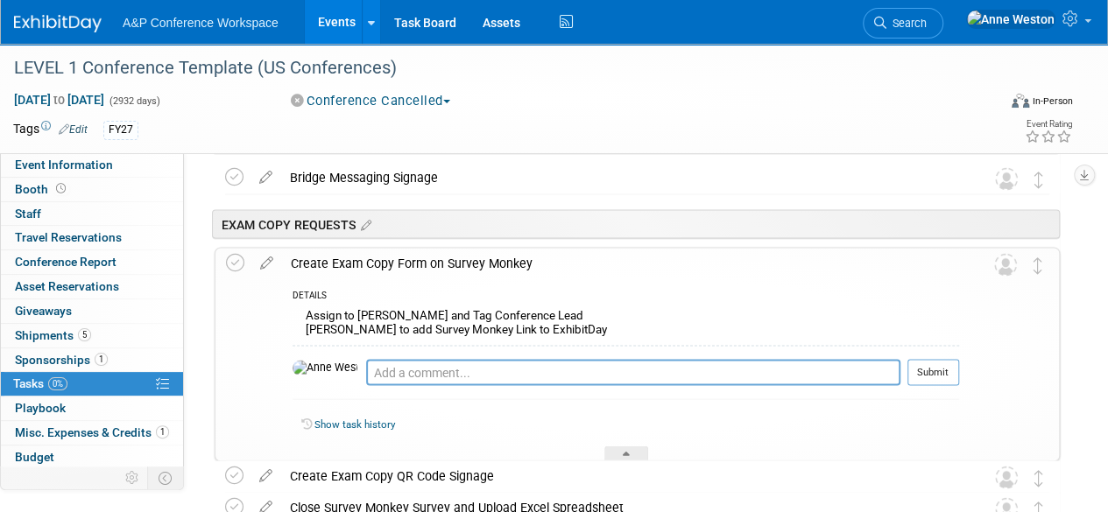
click at [392, 262] on div "Create Exam Copy Form on Survey Monkey" at bounding box center [620, 263] width 677 height 30
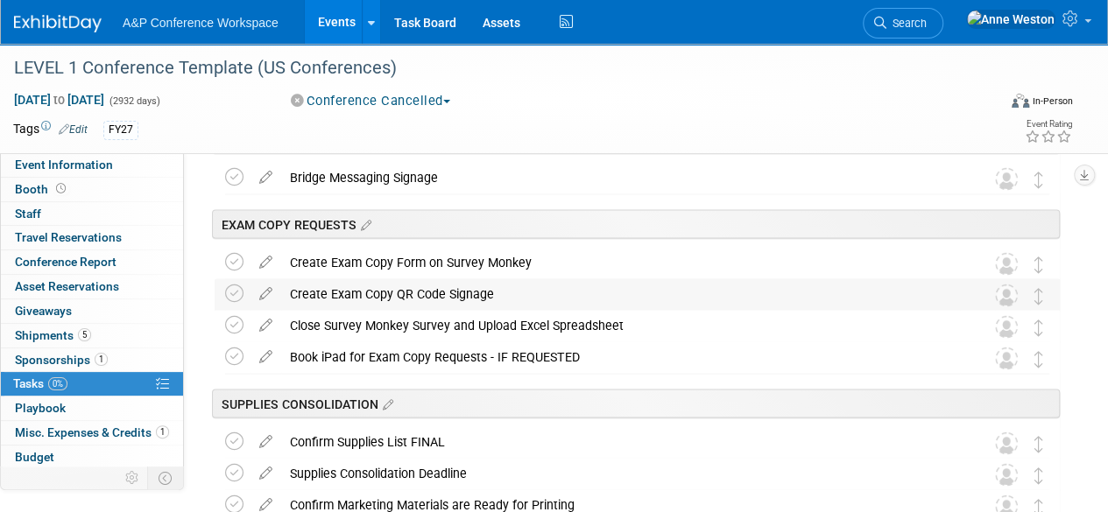
click at [380, 292] on div "Create Exam Copy QR Code Signage" at bounding box center [620, 293] width 679 height 30
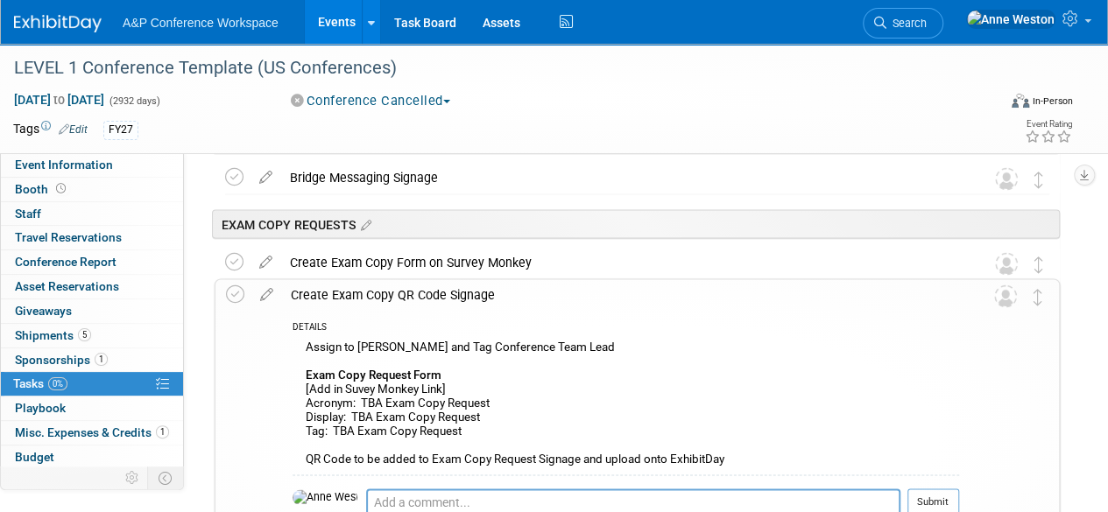
click at [380, 292] on div "Create Exam Copy QR Code Signage" at bounding box center [620, 294] width 677 height 30
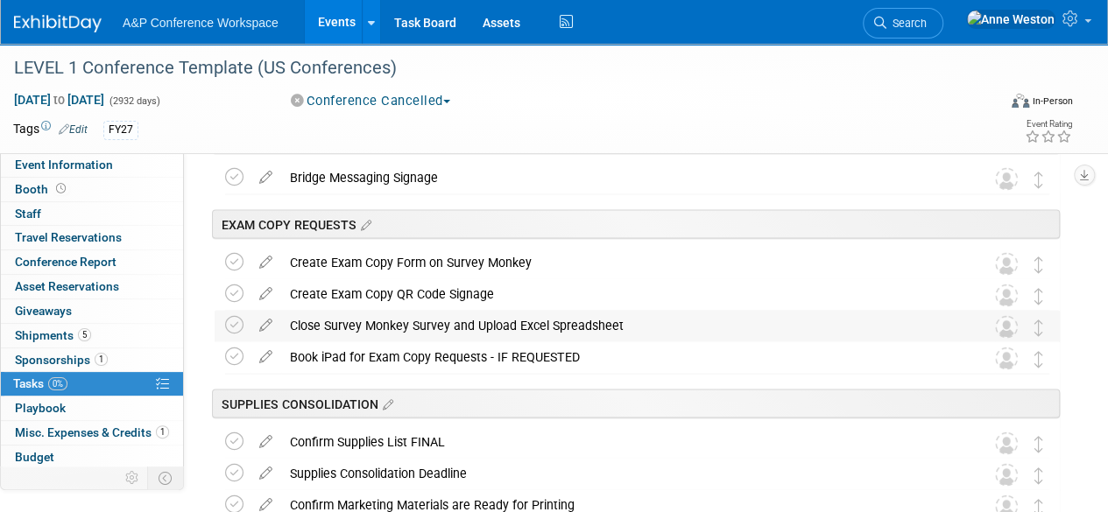
click at [424, 314] on div "Close Survey Monkey Survey and Upload Excel Spreadsheet" at bounding box center [620, 325] width 679 height 30
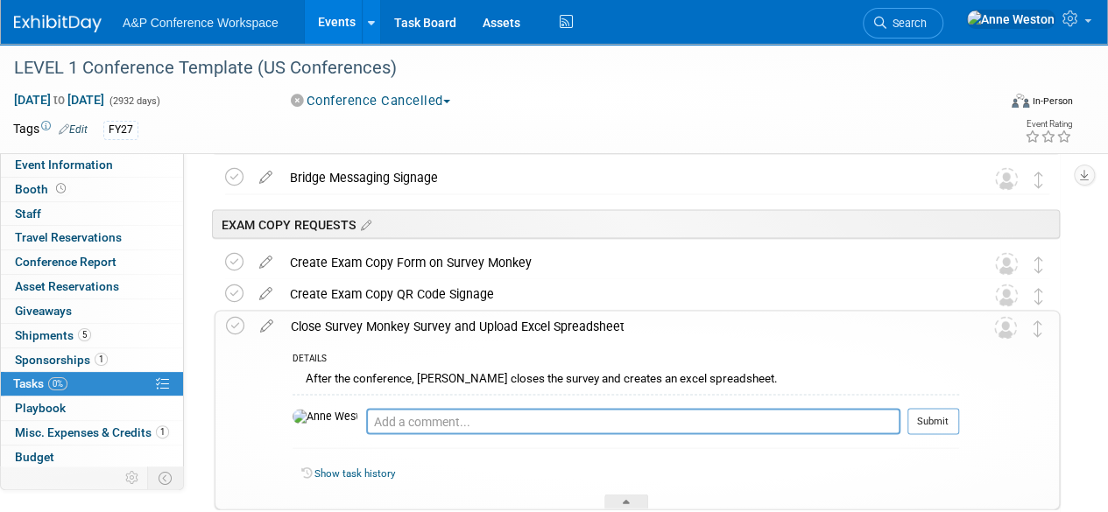
click at [424, 314] on div "Close Survey Monkey Survey and Upload Excel Spreadsheet" at bounding box center [620, 326] width 677 height 30
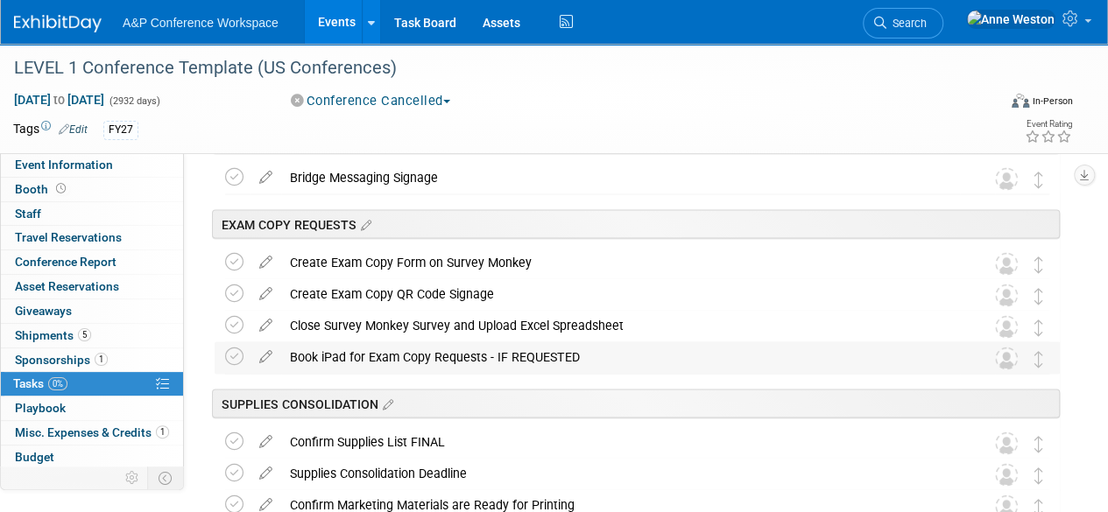
click at [412, 346] on div "Book iPad for Exam Copy Requests - IF REQUESTED" at bounding box center [620, 357] width 679 height 30
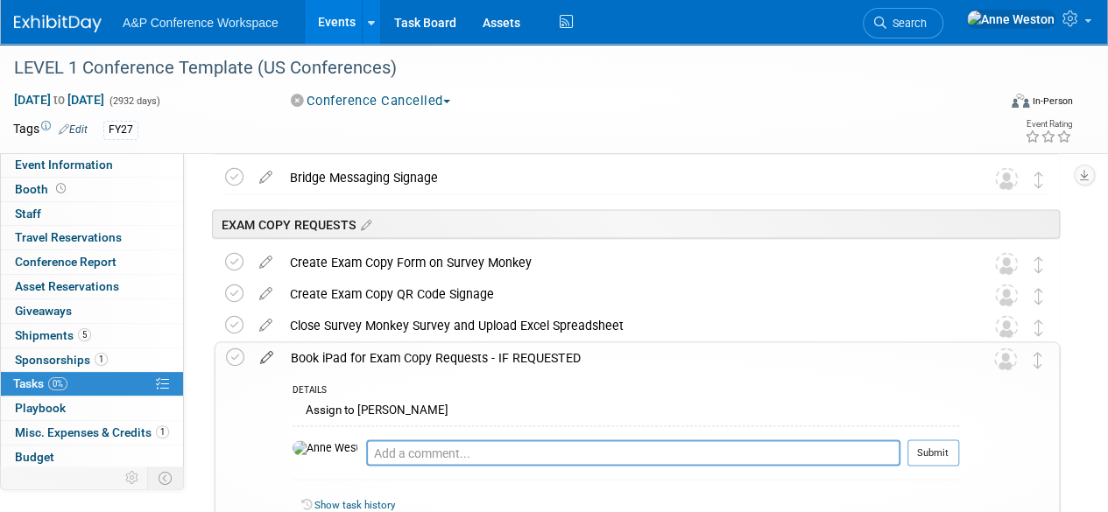
click at [267, 351] on icon at bounding box center [266, 353] width 31 height 22
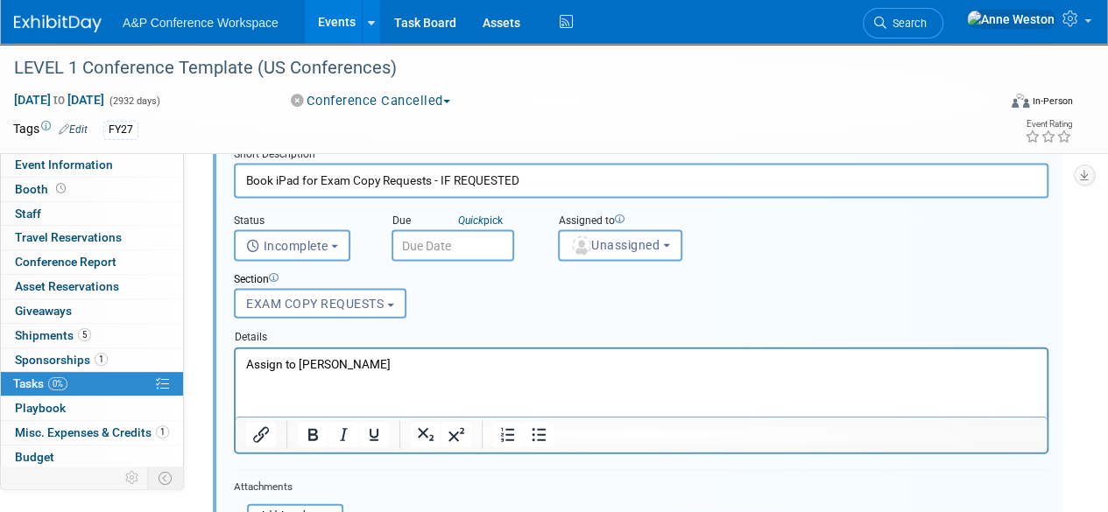
scroll to position [1833, 0]
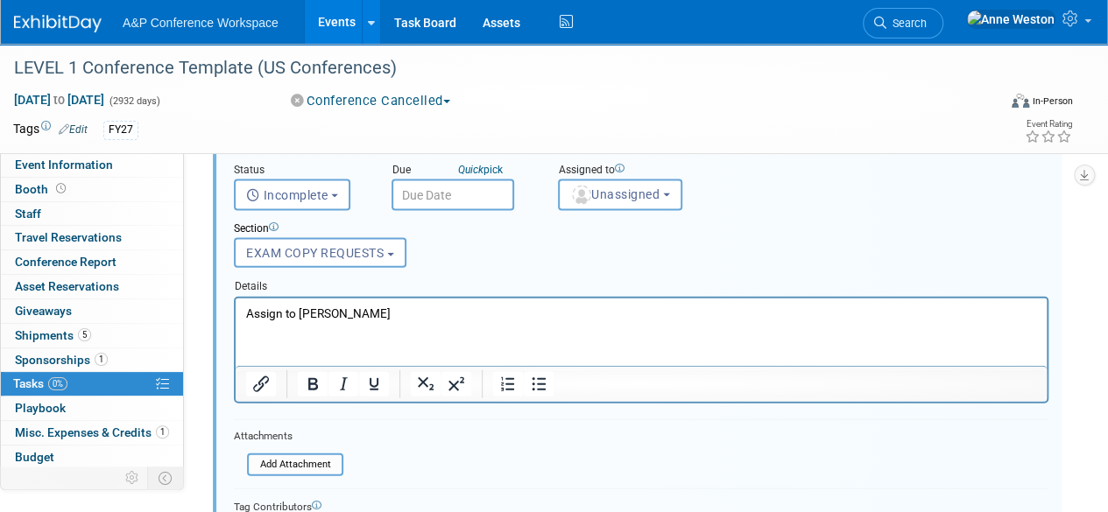
click at [391, 313] on p "Assign to [PERSON_NAME]" at bounding box center [641, 313] width 791 height 17
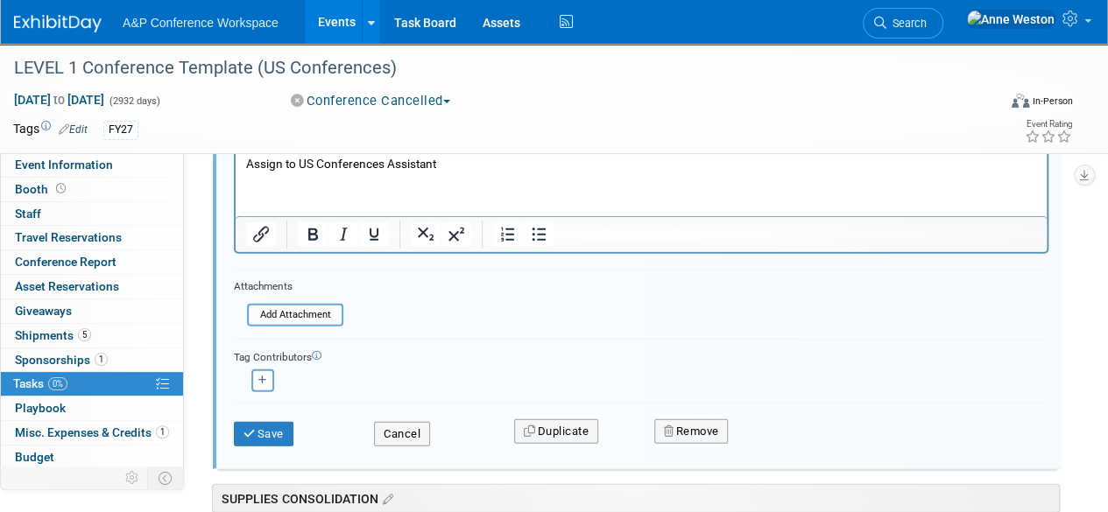
scroll to position [2008, 0]
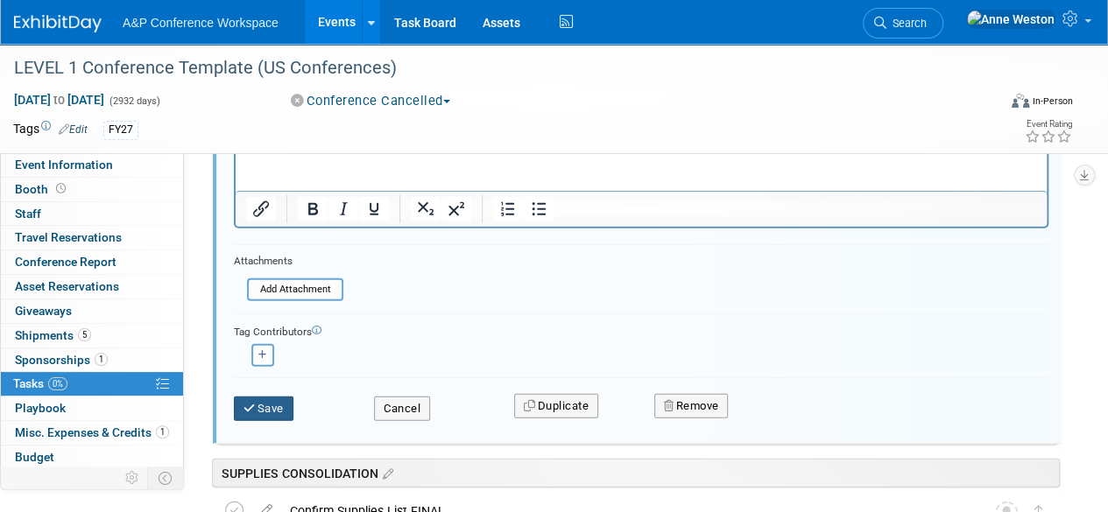
click at [260, 398] on button "Save" at bounding box center [264, 409] width 60 height 25
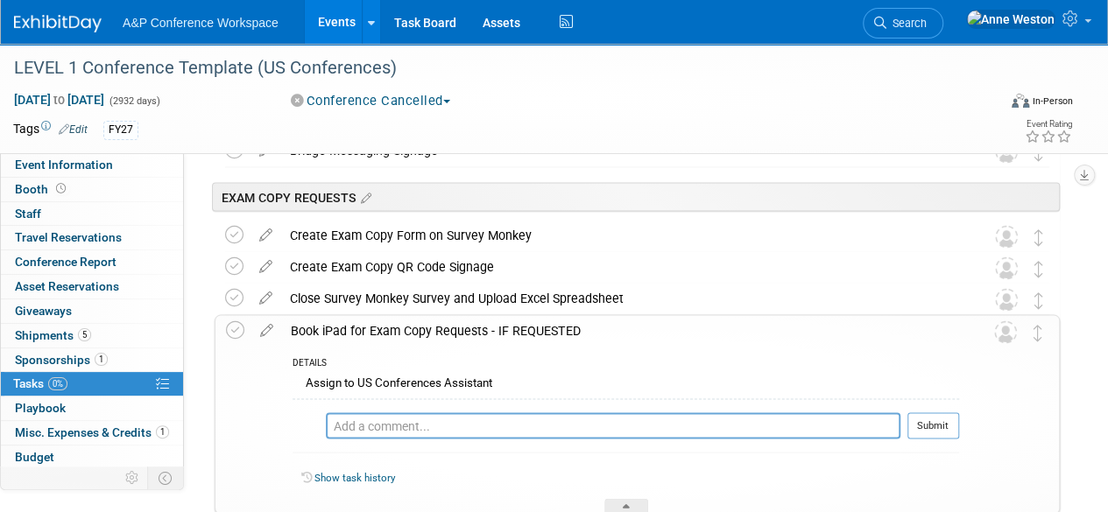
scroll to position [1570, 0]
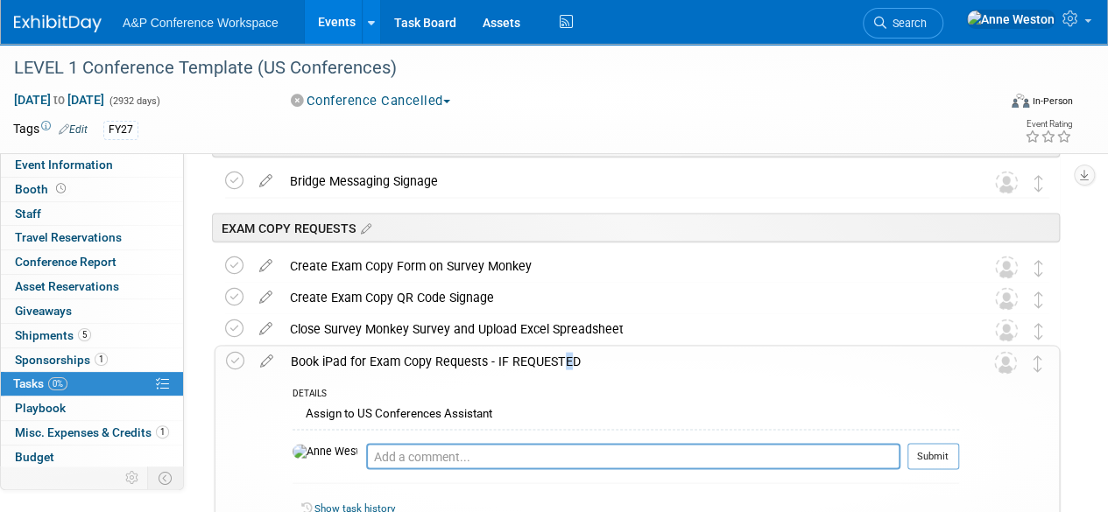
click at [363, 353] on div "Book iPad for Exam Copy Requests - IF REQUESTED" at bounding box center [620, 361] width 677 height 30
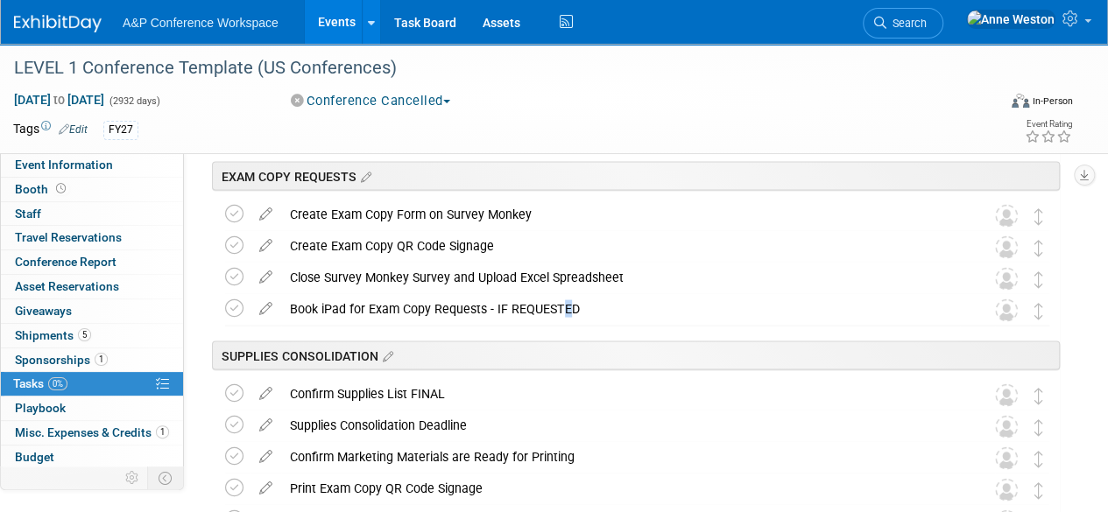
scroll to position [1658, 0]
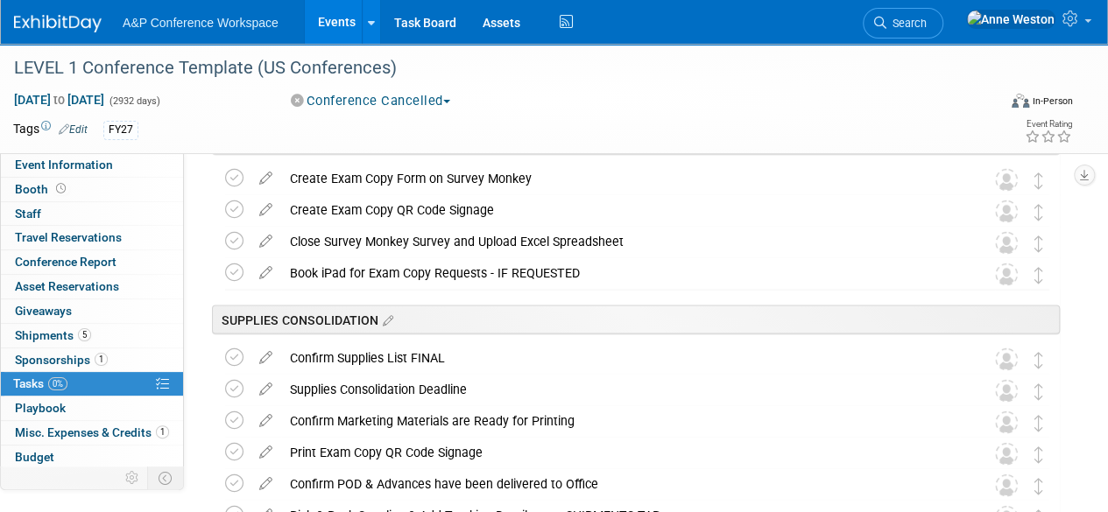
click at [363, 353] on div "Confirm Supplies List FINAL" at bounding box center [620, 357] width 679 height 30
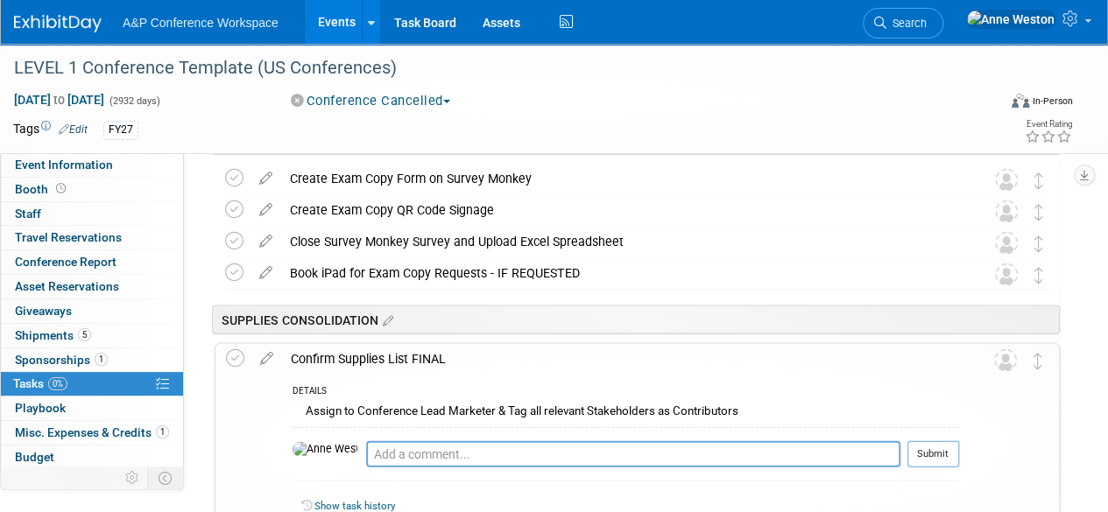
click at [363, 353] on div "Confirm Supplies List FINAL" at bounding box center [620, 358] width 677 height 30
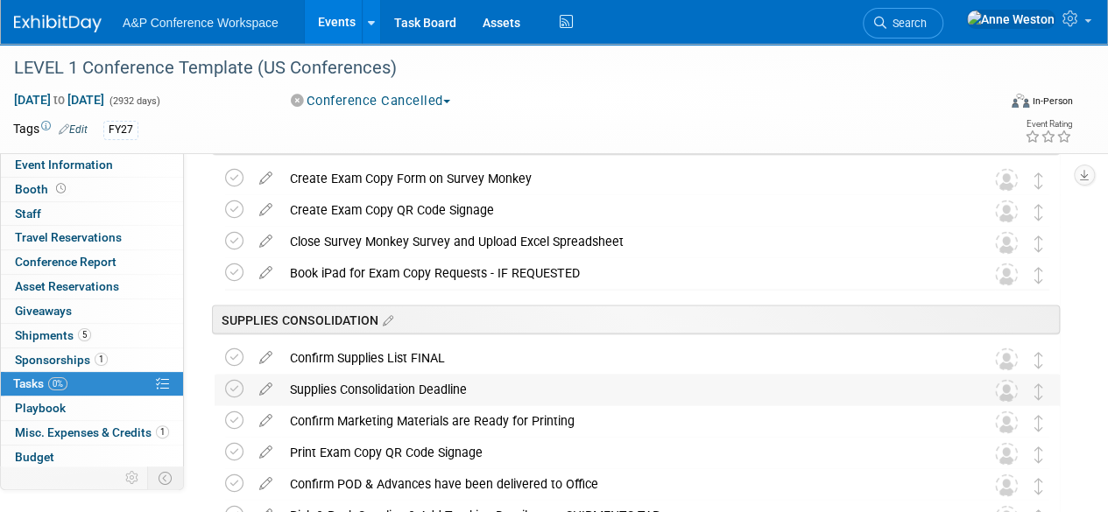
click at [355, 383] on div "Supplies Consolidation Deadline" at bounding box center [620, 389] width 679 height 30
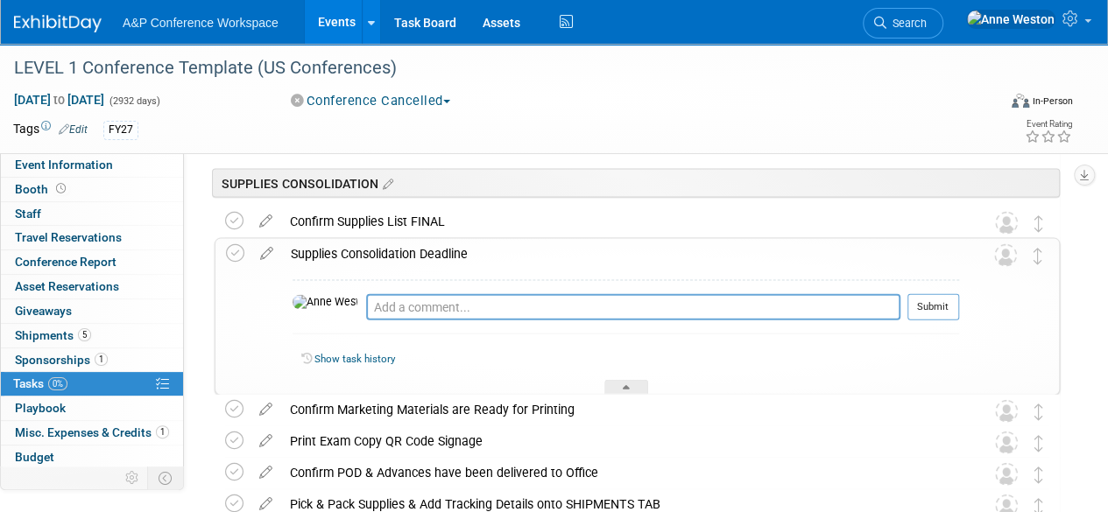
scroll to position [1833, 0]
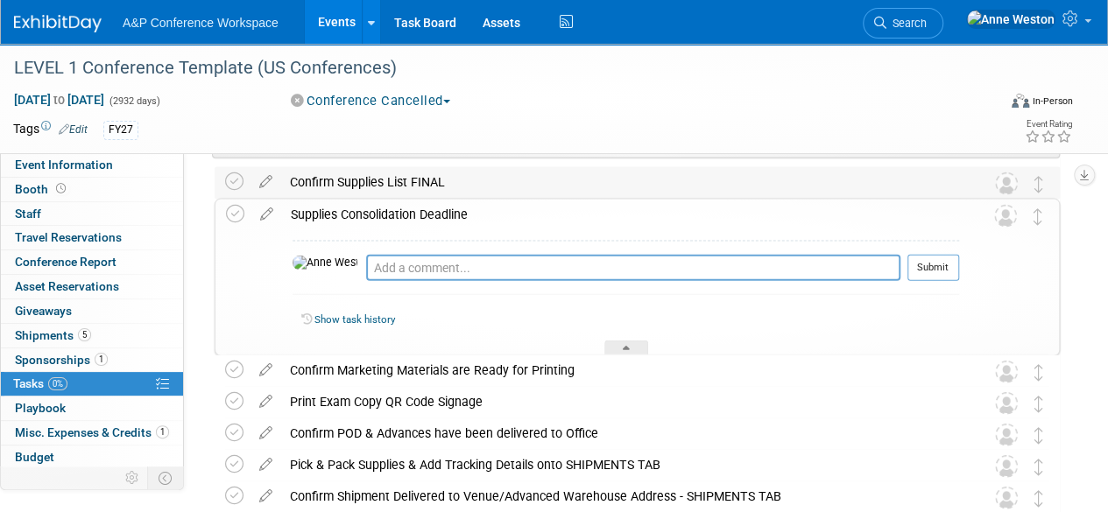
click at [349, 177] on div "Confirm Supplies List FINAL" at bounding box center [620, 182] width 679 height 30
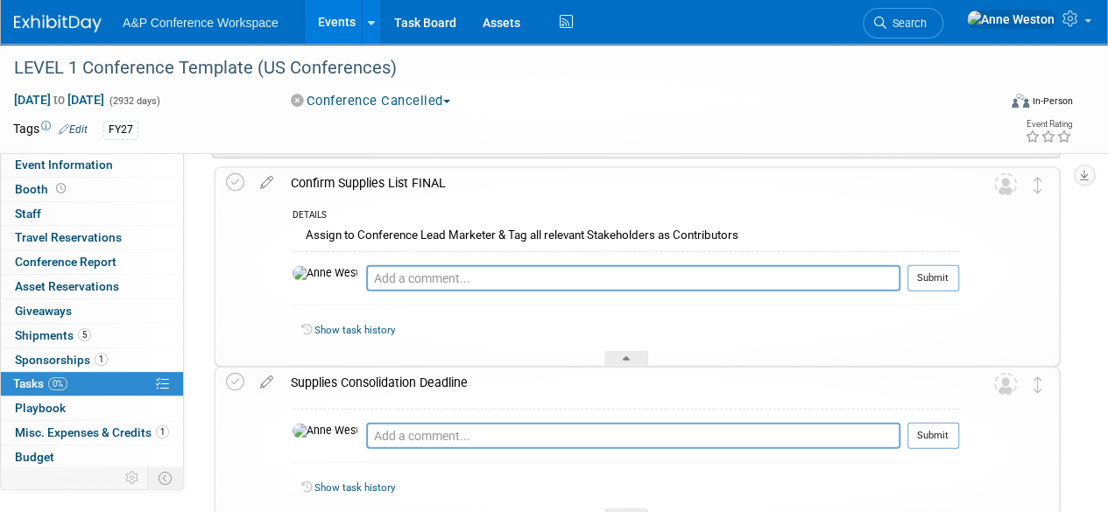
click at [349, 177] on div "Confirm Supplies List FINAL" at bounding box center [620, 183] width 677 height 30
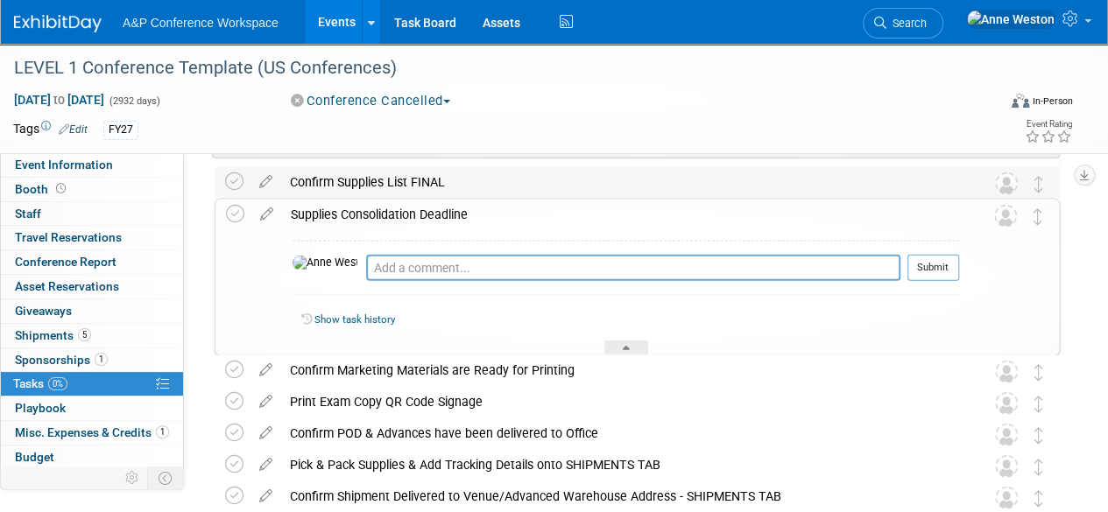
click at [349, 177] on div "Confirm Supplies List FINAL" at bounding box center [620, 182] width 679 height 30
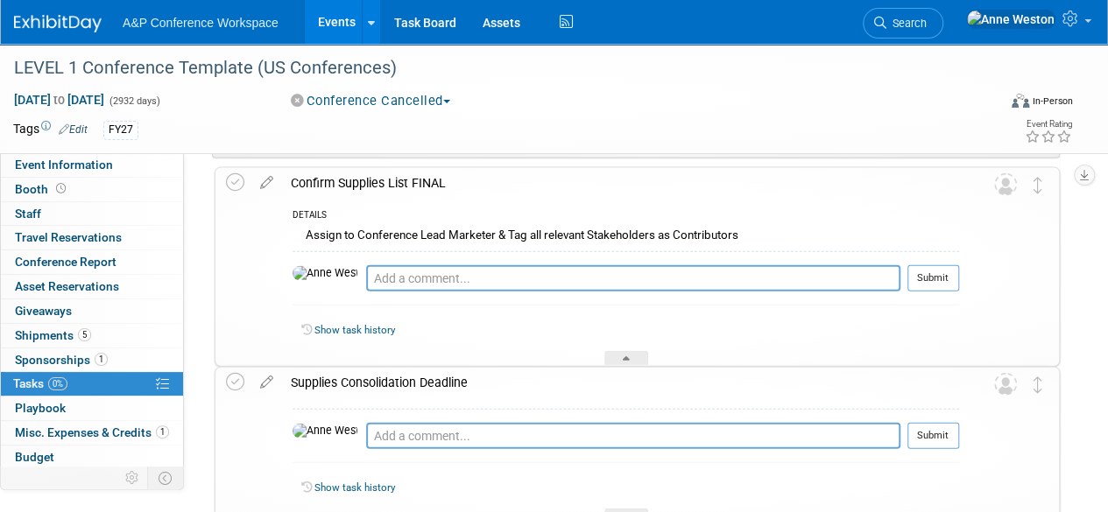
click at [349, 177] on div "Confirm Supplies List FINAL" at bounding box center [620, 183] width 677 height 30
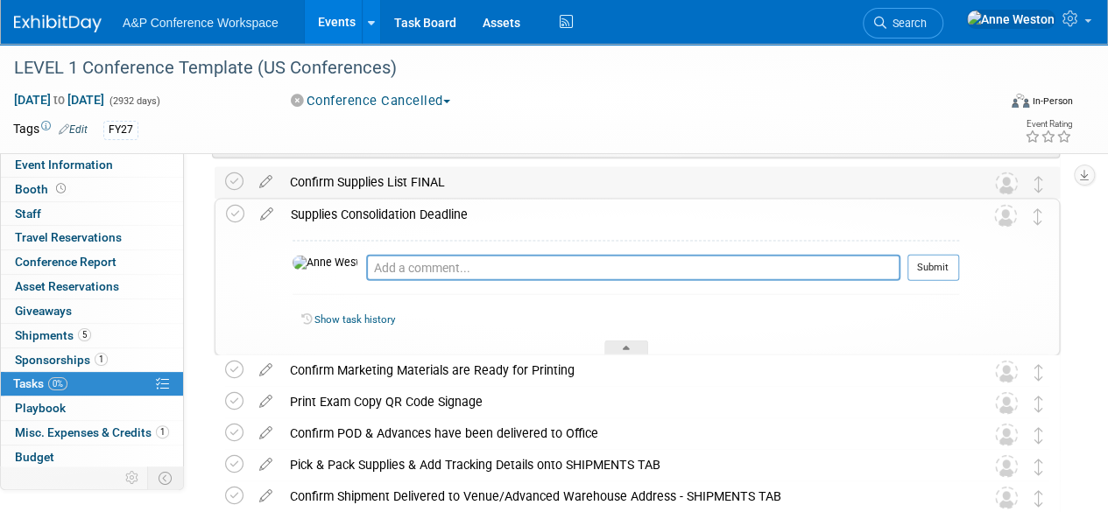
click at [349, 177] on div "Confirm Supplies List FINAL" at bounding box center [620, 182] width 679 height 30
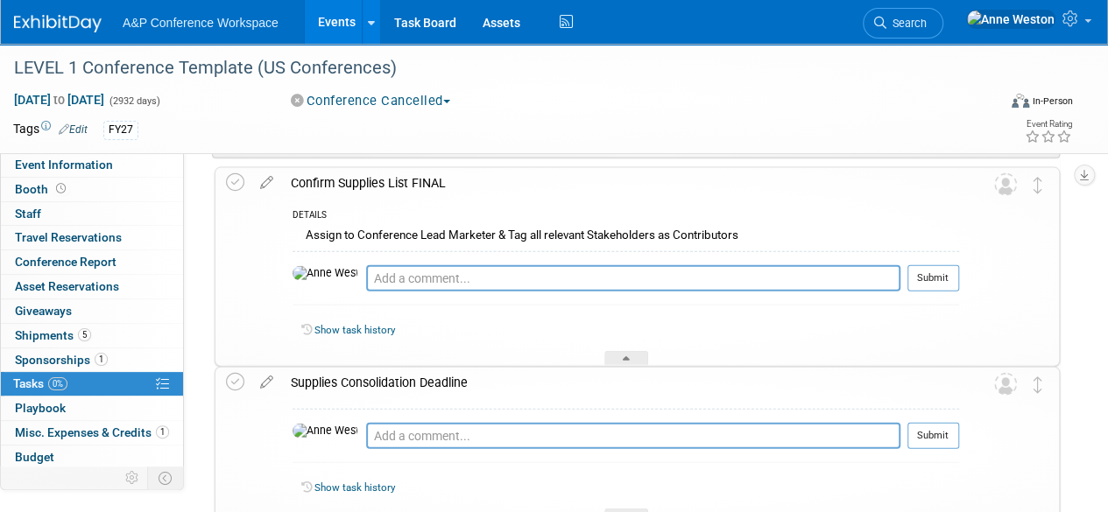
click at [349, 177] on div "Confirm Supplies List FINAL" at bounding box center [620, 183] width 677 height 30
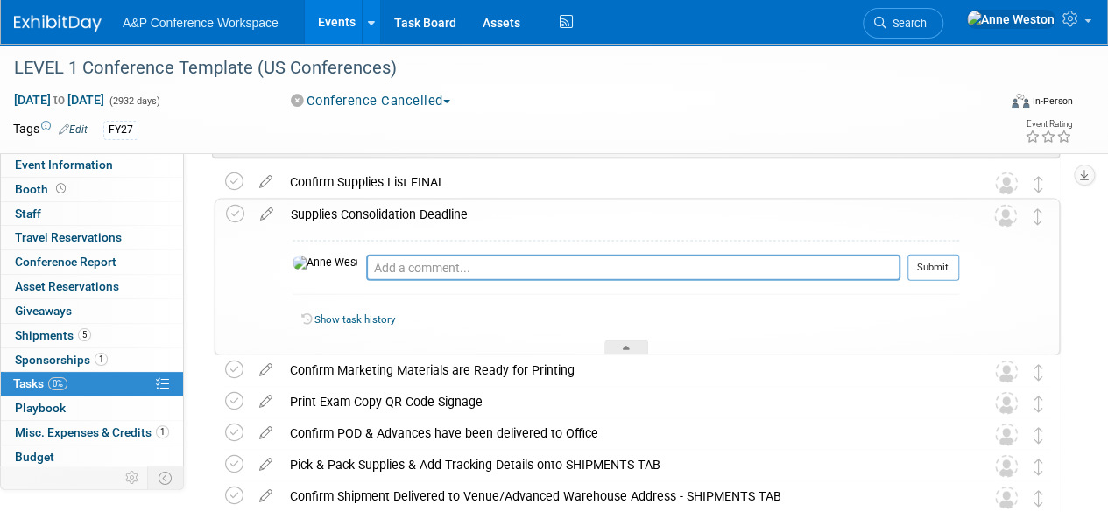
click at [349, 207] on div "Supplies Consolidation Deadline" at bounding box center [620, 215] width 677 height 30
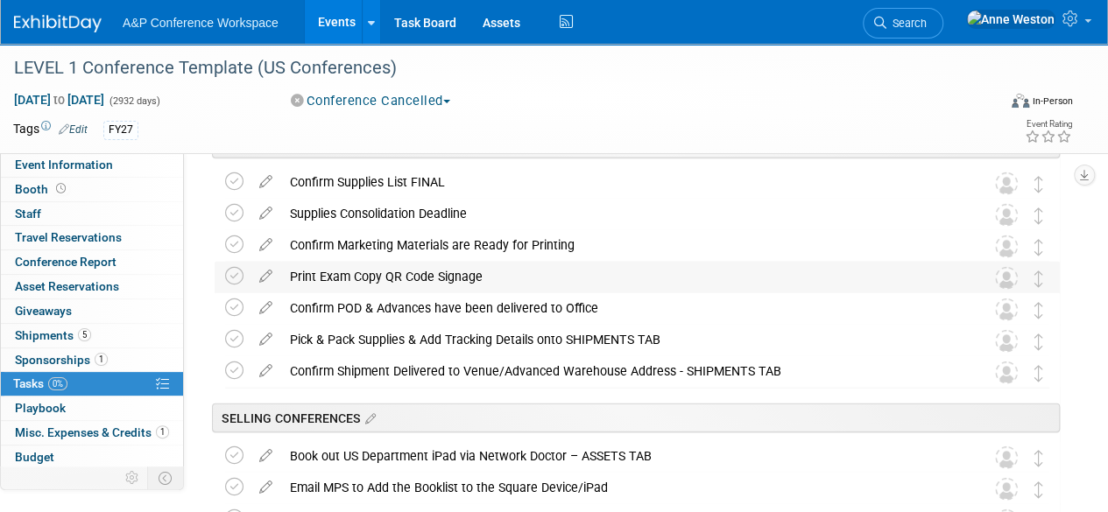
click at [356, 272] on div "Print Exam Copy QR Code Signage" at bounding box center [620, 277] width 679 height 30
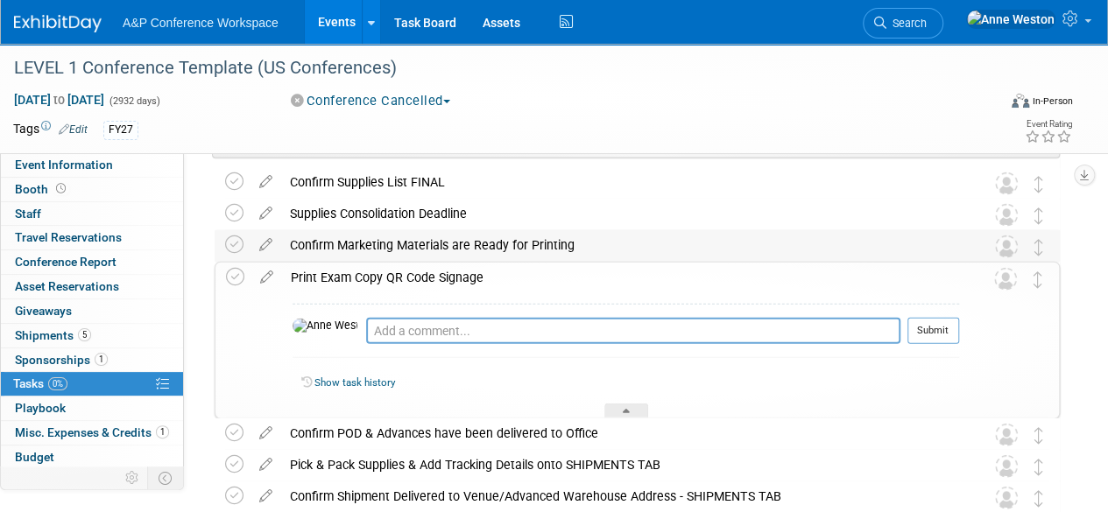
click at [374, 242] on div "Confirm Marketing Materials are Ready for Printing" at bounding box center [620, 245] width 679 height 30
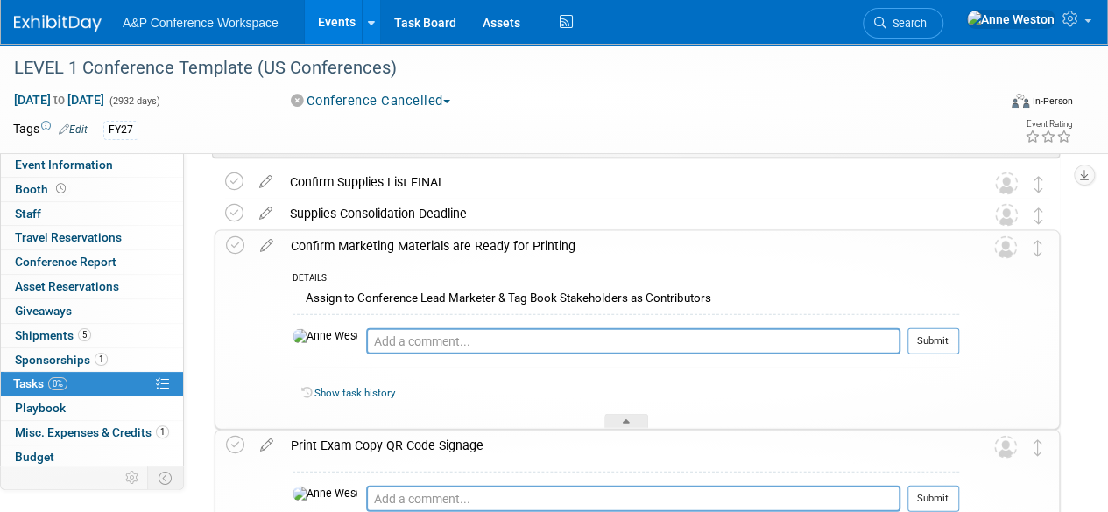
click at [375, 242] on div "Confirm Marketing Materials are Ready for Printing" at bounding box center [620, 246] width 677 height 30
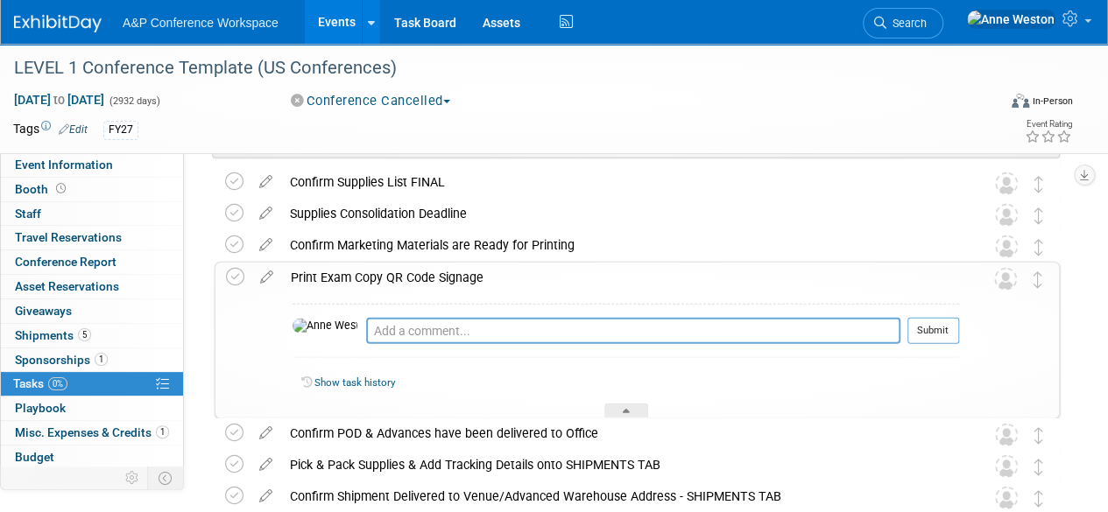
click at [385, 267] on div "Print Exam Copy QR Code Signage" at bounding box center [620, 278] width 677 height 30
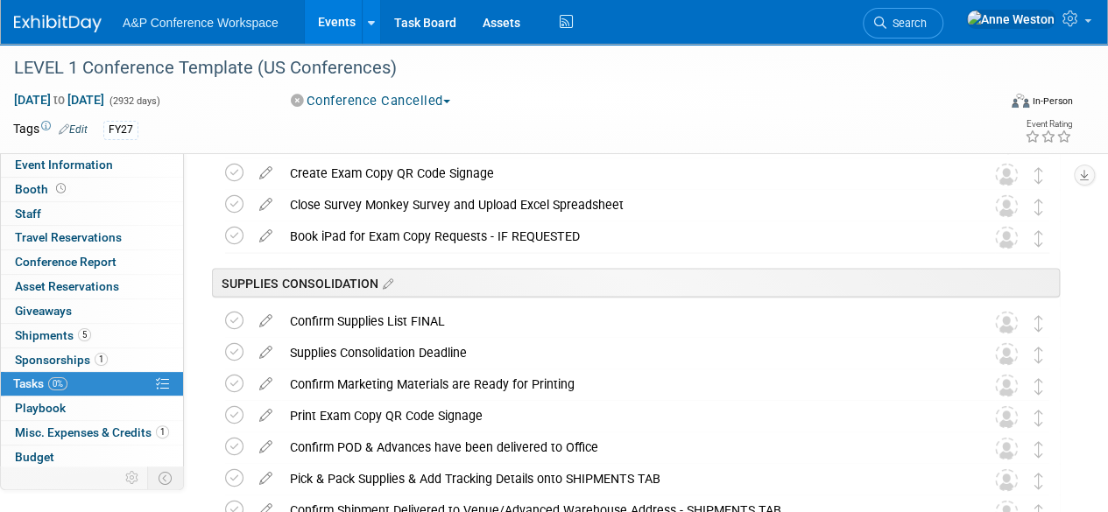
scroll to position [1658, 0]
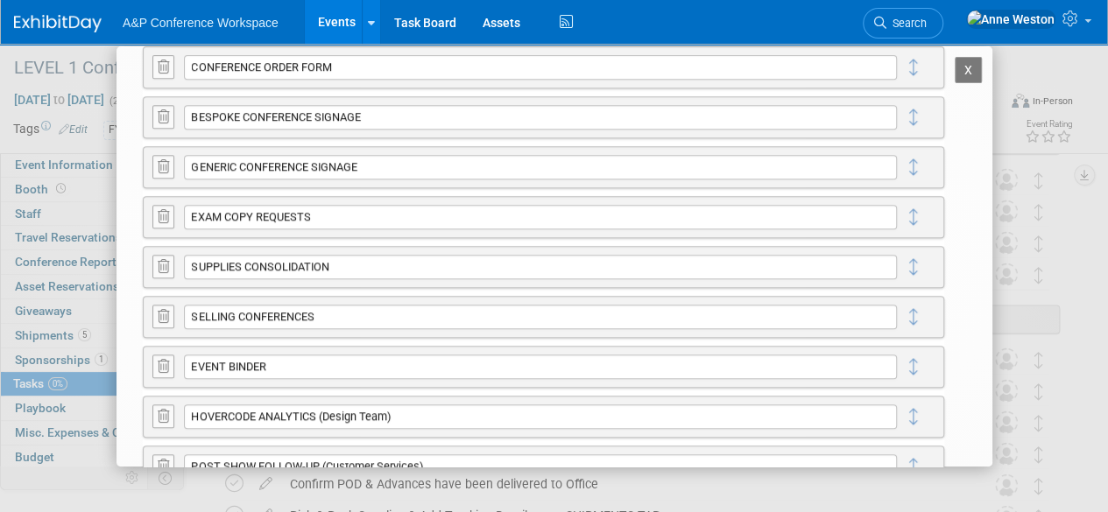
scroll to position [613, 0]
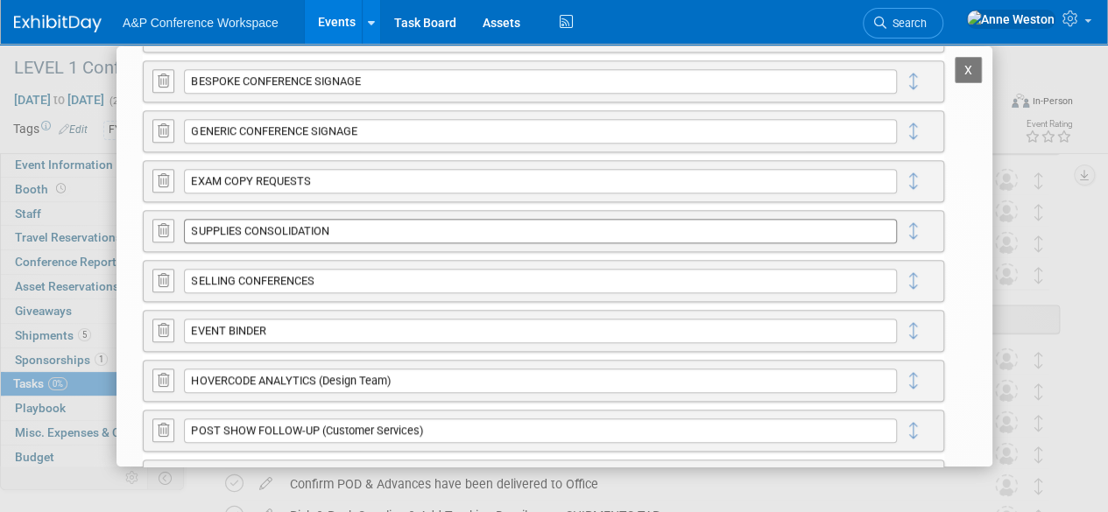
click at [359, 228] on input "SUPPLIES CONSOLIDATION" at bounding box center [540, 231] width 713 height 25
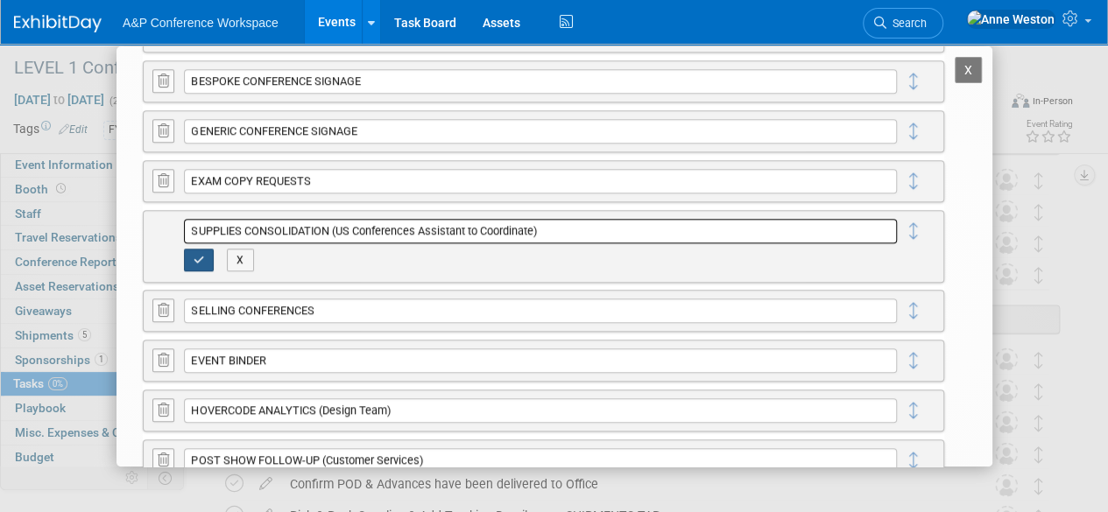
type input "SUPPLIES CONSOLIDATION (US Conferences Assistant to Coordinate)"
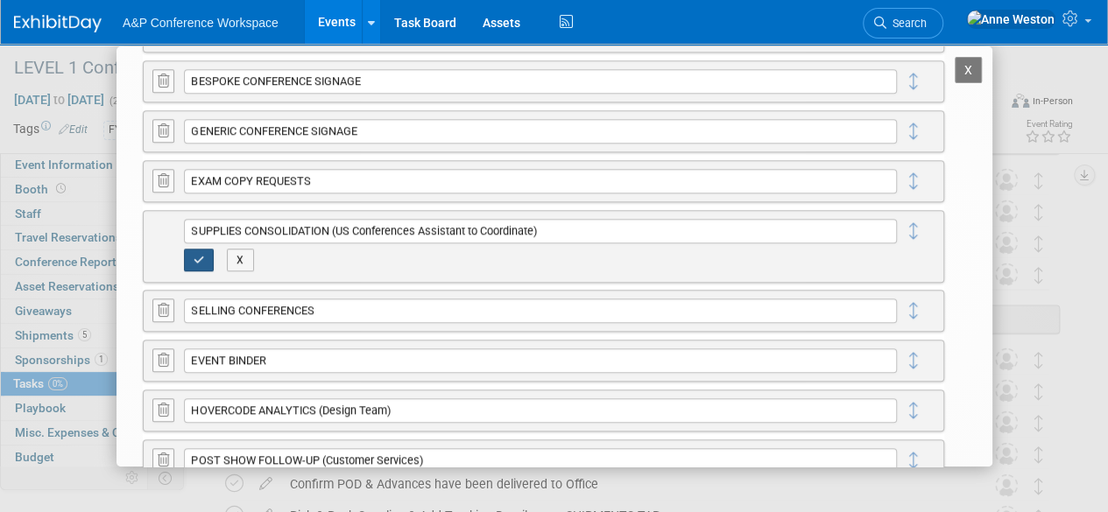
click at [197, 250] on button "button" at bounding box center [199, 260] width 31 height 23
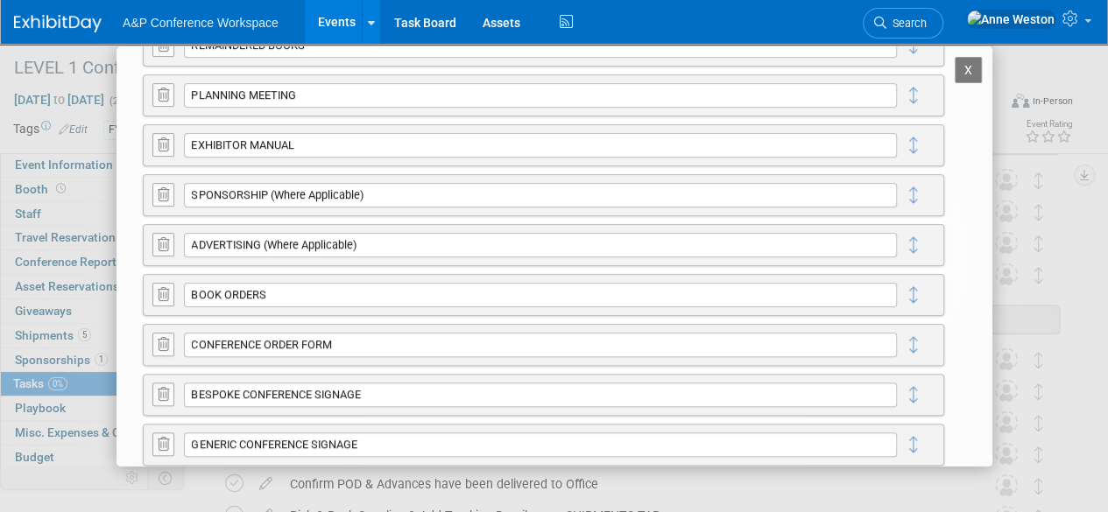
scroll to position [263, 0]
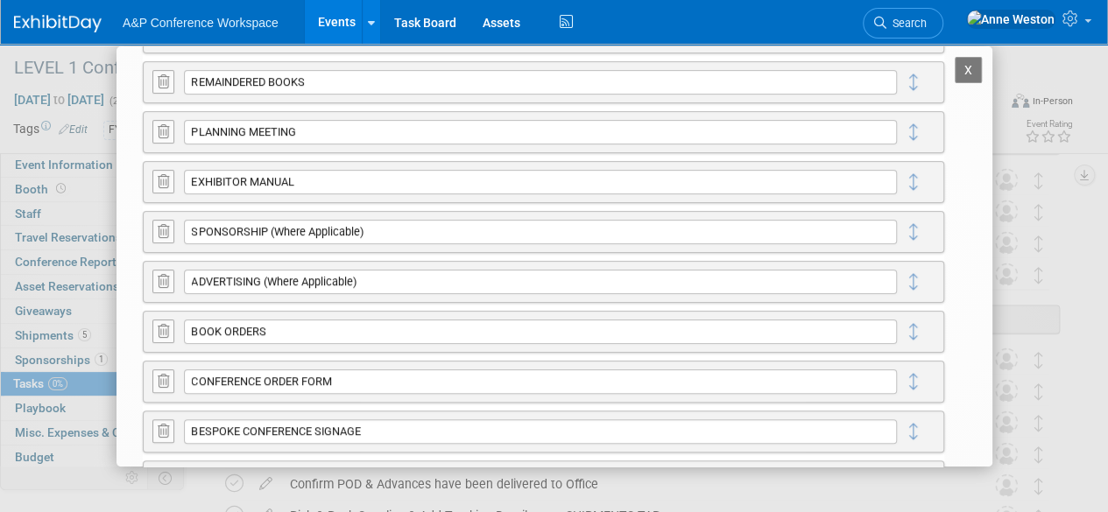
click at [957, 66] on button "X" at bounding box center [969, 70] width 28 height 26
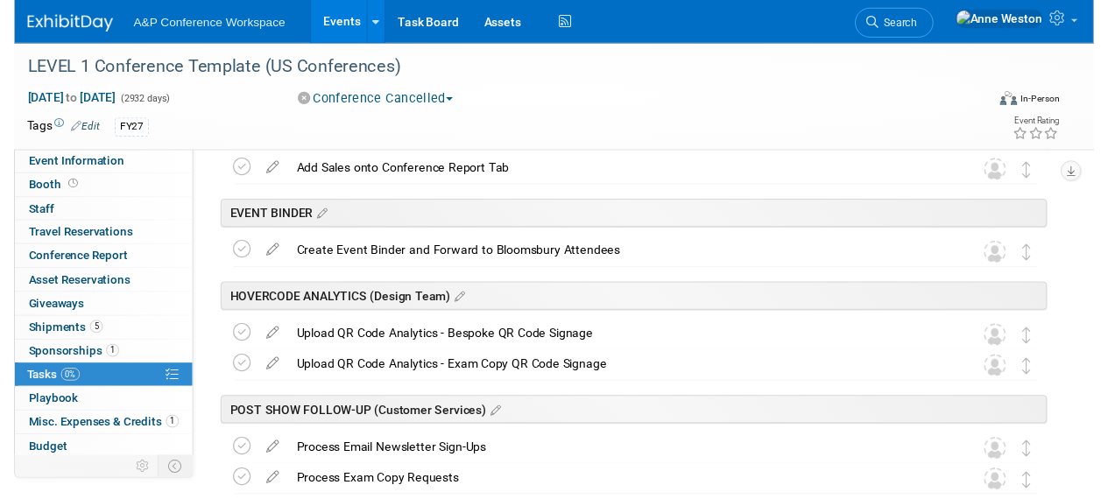
scroll to position [2271, 0]
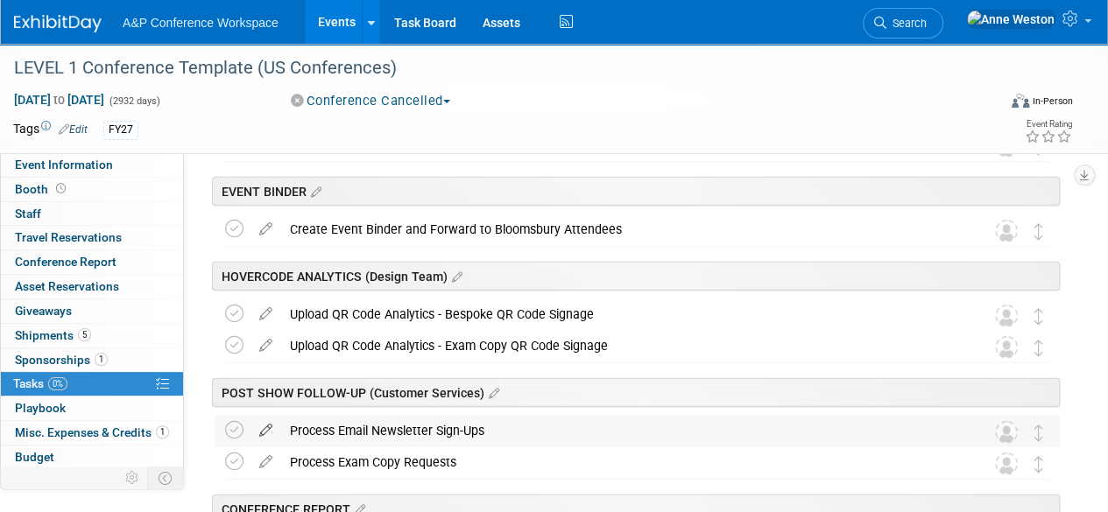
click at [267, 426] on icon at bounding box center [265, 427] width 31 height 22
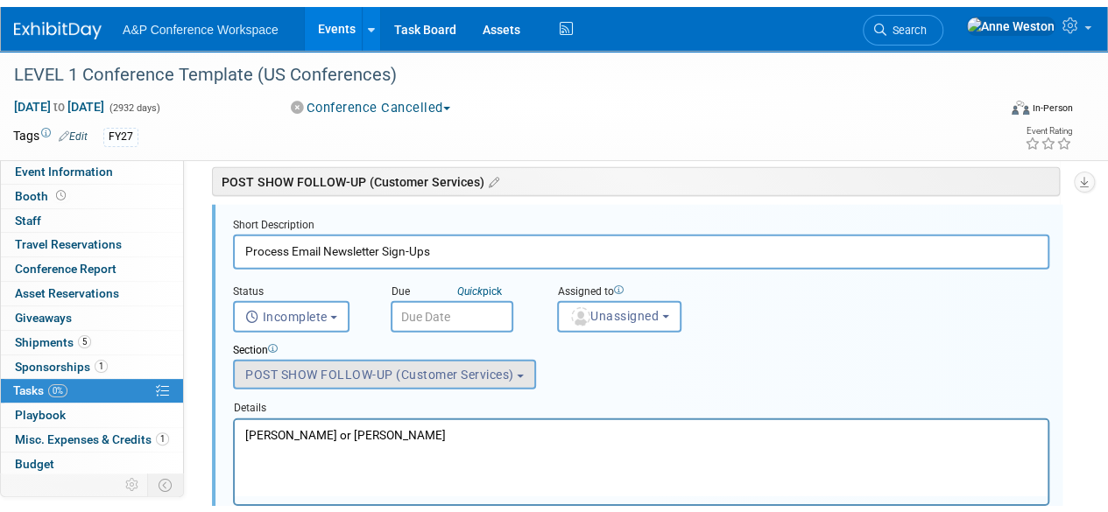
scroll to position [2517, 0]
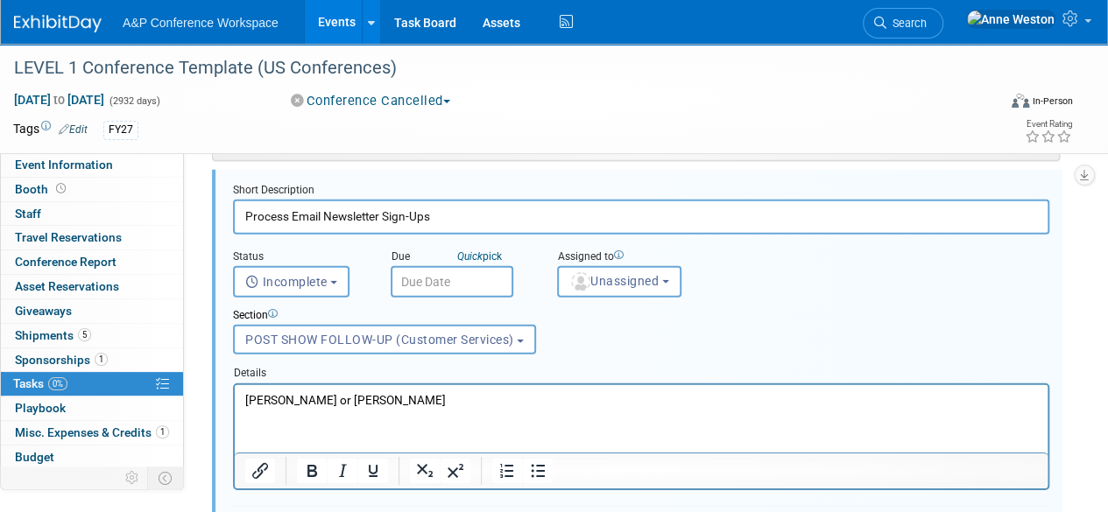
click at [453, 398] on p "[PERSON_NAME] or [PERSON_NAME]" at bounding box center [641, 399] width 793 height 17
drag, startPoint x: 475, startPoint y: 398, endPoint x: 350, endPoint y: 396, distance: 124.4
click at [350, 396] on p "[PERSON_NAME] or [PERSON_NAME]" at bounding box center [641, 399] width 793 height 17
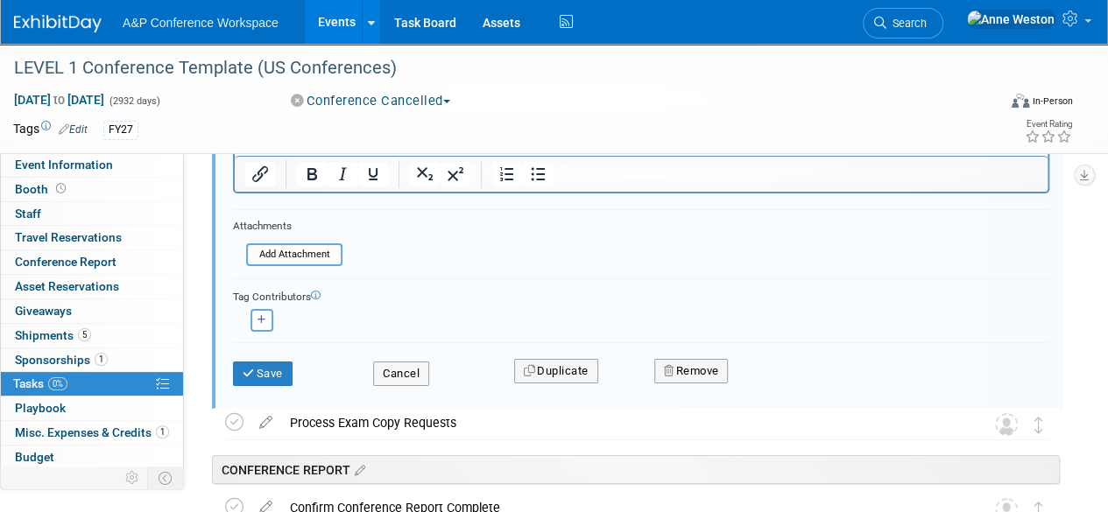
scroll to position [2867, 0]
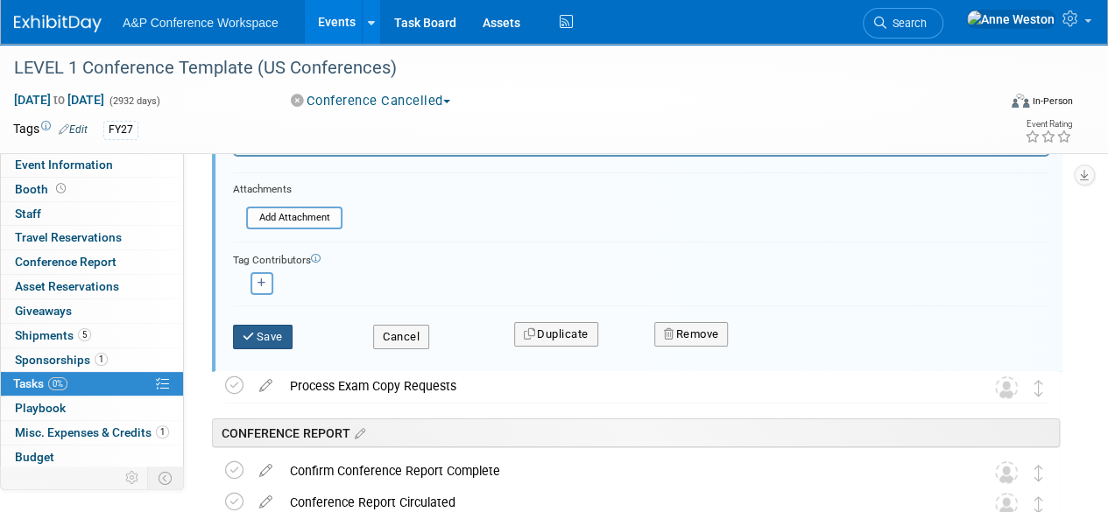
click at [273, 334] on button "Save" at bounding box center [263, 337] width 60 height 25
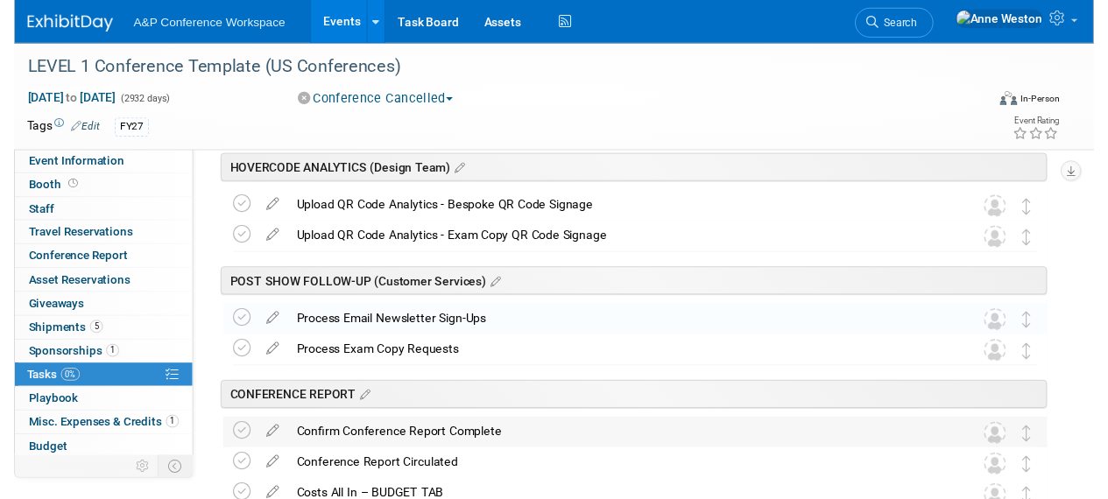
scroll to position [2403, 0]
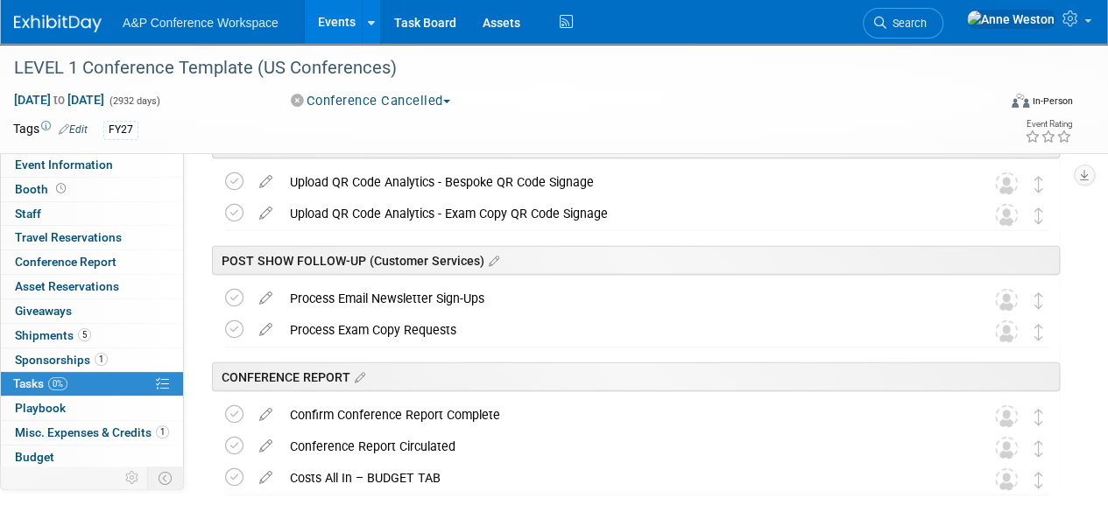
click at [270, 322] on icon at bounding box center [265, 326] width 31 height 22
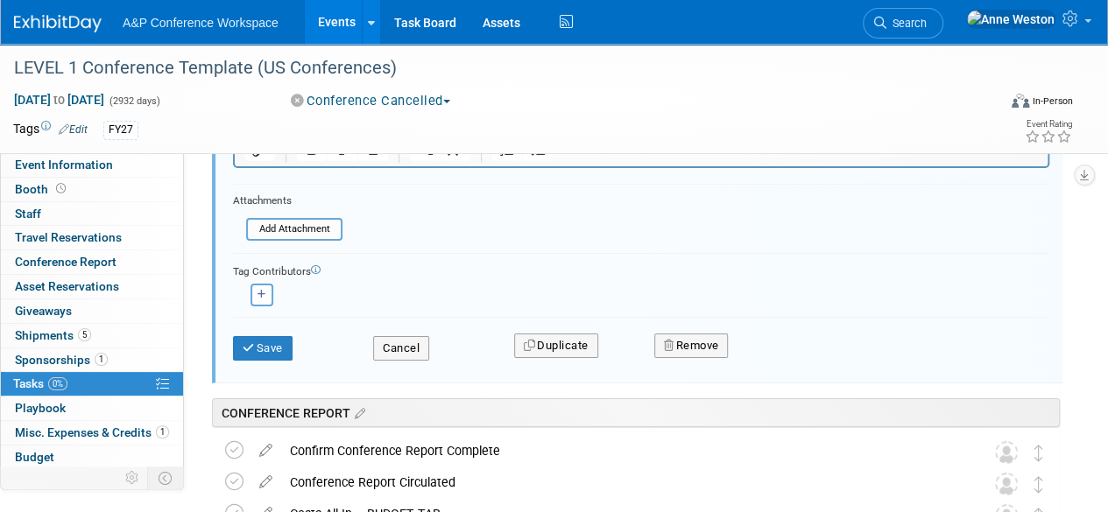
scroll to position [2899, 0]
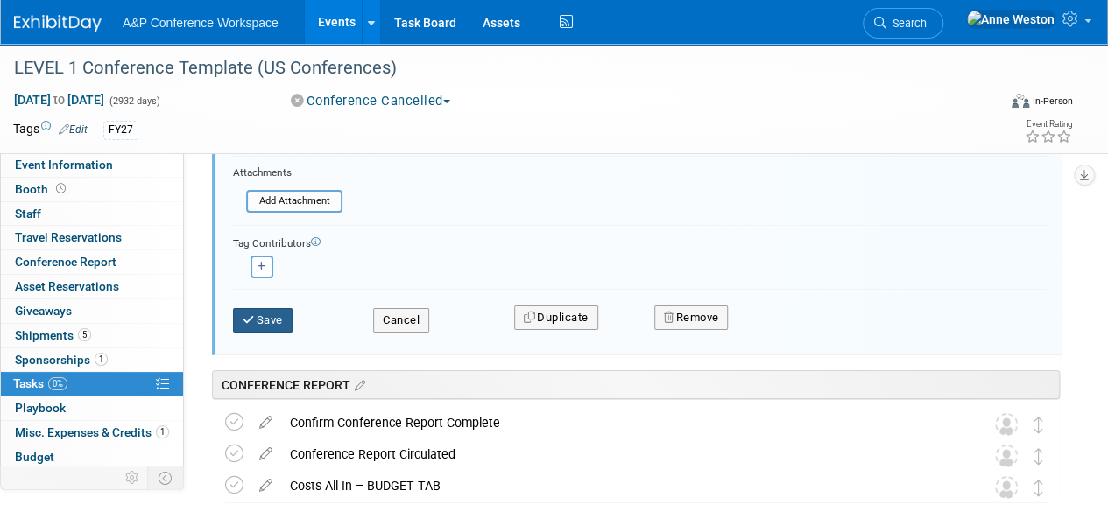
click at [276, 316] on button "Save" at bounding box center [263, 320] width 60 height 25
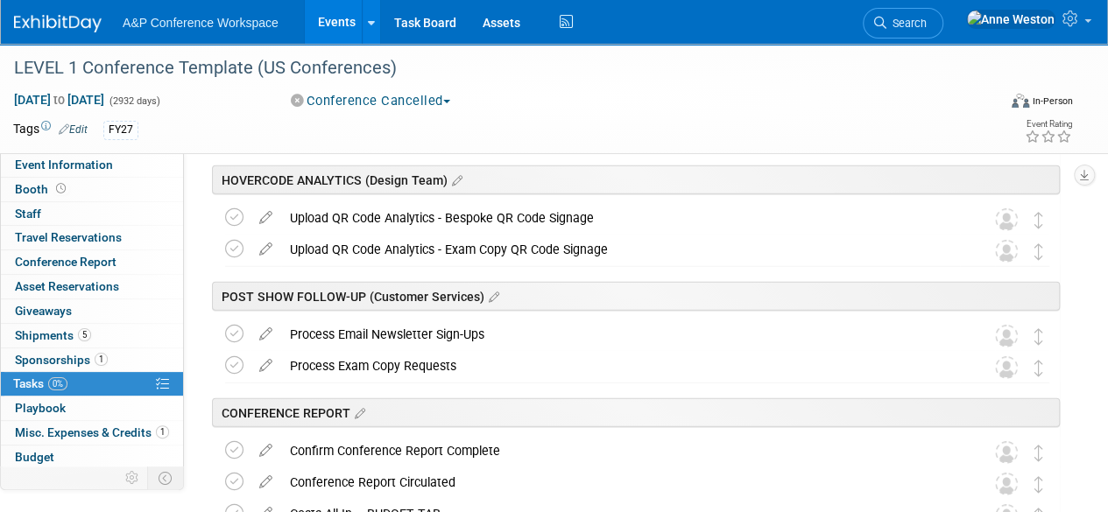
scroll to position [2403, 0]
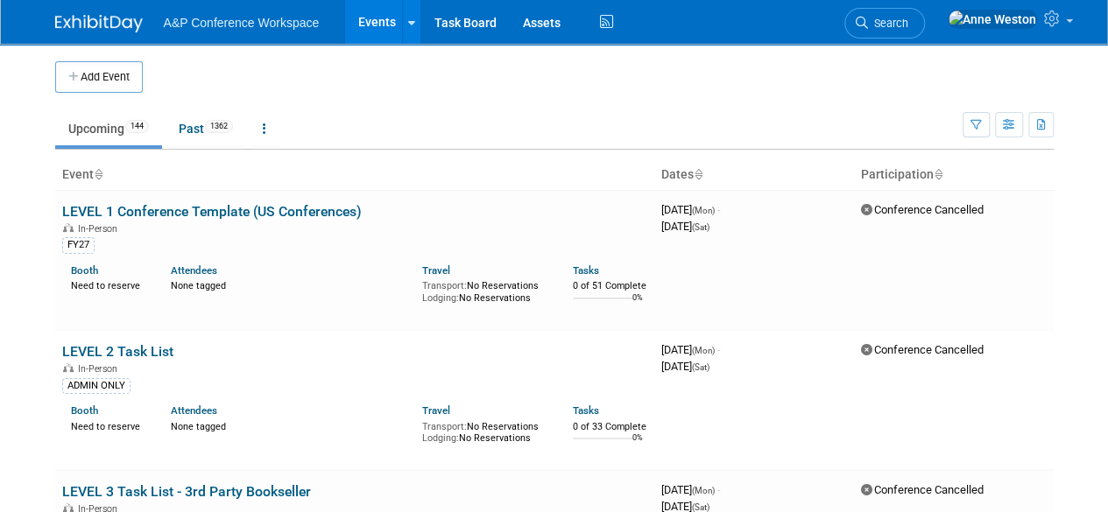
click at [908, 18] on span "Search" at bounding box center [888, 23] width 40 height 13
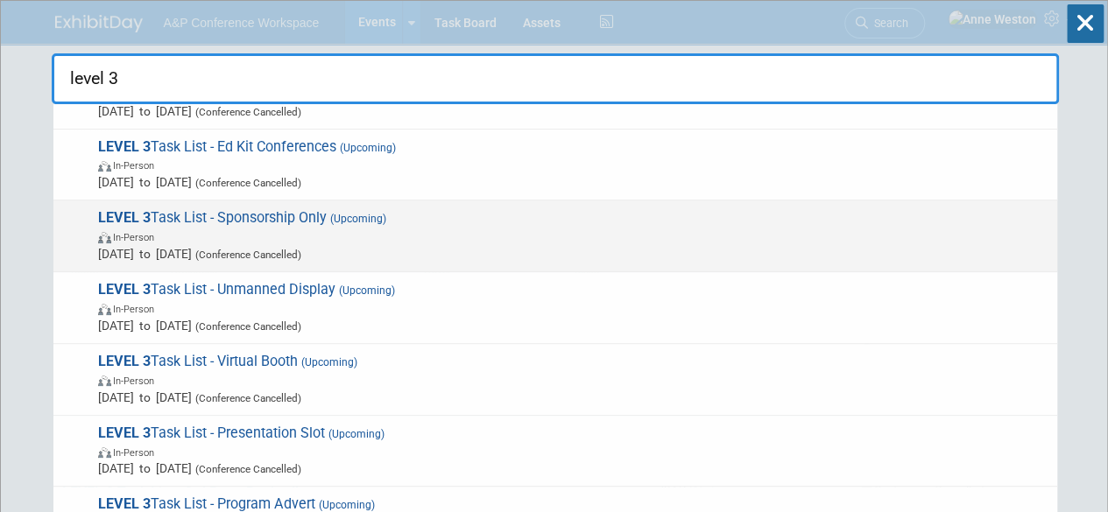
scroll to position [135, 0]
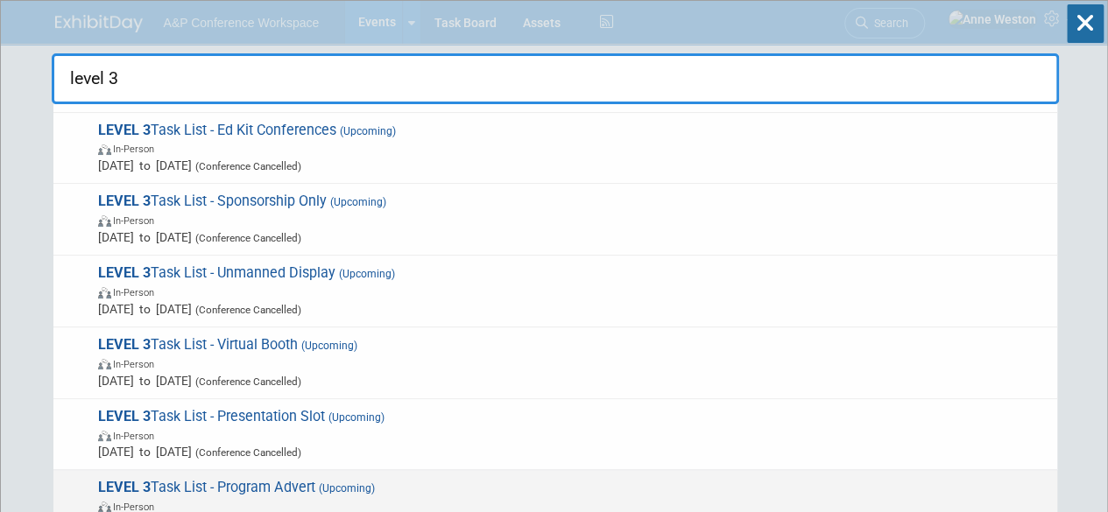
type input "level 3"
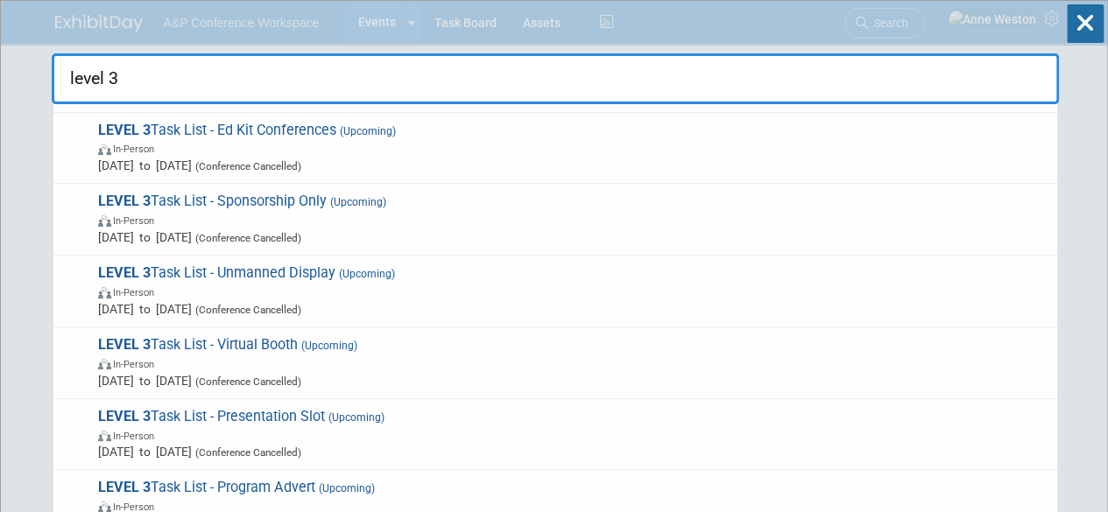
click at [261, 483] on span "LEVEL 3 Task List - Program Advert (Upcoming) In-Person May 1, 2030 to May 1, 2…" at bounding box center [570, 505] width 955 height 53
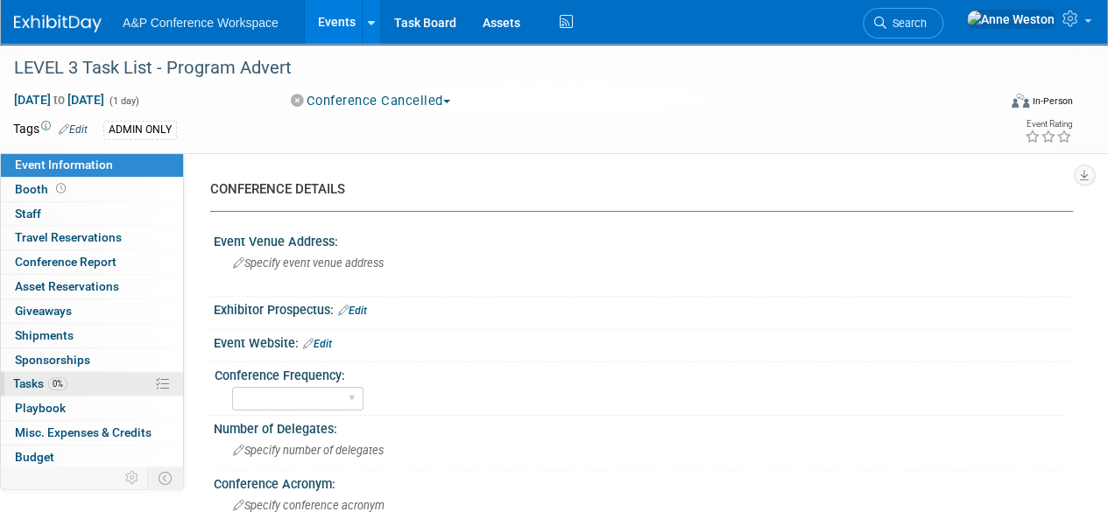
click at [44, 386] on span "Tasks 0%" at bounding box center [40, 384] width 54 height 14
